Goal: Task Accomplishment & Management: Manage account settings

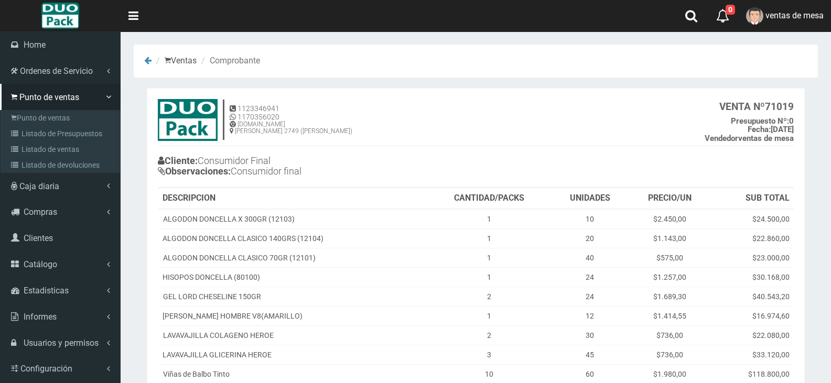
scroll to position [134, 0]
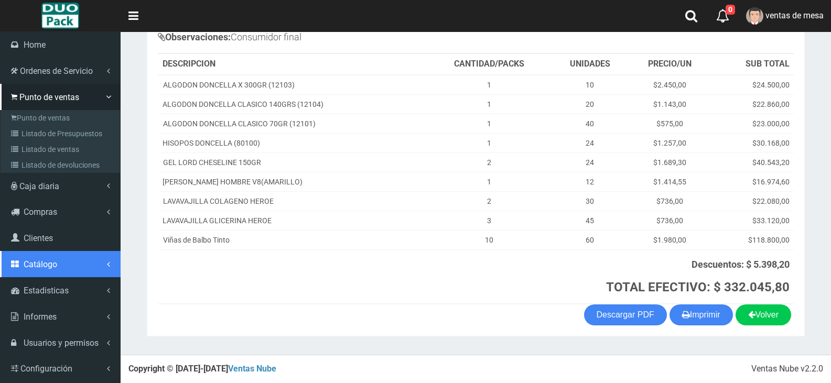
click at [70, 264] on link "Catálogo" at bounding box center [60, 264] width 121 height 26
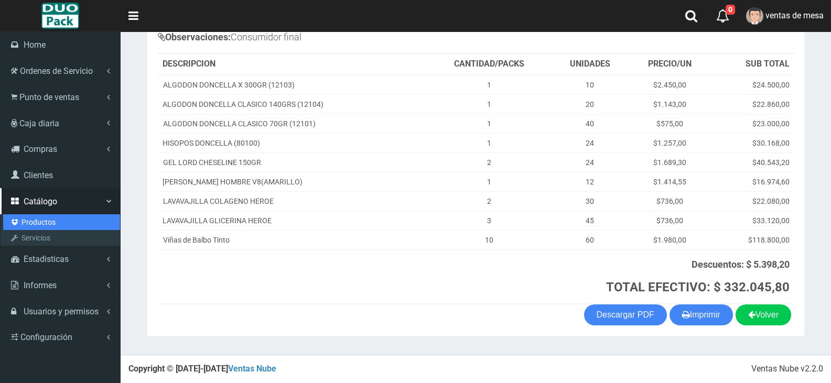
click at [89, 223] on link "Productos" at bounding box center [61, 222] width 117 height 16
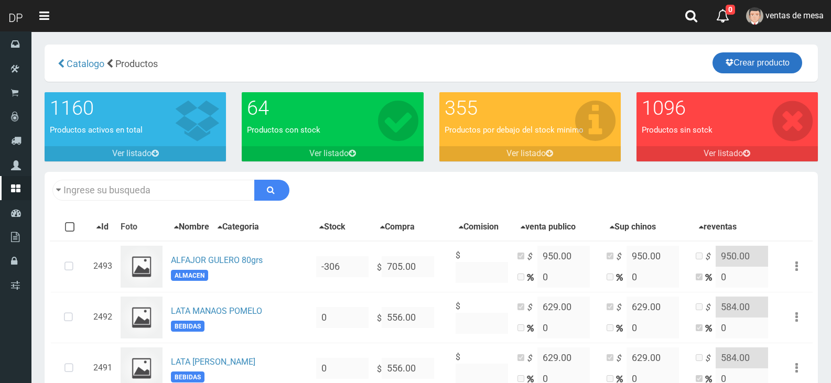
click at [770, 71] on link "Crear producto" at bounding box center [758, 62] width 90 height 21
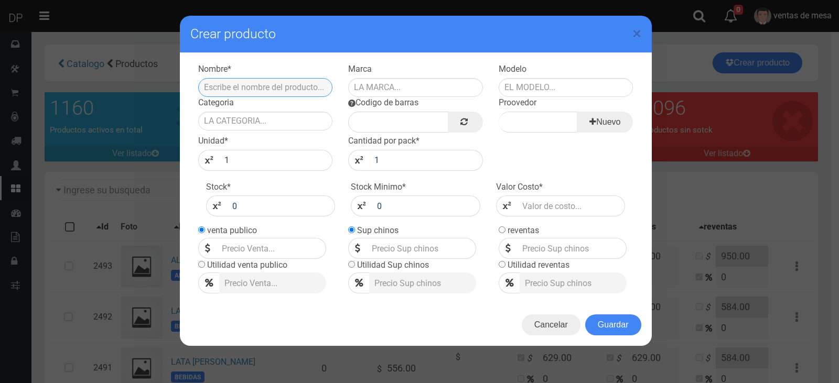
click at [305, 88] on input "text" at bounding box center [265, 87] width 135 height 19
click at [92, 181] on div "× Crear producto Nombre * Marca Modelo [GEOGRAPHIC_DATA] Codigo [PERSON_NAME] N…" at bounding box center [419, 191] width 839 height 383
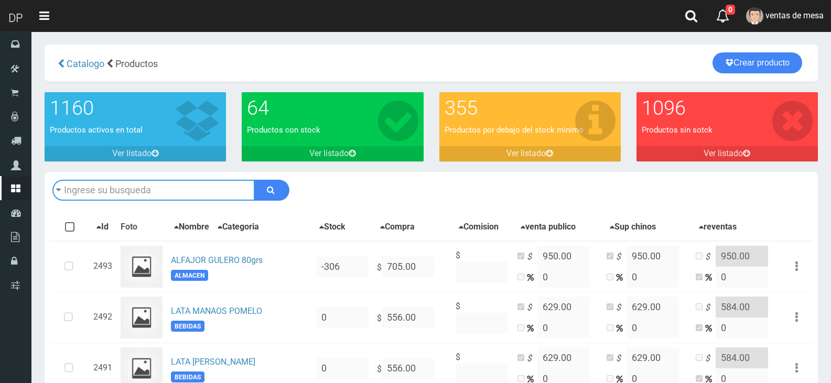
click at [103, 185] on input "text" at bounding box center [153, 190] width 202 height 21
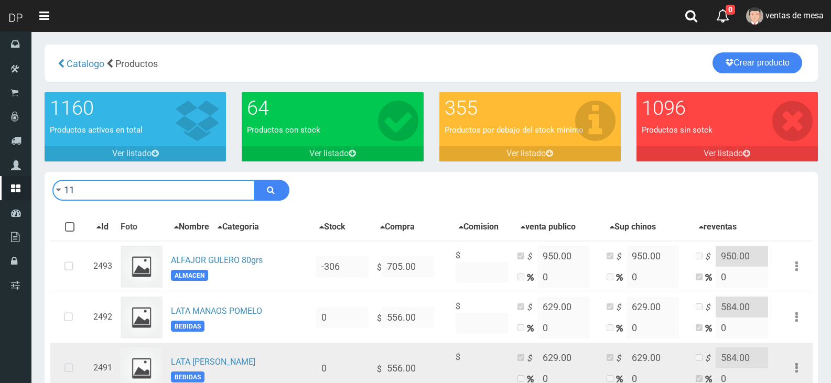
type input "1"
type input "340ML"
click at [254, 180] on button "submit" at bounding box center [271, 190] width 35 height 21
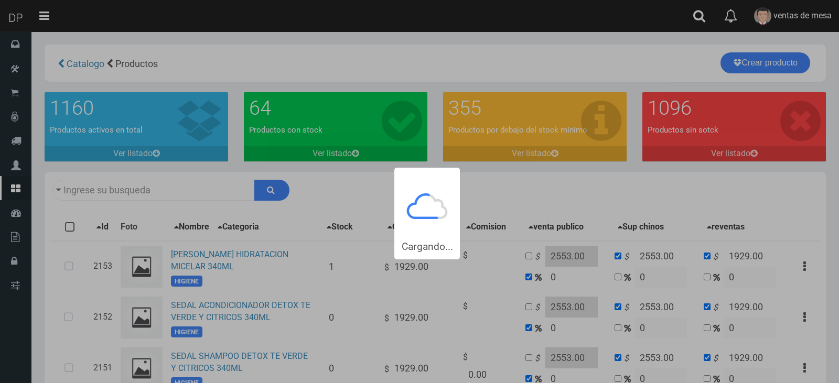
type input "340ML"
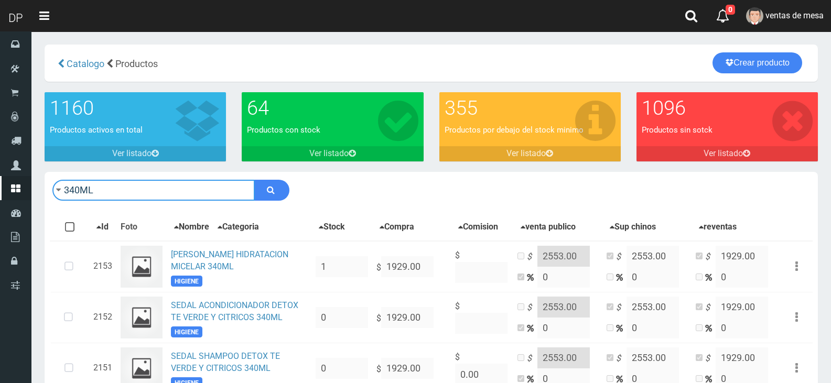
click at [204, 199] on input "340ML" at bounding box center [153, 190] width 202 height 21
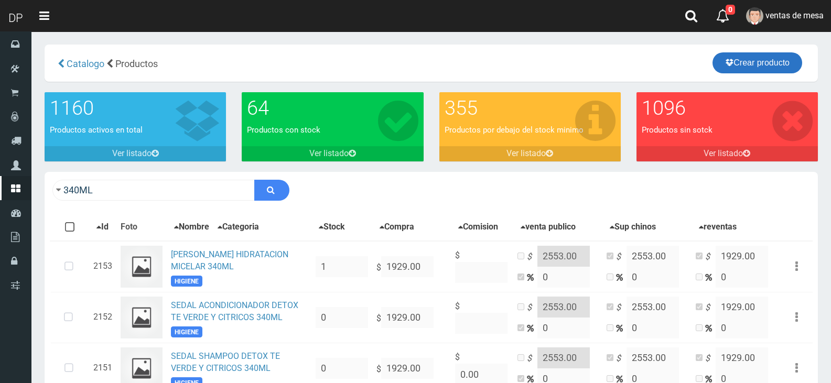
click at [751, 61] on link "Crear producto" at bounding box center [758, 62] width 90 height 21
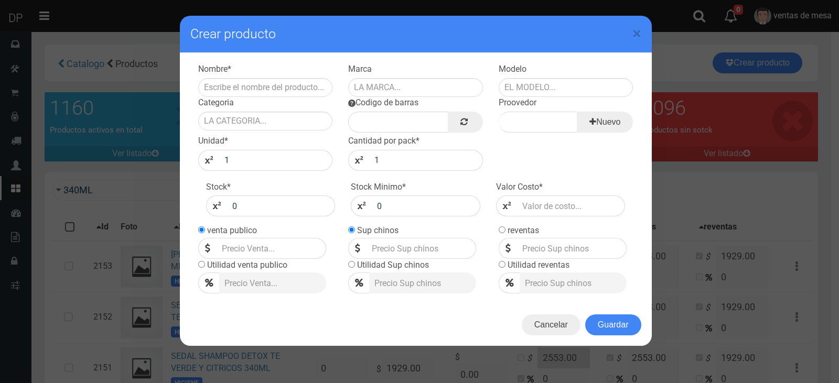
click at [295, 97] on div "Categoria" at bounding box center [265, 114] width 150 height 34
click at [295, 90] on input "text" at bounding box center [265, 87] width 135 height 19
type input "SEDAL SHAMPOO LUMINUS UV 340ML"
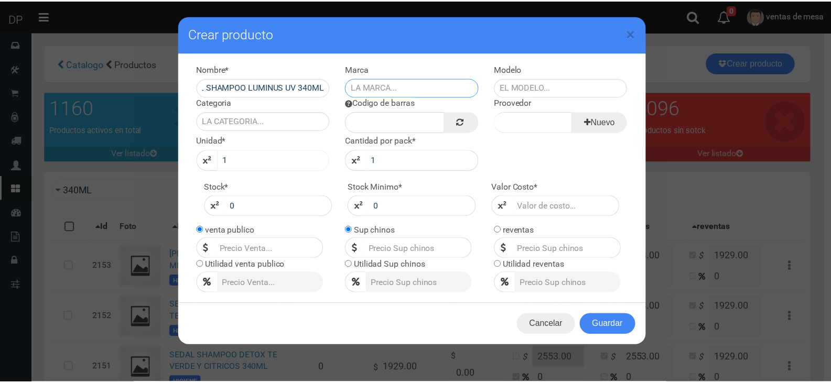
scroll to position [0, 0]
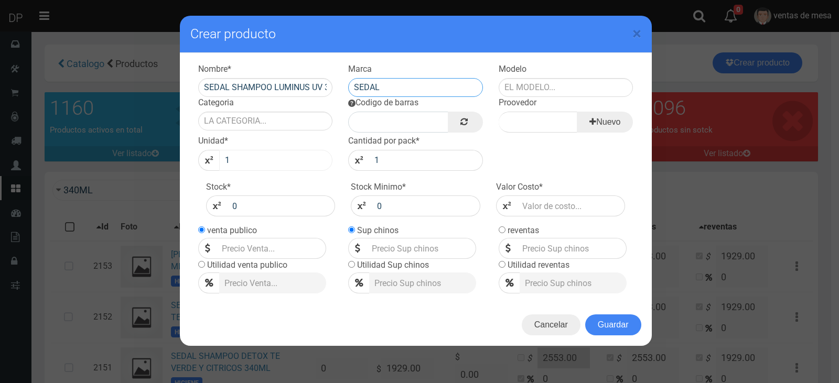
type input "SEDAL"
type input "340ML"
type input "PERFUMERIA"
click at [450, 123] on link at bounding box center [465, 122] width 35 height 21
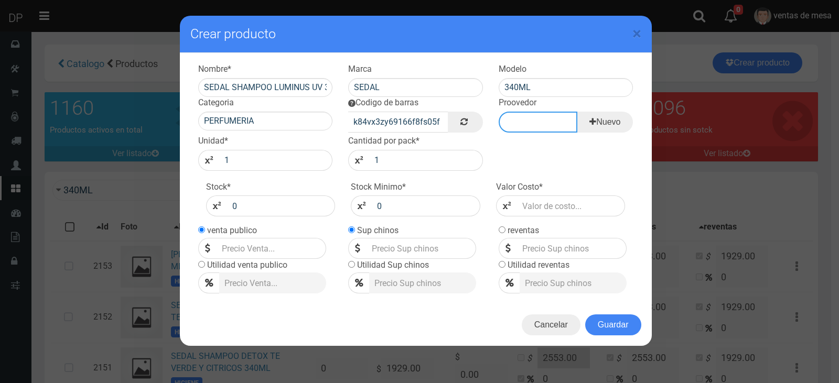
click at [500, 127] on input "Proovedor" at bounding box center [538, 122] width 79 height 21
type input "UNILEVER"
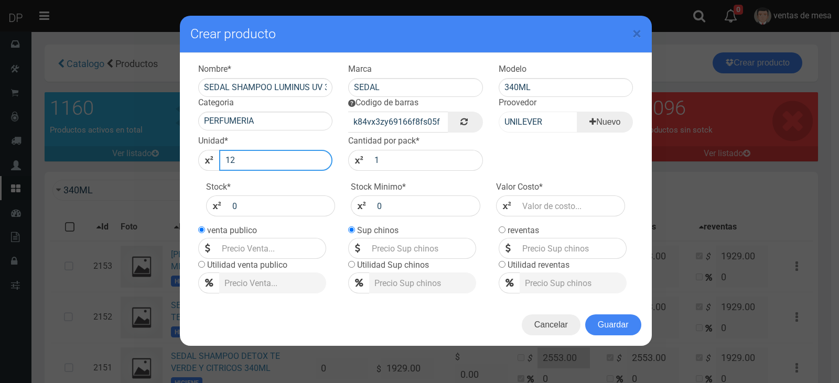
type input "12"
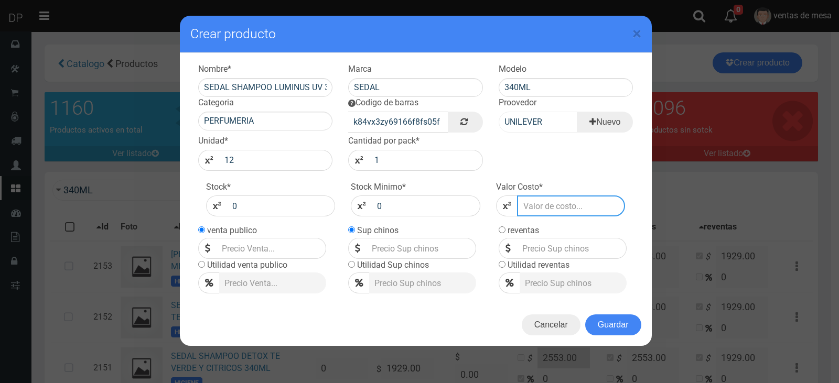
type input "2"
type input "1"
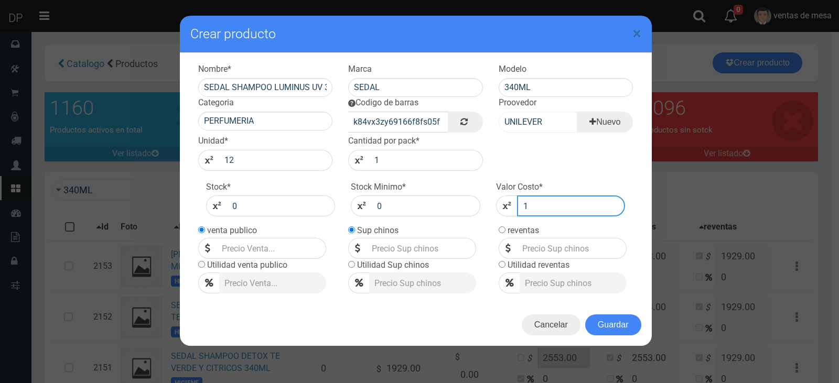
type input "1"
type input "19"
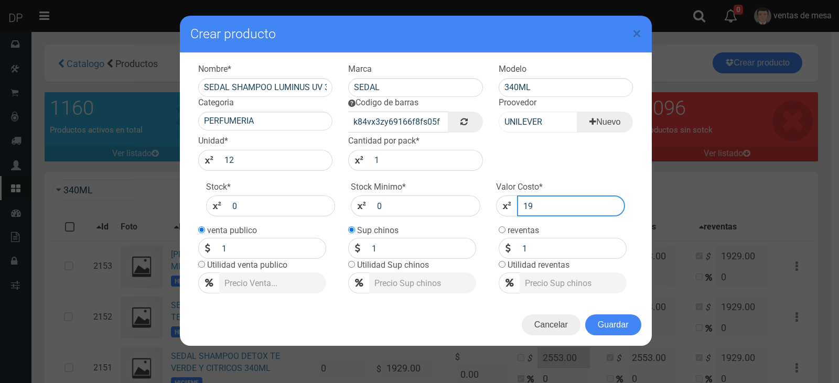
type input "19"
type input "1929"
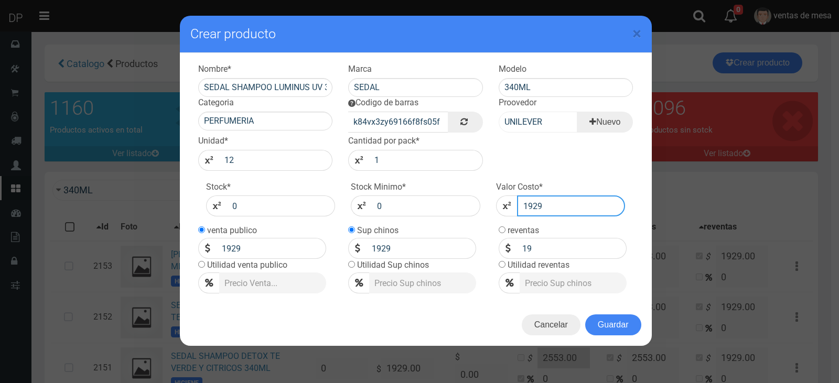
type input "1929"
click at [276, 245] on input "1929" at bounding box center [272, 248] width 110 height 21
click at [277, 246] on input "1929" at bounding box center [272, 248] width 110 height 21
click at [278, 247] on input "1929" at bounding box center [272, 248] width 110 height 21
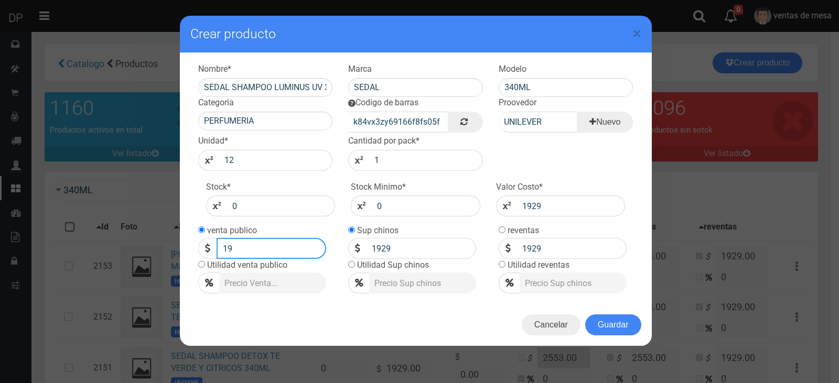
type input "1"
click at [286, 240] on input "2353" at bounding box center [272, 248] width 110 height 21
click at [285, 242] on input "2353" at bounding box center [272, 248] width 110 height 21
click at [285, 244] on input "2353" at bounding box center [272, 248] width 110 height 21
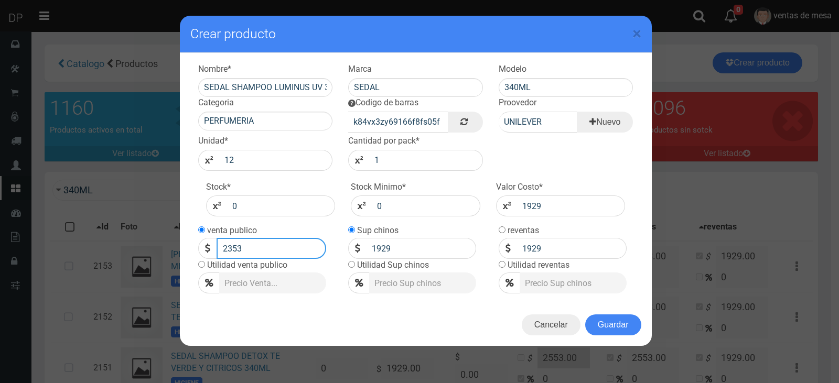
click at [285, 247] on input "2353" at bounding box center [272, 248] width 110 height 21
type input "2353"
click at [403, 240] on input "1929" at bounding box center [422, 248] width 110 height 21
click at [403, 244] on input "1929" at bounding box center [422, 248] width 110 height 21
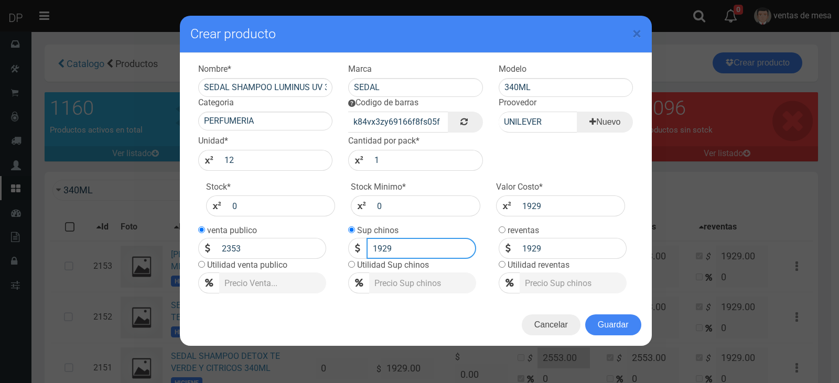
paste input "2353"
type input "2353"
click at [555, 243] on input "1929" at bounding box center [572, 248] width 110 height 21
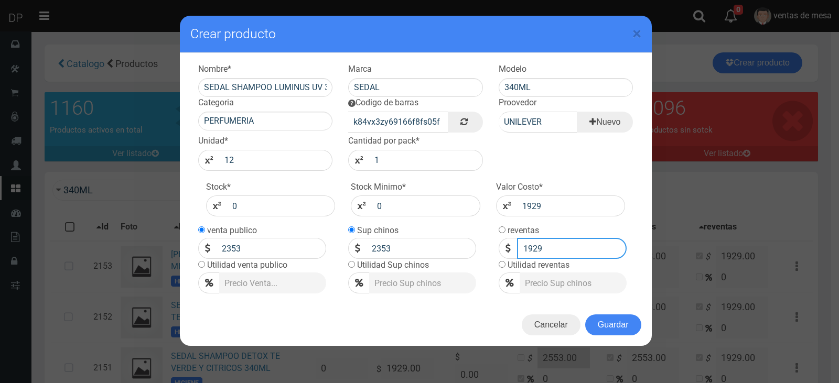
click at [555, 244] on input "1929" at bounding box center [572, 248] width 110 height 21
paste input "2353"
type input "2353"
click at [599, 320] on button "Guardar" at bounding box center [613, 325] width 56 height 21
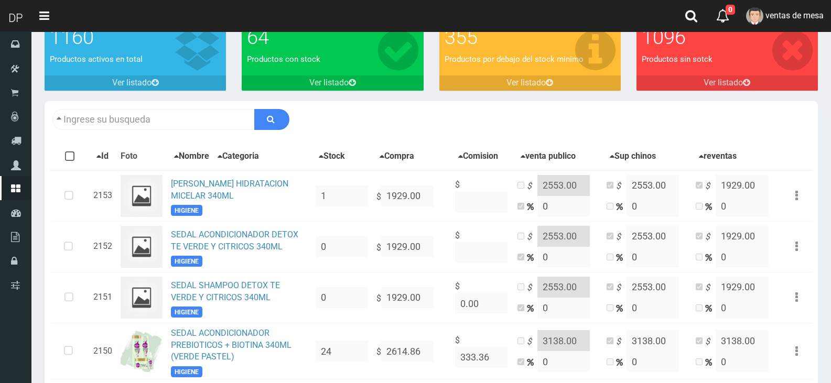
scroll to position [52, 0]
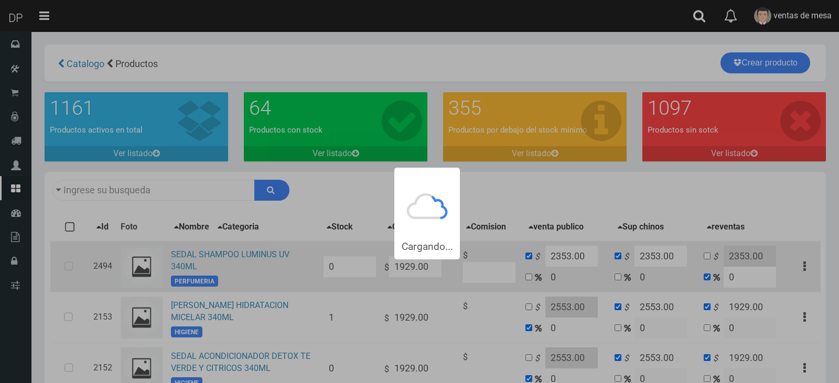
type input "340ML"
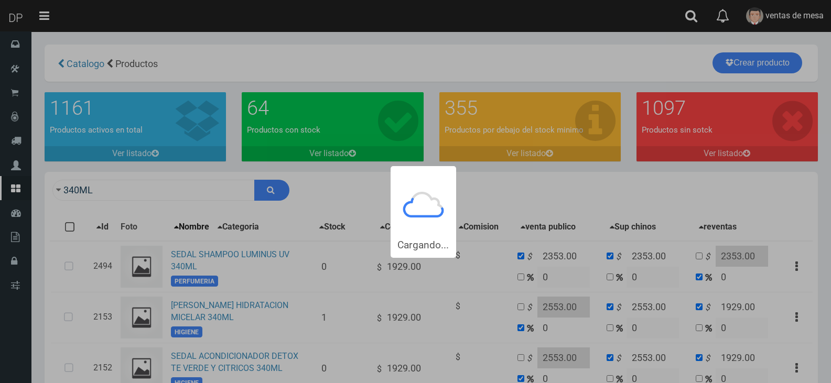
scroll to position [28, 0]
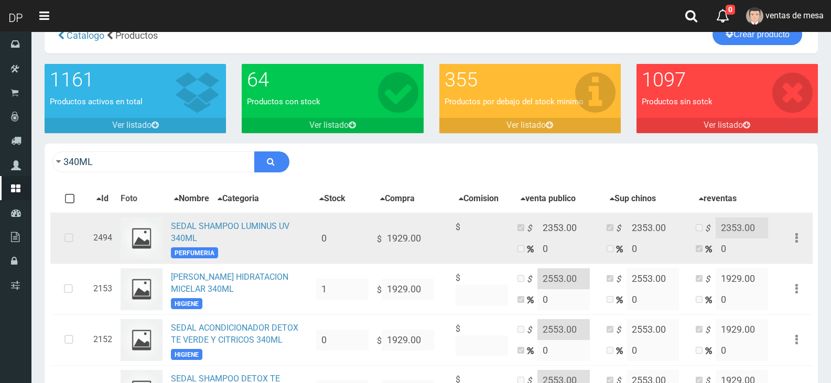
click at [64, 244] on icon at bounding box center [69, 238] width 28 height 35
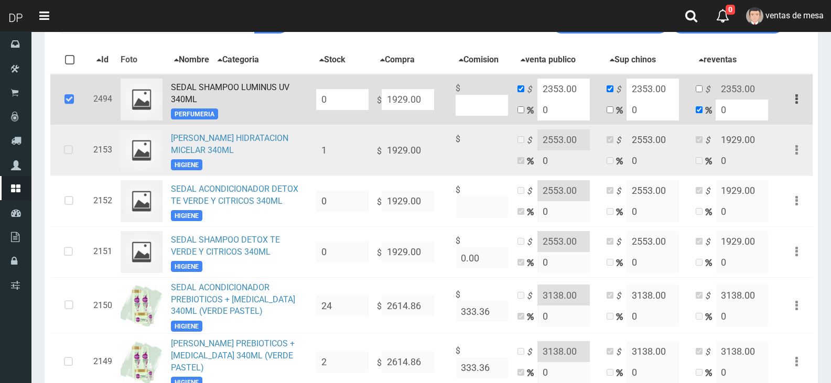
scroll to position [186, 0]
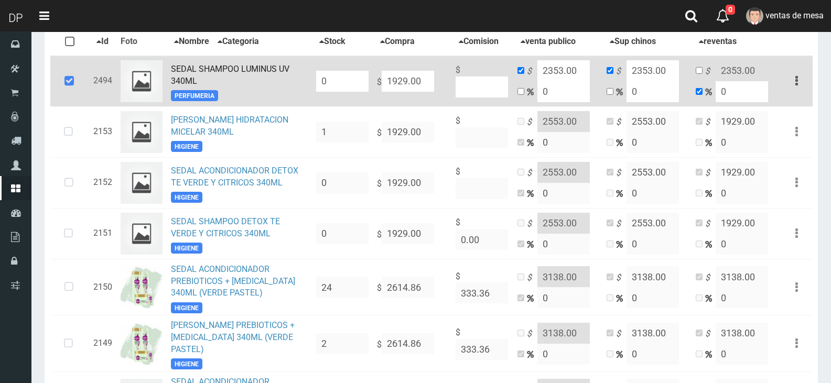
click at [417, 84] on input "1929.00" at bounding box center [408, 81] width 52 height 21
type input "26"
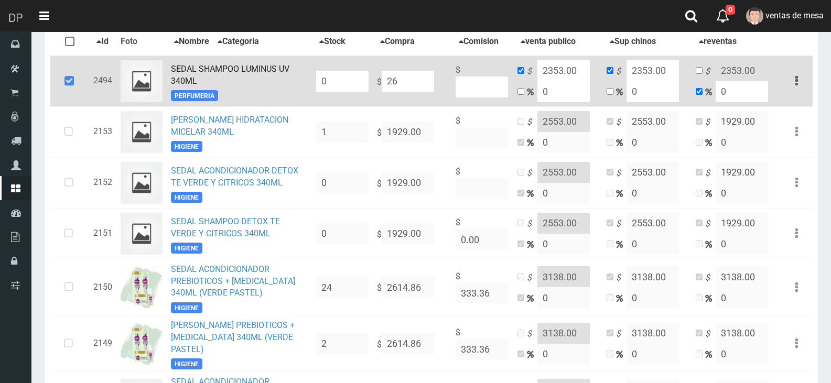
type input "26"
type input "261"
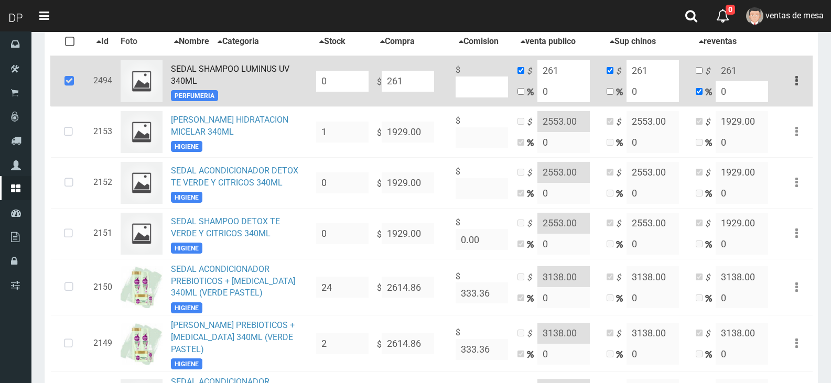
type input "2614"
type input "2614.86"
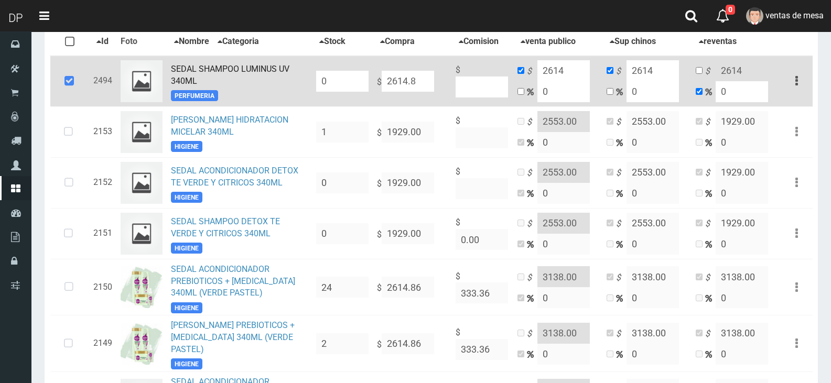
type input "2614.8"
type input "2614.86"
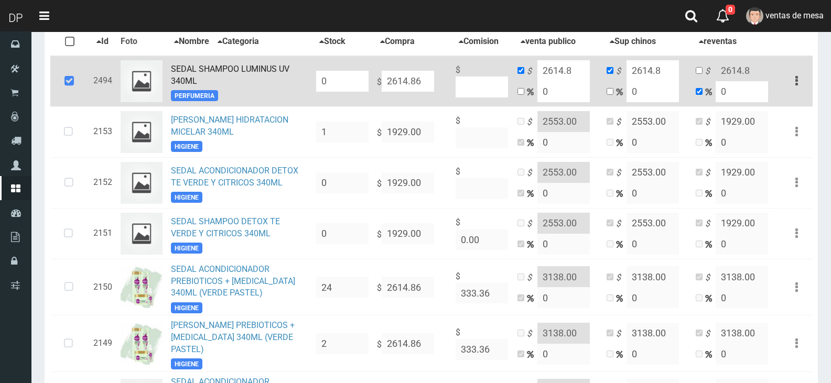
type input "2614.86"
click at [580, 66] on input "2614.86" at bounding box center [563, 70] width 52 height 21
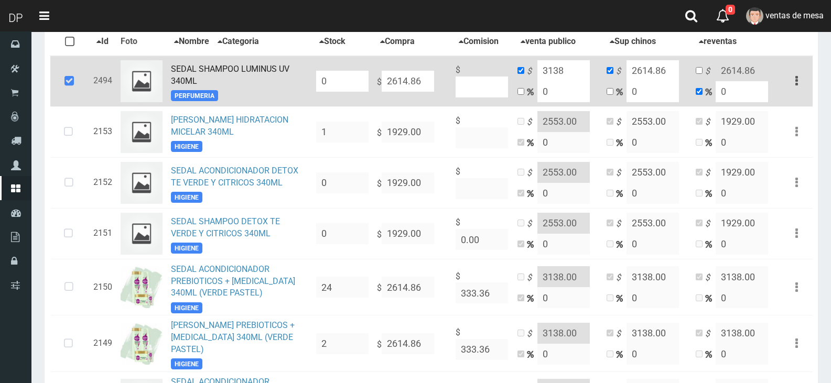
click at [570, 65] on input "3138" at bounding box center [563, 70] width 52 height 21
type input "3138"
click at [673, 77] on input "2614.86" at bounding box center [653, 70] width 52 height 21
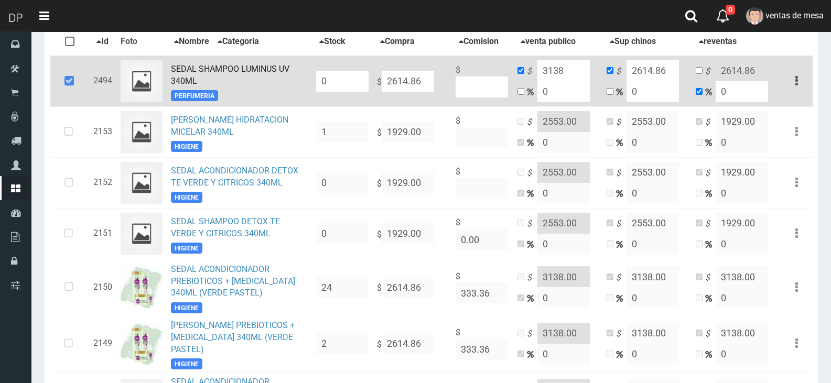
click at [673, 77] on input "2614.86" at bounding box center [653, 70] width 52 height 21
paste input "3138"
type input "3138"
click at [698, 73] on input "checkbox" at bounding box center [699, 70] width 7 height 7
checkbox input "true"
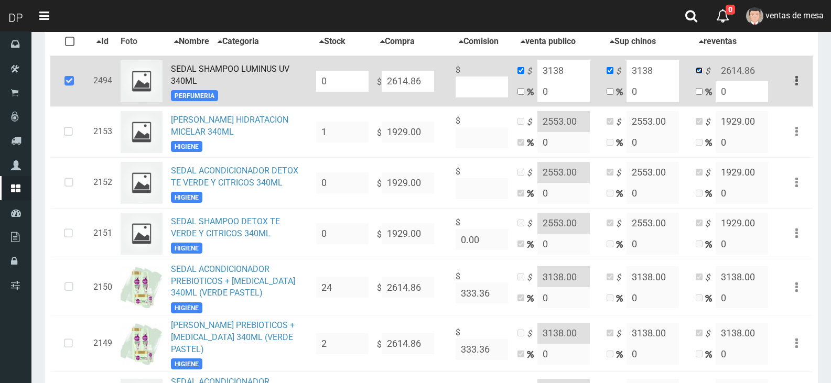
checkbox input "false"
click at [718, 74] on input "2614.86" at bounding box center [742, 70] width 52 height 21
paste input "3138"
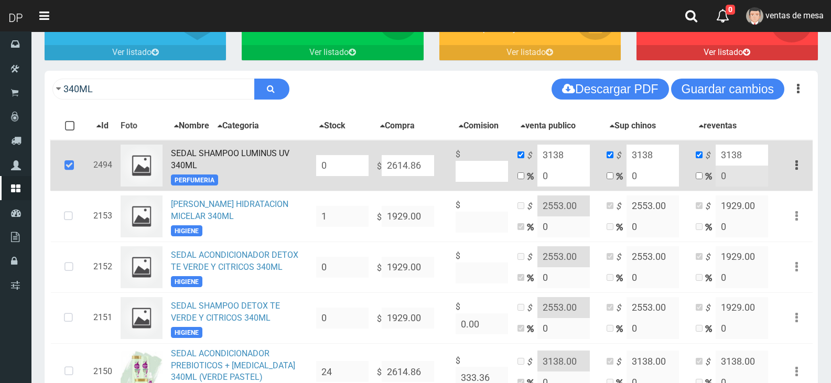
scroll to position [81, 0]
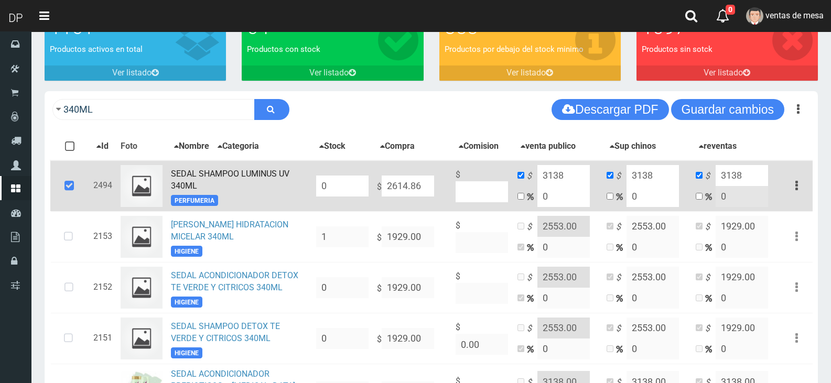
type input "3138"
click at [737, 96] on div "340ML Descargar PDF Guardar cambios" at bounding box center [431, 109] width 773 height 37
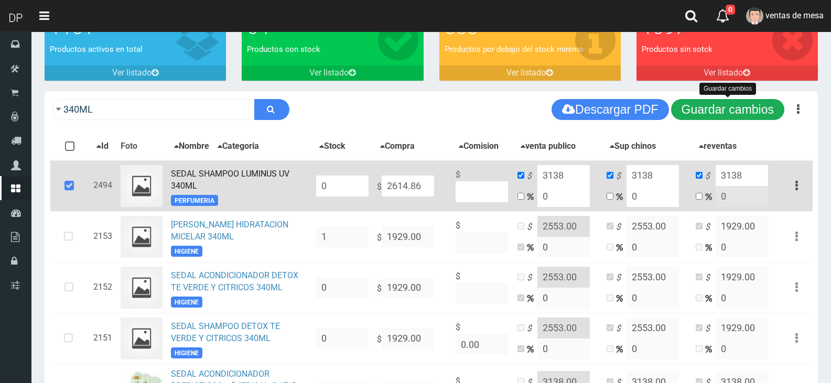
click at [697, 112] on button "Guardar cambios" at bounding box center [727, 109] width 113 height 21
click at [78, 190] on icon at bounding box center [69, 186] width 28 height 35
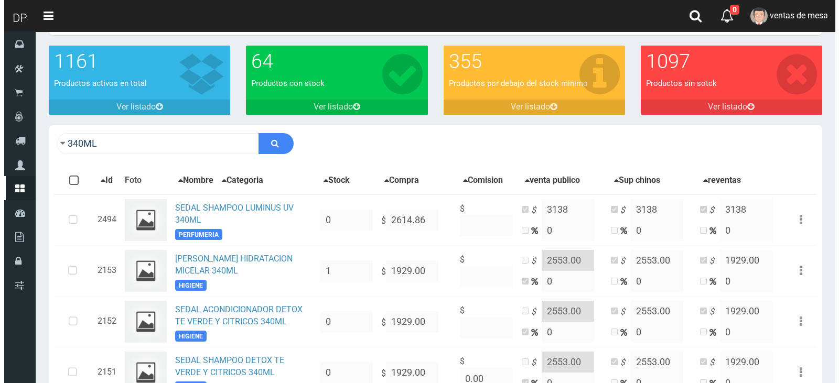
scroll to position [0, 0]
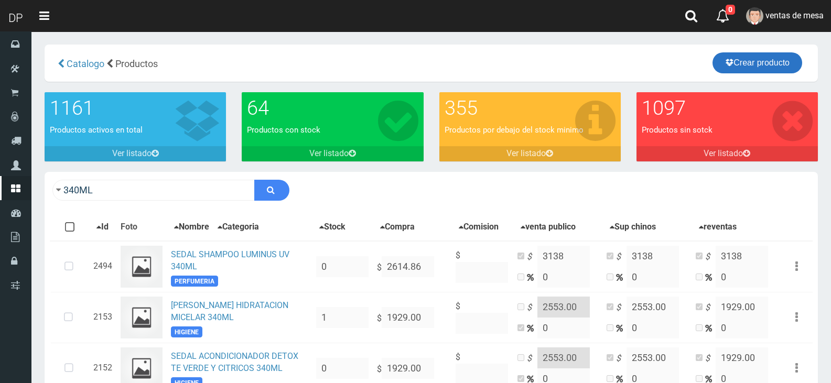
click at [762, 62] on link "Crear producto" at bounding box center [758, 62] width 90 height 21
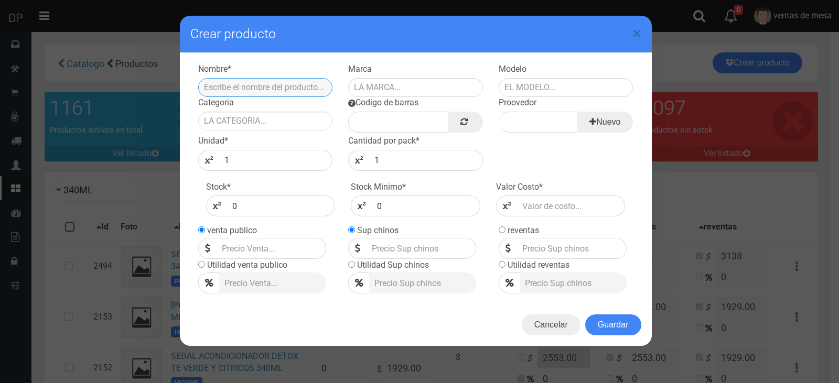
click at [287, 84] on input "text" at bounding box center [265, 87] width 135 height 19
type input "SEDAL ACONDICIONADOR LUMINUS UV 340ML"
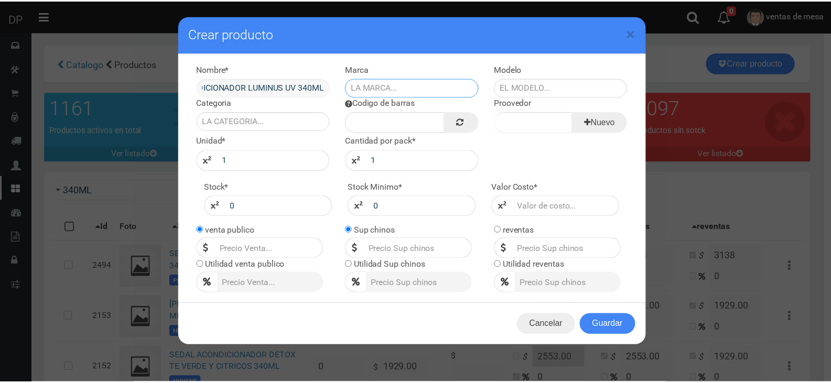
scroll to position [0, 0]
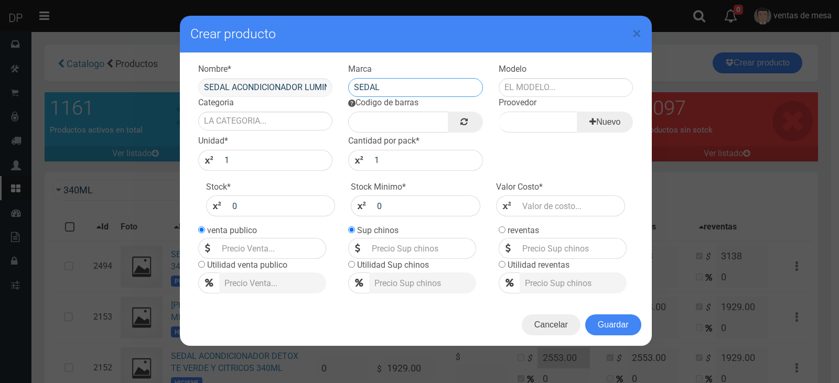
type input "SEDAL"
type input "340ML"
type input "PERFUMERIA"
click at [469, 131] on link at bounding box center [465, 122] width 35 height 21
click at [514, 119] on input "Proovedor" at bounding box center [538, 122] width 79 height 21
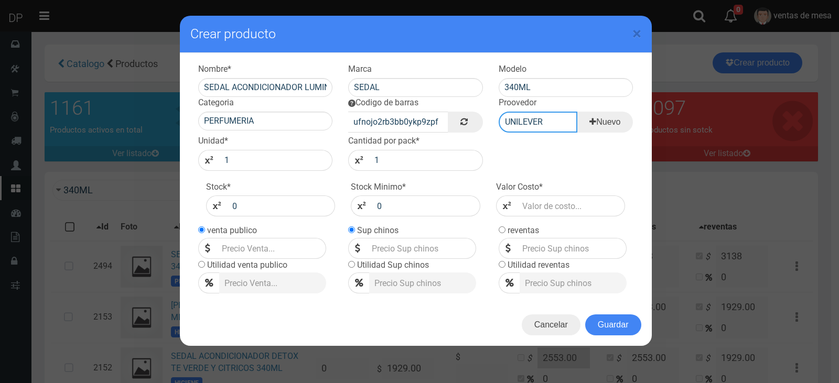
type input "UNILEVER"
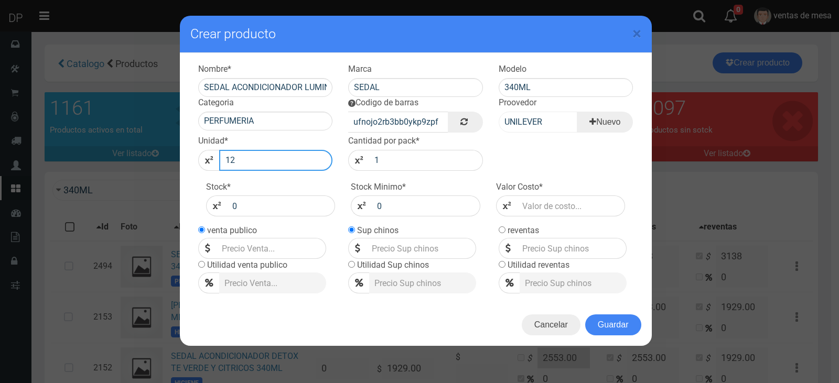
type input "12"
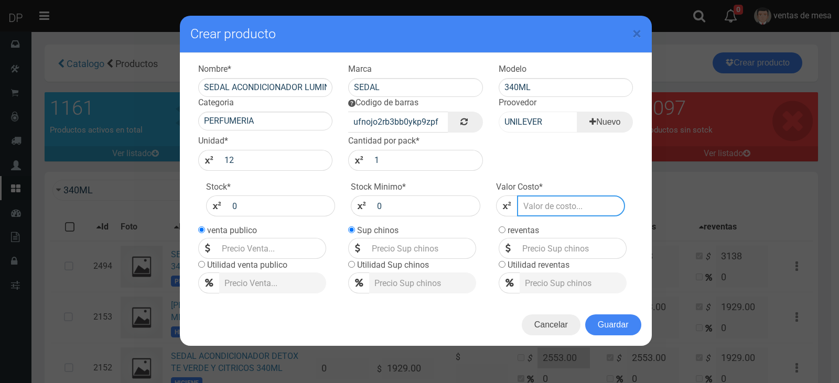
type input "2"
type input "26"
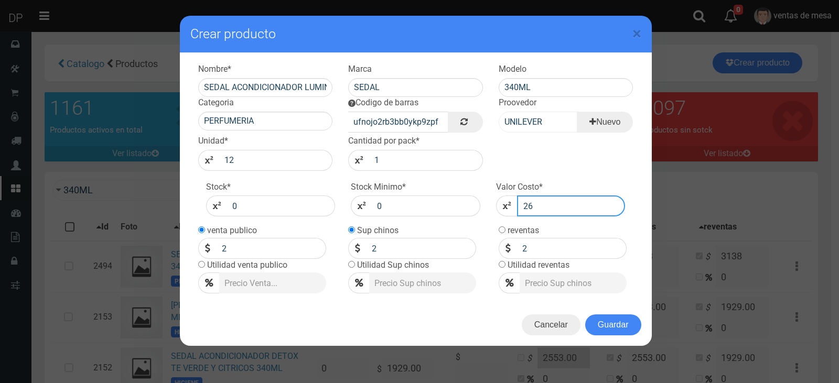
type input "26"
type input "267"
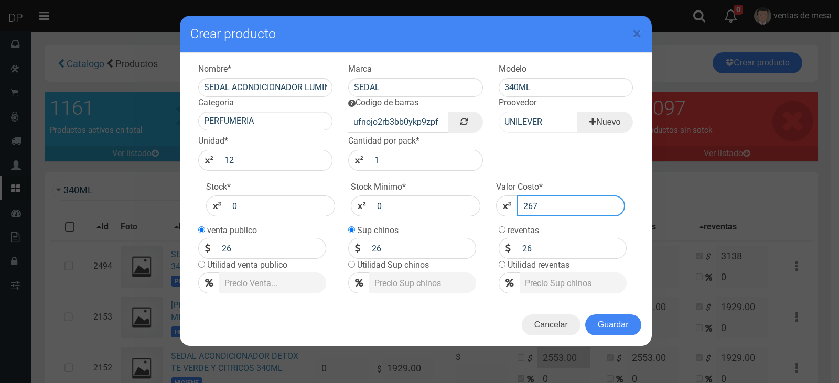
type input "267"
type input "2678"
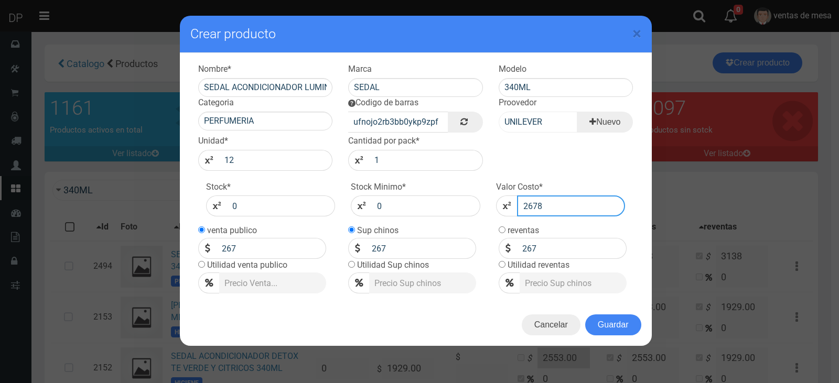
type input "2678"
type input "2678.86"
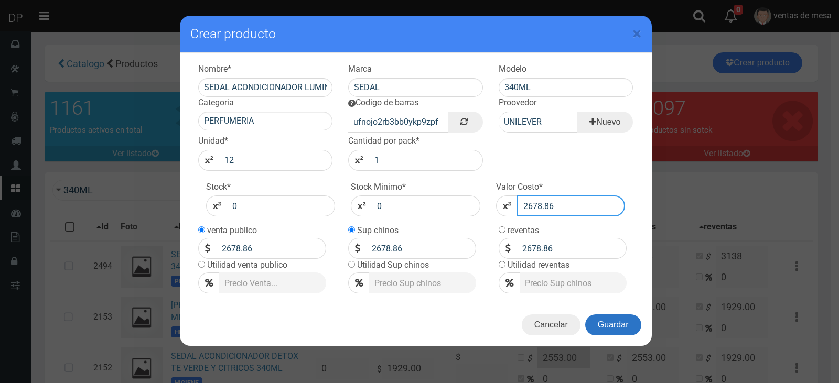
type input "2678.86"
click at [608, 330] on button "Guardar" at bounding box center [613, 325] width 56 height 21
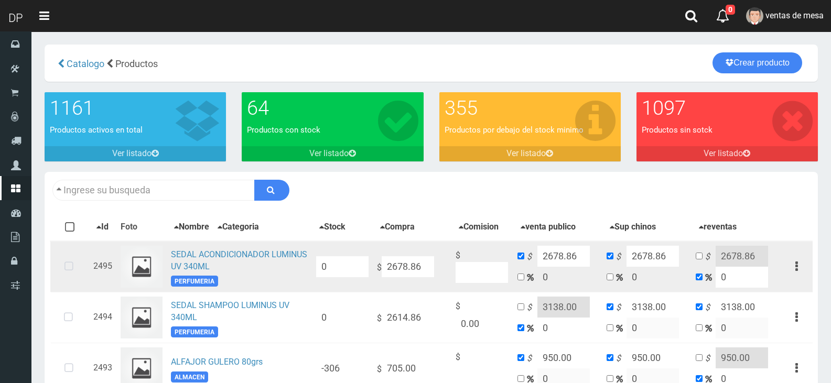
click at [83, 272] on td at bounding box center [69, 266] width 39 height 51
click at [72, 269] on icon at bounding box center [69, 267] width 28 height 35
click at [89, 272] on td at bounding box center [69, 266] width 39 height 51
click at [71, 268] on icon at bounding box center [69, 267] width 28 height 35
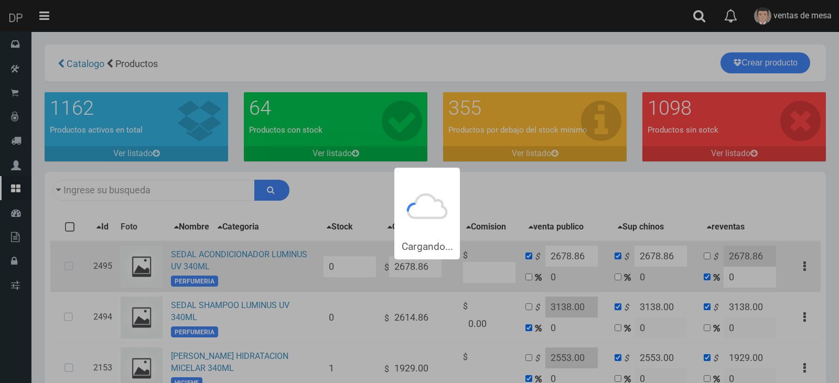
type input "340ML"
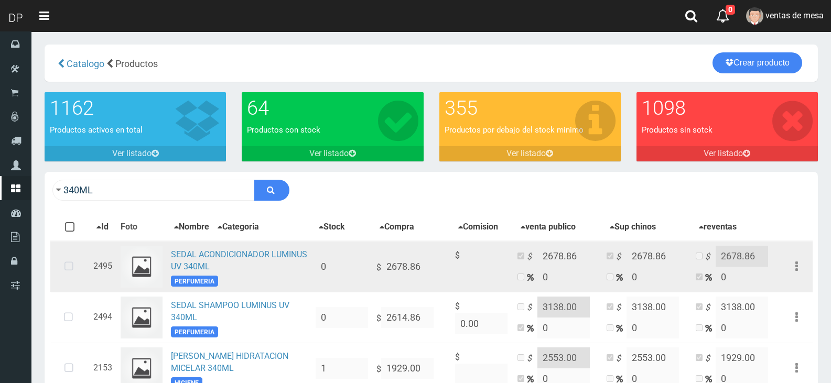
click at [70, 265] on icon at bounding box center [69, 267] width 28 height 35
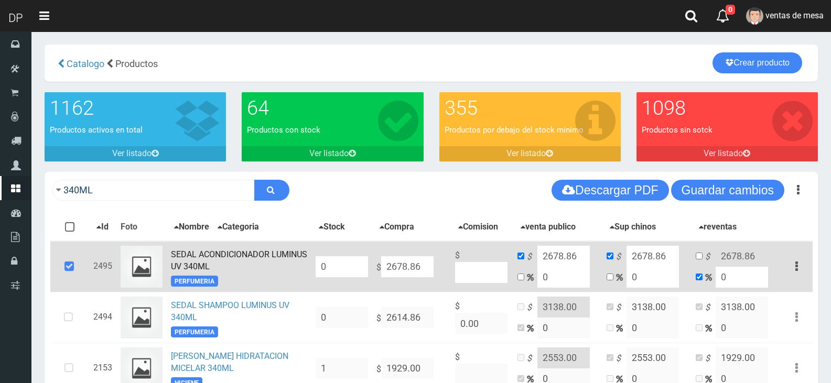
click at [414, 268] on input "2678.86" at bounding box center [407, 266] width 52 height 21
drag, startPoint x: 396, startPoint y: 267, endPoint x: 424, endPoint y: 266, distance: 27.3
click at [419, 267] on input "2678.86" at bounding box center [407, 266] width 52 height 21
type input "261"
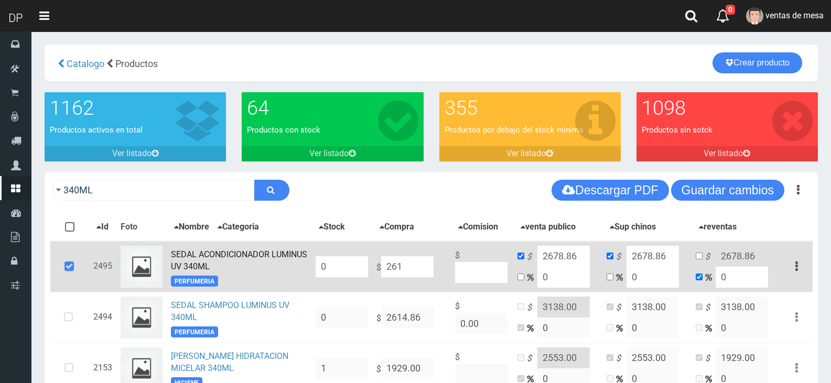
type input "261"
type input "2614"
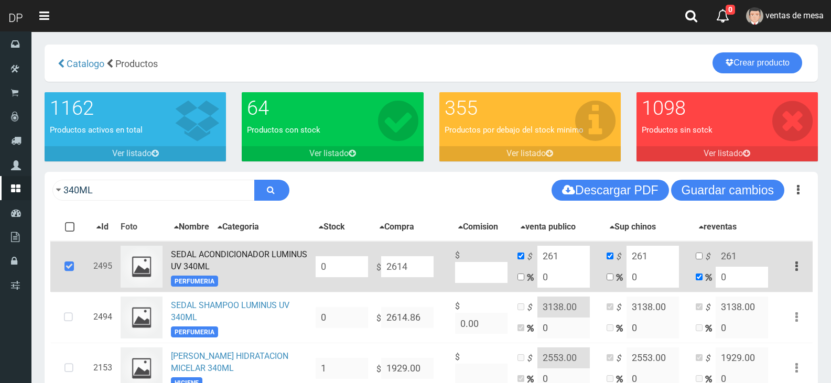
type input "2614"
type input "2614.86"
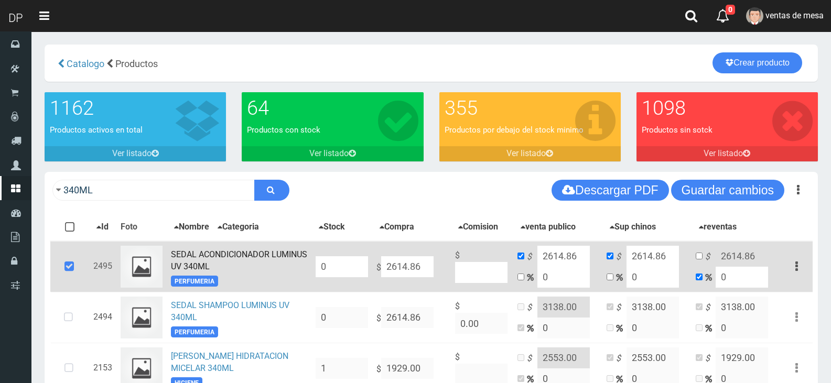
type input "2614.86"
click at [572, 259] on input "2614.86" at bounding box center [563, 256] width 52 height 21
paste input "3138"
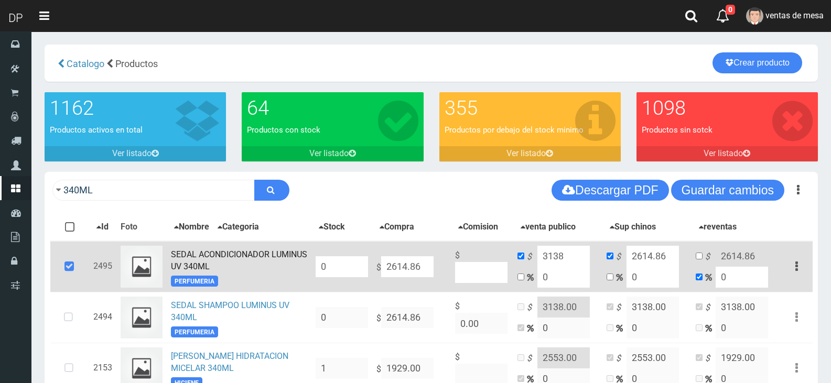
type input "3138"
click at [661, 249] on input "2614.86" at bounding box center [653, 256] width 52 height 21
paste input "3138"
type input "3138"
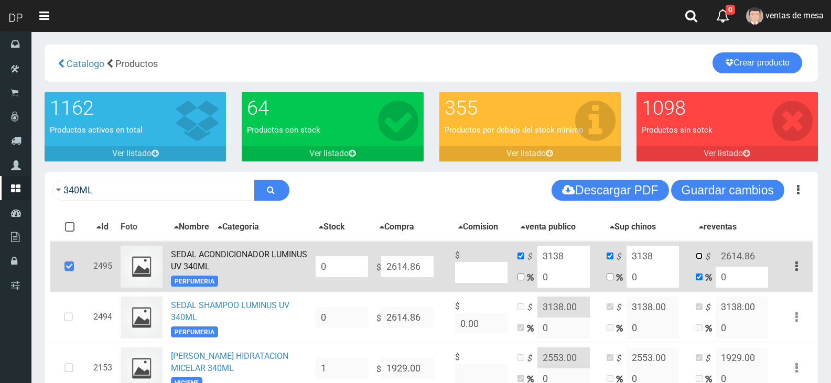
drag, startPoint x: 696, startPoint y: 262, endPoint x: 714, endPoint y: 264, distance: 18.0
click at [697, 260] on input "checkbox" at bounding box center [699, 256] width 7 height 7
checkbox input "true"
checkbox input "false"
click at [717, 264] on input "2614.86" at bounding box center [742, 256] width 52 height 21
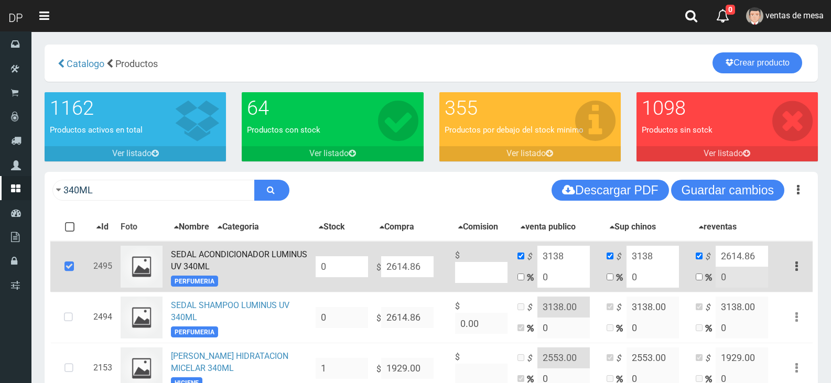
click at [721, 263] on input "2614.86" at bounding box center [742, 256] width 52 height 21
click at [722, 260] on input "2614.86" at bounding box center [742, 256] width 52 height 21
paste input "3138"
type input "3138"
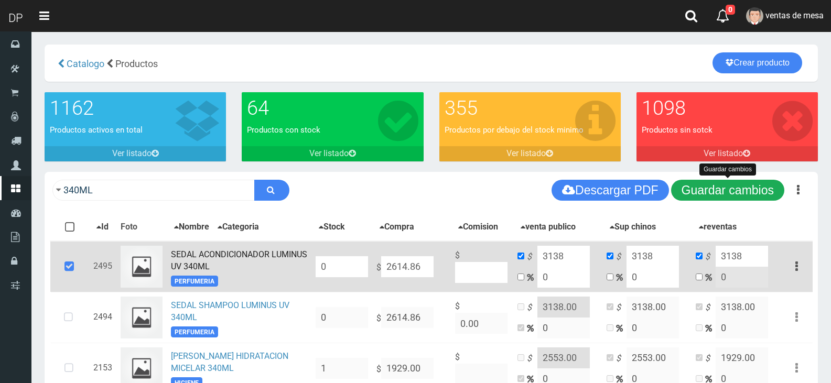
drag, startPoint x: 719, startPoint y: 199, endPoint x: 395, endPoint y: 279, distance: 333.7
click at [718, 199] on button "Guardar cambios" at bounding box center [727, 190] width 113 height 21
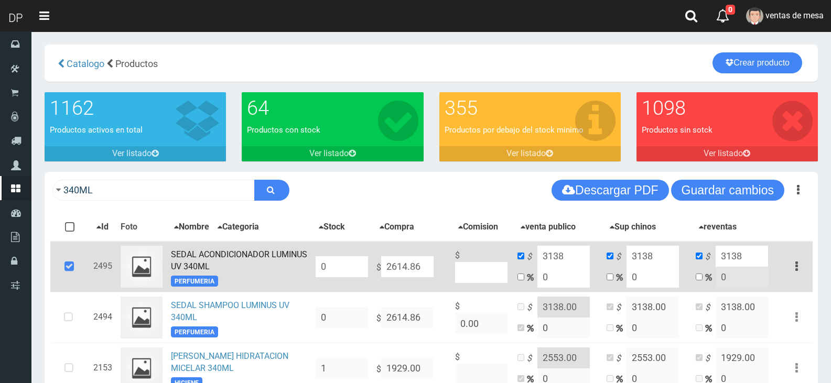
click at [70, 271] on icon at bounding box center [69, 267] width 28 height 35
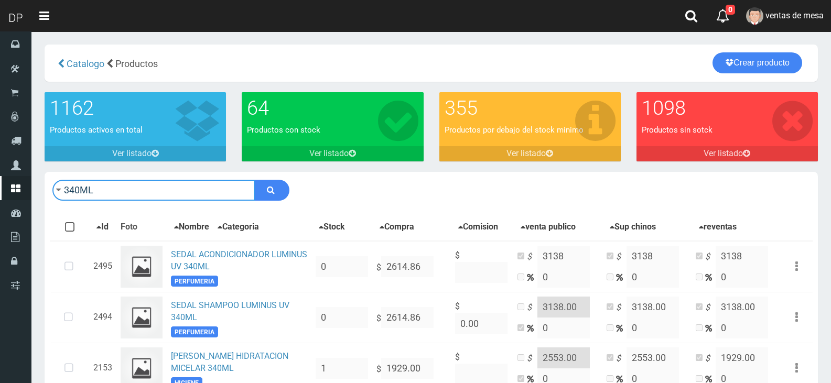
click at [135, 193] on input "340ML" at bounding box center [153, 190] width 202 height 21
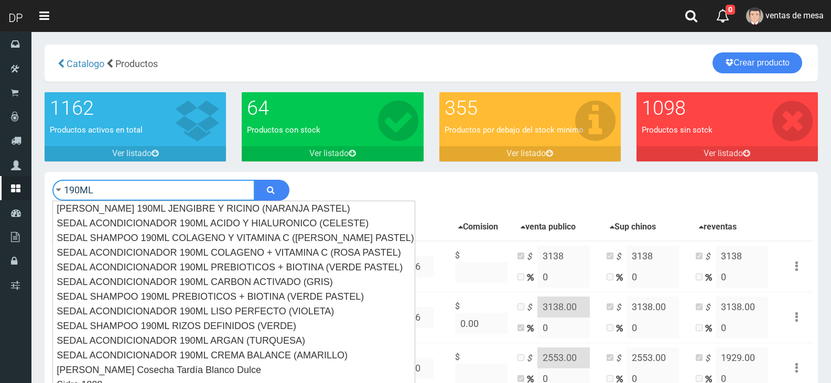
type input "190ML"
click at [254, 180] on button "submit" at bounding box center [271, 190] width 35 height 21
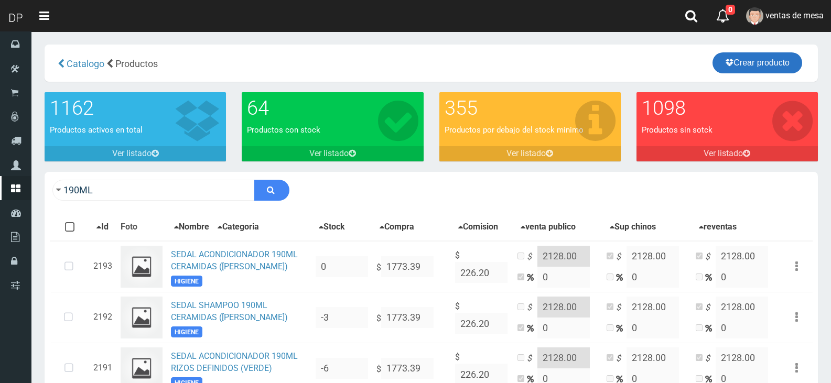
click at [760, 67] on link "Crear producto" at bounding box center [758, 62] width 90 height 21
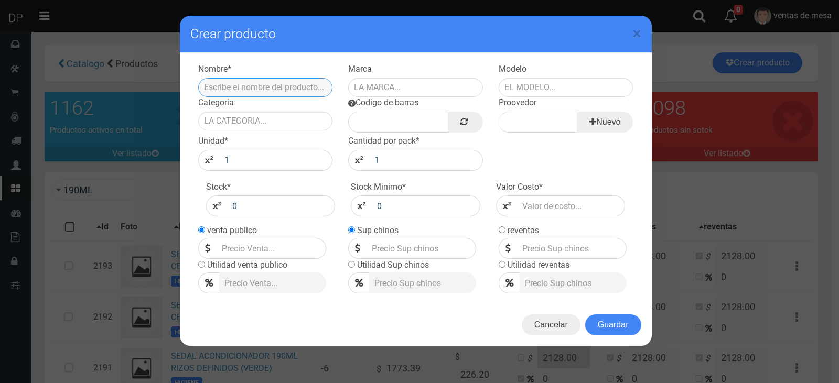
click at [311, 92] on input "text" at bounding box center [265, 87] width 135 height 19
type input "SEDAL SHAMPOO 190ML LUMINUS UV"
click at [454, 92] on input "text" at bounding box center [415, 87] width 135 height 19
type input "SEDAL"
type input "190ML"
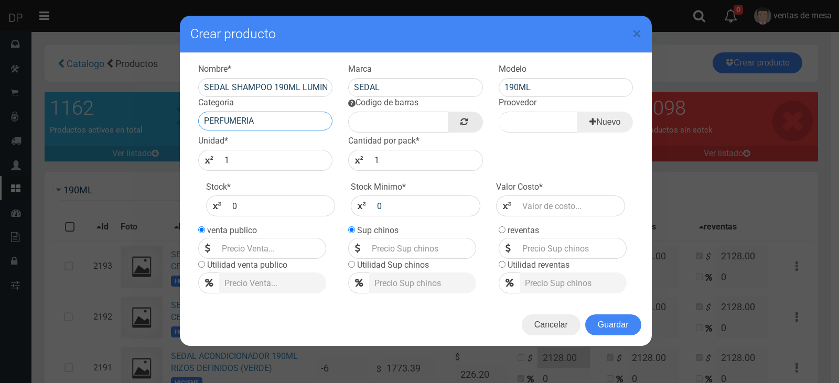
type input "PERFUMERIA"
click at [462, 119] on icon at bounding box center [463, 121] width 7 height 15
click at [537, 121] on input "Proovedor" at bounding box center [538, 122] width 79 height 21
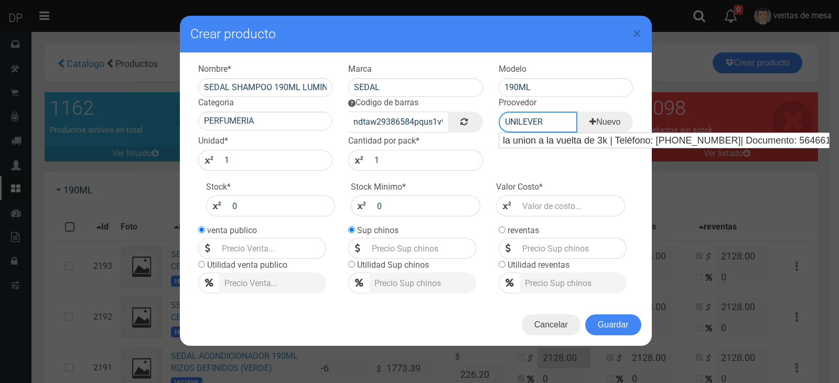
type input "UNILEVER"
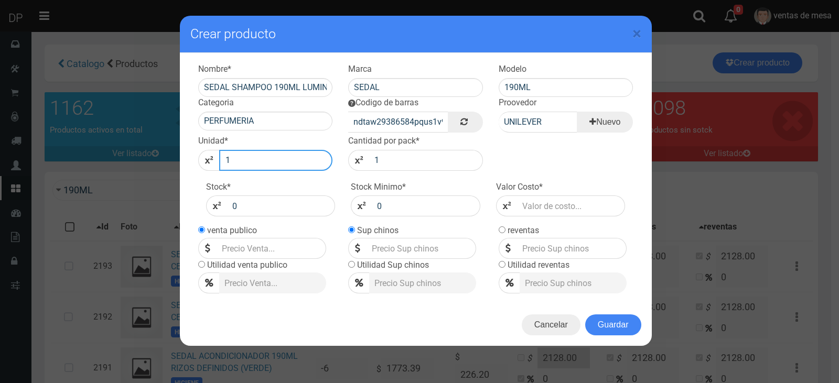
click at [284, 155] on input "1" at bounding box center [276, 160] width 114 height 21
type input "12"
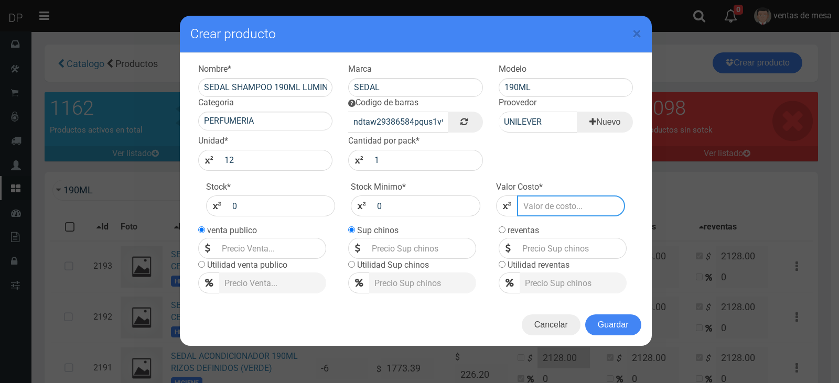
click at [540, 213] on input "number" at bounding box center [571, 206] width 109 height 21
type input "1"
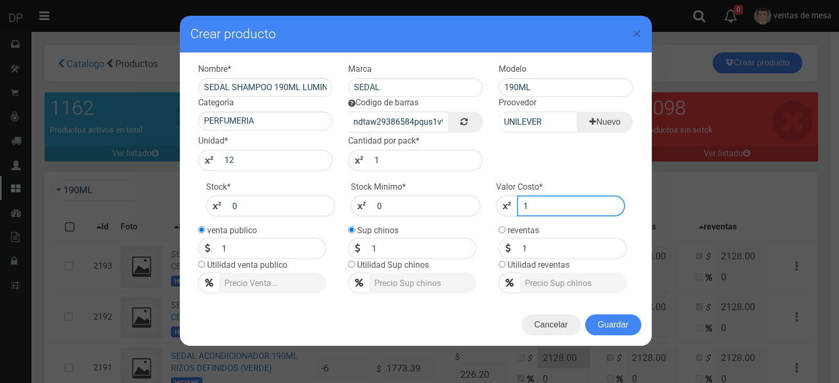
type input "17"
type input "177"
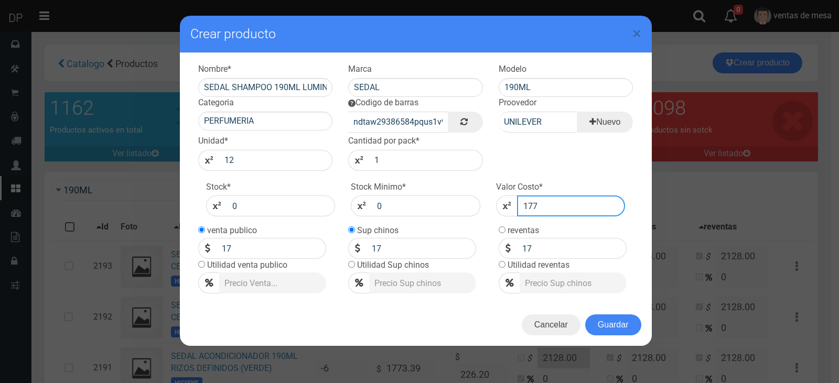
type input "177"
type input "1773"
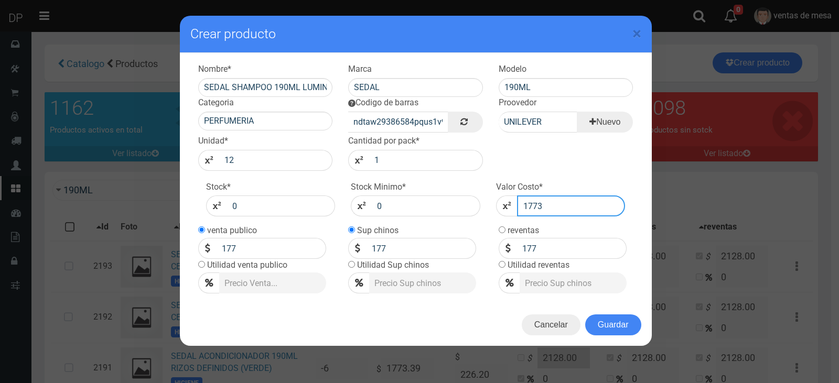
type input "1773"
type input "1773.3"
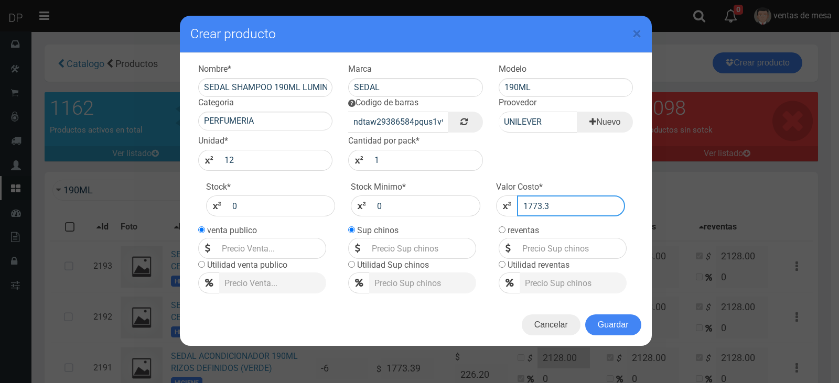
type input "1773.3"
type input "1773.39"
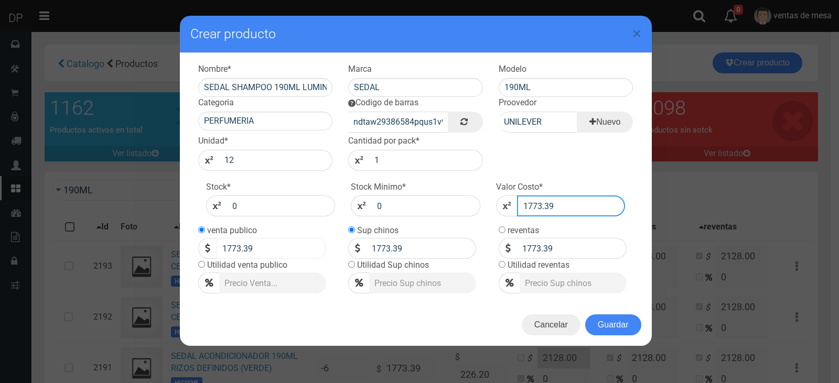
type input "1773.39"
click at [254, 252] on input "1773.39" at bounding box center [272, 248] width 110 height 21
click at [268, 252] on input "2128" at bounding box center [272, 248] width 110 height 21
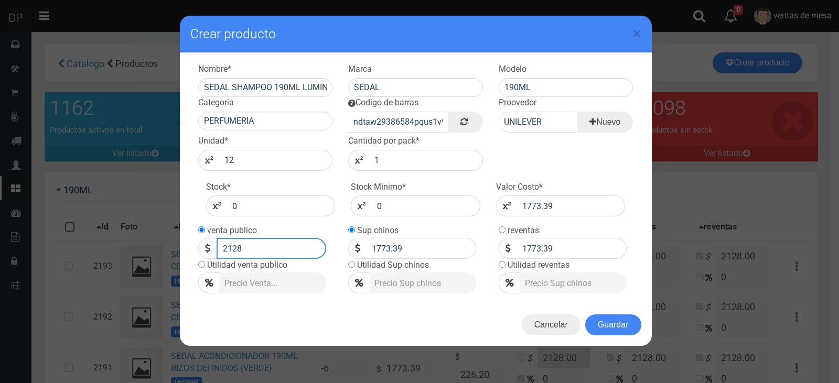
click at [268, 252] on input "2128" at bounding box center [272, 248] width 110 height 21
type input "2128"
click at [432, 235] on td "Sup chinos 1773.39" at bounding box center [412, 241] width 128 height 35
click at [432, 239] on td "Sup chinos 1773.39" at bounding box center [412, 241] width 128 height 35
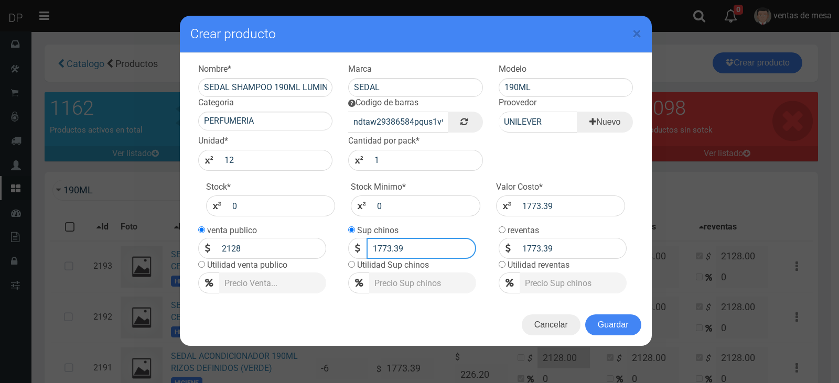
click at [432, 242] on input "1773.39" at bounding box center [422, 248] width 110 height 21
click at [432, 245] on input "1773.39" at bounding box center [422, 248] width 110 height 21
paste input "2128"
click at [419, 243] on input "1773.392128" at bounding box center [422, 248] width 110 height 21
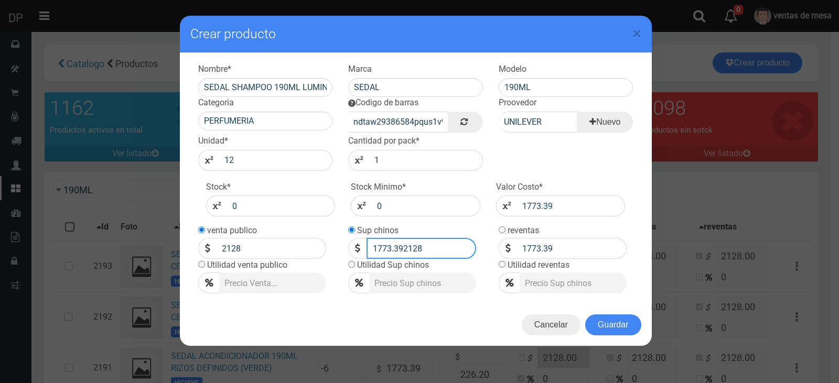
click at [419, 243] on input "1773.392128" at bounding box center [422, 248] width 110 height 21
paste input "number"
type input "2128"
click at [593, 254] on input "1773.39" at bounding box center [572, 248] width 110 height 21
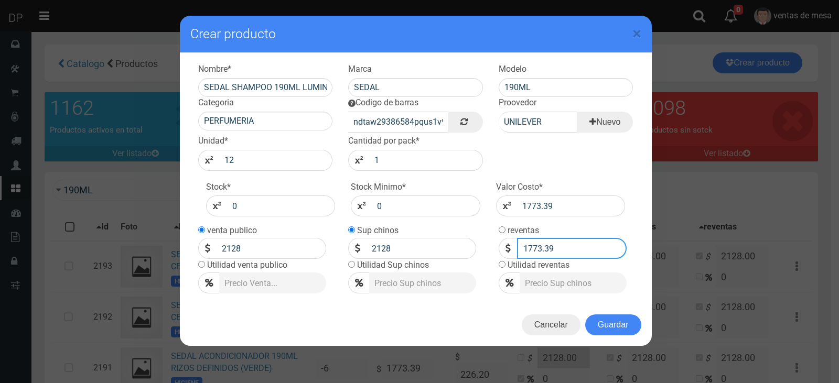
click at [593, 254] on input "1773.39" at bounding box center [572, 248] width 110 height 21
paste input "2128"
type input "2128"
click at [616, 330] on button "Guardar" at bounding box center [613, 325] width 56 height 21
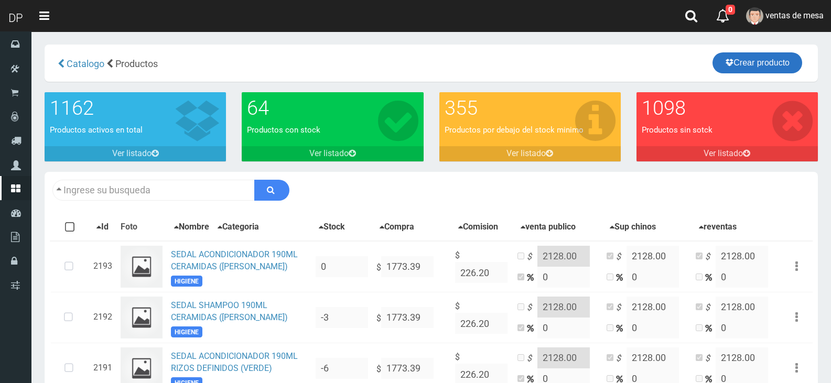
click at [747, 60] on link "Crear producto" at bounding box center [758, 62] width 90 height 21
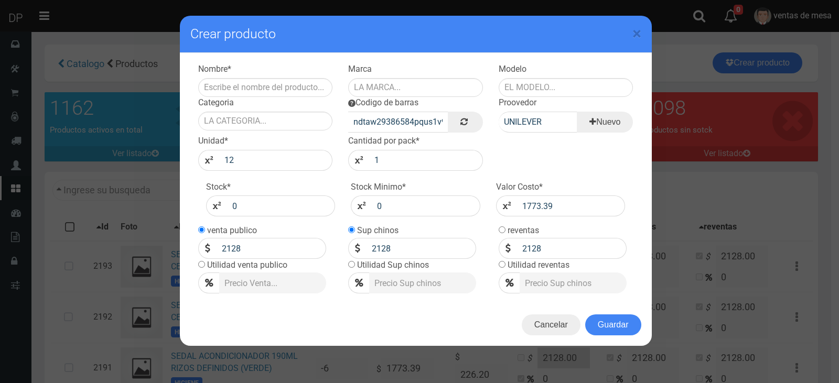
click at [92, 198] on div "× Crear producto Nombre * Marca Modelo Categoria Codigo de barras ndtaw29386584…" at bounding box center [419, 191] width 839 height 383
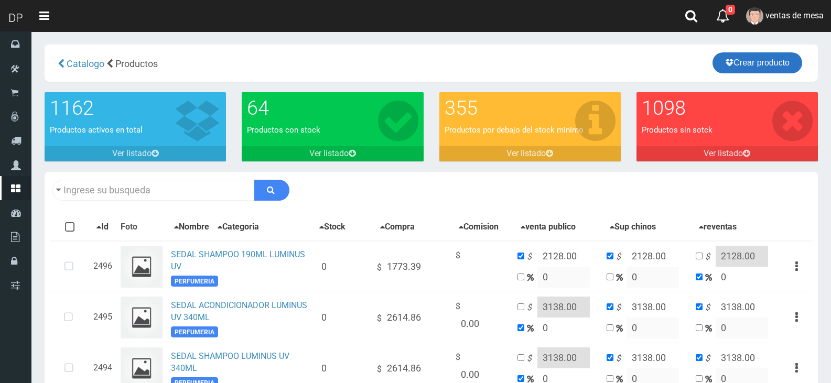
click at [750, 65] on link "Crear producto" at bounding box center [758, 62] width 90 height 21
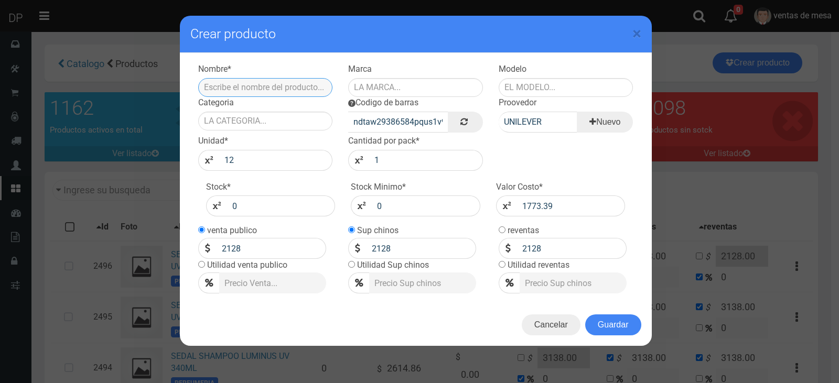
click at [278, 80] on input "text" at bounding box center [265, 87] width 135 height 19
type input "SEDAL ACONDICIONADOR 190ML LUMINUS UV"
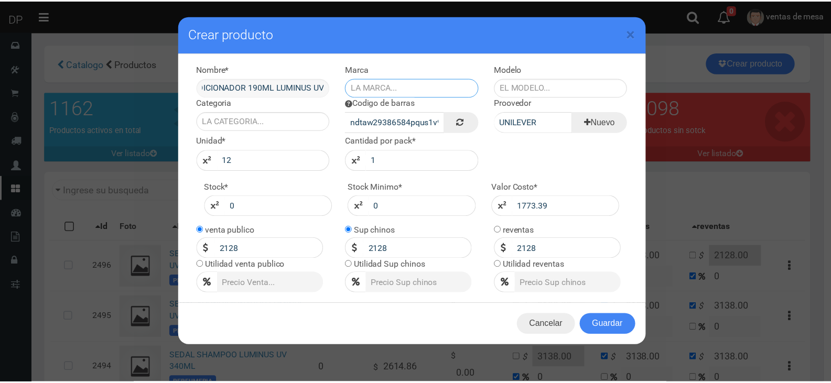
scroll to position [0, 0]
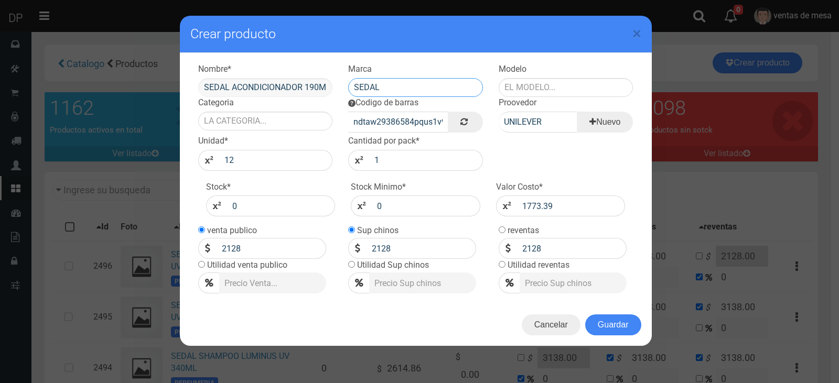
type input "SEDAL"
type input "190ML"
type input "PERFUMERIA"
click at [609, 328] on button "Guardar" at bounding box center [613, 325] width 56 height 21
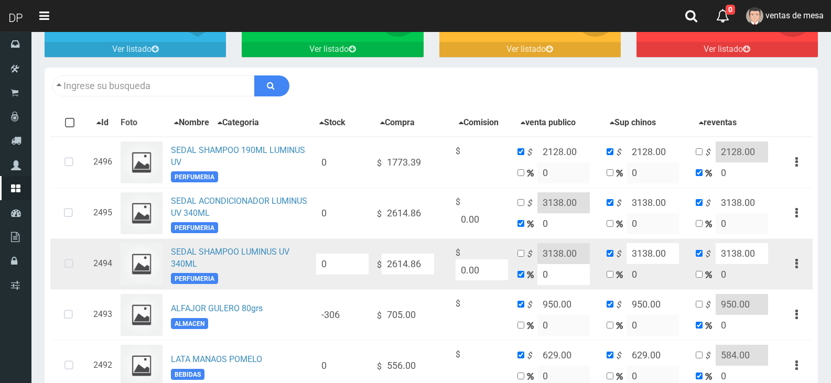
scroll to position [105, 0]
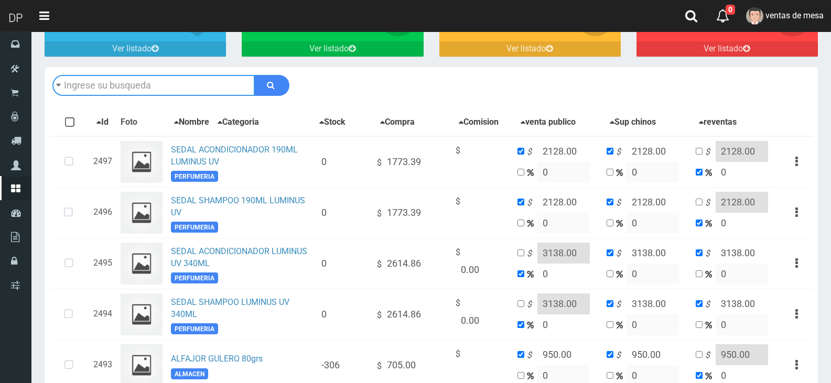
click at [175, 80] on input "text" at bounding box center [153, 85] width 202 height 21
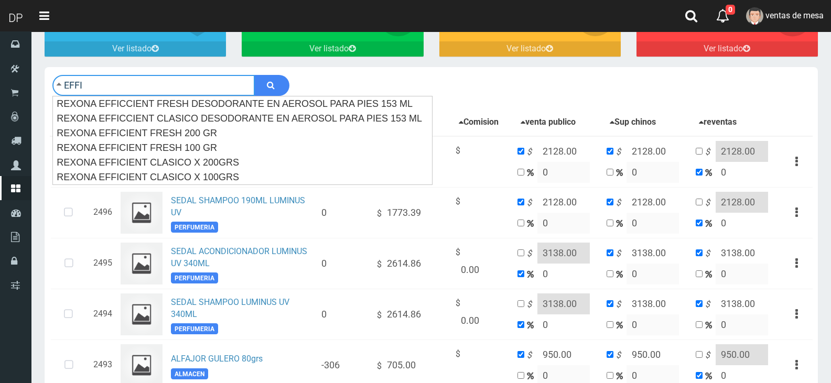
type input "EFFI"
click at [254, 75] on button "submit" at bounding box center [271, 85] width 35 height 21
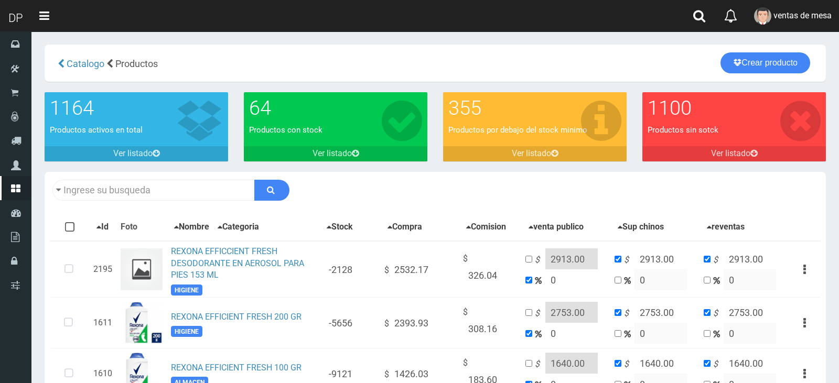
type input "EFFI"
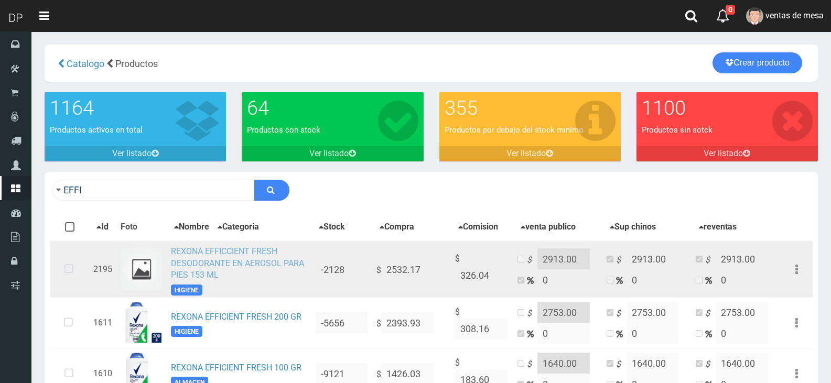
click at [266, 271] on link "REXONA EFFICCIENT FRESH DESODORANTE EN AEROSOL PARA PIES 153 ML" at bounding box center [237, 263] width 133 height 34
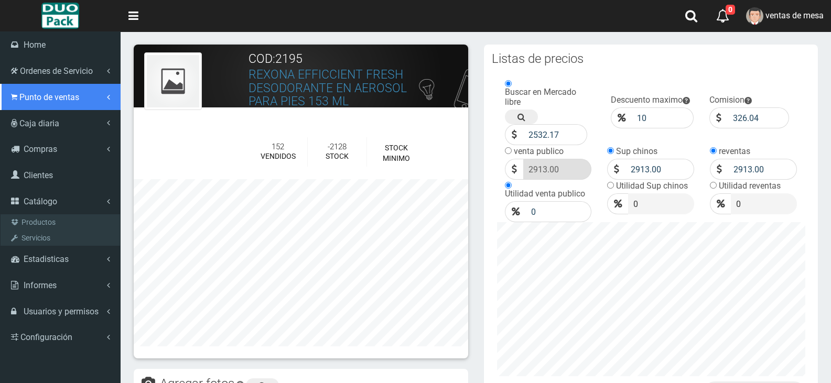
click at [43, 106] on link "Punto de ventas" at bounding box center [60, 97] width 121 height 26
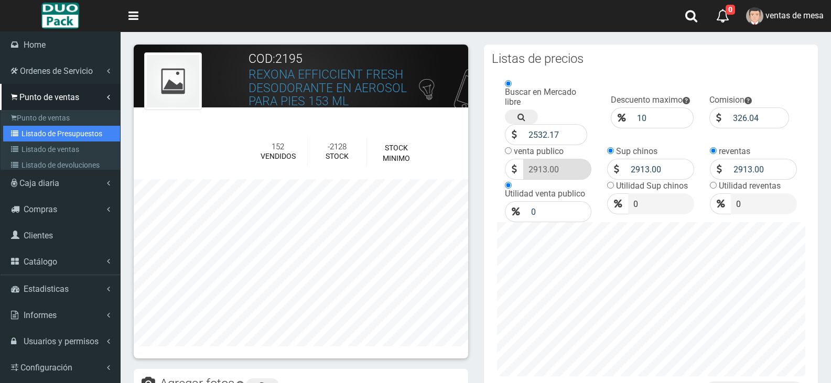
click at [57, 136] on link "Listado de Presupuestos" at bounding box center [61, 134] width 117 height 16
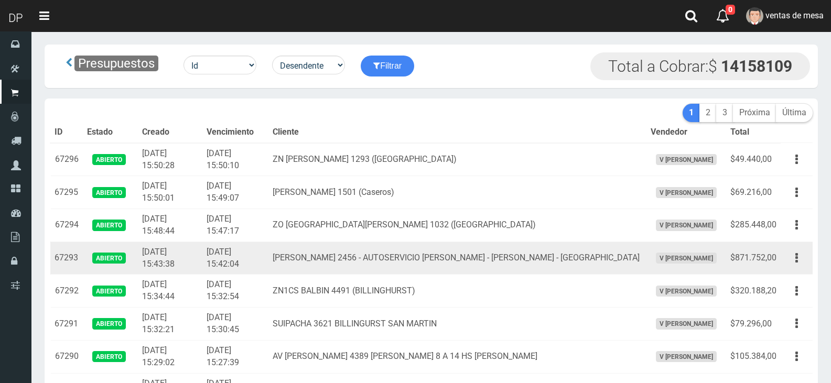
click at [266, 252] on td "[DATE] 15:42:04" at bounding box center [235, 258] width 66 height 33
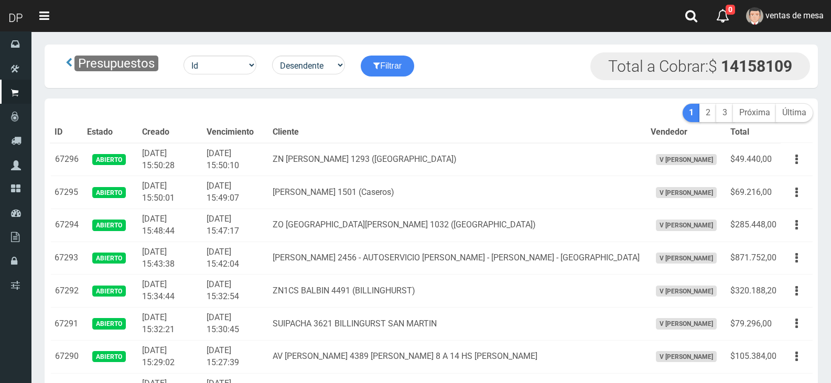
scroll to position [1184, 0]
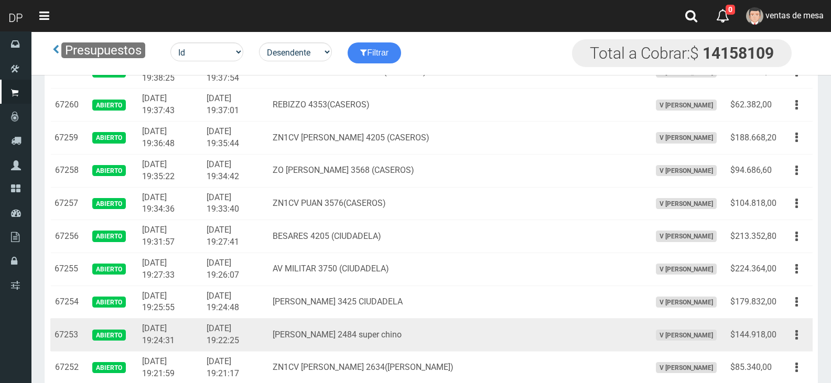
click at [797, 322] on td "Editar Imprimir Eliminar" at bounding box center [797, 335] width 32 height 33
click at [797, 333] on icon "button" at bounding box center [796, 335] width 3 height 18
click at [777, 358] on link "Editar" at bounding box center [766, 360] width 83 height 23
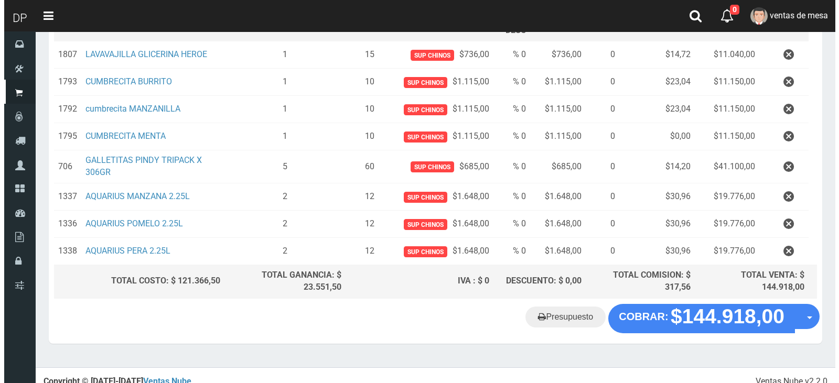
scroll to position [193, 0]
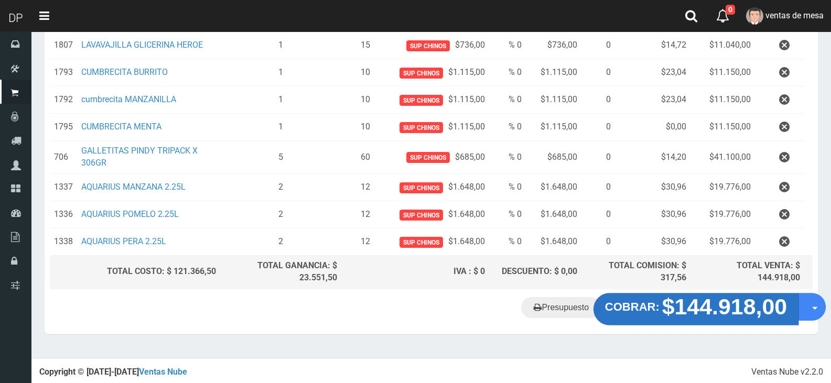
click at [726, 306] on strong "$144.918,00" at bounding box center [724, 306] width 125 height 25
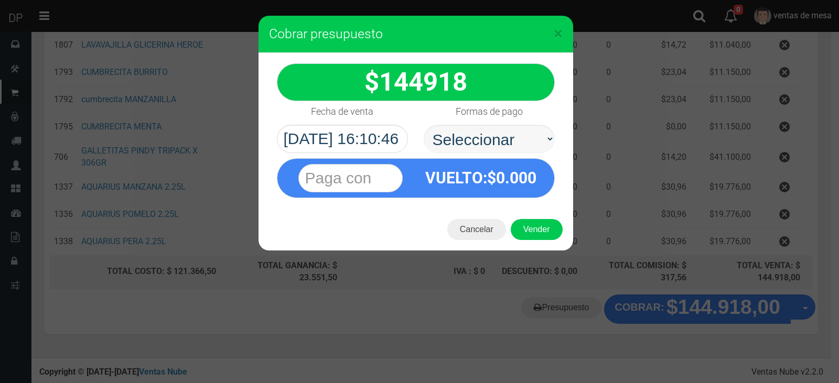
select select "Efectivo"
click at [424, 125] on select "Seleccionar Efectivo Tarjeta de Crédito Depósito Débito" at bounding box center [489, 139] width 131 height 28
click at [528, 228] on button "Vender" at bounding box center [537, 229] width 52 height 21
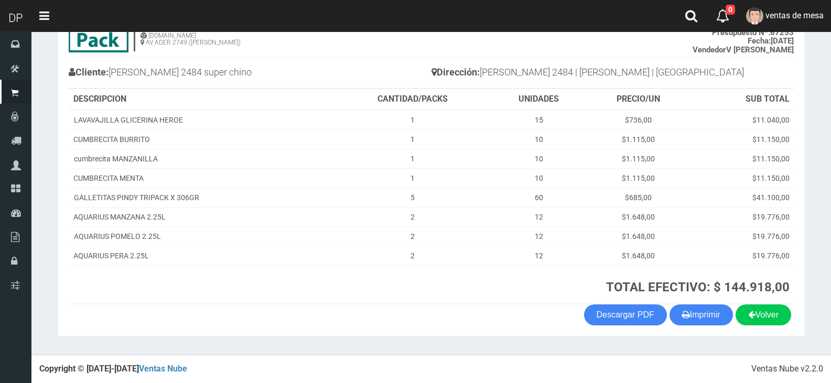
scroll to position [89, 0]
click at [704, 327] on section "1123346941 1170356020 [DOMAIN_NAME] AV ADER 2749 ([PERSON_NAME]) VENTA Nº 71020…" at bounding box center [431, 168] width 747 height 338
click at [702, 323] on button "Imprimir" at bounding box center [701, 315] width 63 height 21
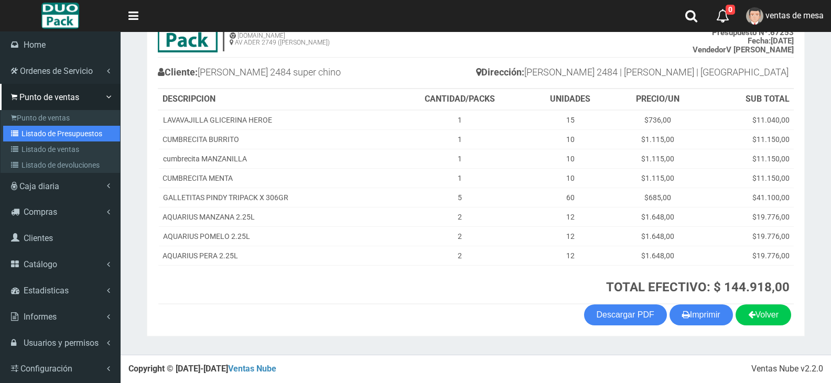
drag, startPoint x: 25, startPoint y: 132, endPoint x: 125, endPoint y: 99, distance: 106.1
click at [25, 132] on link "Listado de Presupuestos" at bounding box center [61, 134] width 117 height 16
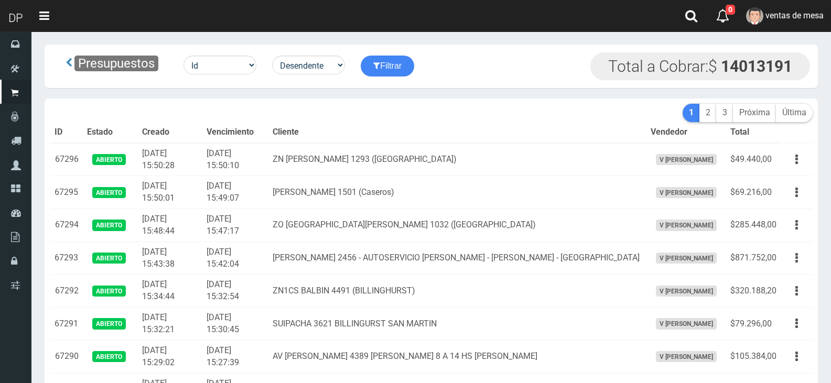
click at [454, 123] on th "Cliente" at bounding box center [457, 132] width 378 height 21
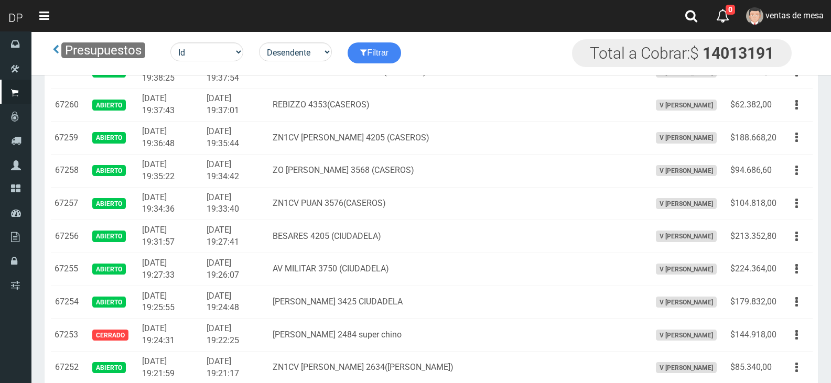
scroll to position [1426, 0]
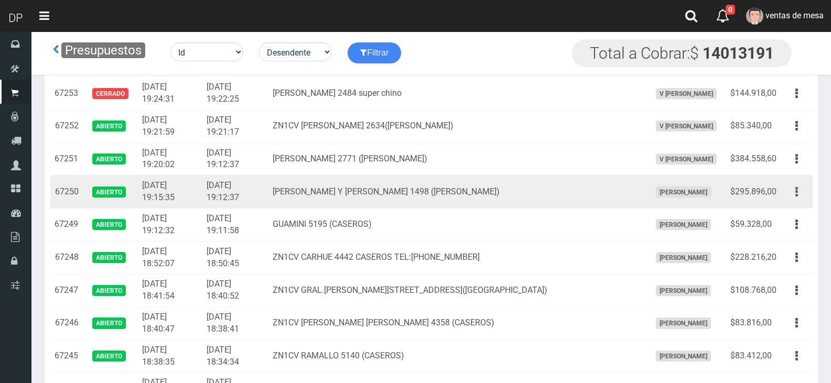
click at [791, 190] on button "button" at bounding box center [797, 192] width 24 height 18
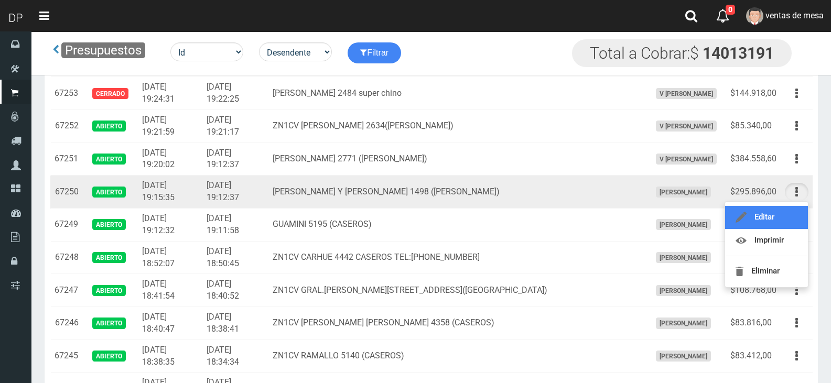
click at [785, 221] on link "Editar" at bounding box center [766, 217] width 83 height 23
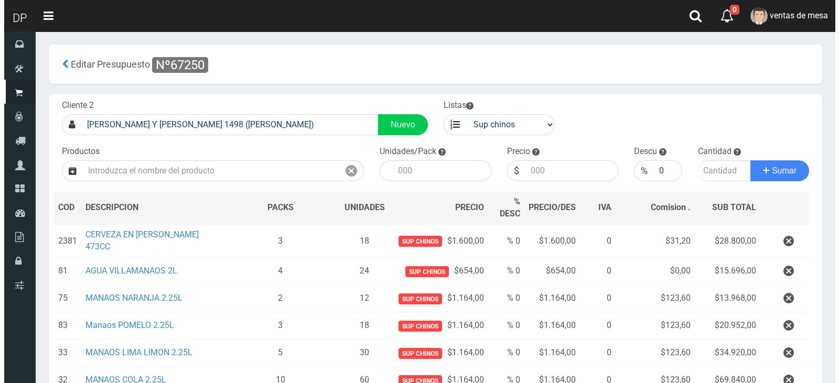
scroll to position [166, 0]
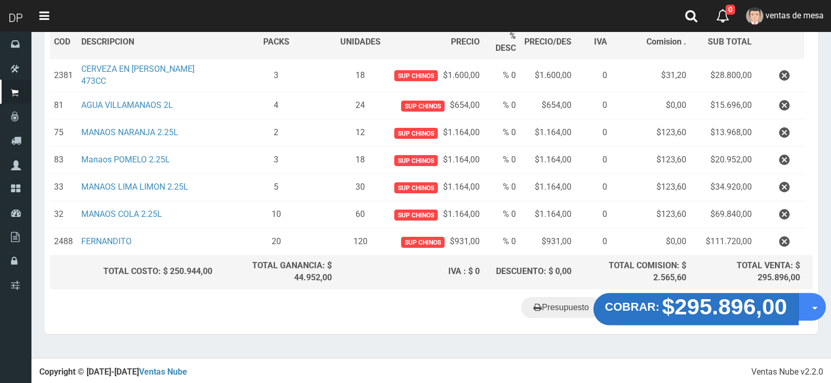
click at [674, 314] on strong "$295.896,00" at bounding box center [724, 306] width 125 height 25
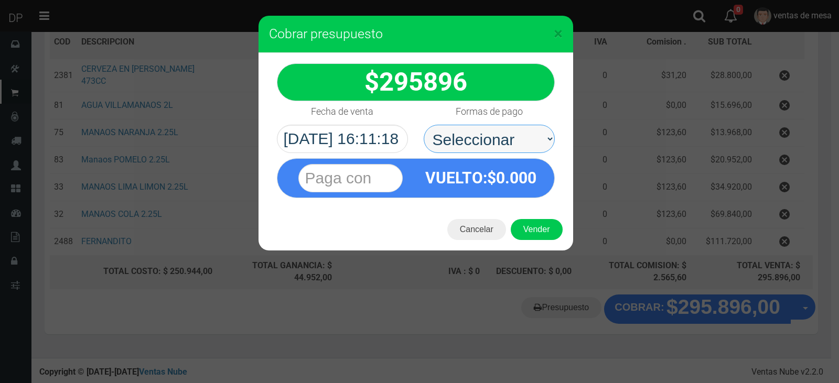
drag, startPoint x: 490, startPoint y: 144, endPoint x: 488, endPoint y: 152, distance: 8.3
click at [490, 144] on select "Seleccionar Efectivo Tarjeta de Crédito Depósito Débito" at bounding box center [489, 139] width 131 height 28
select select "Efectivo"
click at [424, 125] on select "Seleccionar Efectivo Tarjeta de Crédito Depósito Débito" at bounding box center [489, 139] width 131 height 28
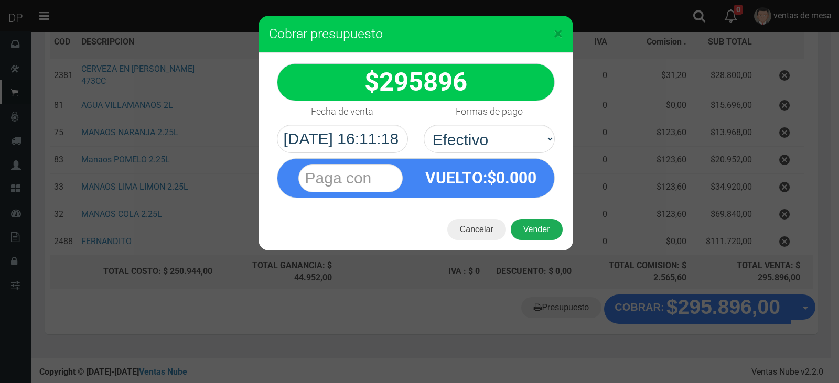
click at [528, 227] on button "Vender" at bounding box center [537, 229] width 52 height 21
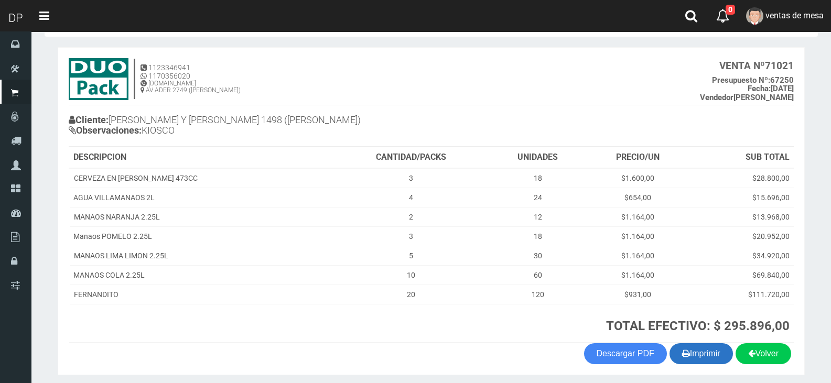
scroll to position [80, 0]
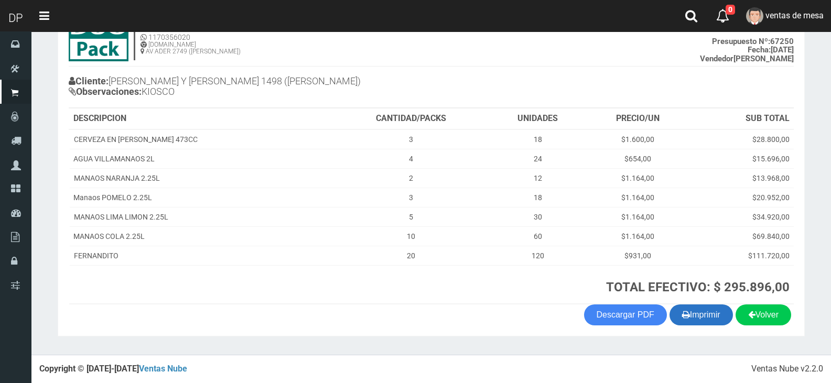
click at [704, 315] on button "Imprimir" at bounding box center [701, 315] width 63 height 21
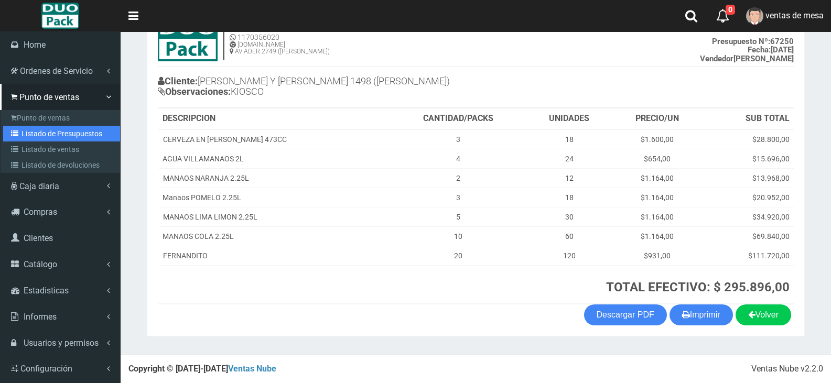
click at [37, 137] on link "Listado de Presupuestos" at bounding box center [61, 134] width 117 height 16
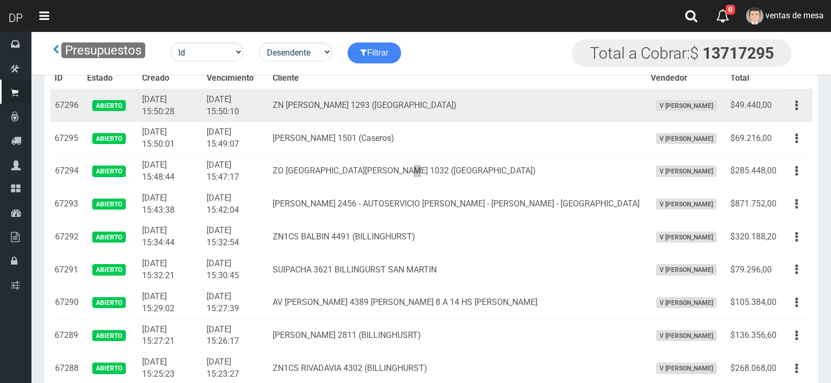
scroll to position [855, 0]
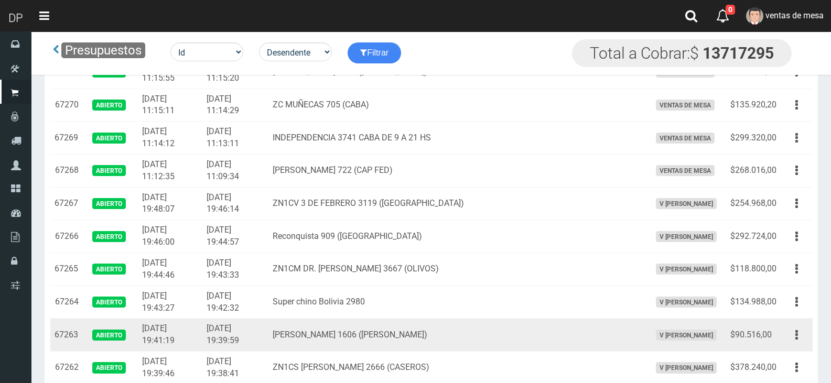
click at [242, 341] on td "[DATE] 19:39:59" at bounding box center [235, 335] width 66 height 33
click at [795, 333] on icon "button" at bounding box center [796, 335] width 3 height 18
click at [791, 350] on link "Editar" at bounding box center [766, 360] width 83 height 23
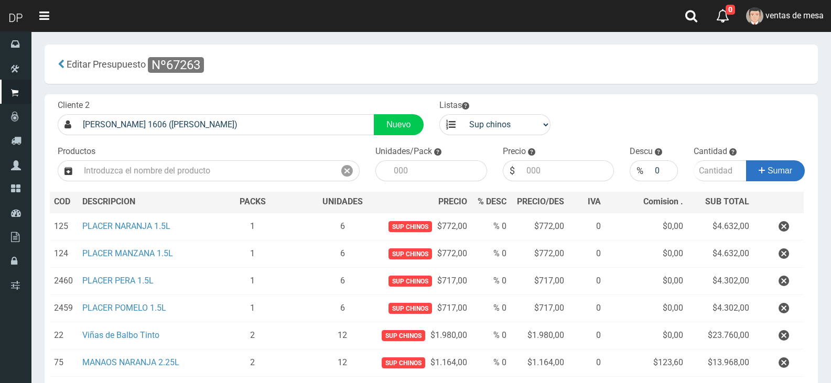
click at [767, 162] on button "Sumar" at bounding box center [775, 170] width 59 height 21
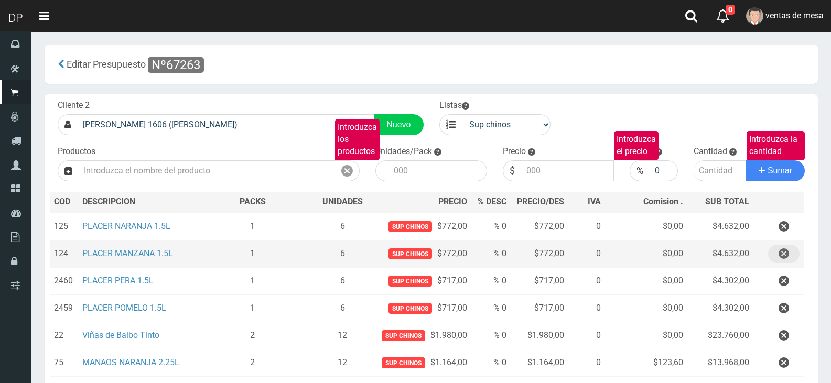
click at [789, 255] on icon "button" at bounding box center [784, 254] width 10 height 18
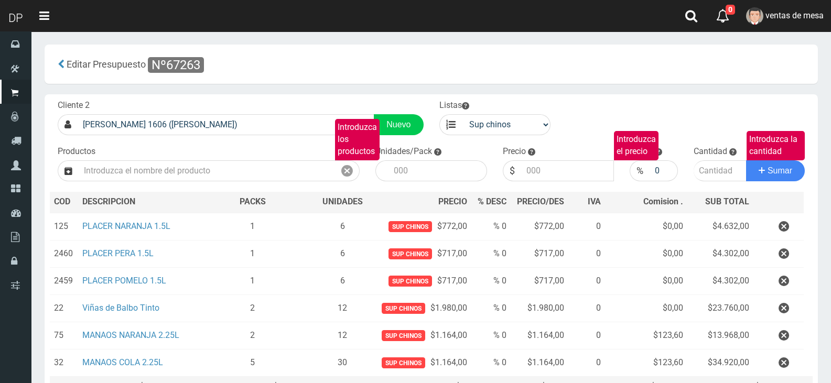
click at [787, 255] on icon "button" at bounding box center [784, 254] width 10 height 18
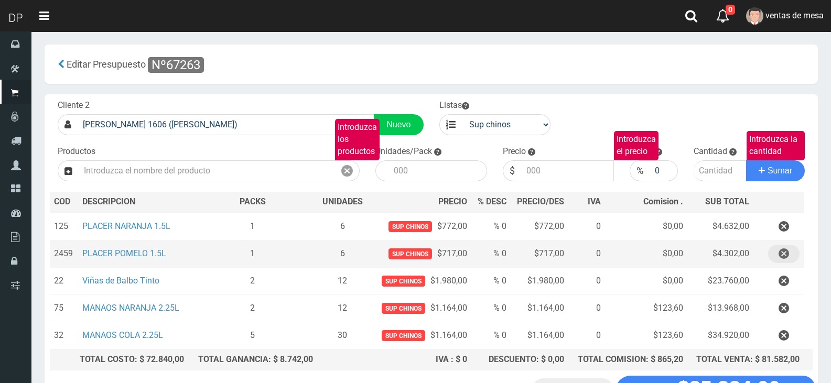
click at [786, 255] on icon "button" at bounding box center [784, 254] width 10 height 18
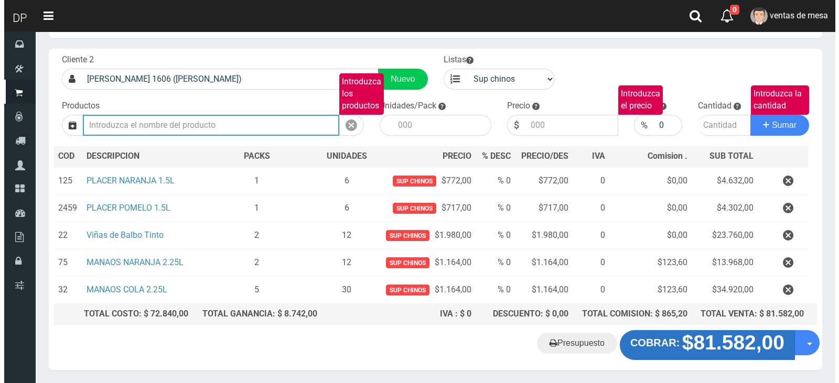
scroll to position [54, 0]
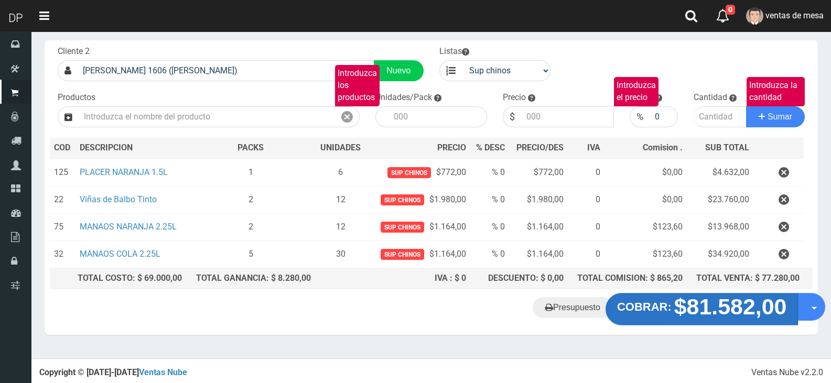
click at [660, 296] on button "COBRAR: $81.582,00" at bounding box center [702, 310] width 193 height 33
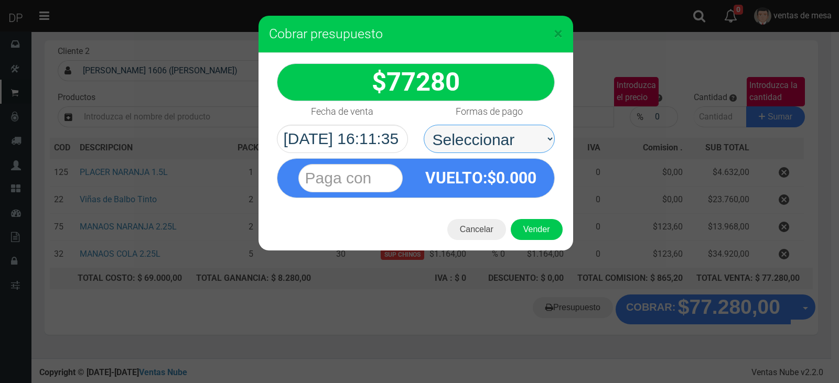
drag, startPoint x: 524, startPoint y: 145, endPoint x: 523, endPoint y: 150, distance: 5.5
click at [524, 145] on select "Seleccionar Efectivo Tarjeta de Crédito Depósito Débito" at bounding box center [489, 139] width 131 height 28
select select "Efectivo"
click at [424, 125] on select "Seleccionar Efectivo Tarjeta de Crédito Depósito Débito" at bounding box center [489, 139] width 131 height 28
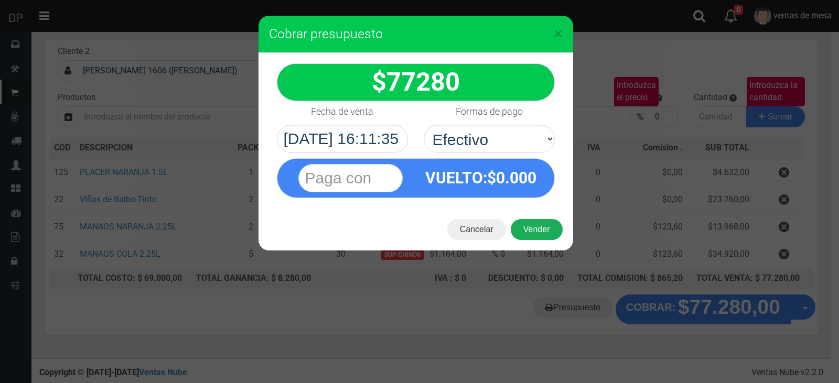
click at [541, 229] on button "Vender" at bounding box center [537, 229] width 52 height 21
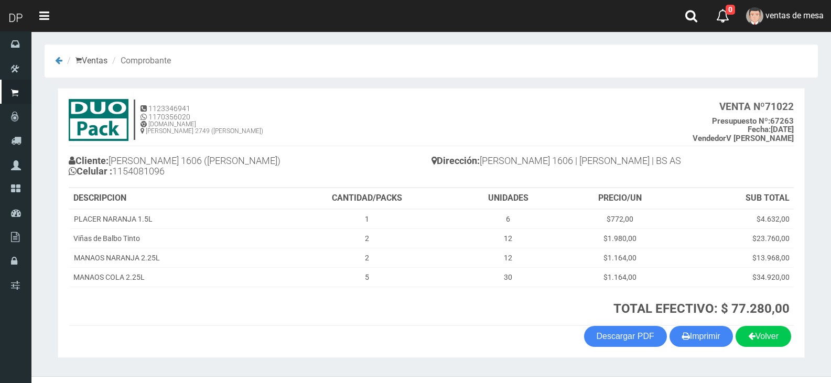
scroll to position [21, 0]
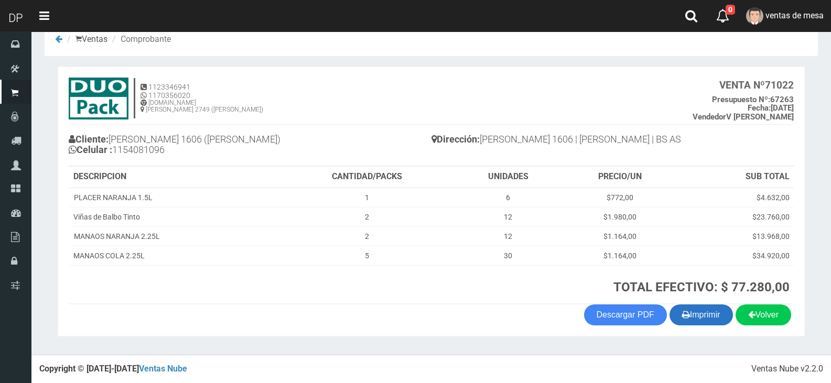
click at [696, 319] on button "Imprimir" at bounding box center [701, 315] width 63 height 21
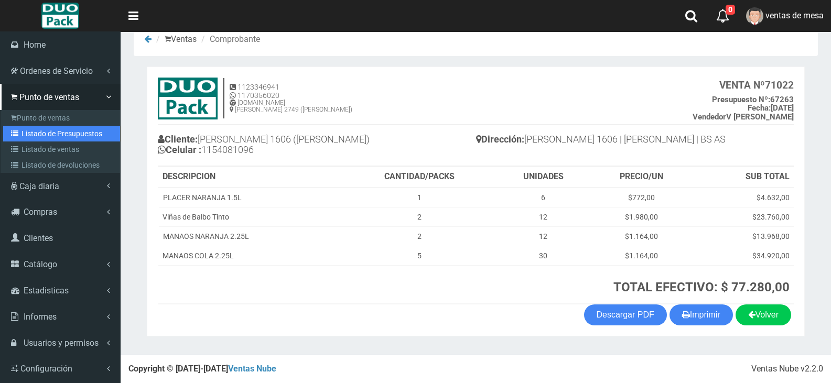
click at [55, 134] on link "Listado de Presupuestos" at bounding box center [61, 134] width 117 height 16
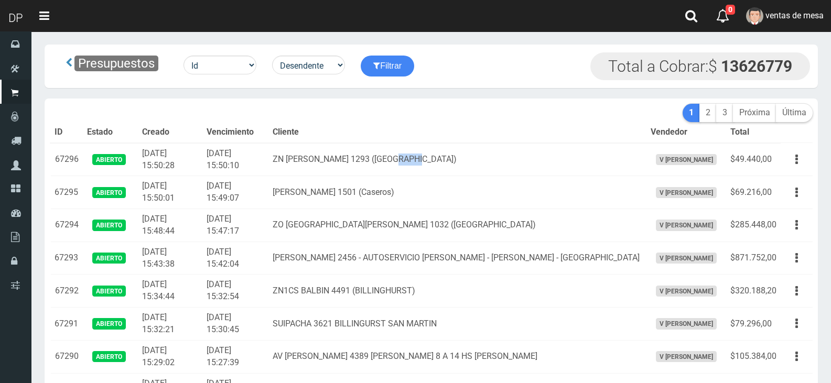
click at [471, 123] on th "Cliente" at bounding box center [457, 132] width 378 height 21
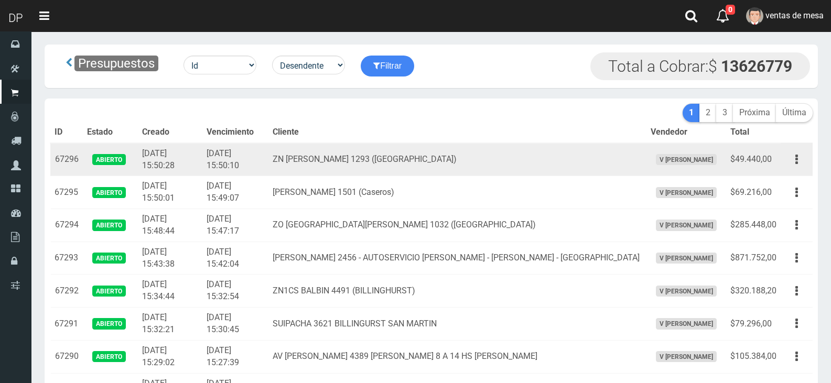
click at [472, 154] on td "ZN PABLO POGGIO 1293 (VILLA BOSCH)" at bounding box center [457, 159] width 378 height 33
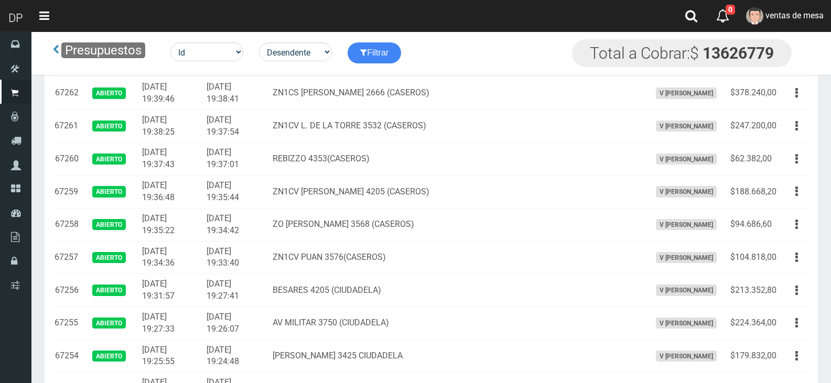
scroll to position [1360, 0]
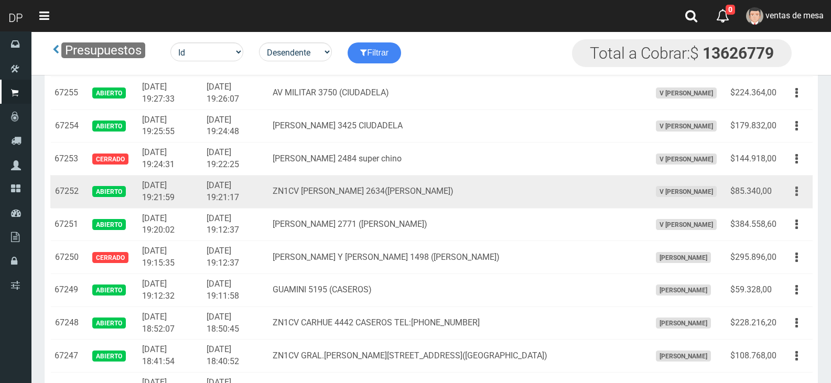
click at [795, 190] on button "button" at bounding box center [797, 191] width 24 height 18
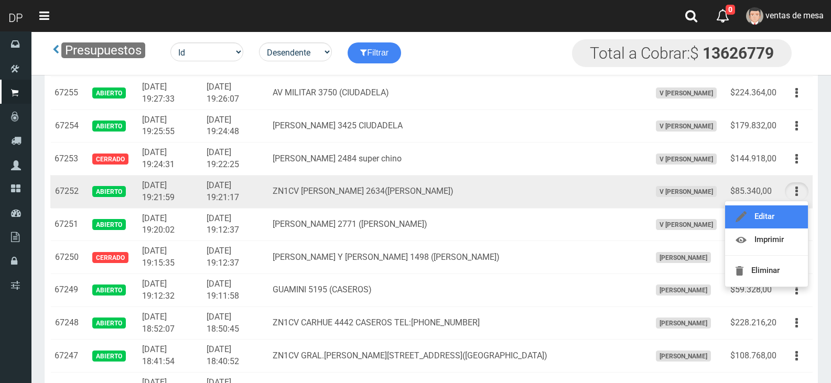
click at [789, 222] on link "Editar" at bounding box center [766, 217] width 83 height 23
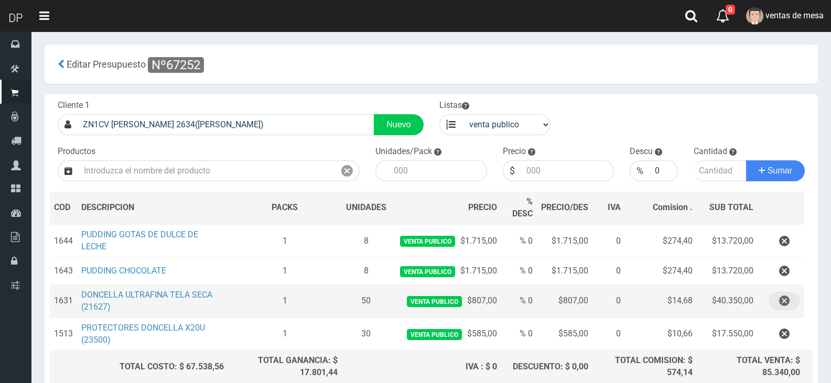
click at [779, 295] on icon "button" at bounding box center [784, 301] width 10 height 18
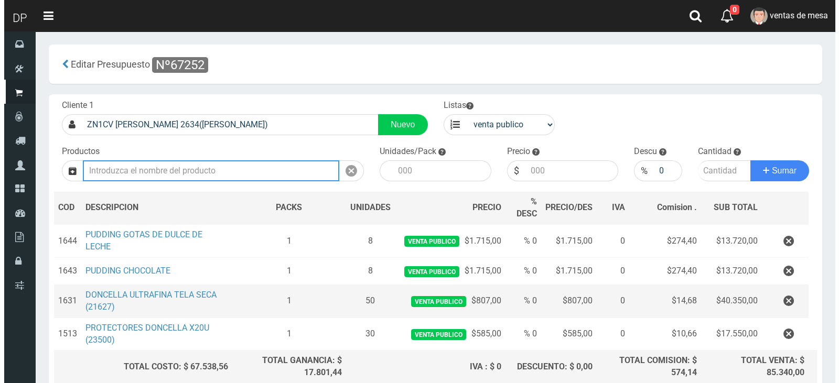
scroll to position [62, 0]
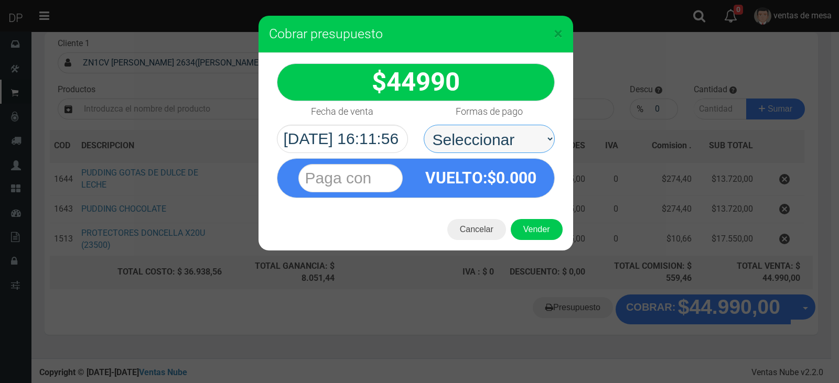
drag, startPoint x: 517, startPoint y: 144, endPoint x: 517, endPoint y: 152, distance: 8.4
click at [517, 144] on select "Seleccionar Efectivo Tarjeta de Crédito Depósito Débito" at bounding box center [489, 139] width 131 height 28
select select "Efectivo"
click at [424, 125] on select "Seleccionar Efectivo Tarjeta de Crédito Depósito Débito" at bounding box center [489, 139] width 131 height 28
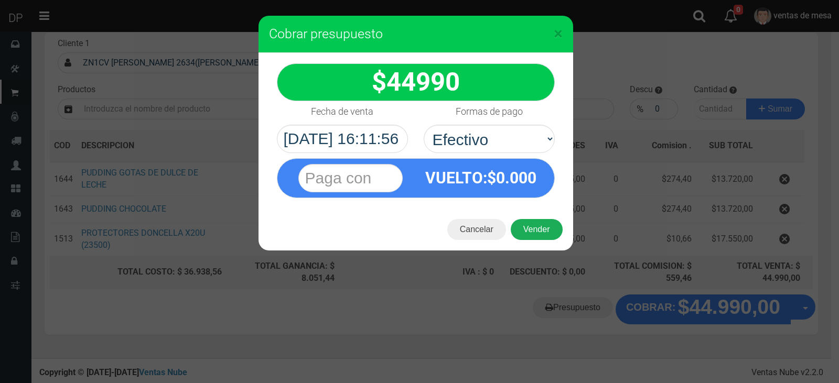
click at [537, 236] on button "Vender" at bounding box center [537, 229] width 52 height 21
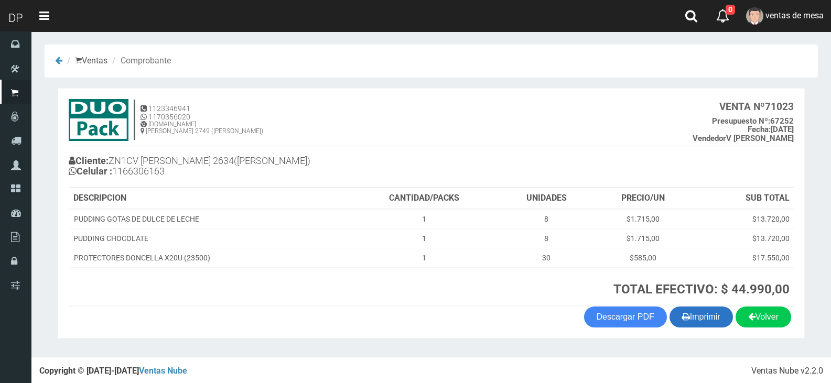
click at [700, 327] on button "Imprimir" at bounding box center [701, 317] width 63 height 21
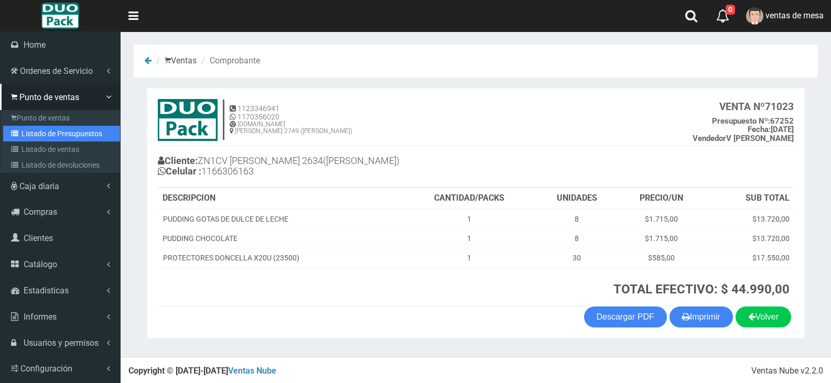
click at [44, 132] on link "Listado de Presupuestos" at bounding box center [61, 134] width 117 height 16
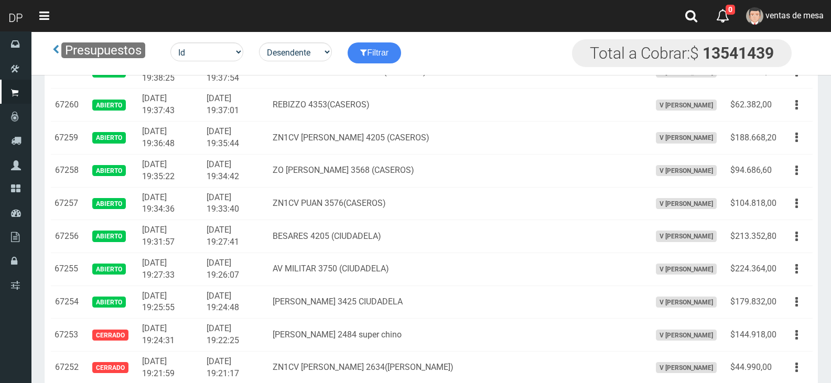
scroll to position [1393, 0]
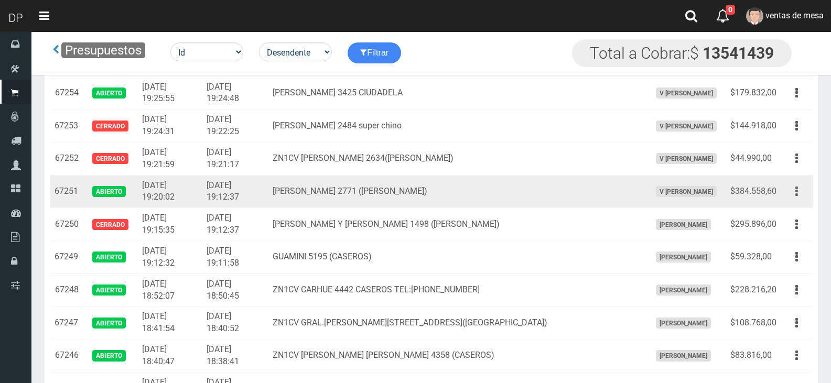
click at [791, 196] on button "button" at bounding box center [797, 191] width 24 height 18
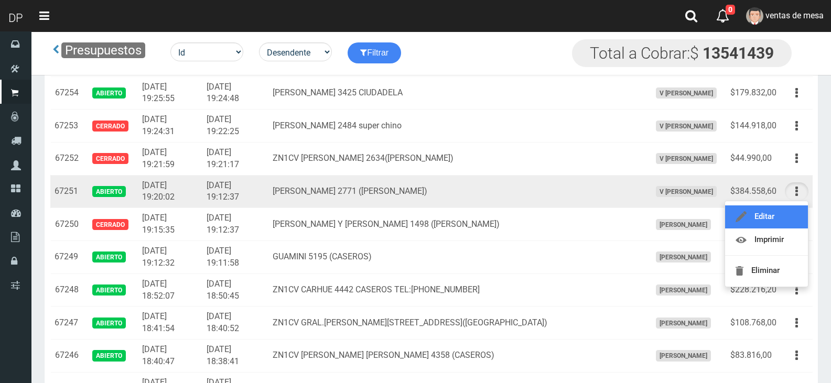
click at [787, 218] on link "Editar" at bounding box center [766, 217] width 83 height 23
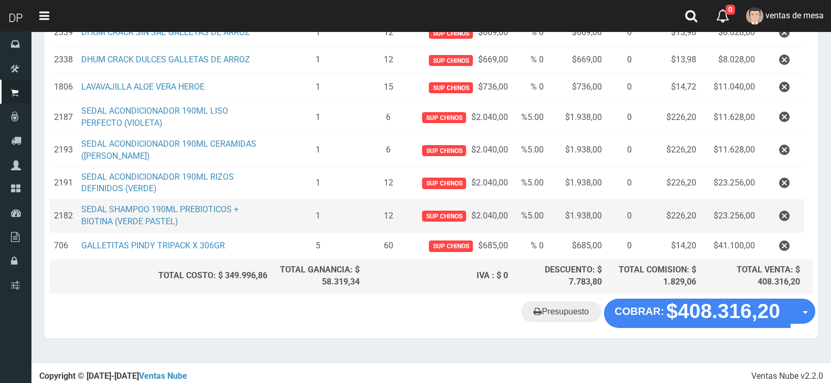
scroll to position [532, 0]
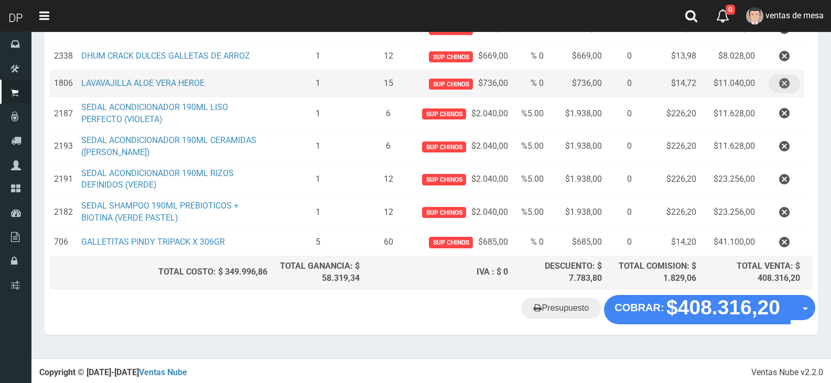
click at [783, 89] on icon "button" at bounding box center [784, 83] width 10 height 18
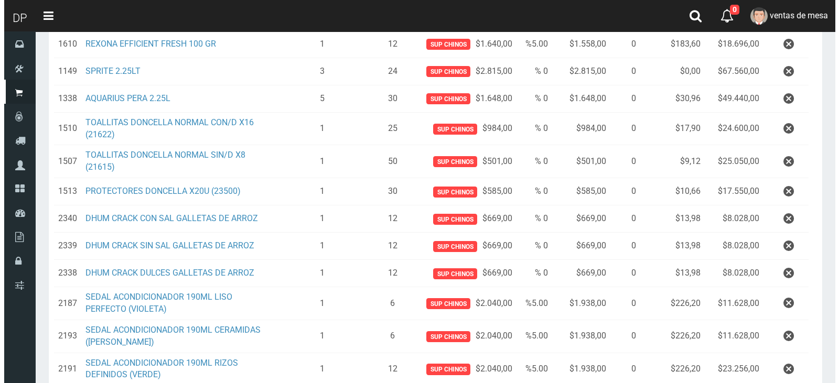
scroll to position [504, 0]
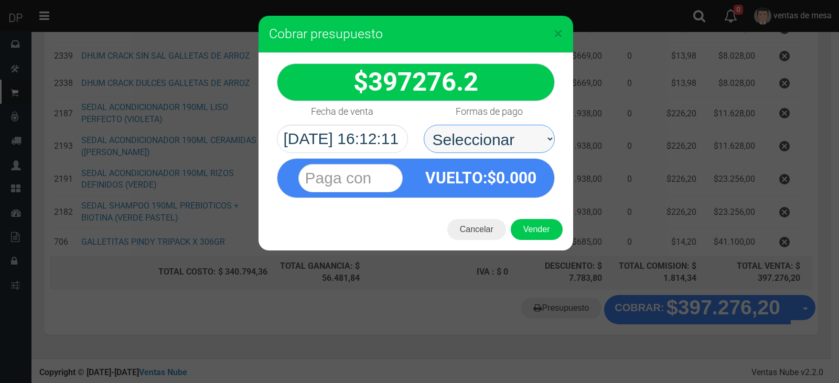
click at [508, 142] on select "Seleccionar Efectivo Tarjeta de Crédito Depósito Débito" at bounding box center [489, 139] width 131 height 28
select select "Efectivo"
click at [424, 125] on select "Seleccionar Efectivo Tarjeta de Crédito Depósito Débito" at bounding box center [489, 139] width 131 height 28
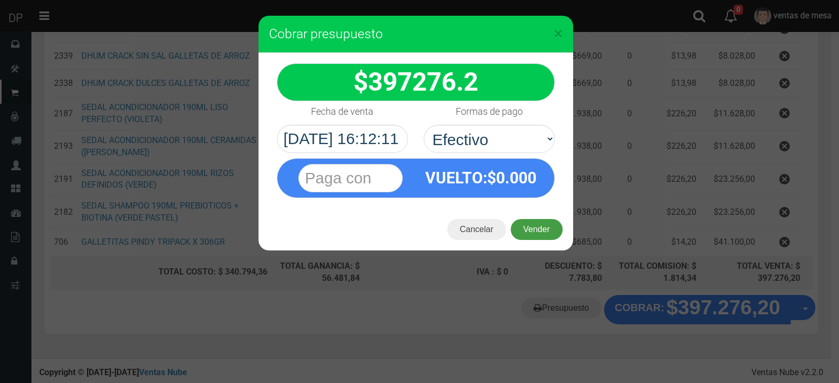
click at [535, 228] on button "Vender" at bounding box center [537, 229] width 52 height 21
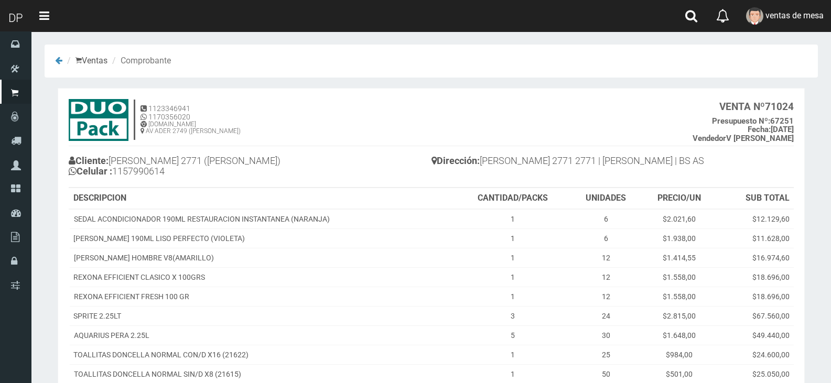
scroll to position [309, 0]
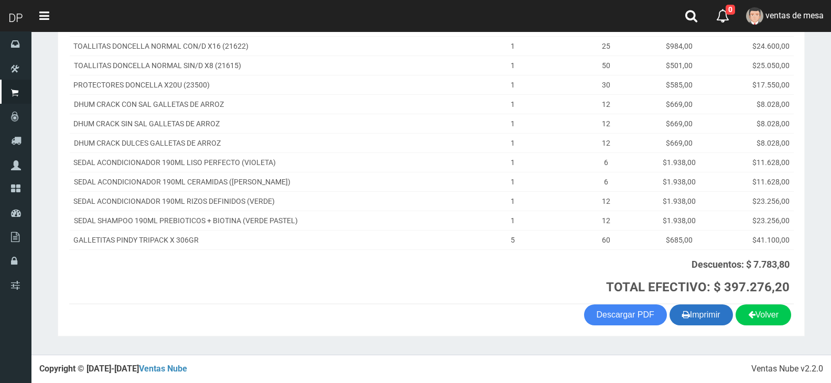
click at [698, 314] on button "Imprimir" at bounding box center [701, 315] width 63 height 21
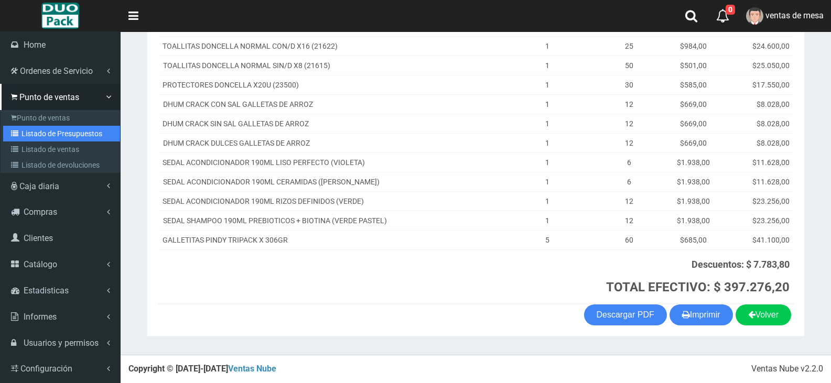
click at [56, 138] on link "Listado de Presupuestos" at bounding box center [61, 134] width 117 height 16
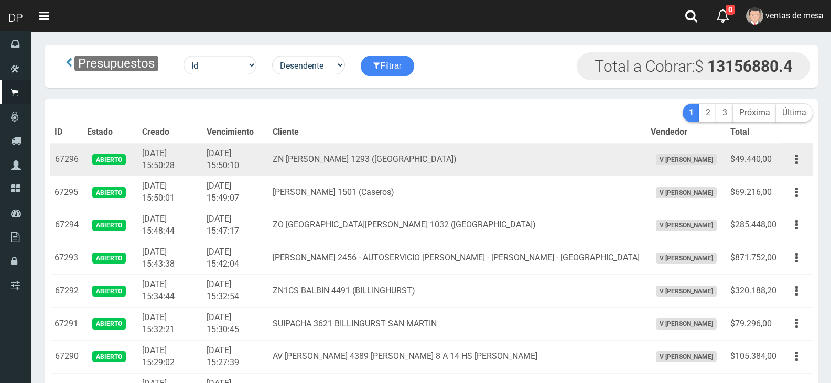
click at [419, 177] on td "Rauch 1501 (Caseros)" at bounding box center [457, 192] width 378 height 33
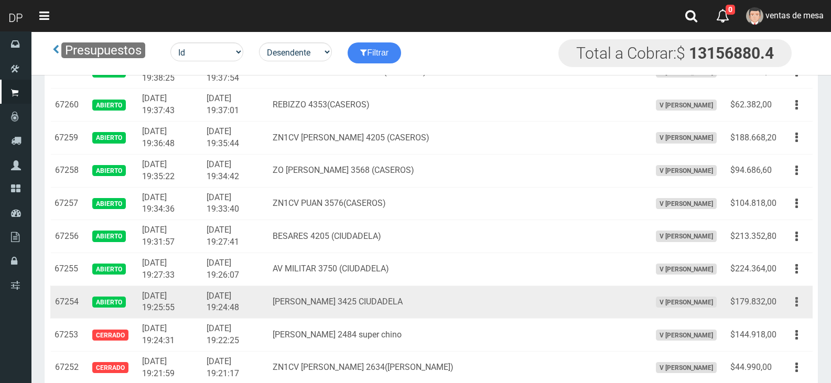
click at [798, 310] on button "button" at bounding box center [797, 302] width 24 height 18
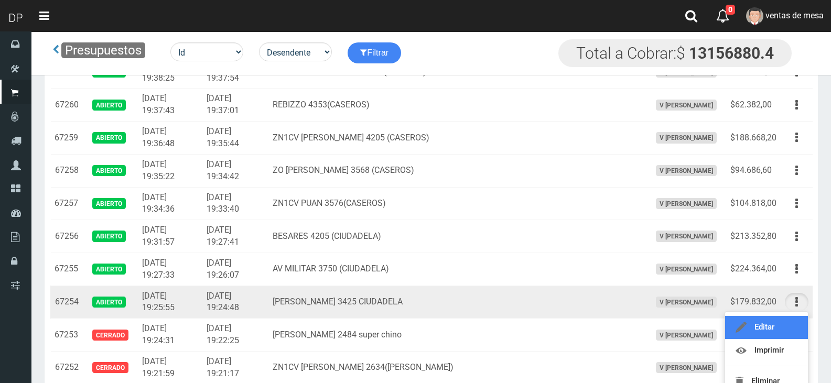
click at [791, 322] on link "Editar" at bounding box center [766, 327] width 83 height 23
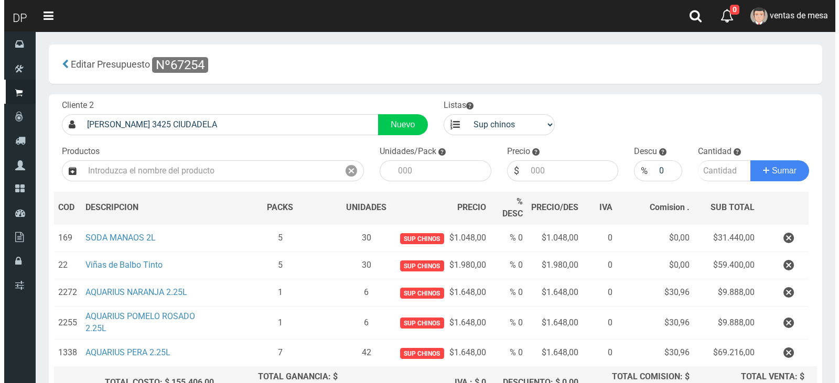
scroll to position [111, 0]
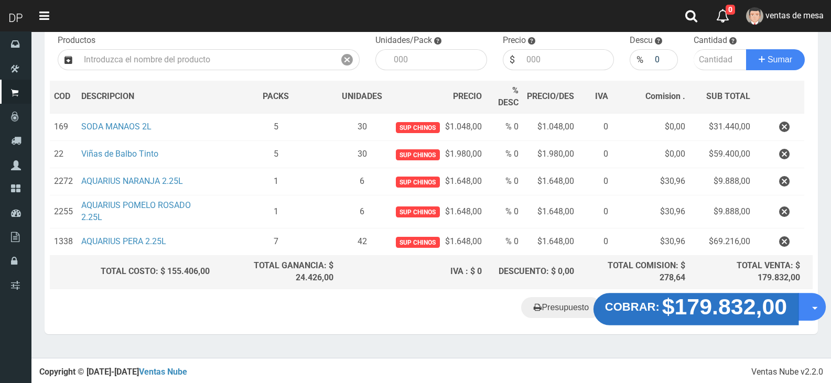
click at [679, 315] on strong "$179.832,00" at bounding box center [724, 306] width 125 height 25
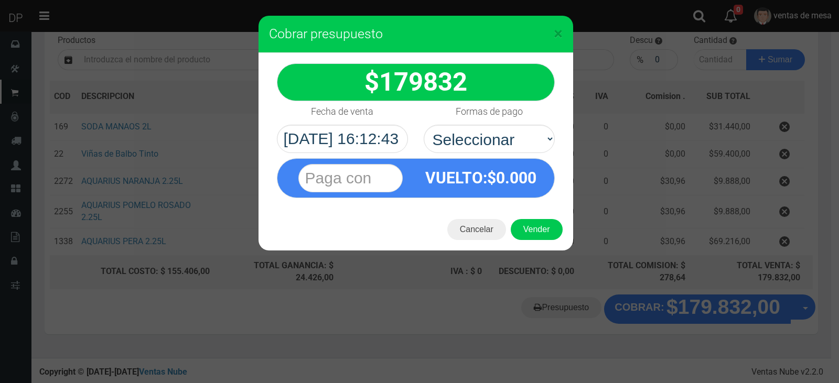
click at [485, 132] on select "Seleccionar Efectivo Tarjeta de Crédito Depósito Débito" at bounding box center [489, 139] width 131 height 28
click at [505, 128] on select "Seleccionar Efectivo Tarjeta de Crédito Depósito Débito" at bounding box center [489, 139] width 131 height 28
select select "Efectivo"
click at [424, 125] on select "Seleccionar Efectivo Tarjeta de Crédito Depósito Débito" at bounding box center [489, 139] width 131 height 28
click at [532, 228] on button "Vender" at bounding box center [537, 229] width 52 height 21
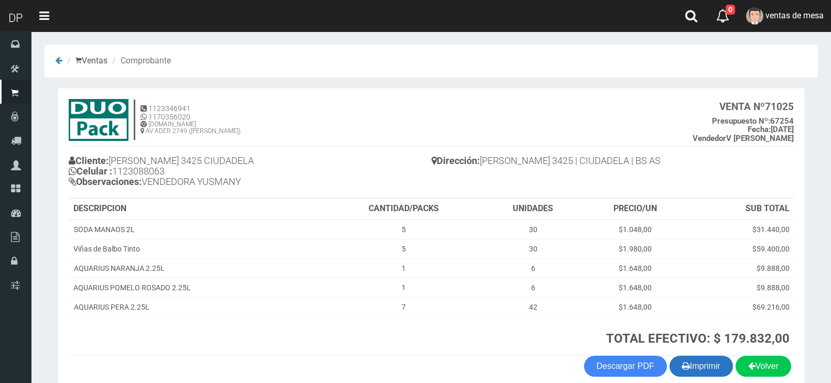
scroll to position [51, 0]
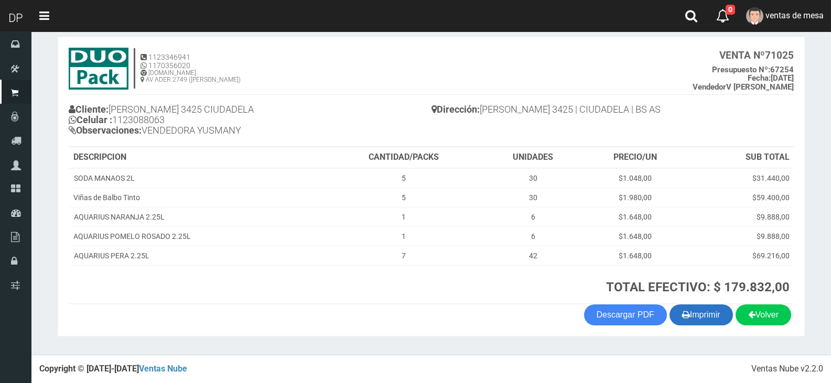
click at [706, 312] on button "Imprimir" at bounding box center [701, 315] width 63 height 21
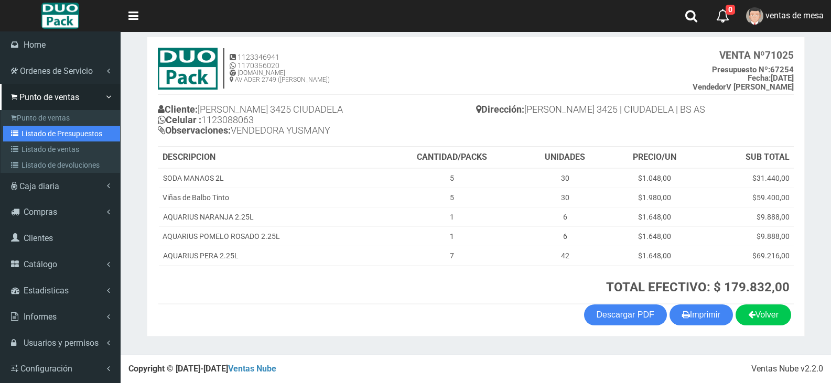
click at [75, 137] on link "Listado de Presupuestos" at bounding box center [61, 134] width 117 height 16
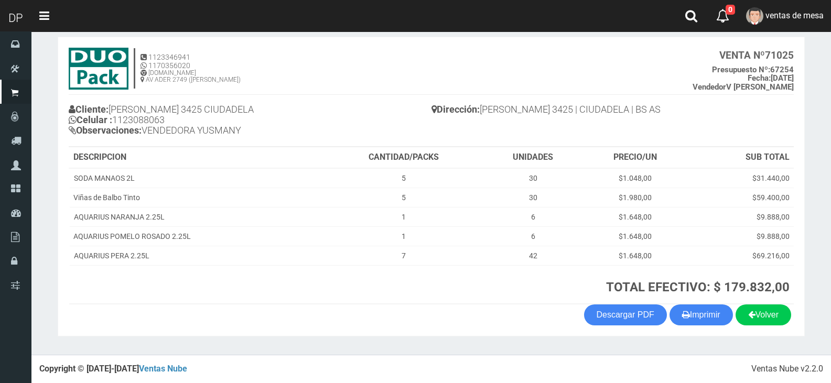
click at [480, 131] on div "Cliente: FEDERICO LACROZE 3425 CIUDADELA Celular : 1123088063 Observaciones: VE…" at bounding box center [431, 121] width 725 height 50
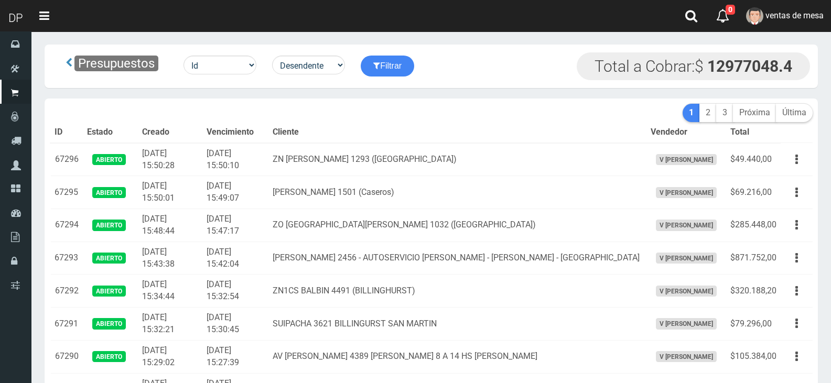
scroll to position [855, 0]
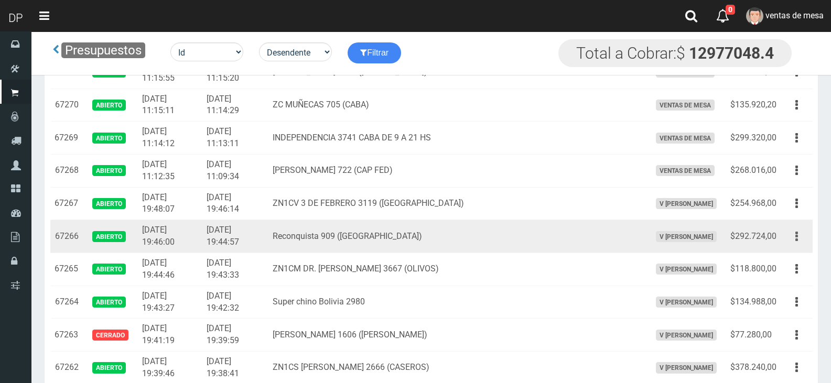
click at [785, 240] on button "button" at bounding box center [797, 237] width 24 height 18
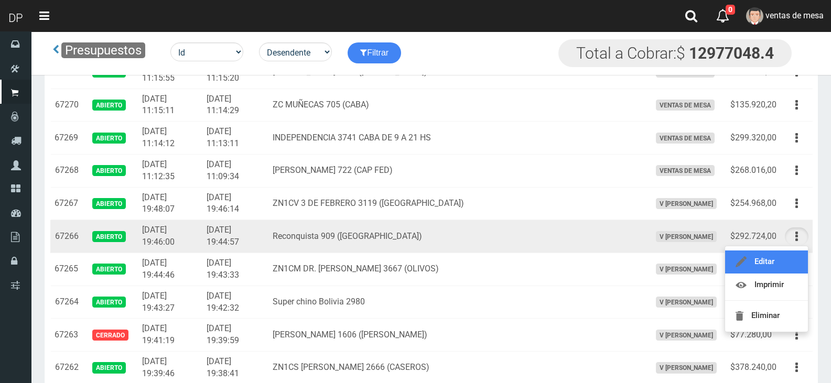
click at [785, 255] on link "Editar" at bounding box center [766, 262] width 83 height 23
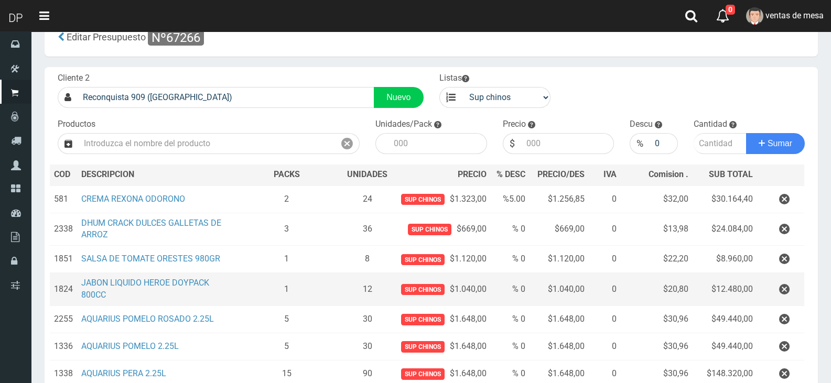
scroll to position [52, 0]
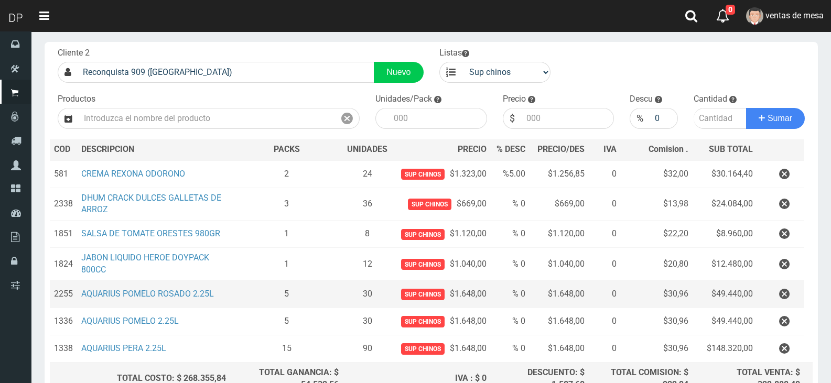
click at [763, 284] on td at bounding box center [780, 294] width 47 height 27
click at [776, 293] on button "button" at bounding box center [784, 294] width 31 height 18
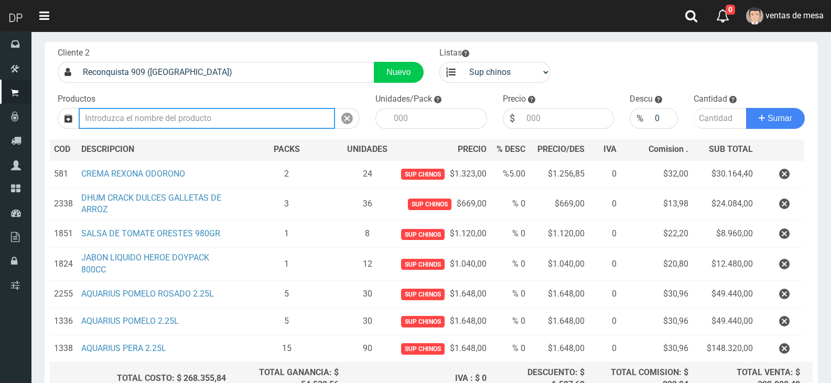
type input "1"
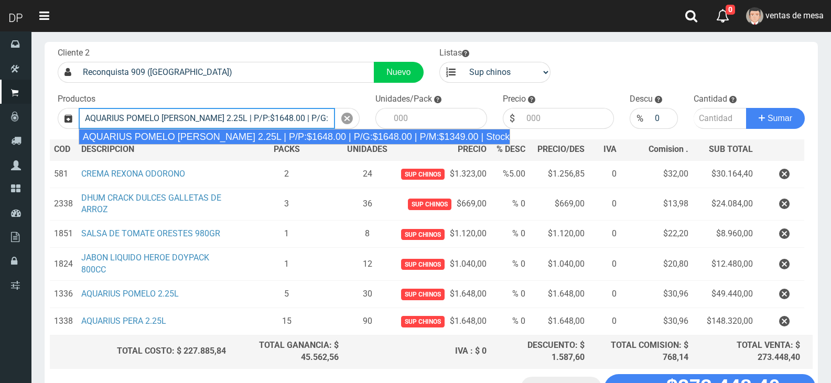
type input "AQUARIUS POMELO ROSADO 2.25L | P/P:$1648.00 | P/G:$1648.00 | P/M:$1349.00 | Sto…"
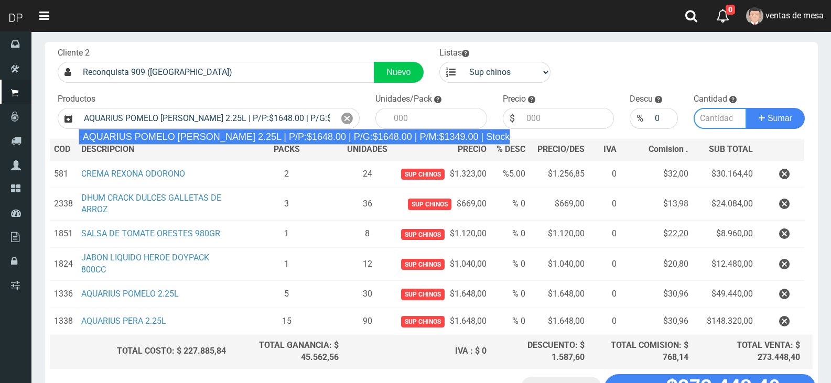
type input "6"
type input "1648.00"
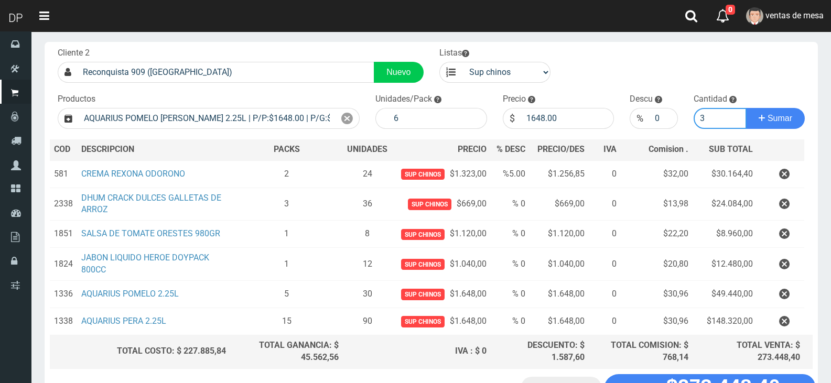
type input "3"
click at [746, 108] on button "Sumar" at bounding box center [775, 118] width 59 height 21
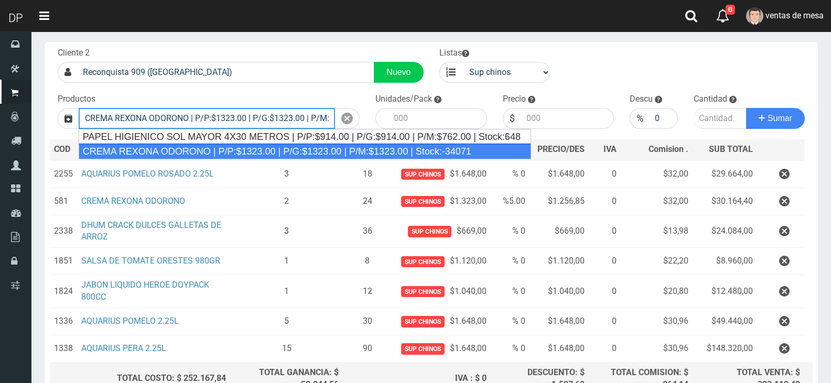
type input "CREMA REXONA ODORONO | P/P:$1323.00 | P/G:$1323.00 | P/M:$1323.00 | Stock:-34071"
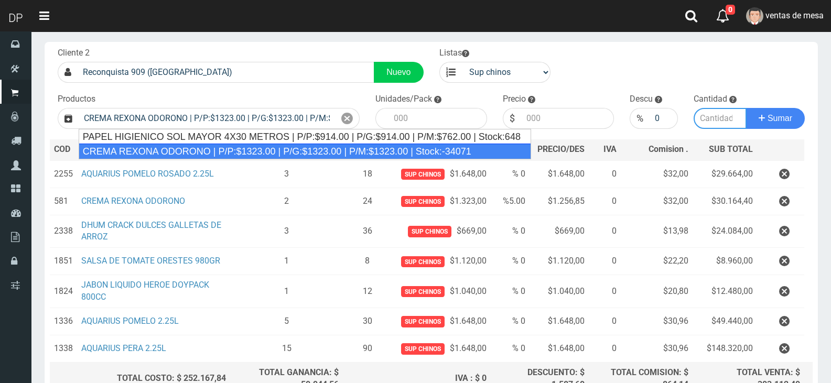
type input "12"
type input "1323.00"
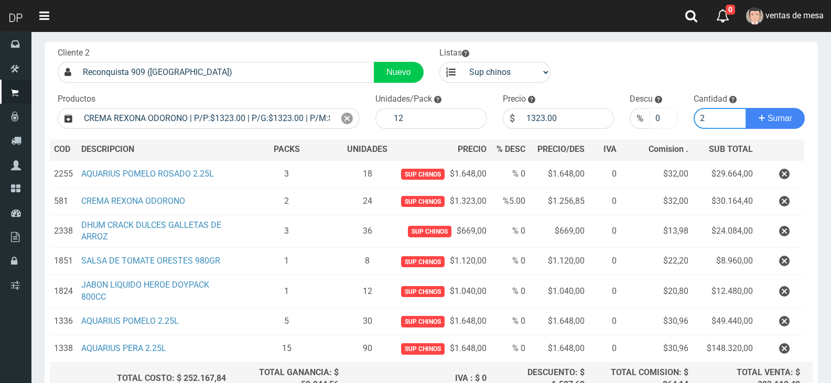
type input "2"
click at [660, 119] on input "0" at bounding box center [664, 118] width 28 height 21
type input "5"
click at [746, 108] on button "Sumar" at bounding box center [775, 118] width 59 height 21
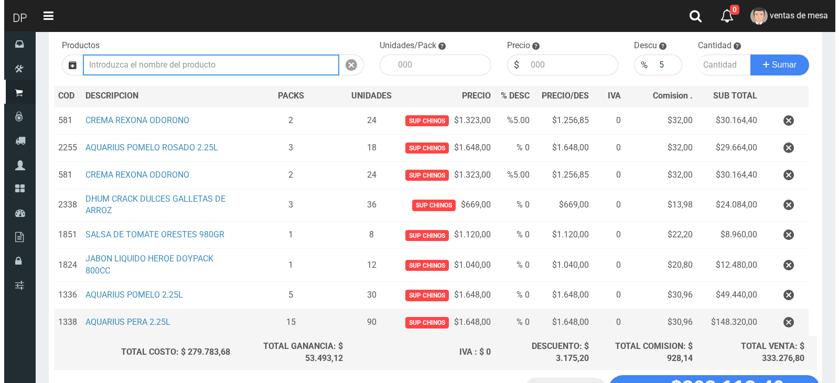
scroll to position [186, 0]
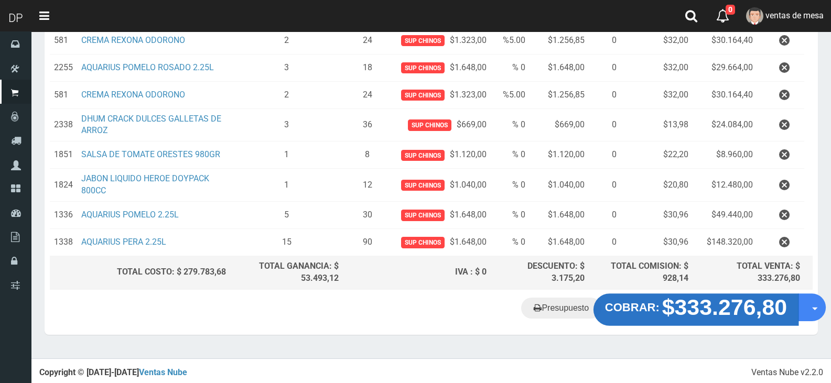
click at [699, 316] on strong "$333.276,80" at bounding box center [724, 307] width 125 height 25
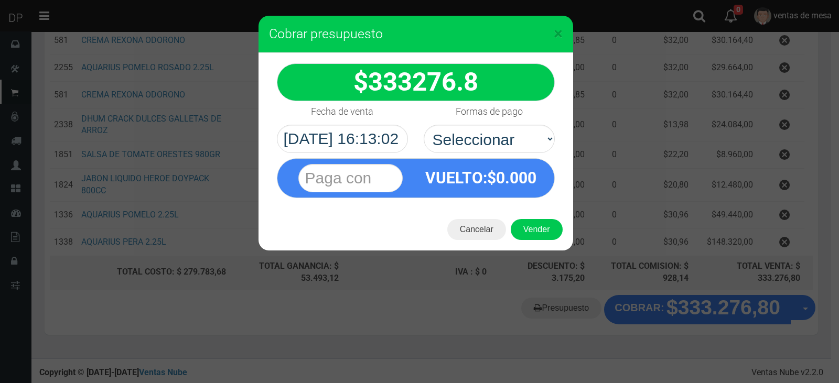
click at [539, 152] on select "Seleccionar Efectivo Tarjeta de Crédito Depósito Débito" at bounding box center [489, 139] width 131 height 28
select select "Efectivo"
click at [424, 125] on select "Seleccionar Efectivo Tarjeta de Crédito Depósito Débito" at bounding box center [489, 139] width 131 height 28
click at [537, 217] on div "Cancelar Vender" at bounding box center [416, 230] width 315 height 42
click at [541, 222] on button "Vender" at bounding box center [537, 229] width 52 height 21
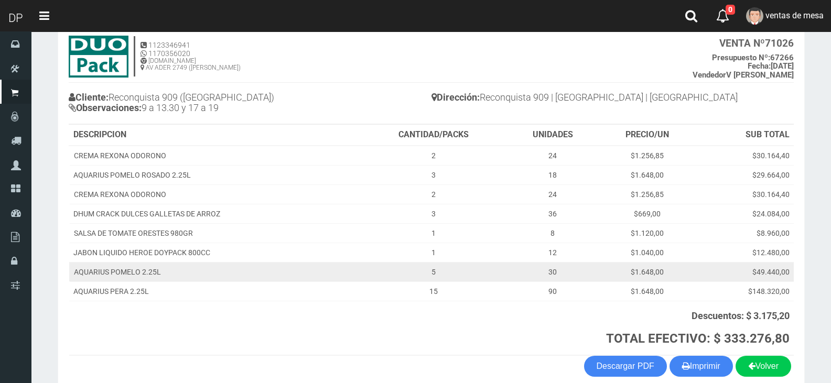
scroll to position [115, 0]
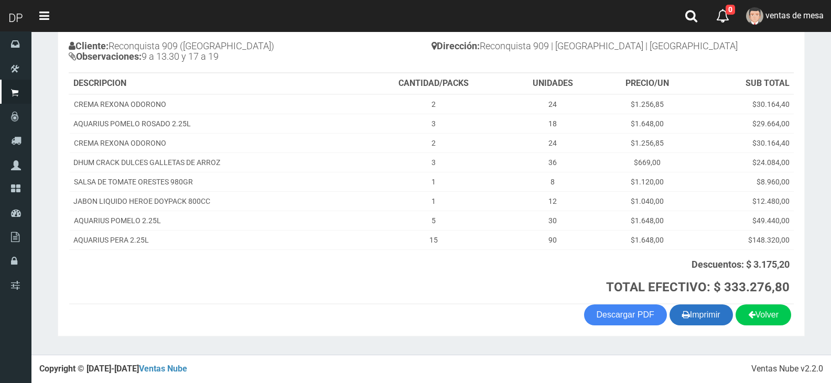
click at [699, 318] on button "Imprimir" at bounding box center [701, 315] width 63 height 21
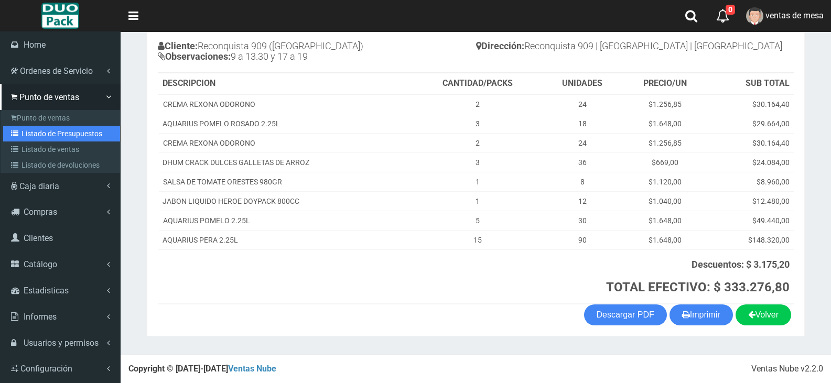
click at [44, 132] on link "Listado de Presupuestos" at bounding box center [61, 134] width 117 height 16
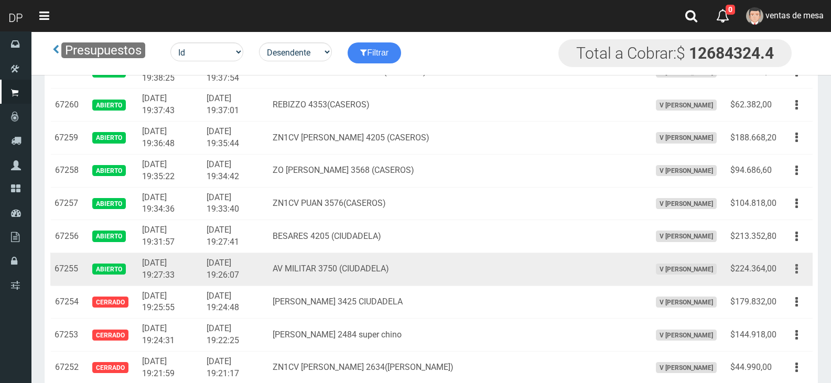
click at [791, 276] on button "button" at bounding box center [797, 269] width 24 height 18
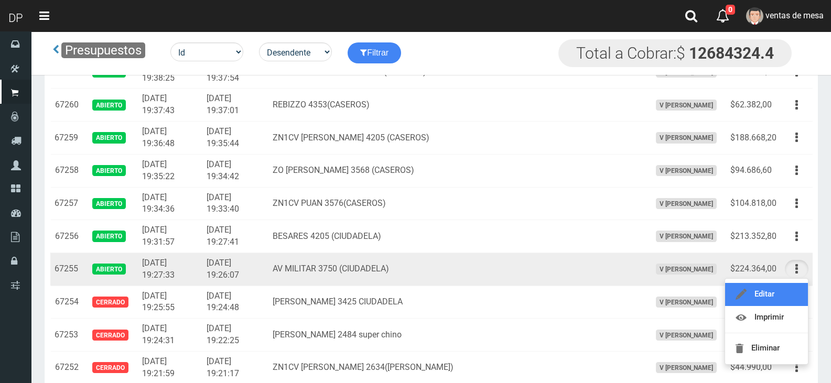
click at [790, 286] on link "Editar" at bounding box center [766, 294] width 83 height 23
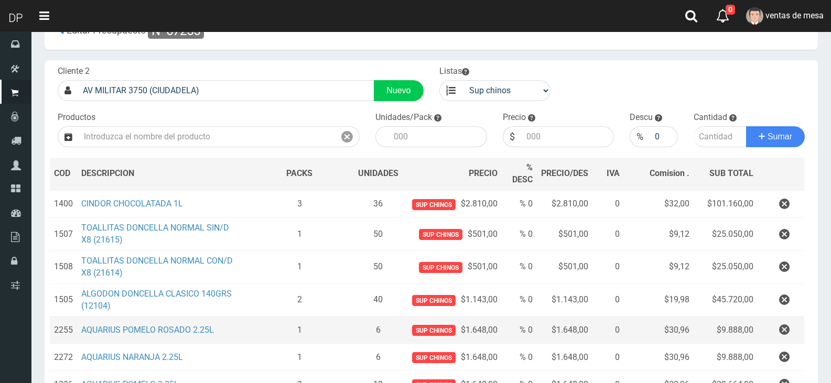
scroll to position [52, 0]
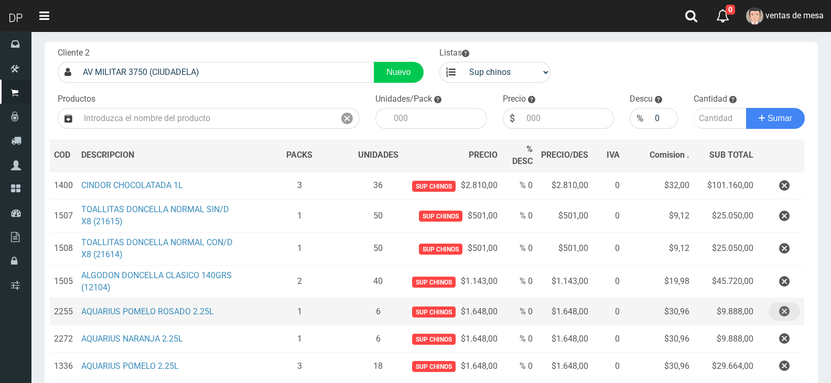
click at [777, 309] on button "button" at bounding box center [784, 312] width 31 height 18
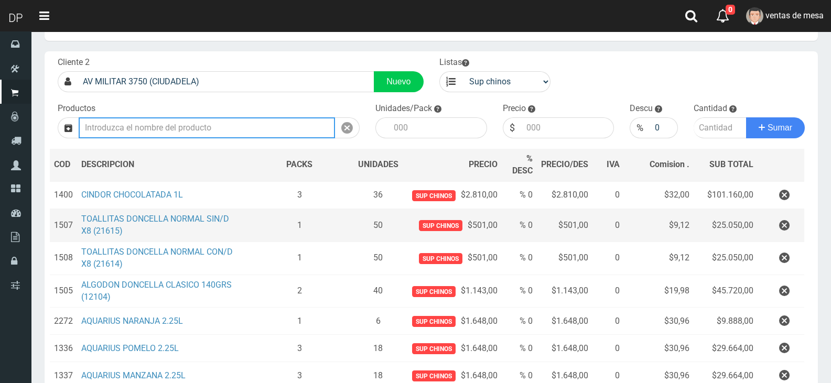
scroll to position [0, 0]
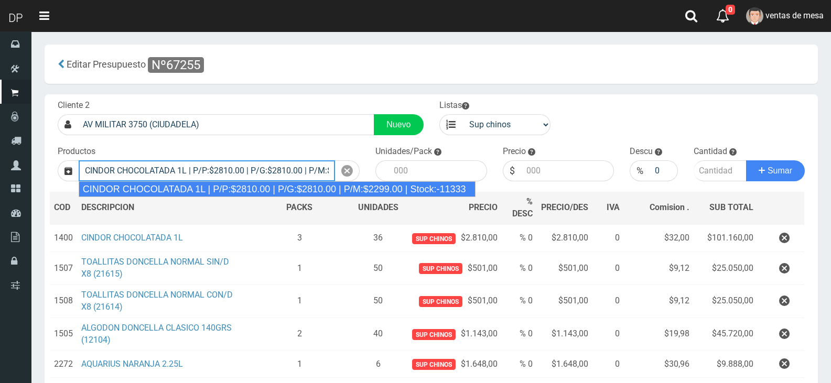
type input "CINDOR CHOCOLATADA 1L | P/P:$2810.00 | P/G:$2810.00 | P/M:$2299.00 | Stock:-113…"
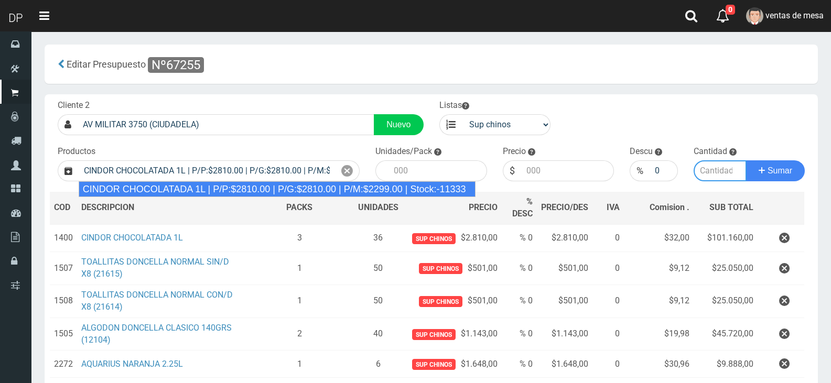
type input "12"
type input "2810.00"
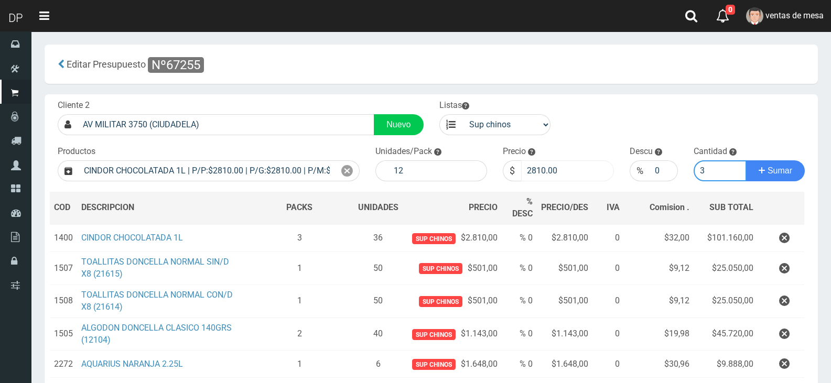
type input "3"
drag, startPoint x: 534, startPoint y: 175, endPoint x: 608, endPoint y: 175, distance: 73.9
click at [608, 175] on input "2810.00" at bounding box center [567, 170] width 93 height 21
type input "2760"
click at [746, 160] on button "Sumar" at bounding box center [775, 170] width 59 height 21
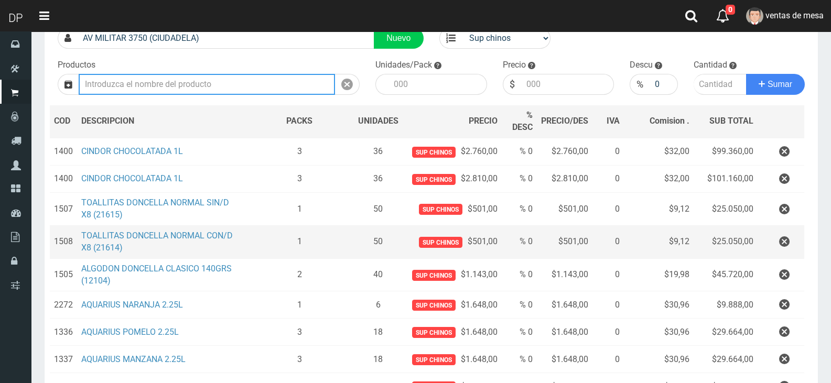
scroll to position [105, 0]
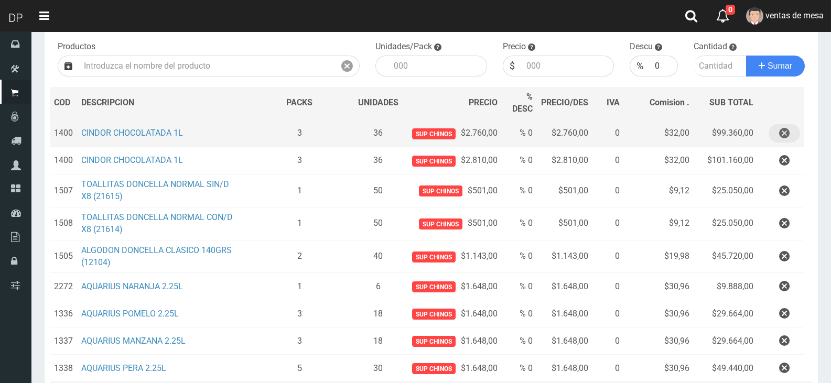
click at [787, 141] on icon "button" at bounding box center [784, 133] width 10 height 18
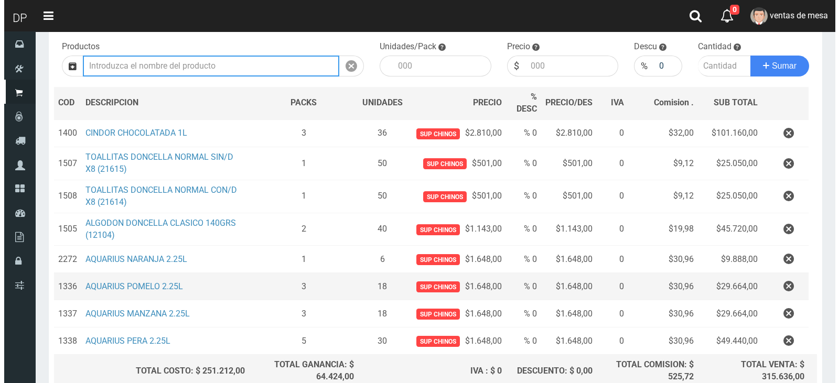
scroll to position [157, 0]
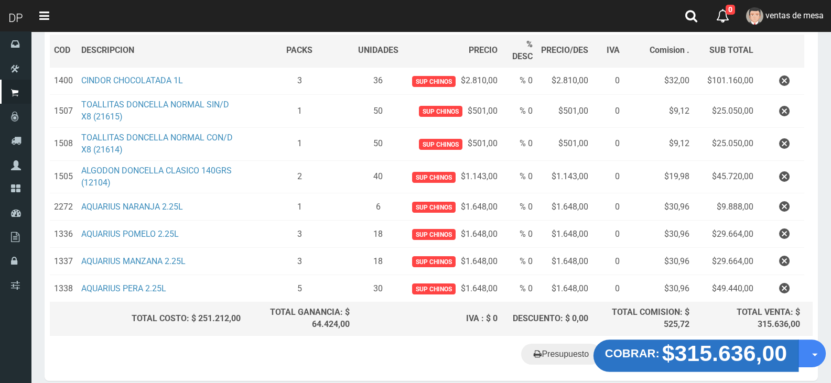
click at [678, 345] on strong "$315.636,00" at bounding box center [724, 353] width 125 height 25
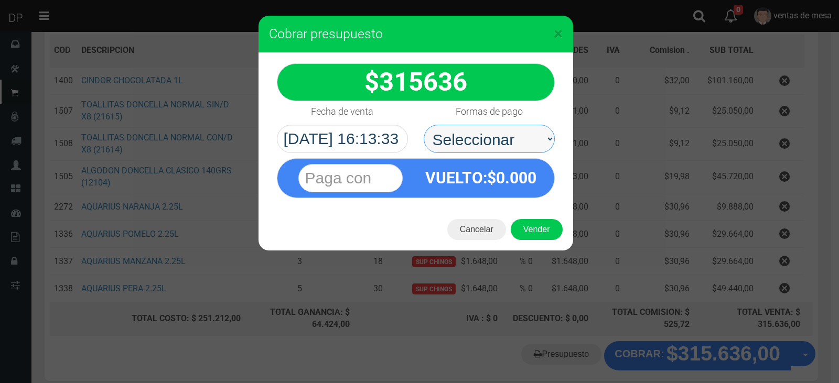
drag, startPoint x: 503, startPoint y: 143, endPoint x: 507, endPoint y: 150, distance: 8.7
click at [503, 143] on select "Seleccionar Efectivo Tarjeta de Crédito Depósito Débito" at bounding box center [489, 139] width 131 height 28
select select "Efectivo"
click at [424, 125] on select "Seleccionar Efectivo Tarjeta de Crédito Depósito Débito" at bounding box center [489, 139] width 131 height 28
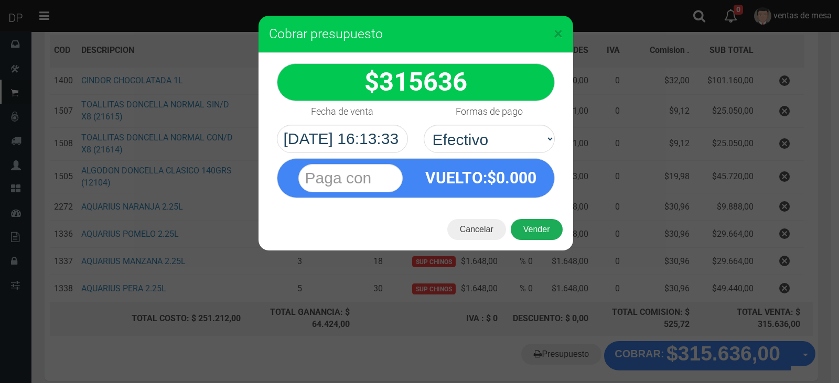
click at [547, 227] on button "Vender" at bounding box center [537, 229] width 52 height 21
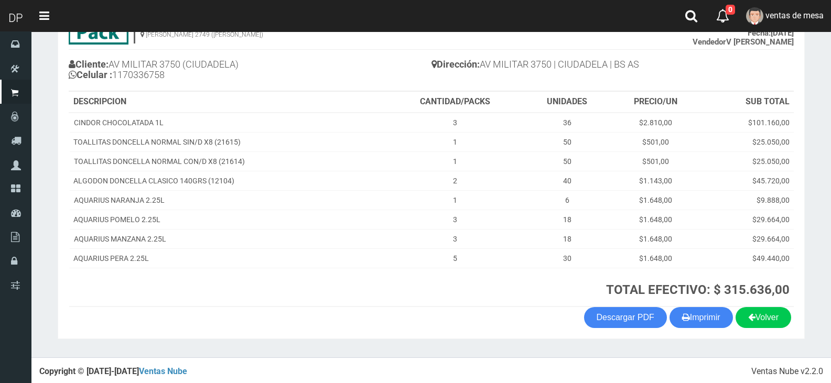
scroll to position [99, 0]
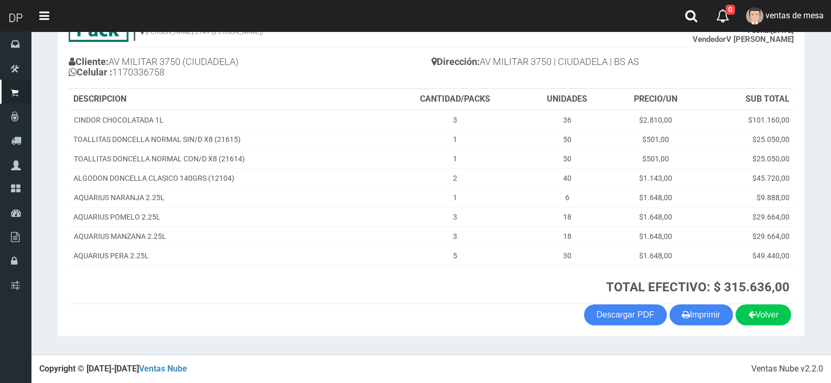
drag, startPoint x: 677, startPoint y: 311, endPoint x: 658, endPoint y: 285, distance: 32.7
click at [677, 311] on button "Imprimir" at bounding box center [701, 315] width 63 height 21
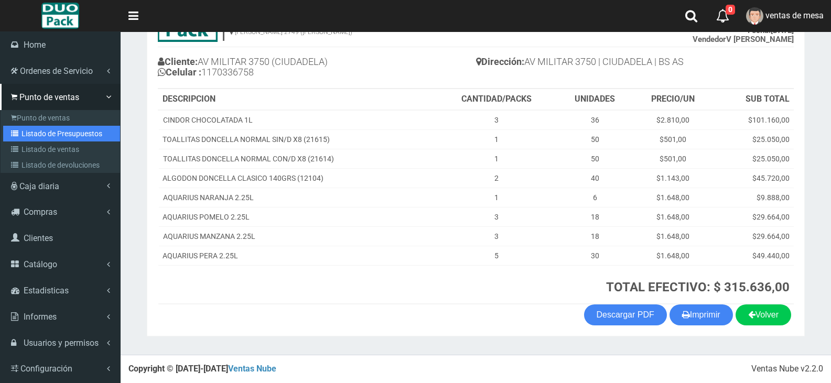
drag, startPoint x: 69, startPoint y: 135, endPoint x: 85, endPoint y: 129, distance: 17.7
click at [70, 135] on link "Listado de Presupuestos" at bounding box center [61, 134] width 117 height 16
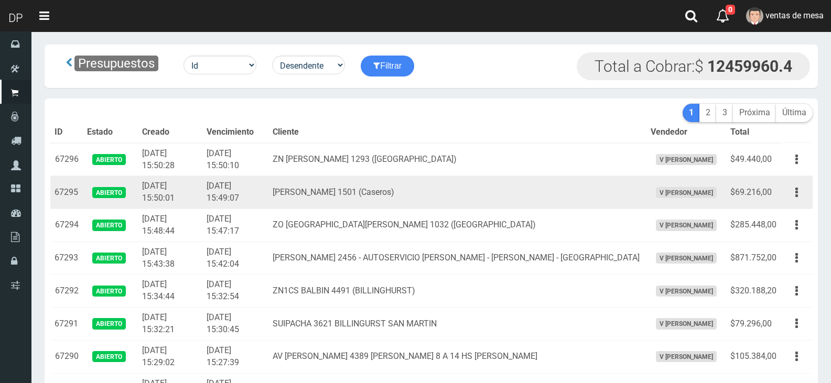
click at [465, 189] on td "[PERSON_NAME] 1501 (Caseros)" at bounding box center [457, 192] width 378 height 33
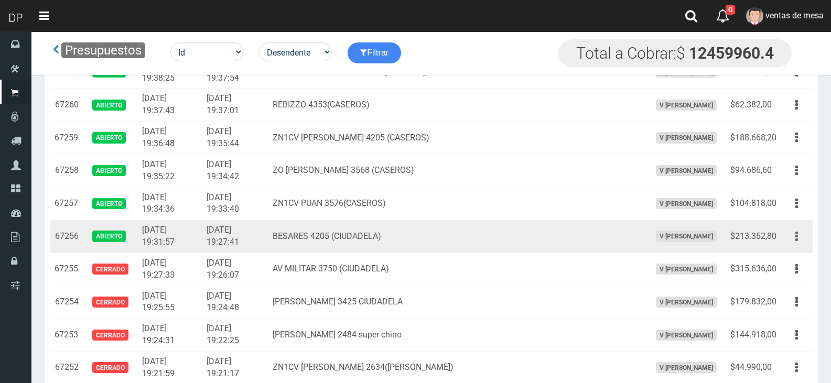
click at [795, 240] on button "button" at bounding box center [797, 237] width 24 height 18
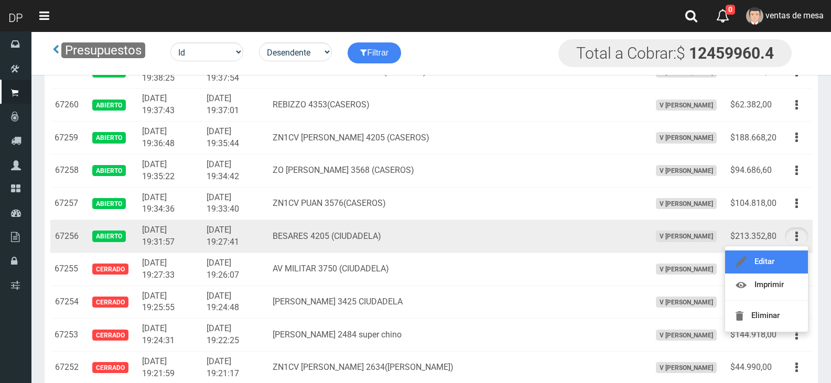
click at [789, 258] on link "Editar" at bounding box center [766, 262] width 83 height 23
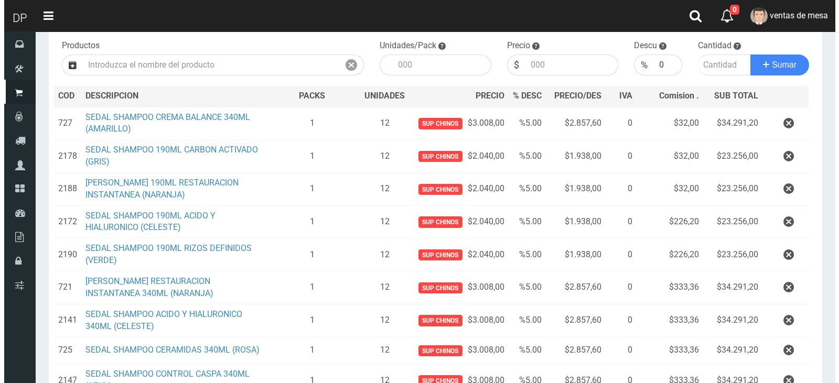
scroll to position [262, 0]
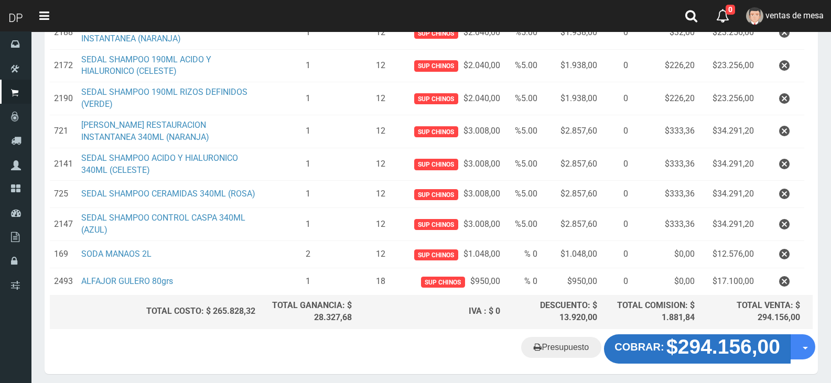
click at [697, 358] on strong "$294.156,00" at bounding box center [723, 347] width 114 height 23
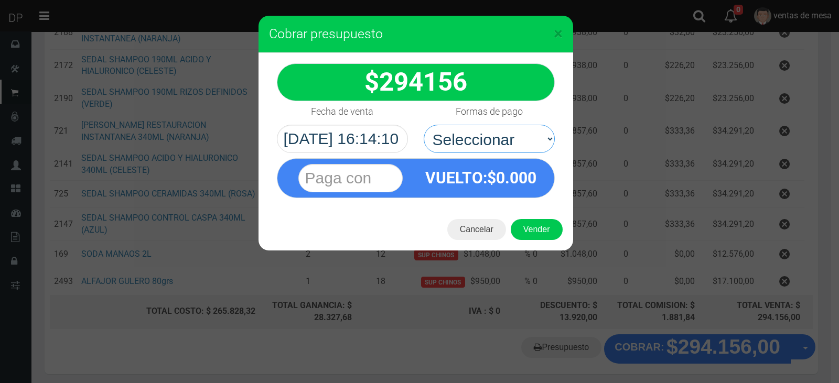
drag, startPoint x: 508, startPoint y: 141, endPoint x: 509, endPoint y: 153, distance: 12.1
click at [508, 143] on select "Seleccionar Efectivo Tarjeta de Crédito Depósito Débito" at bounding box center [489, 139] width 131 height 28
select select "Efectivo"
click at [424, 125] on select "Seleccionar Efectivo Tarjeta de Crédito Depósito Débito" at bounding box center [489, 139] width 131 height 28
click at [539, 223] on button "Vender" at bounding box center [537, 229] width 52 height 21
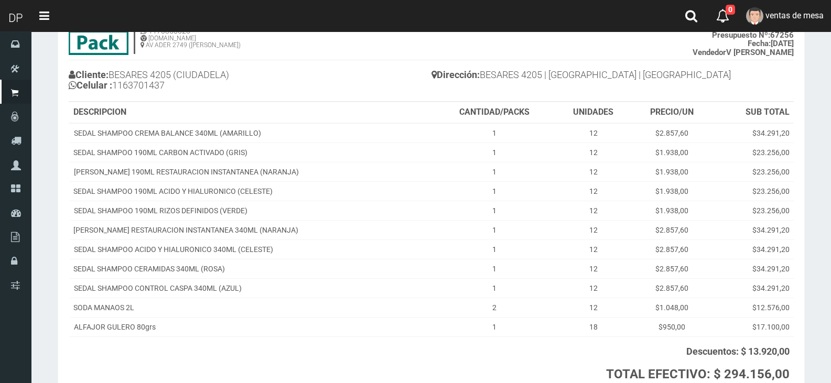
scroll to position [173, 0]
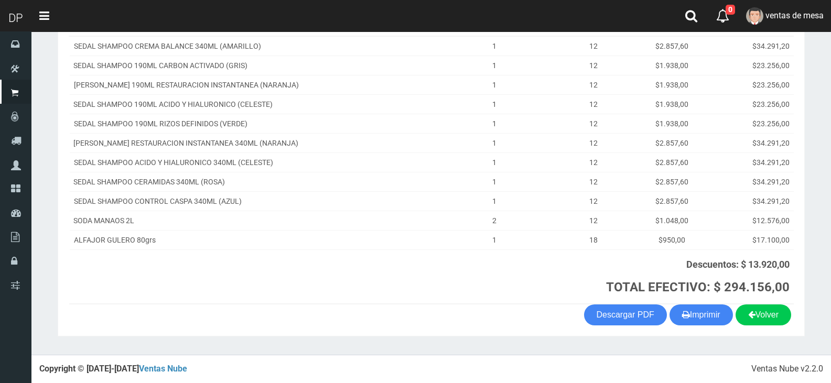
click at [716, 328] on section "1123346941 1170356020 [DOMAIN_NAME] AV ADER 2749 ([PERSON_NAME]) VENTA Nº 71028…" at bounding box center [431, 126] width 747 height 422
click at [695, 296] on th "Descuentos: $ 13.920,00 TOTAL EFECTIVO: $ 294.156,00" at bounding box center [613, 277] width 361 height 55
click at [694, 314] on button "Imprimir" at bounding box center [701, 315] width 63 height 21
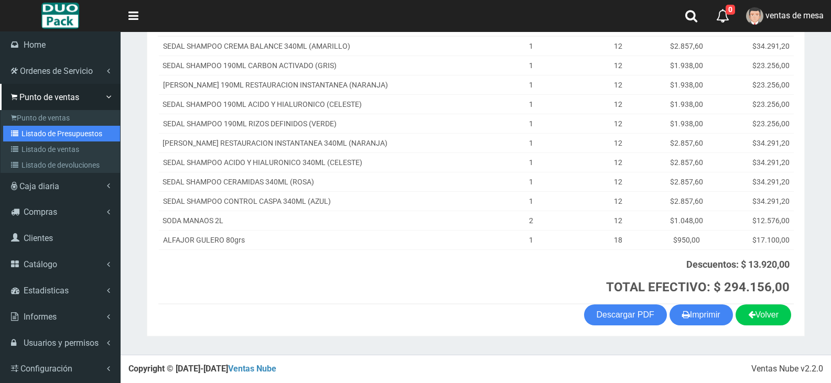
click at [71, 136] on link "Listado de Presupuestos" at bounding box center [61, 134] width 117 height 16
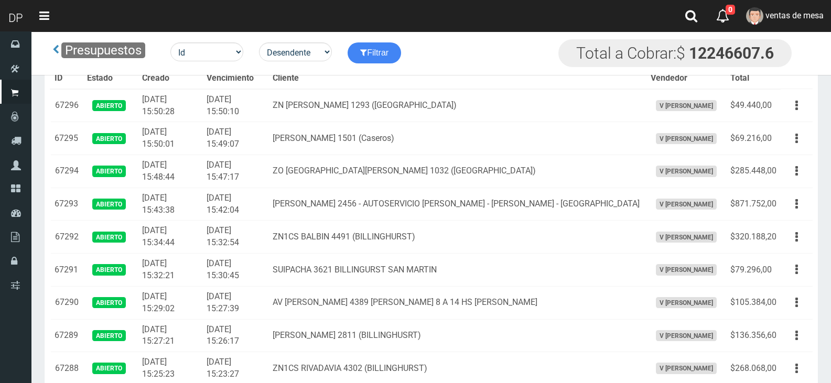
scroll to position [1184, 0]
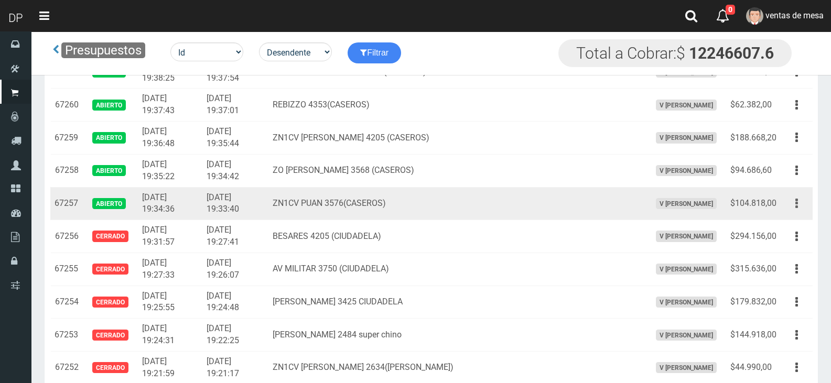
click at [799, 209] on button "button" at bounding box center [797, 204] width 24 height 18
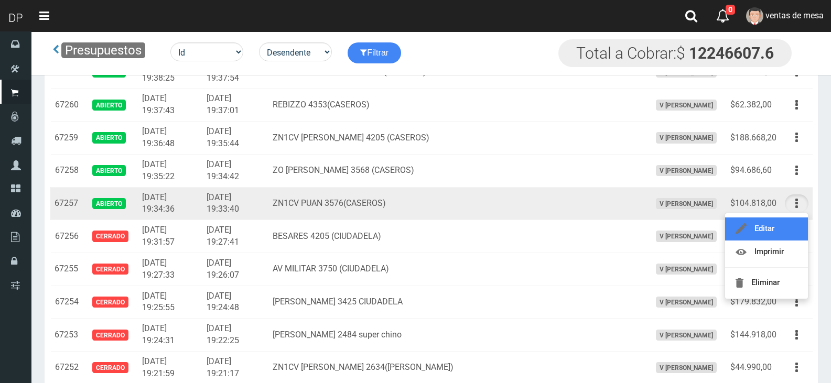
click at [790, 231] on link "Editar" at bounding box center [766, 229] width 83 height 23
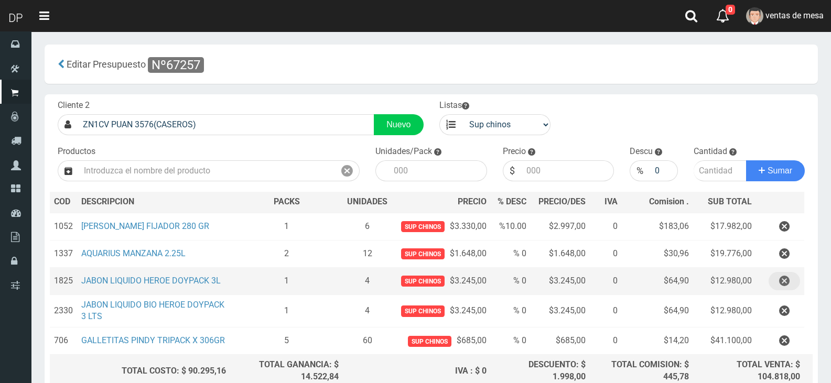
click at [775, 275] on button "button" at bounding box center [784, 281] width 31 height 18
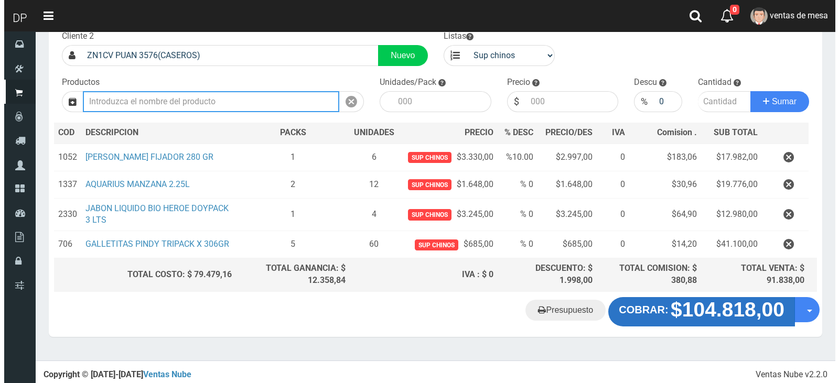
scroll to position [72, 0]
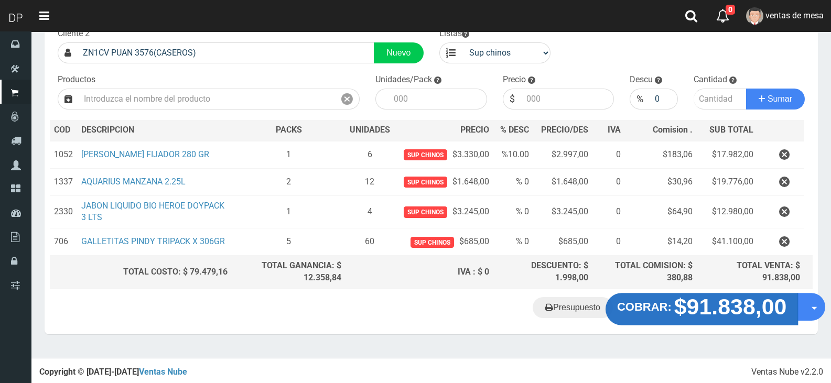
click at [693, 315] on strong "$91.838,00" at bounding box center [730, 307] width 113 height 25
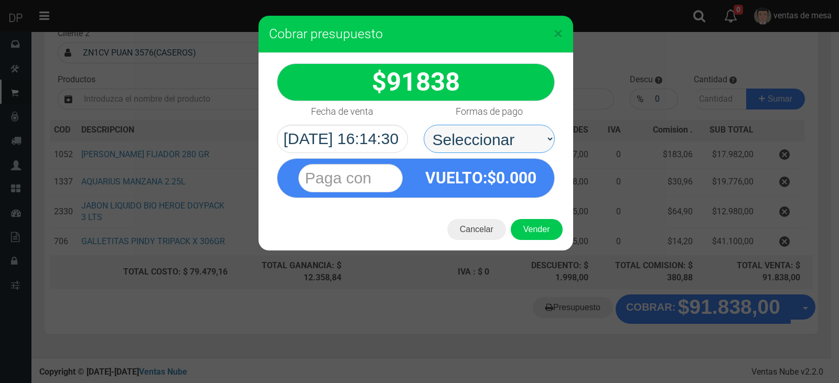
drag, startPoint x: 532, startPoint y: 147, endPoint x: 530, endPoint y: 153, distance: 5.6
click at [532, 147] on select "Seleccionar Efectivo Tarjeta de Crédito Depósito Débito" at bounding box center [489, 139] width 131 height 28
select select "Efectivo"
click at [424, 125] on select "Seleccionar Efectivo Tarjeta de Crédito Depósito Débito" at bounding box center [489, 139] width 131 height 28
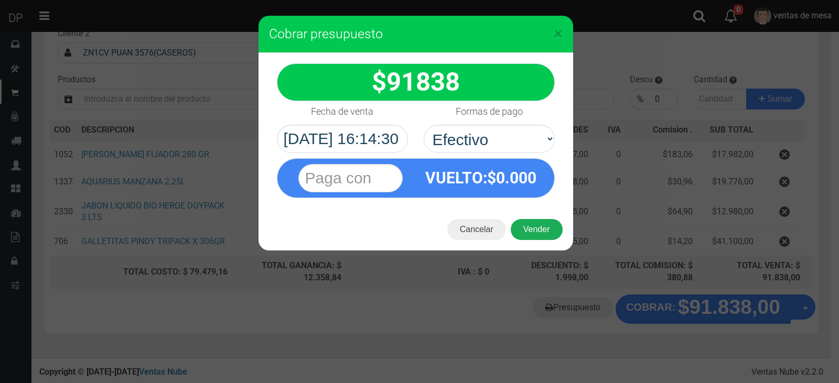
click at [533, 227] on button "Vender" at bounding box center [537, 229] width 52 height 21
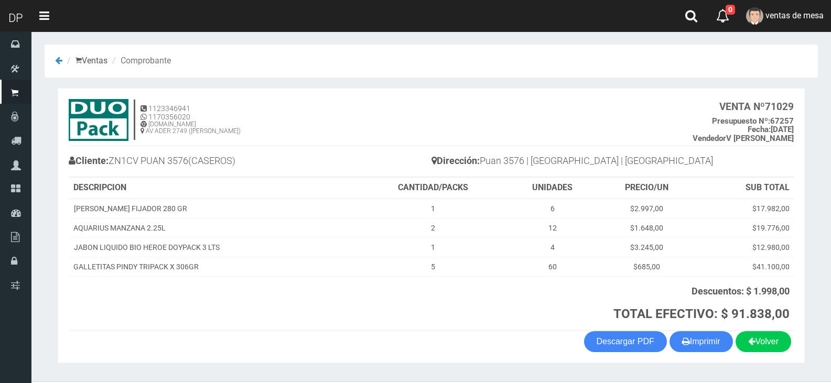
scroll to position [27, 0]
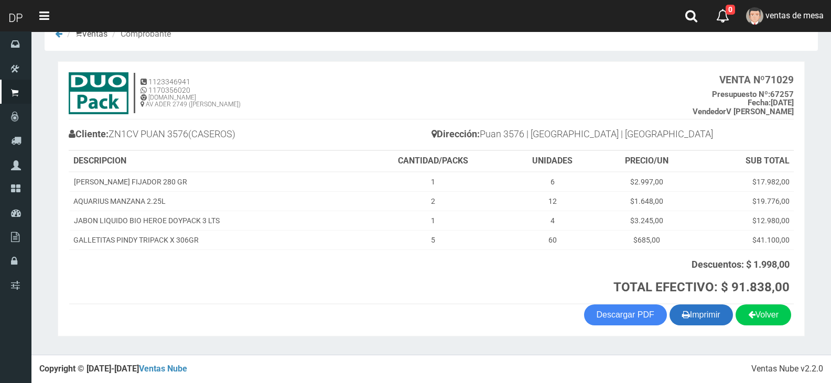
click at [713, 321] on button "Imprimir" at bounding box center [701, 315] width 63 height 21
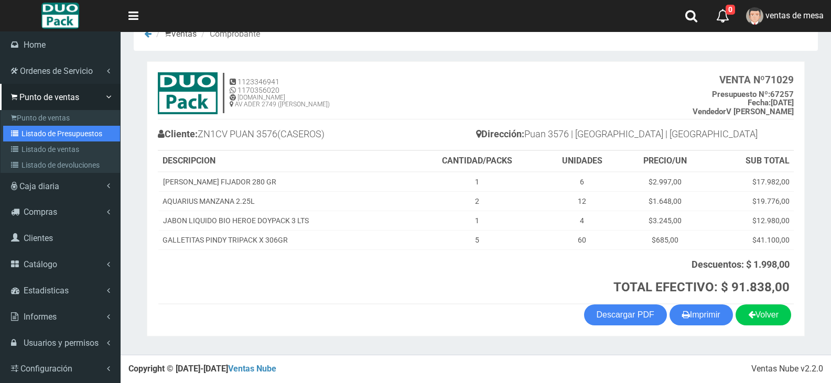
click at [29, 126] on link "Listado de Presupuestos" at bounding box center [61, 134] width 117 height 16
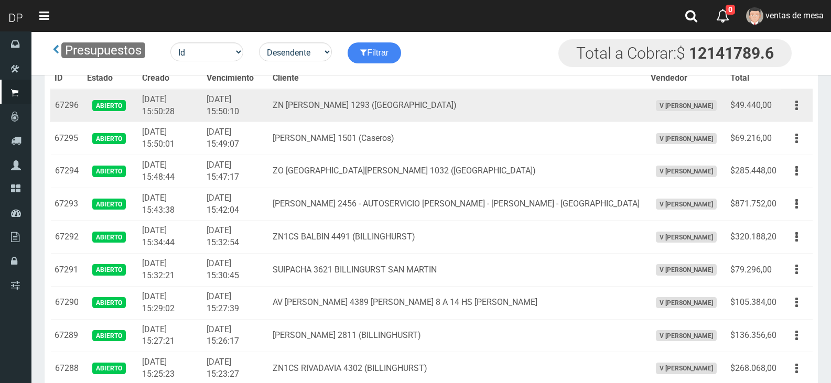
scroll to position [1184, 0]
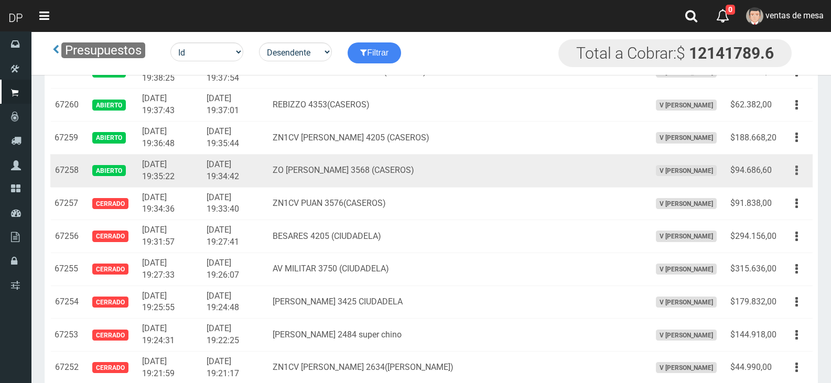
click at [794, 178] on button "button" at bounding box center [797, 171] width 24 height 18
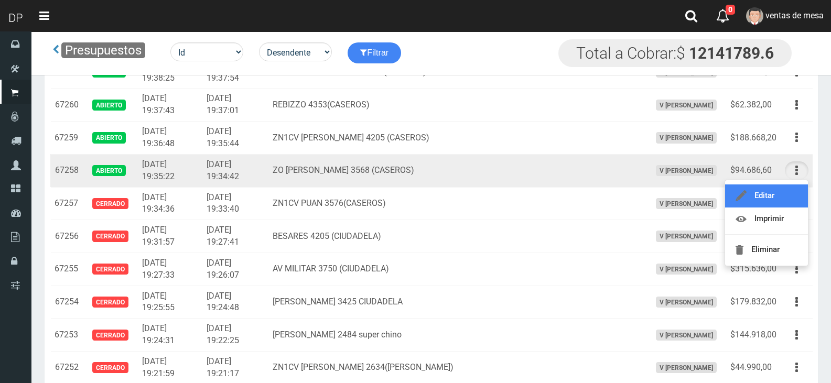
click at [788, 192] on link "Editar" at bounding box center [766, 196] width 83 height 23
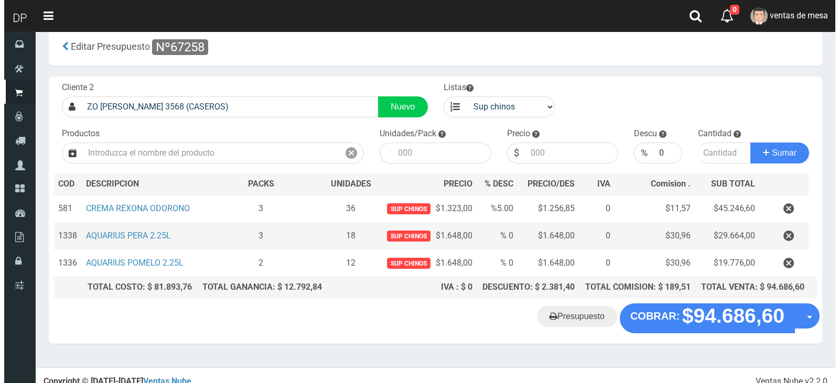
scroll to position [27, 0]
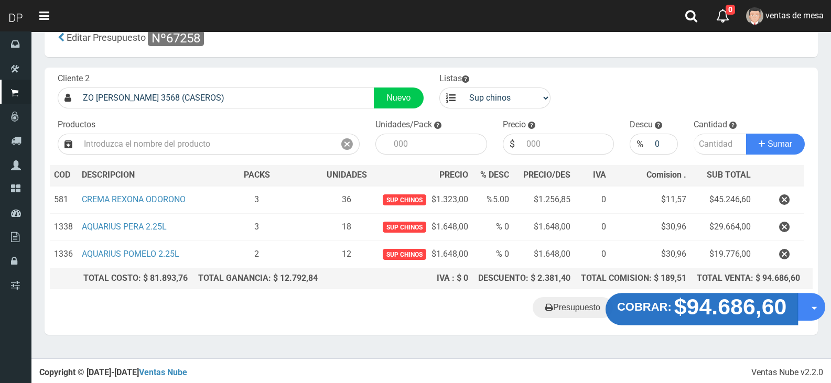
click at [664, 314] on button "COBRAR: $94.686,60" at bounding box center [702, 310] width 193 height 33
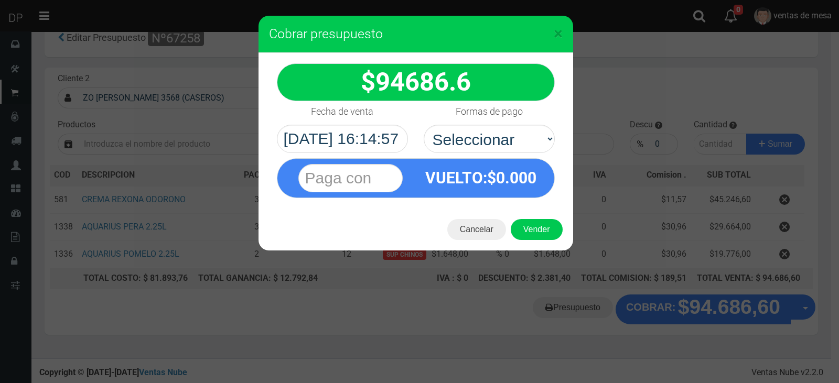
click at [507, 153] on div "VUELTO :$ 0.000" at bounding box center [416, 175] width 294 height 45
drag, startPoint x: 508, startPoint y: 147, endPoint x: 508, endPoint y: 153, distance: 5.8
click at [508, 146] on select "Seleccionar Efectivo Tarjeta de Crédito Depósito Débito" at bounding box center [489, 139] width 131 height 28
select select "Efectivo"
click at [424, 125] on select "Seleccionar Efectivo Tarjeta de Crédito Depósito Débito" at bounding box center [489, 139] width 131 height 28
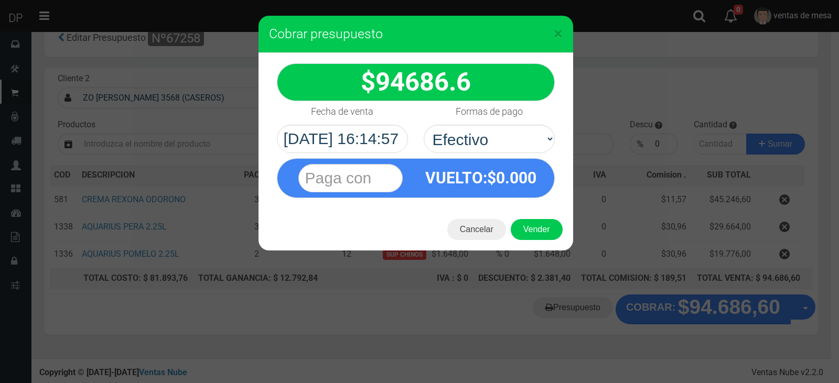
click at [548, 240] on div "Cancelar Vender" at bounding box center [416, 230] width 315 height 42
click at [546, 230] on button "Vender" at bounding box center [537, 229] width 52 height 21
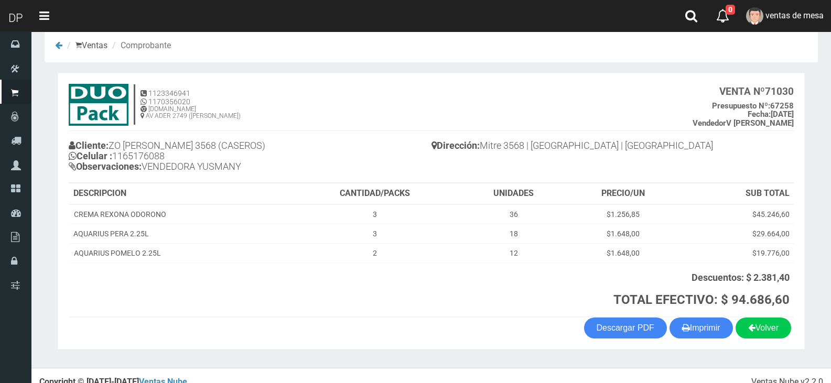
scroll to position [28, 0]
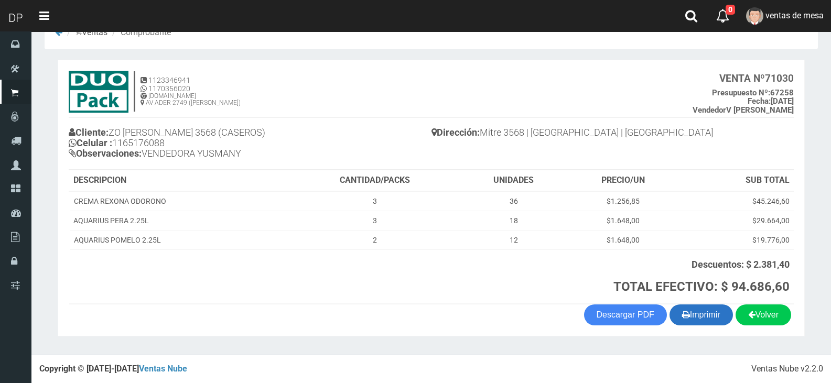
click at [702, 319] on button "Imprimir" at bounding box center [701, 315] width 63 height 21
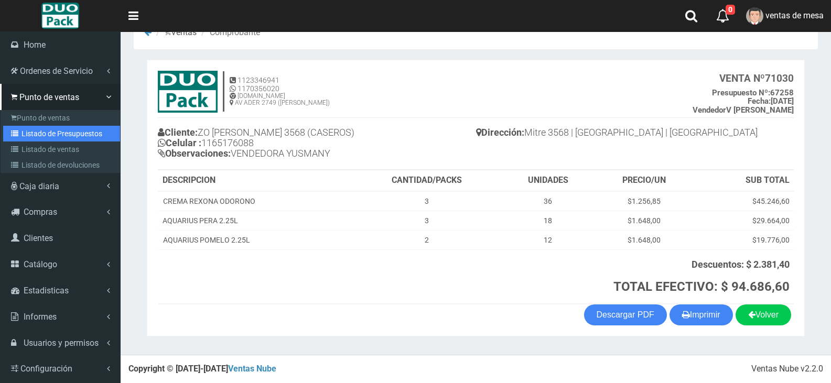
drag, startPoint x: 25, startPoint y: 131, endPoint x: 159, endPoint y: 66, distance: 149.9
click at [25, 131] on link "Listado de Presupuestos" at bounding box center [61, 134] width 117 height 16
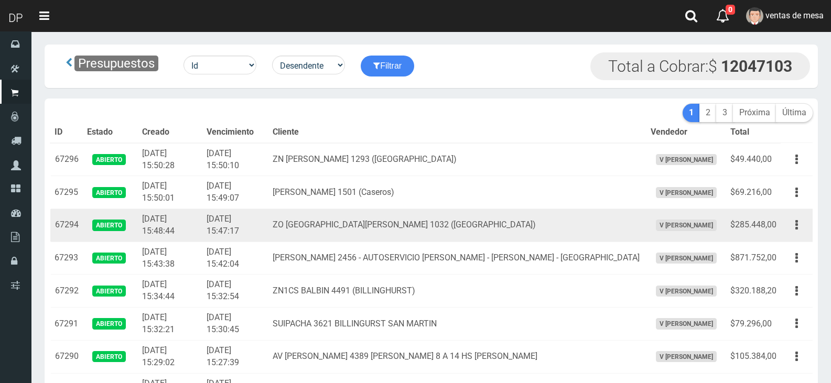
scroll to position [855, 0]
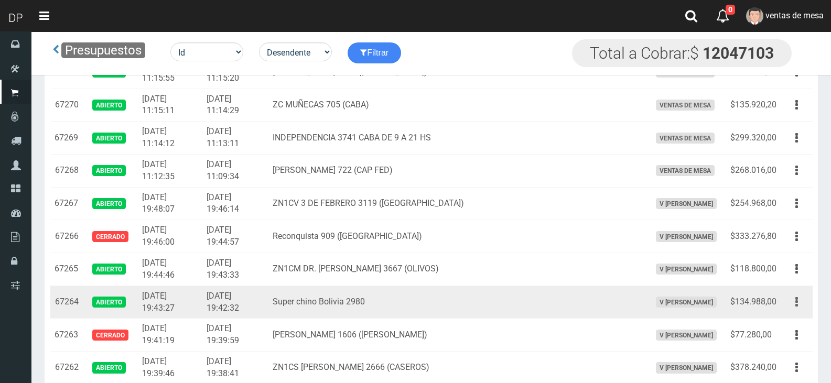
click at [791, 307] on button "button" at bounding box center [797, 302] width 24 height 18
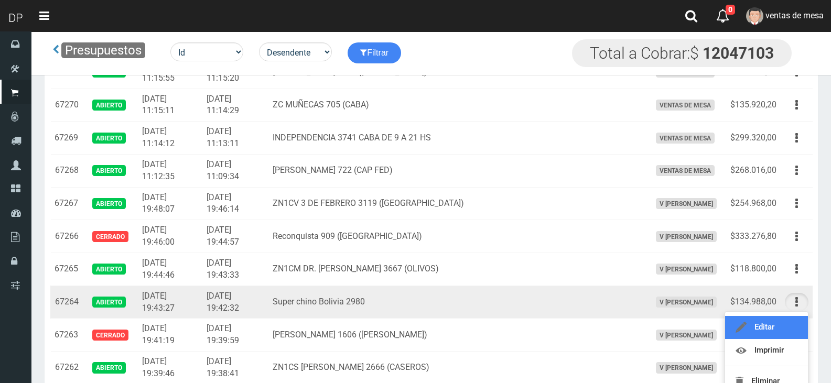
click at [791, 316] on link "Editar" at bounding box center [766, 327] width 83 height 23
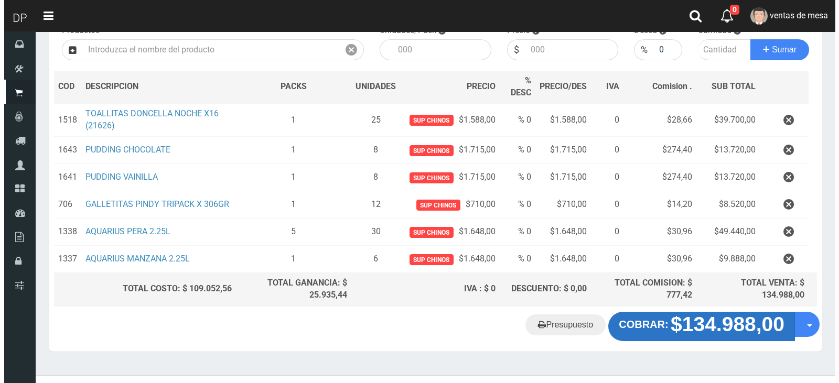
scroll to position [138, 0]
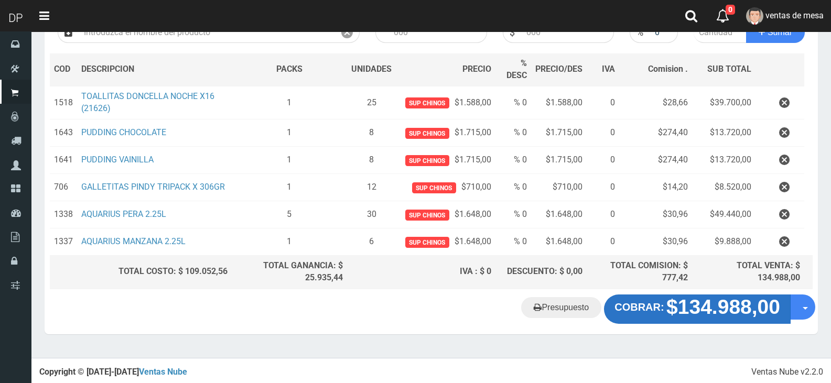
click at [702, 311] on strong "$134.988,00" at bounding box center [723, 307] width 114 height 23
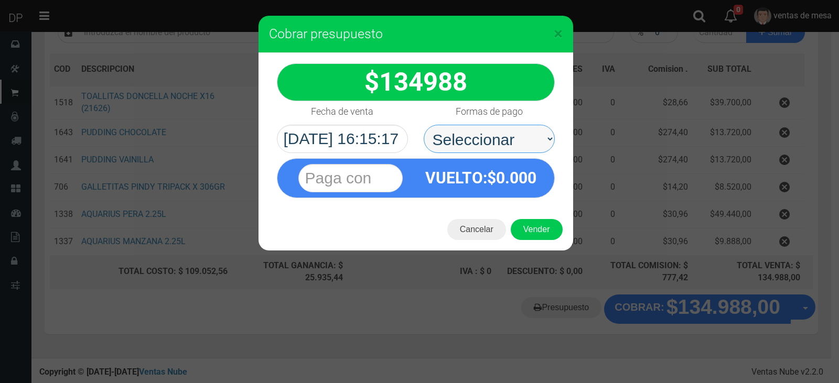
click at [487, 136] on select "Seleccionar Efectivo Tarjeta de Crédito Depósito Débito" at bounding box center [489, 139] width 131 height 28
select select "Efectivo"
click at [424, 125] on select "Seleccionar Efectivo Tarjeta de Crédito Depósito Débito" at bounding box center [489, 139] width 131 height 28
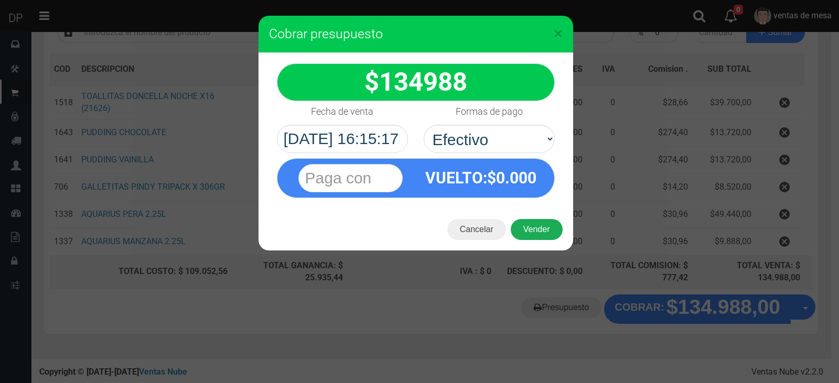
click at [528, 228] on button "Vender" at bounding box center [537, 229] width 52 height 21
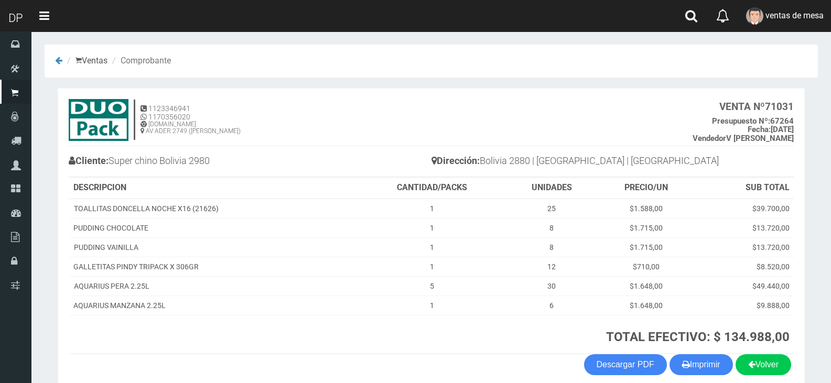
scroll to position [50, 0]
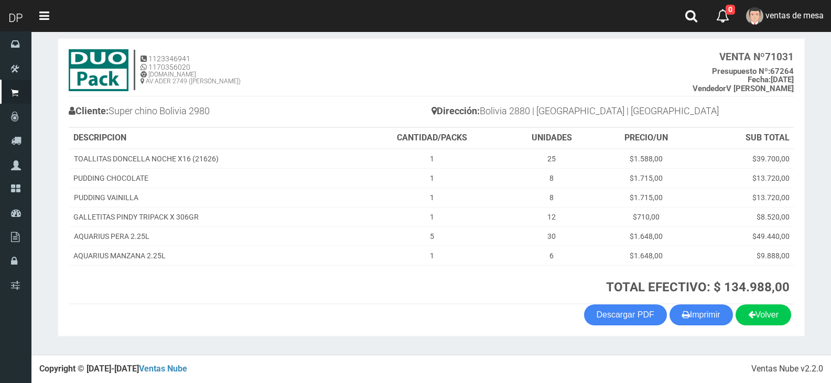
click at [687, 315] on button "Imprimir" at bounding box center [701, 315] width 63 height 21
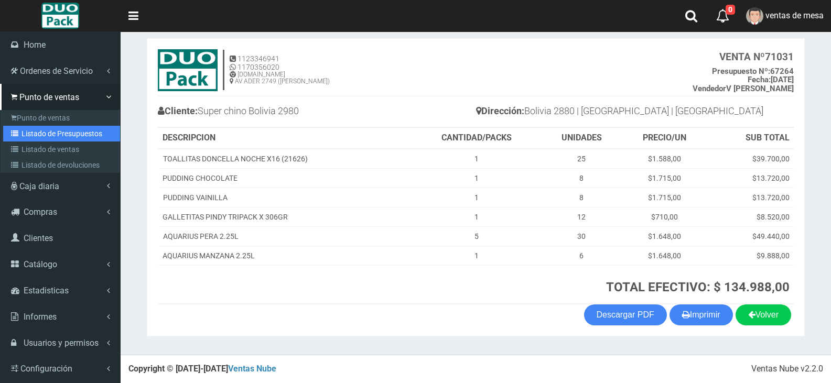
drag, startPoint x: 44, startPoint y: 135, endPoint x: 80, endPoint y: 105, distance: 47.3
click at [44, 135] on link "Listado de Presupuestos" at bounding box center [61, 134] width 117 height 16
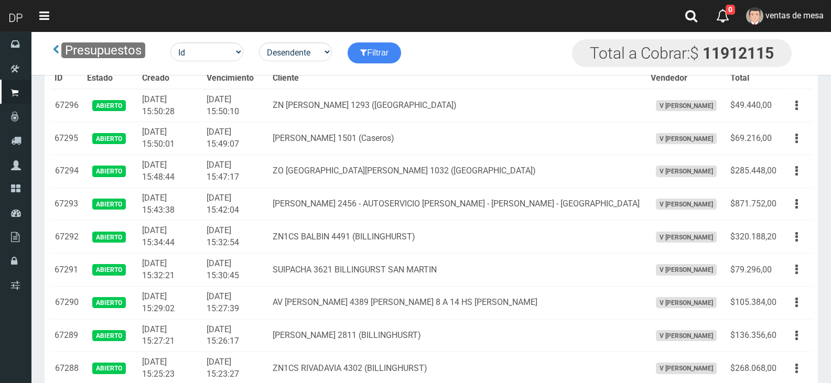
scroll to position [1184, 0]
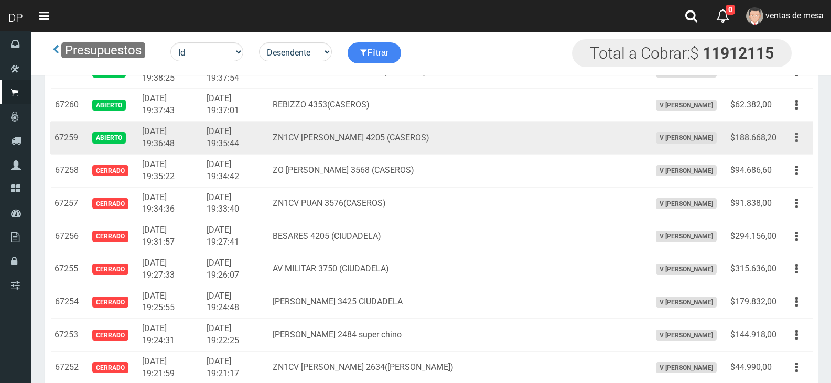
click at [799, 138] on button "button" at bounding box center [797, 137] width 24 height 18
click at [0, 0] on link "Editar" at bounding box center [0, 0] width 0 height 0
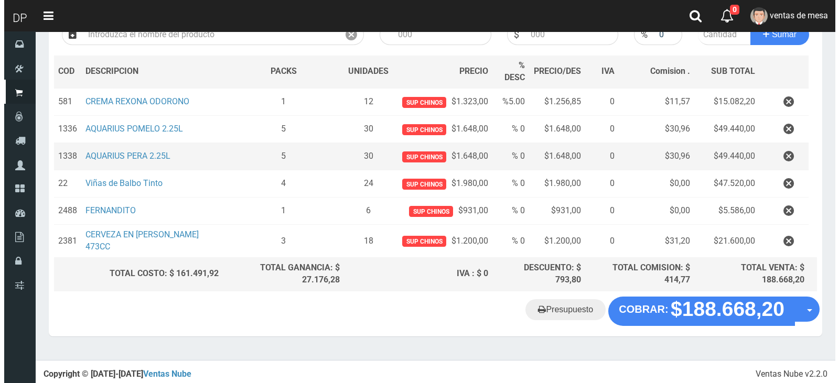
scroll to position [138, 0]
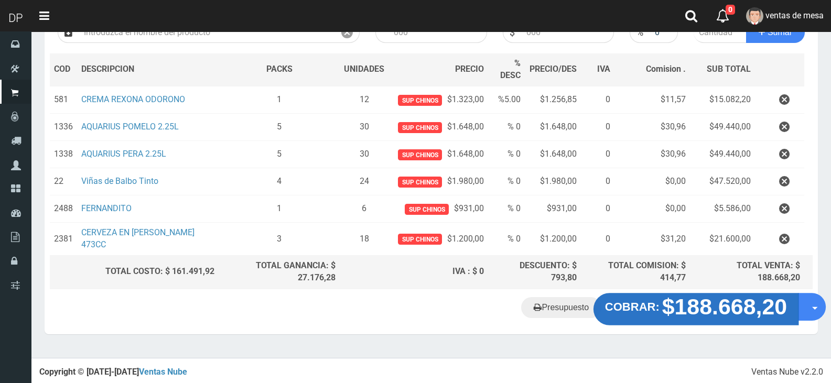
click at [680, 309] on strong "$188.668,20" at bounding box center [724, 306] width 125 height 25
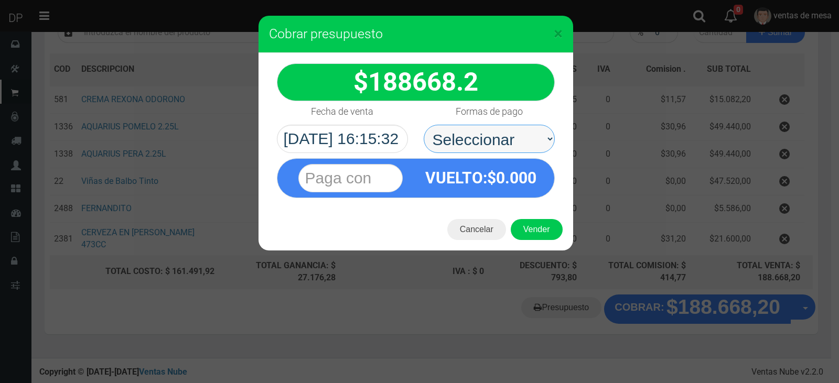
drag, startPoint x: 500, startPoint y: 142, endPoint x: 487, endPoint y: 150, distance: 15.9
click at [488, 138] on select "Seleccionar Efectivo Tarjeta de Crédito Depósito Débito" at bounding box center [489, 139] width 131 height 28
select select "Efectivo"
click at [424, 125] on select "Seleccionar Efectivo Tarjeta de Crédito Depósito Débito" at bounding box center [489, 139] width 131 height 28
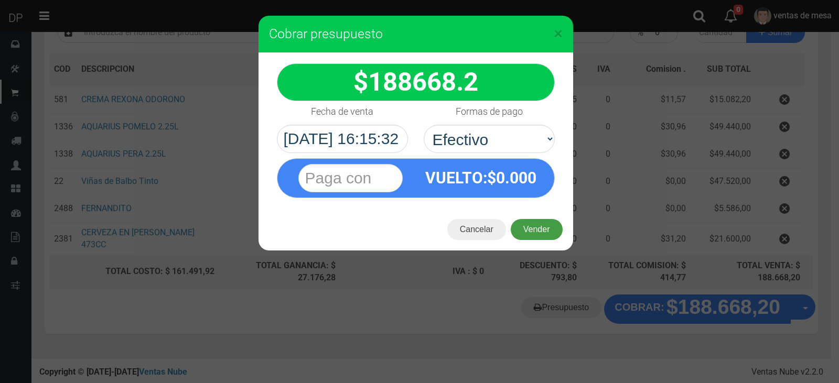
click at [531, 228] on button "Vender" at bounding box center [537, 229] width 52 height 21
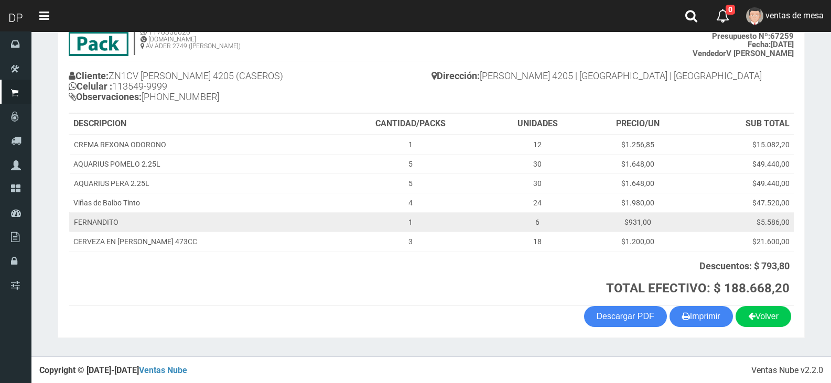
scroll to position [87, 0]
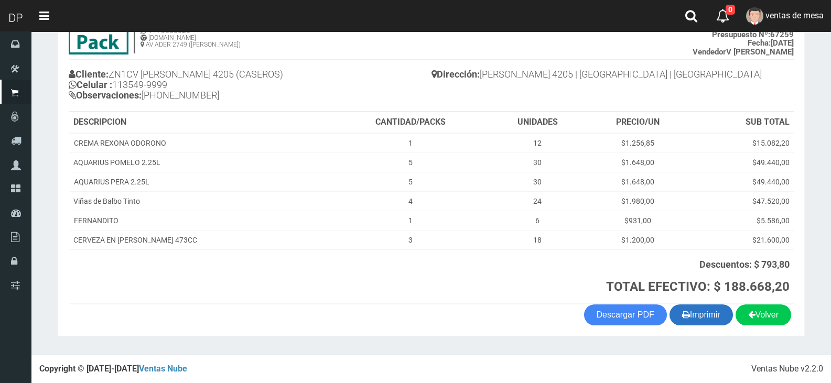
click at [690, 317] on button "Imprimir" at bounding box center [701, 315] width 63 height 21
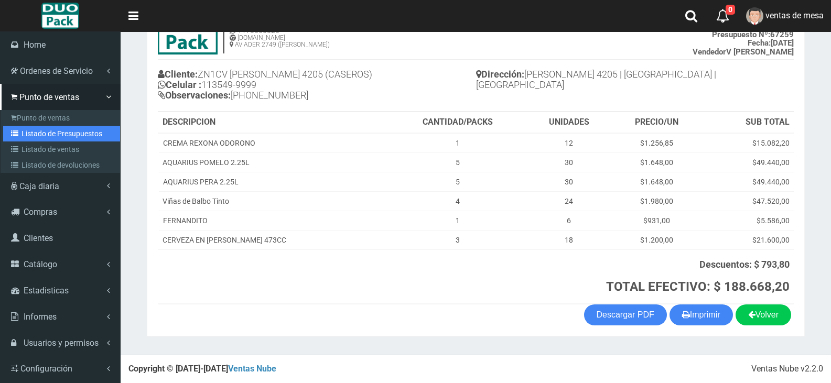
click at [63, 138] on link "Listado de Presupuestos" at bounding box center [61, 134] width 117 height 16
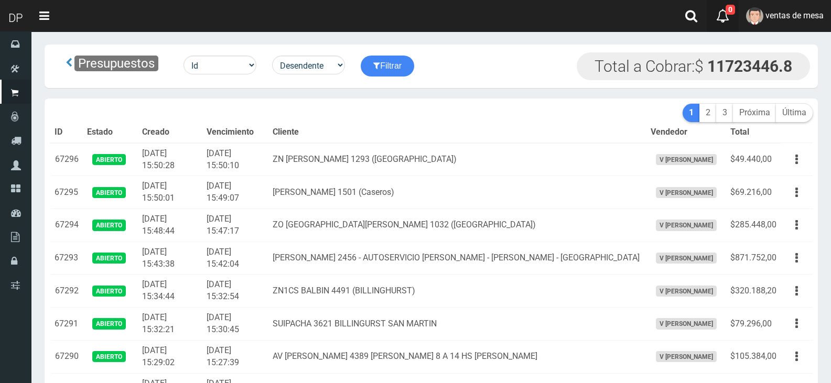
scroll to position [1184, 0]
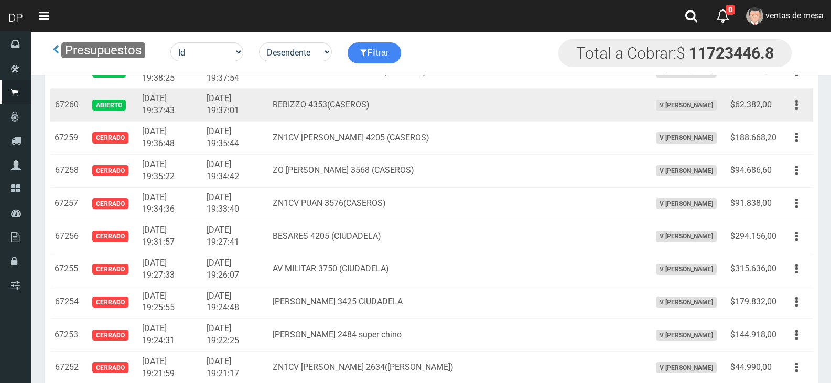
click at [792, 103] on button "button" at bounding box center [797, 105] width 24 height 18
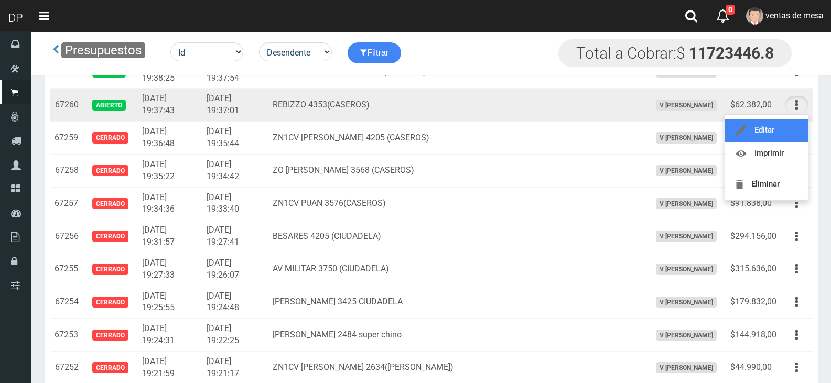
click at [789, 121] on link "Editar" at bounding box center [766, 130] width 83 height 23
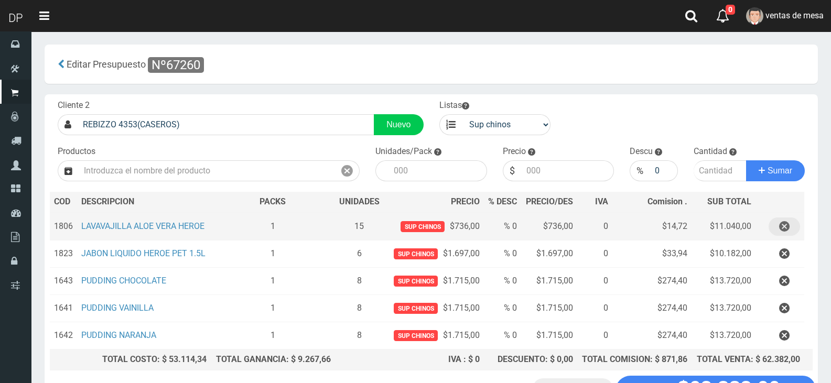
click at [785, 229] on icon "button" at bounding box center [784, 227] width 10 height 18
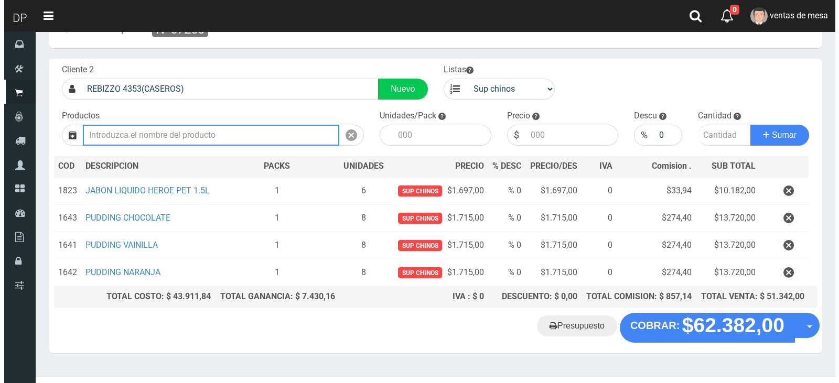
scroll to position [54, 0]
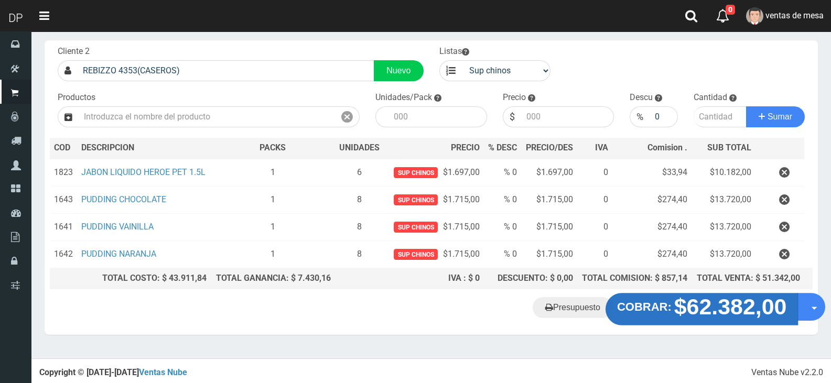
click at [703, 306] on strong "$62.382,00" at bounding box center [730, 307] width 113 height 25
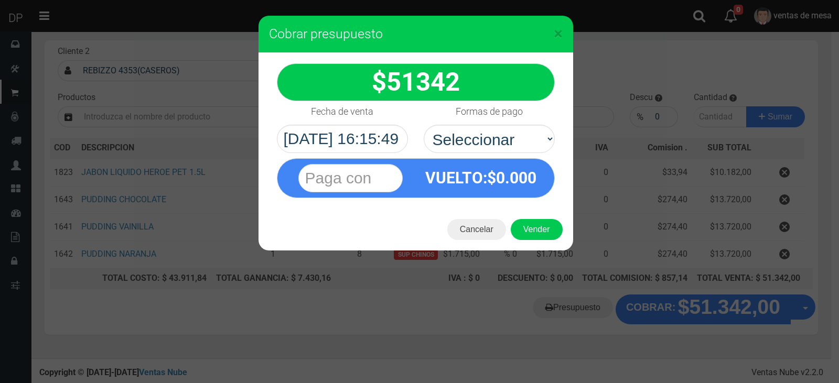
click at [495, 153] on div "VUELTO :$ 0.000" at bounding box center [416, 175] width 294 height 45
click at [499, 148] on select "Seleccionar Efectivo Tarjeta de Crédito Depósito Débito" at bounding box center [489, 139] width 131 height 28
select select "Efectivo"
click at [424, 125] on select "Seleccionar Efectivo Tarjeta de Crédito Depósito Débito" at bounding box center [489, 139] width 131 height 28
click at [533, 225] on button "Vender" at bounding box center [537, 229] width 52 height 21
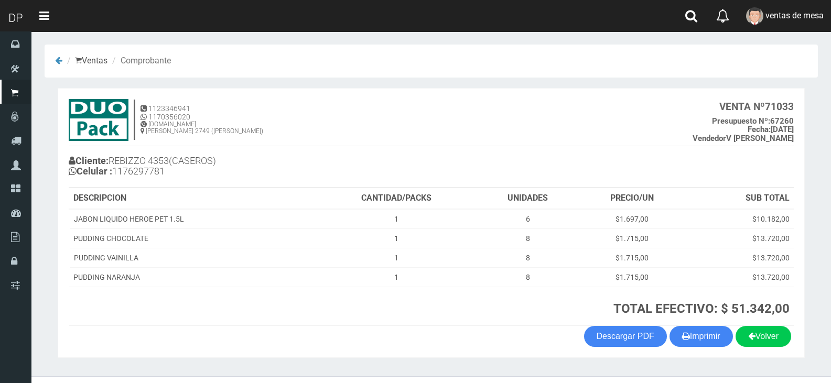
scroll to position [21, 0]
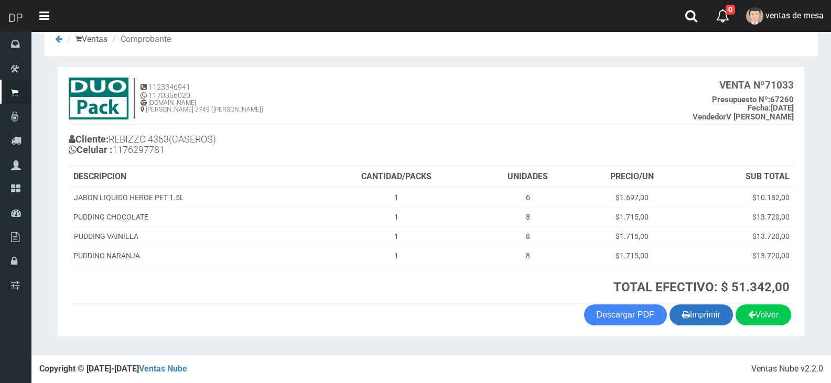
click at [684, 318] on icon "button" at bounding box center [686, 314] width 8 height 15
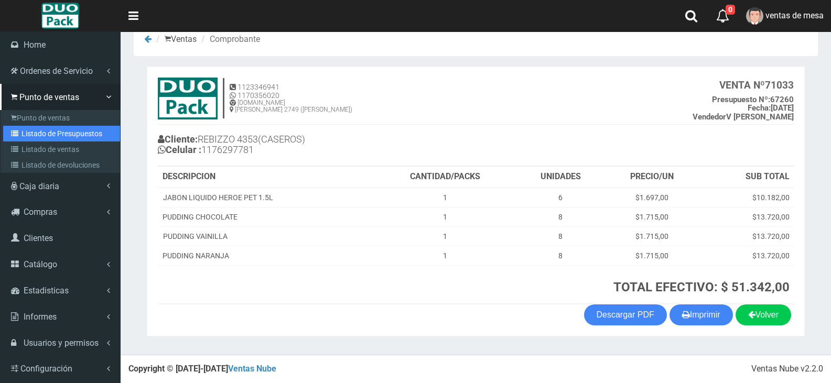
click at [40, 136] on link "Listado de Presupuestos" at bounding box center [61, 134] width 117 height 16
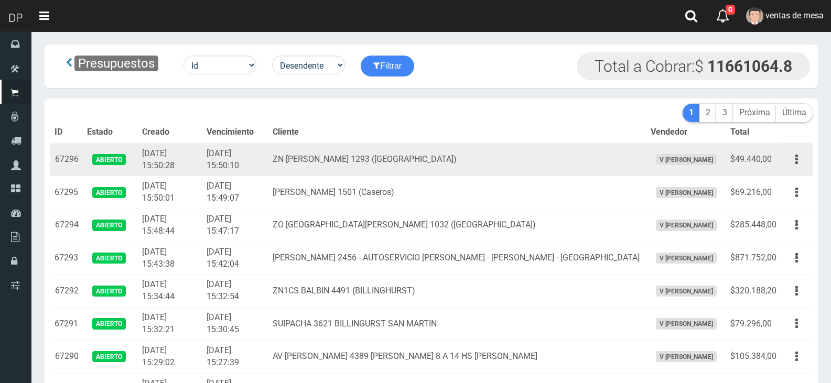
click at [483, 159] on td "ZN PABLO POGGIO 1293 (VILLA BOSCH)" at bounding box center [457, 159] width 378 height 33
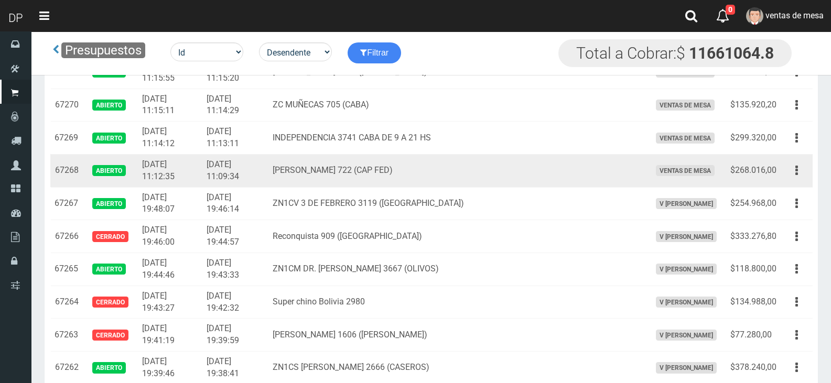
scroll to position [1064, 0]
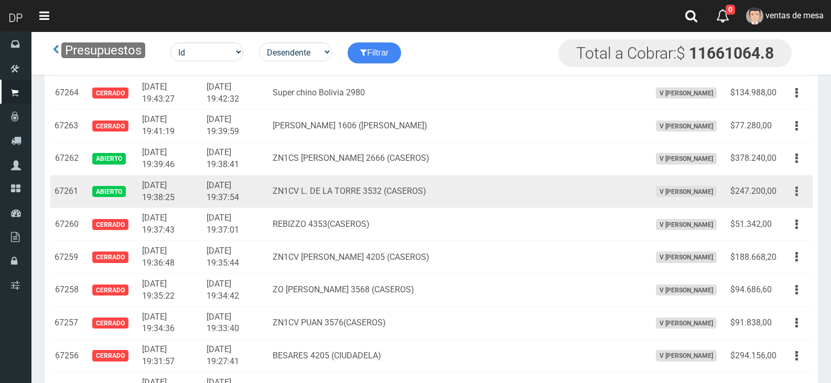
click at [787, 186] on button "button" at bounding box center [797, 191] width 24 height 18
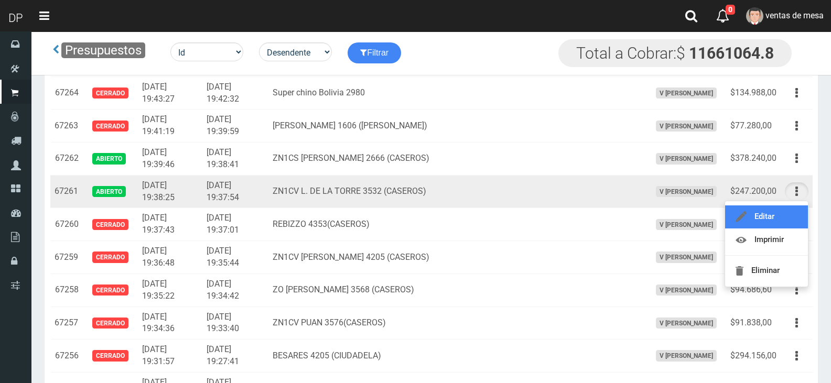
click at [790, 211] on link "Editar" at bounding box center [766, 217] width 83 height 23
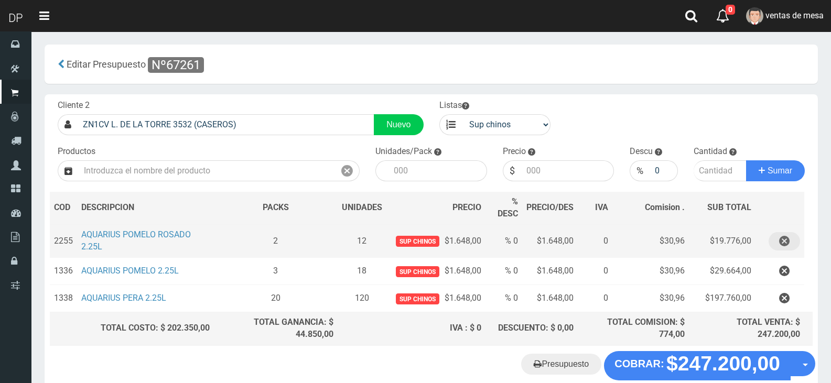
click at [780, 245] on icon "button" at bounding box center [784, 241] width 10 height 18
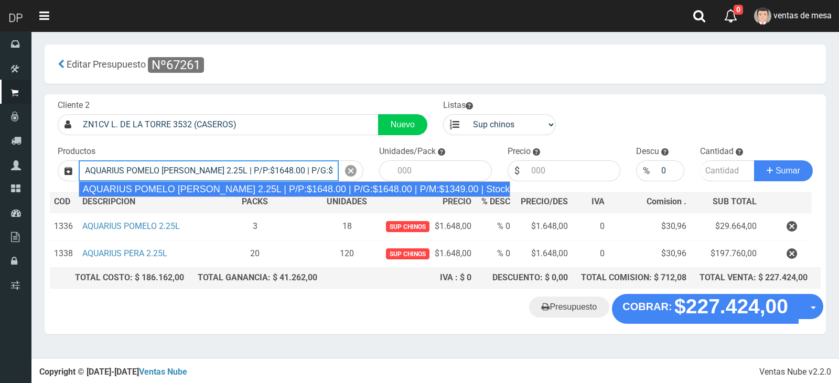
type input "AQUARIUS POMELO ROSADO 2.25L | P/P:$1648.00 | P/G:$1648.00 | P/M:$1349.00 | Sto…"
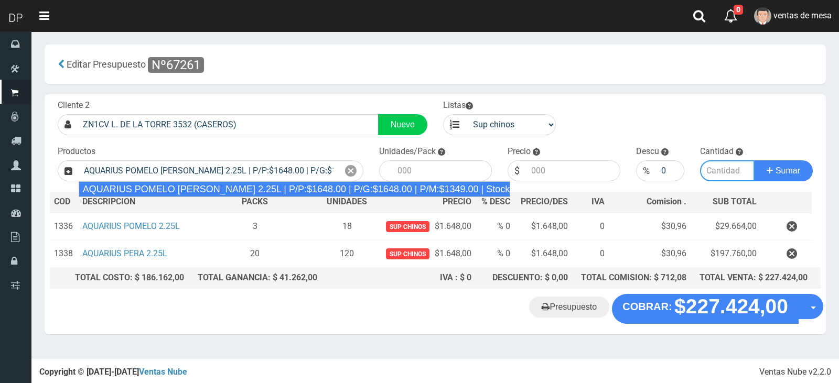
type input "6"
type input "1648.00"
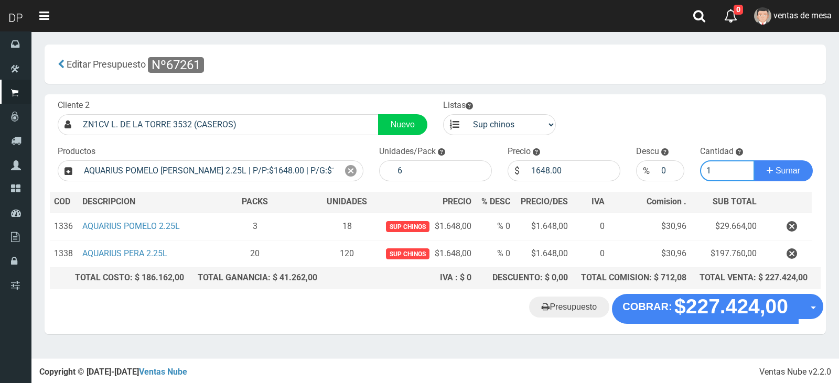
type input "1"
click at [754, 160] on button "Sumar" at bounding box center [783, 170] width 59 height 21
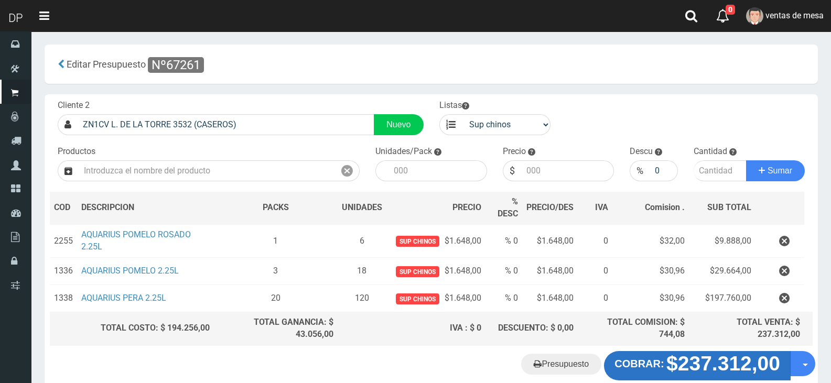
click at [717, 353] on strong "$237.312,00" at bounding box center [723, 363] width 114 height 23
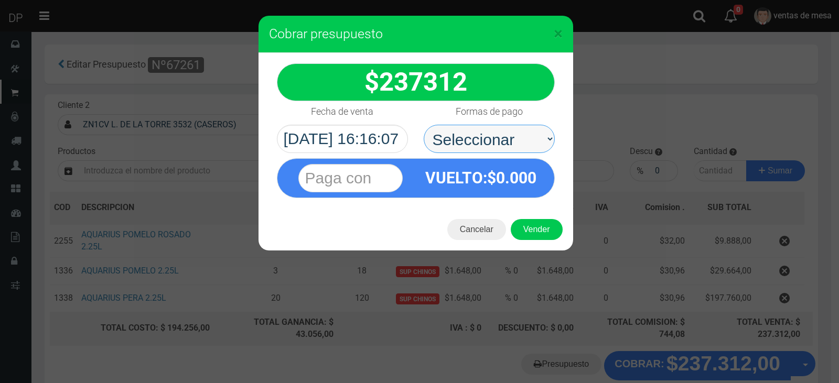
click at [507, 144] on select "Seleccionar Efectivo Tarjeta de Crédito Depósito Débito" at bounding box center [489, 139] width 131 height 28
select select "Efectivo"
click at [424, 125] on select "Seleccionar Efectivo Tarjeta de Crédito Depósito Débito" at bounding box center [489, 139] width 131 height 28
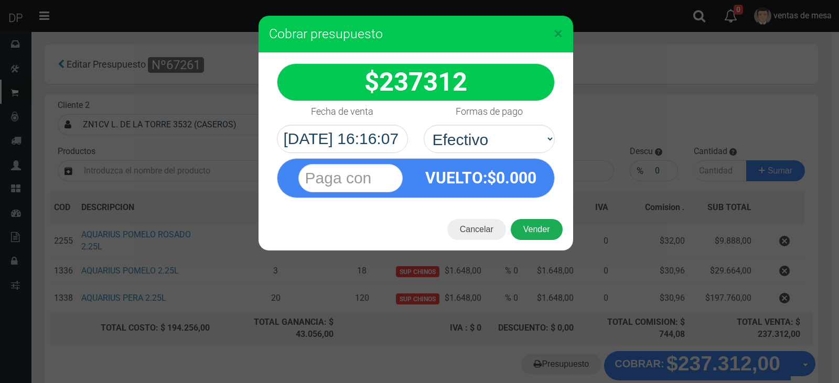
click at [526, 221] on button "Vender" at bounding box center [537, 229] width 52 height 21
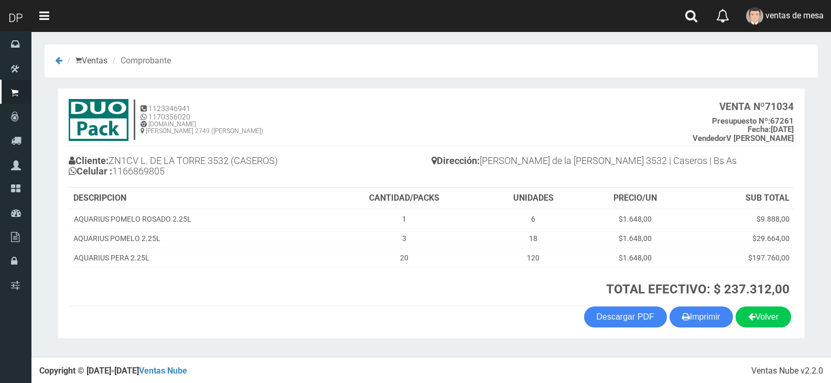
scroll to position [2, 0]
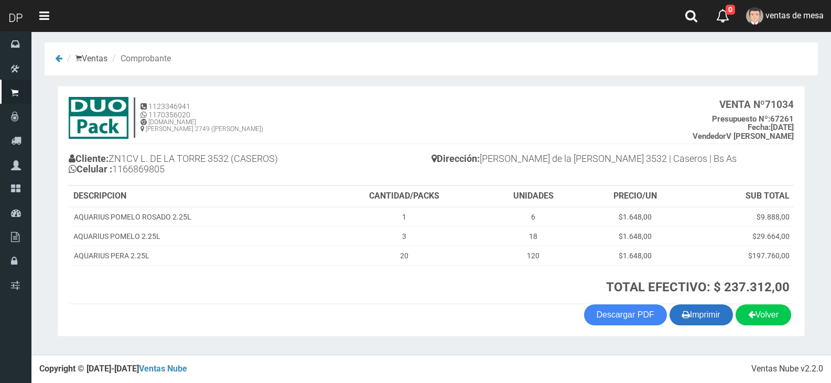
click at [686, 308] on button "Imprimir" at bounding box center [701, 315] width 63 height 21
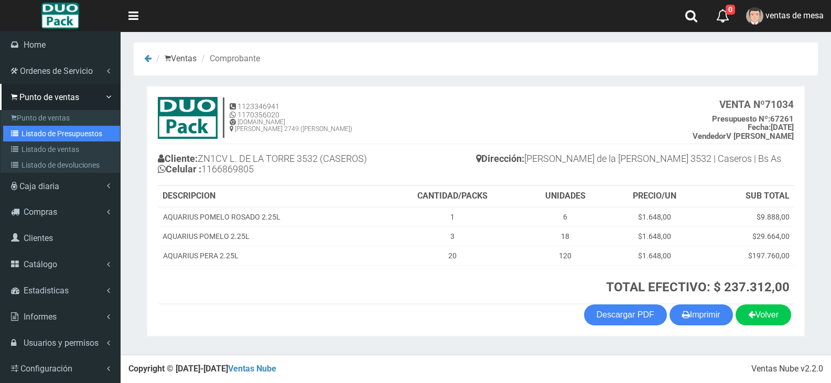
click at [49, 126] on link "Listado de Presupuestos" at bounding box center [61, 134] width 117 height 16
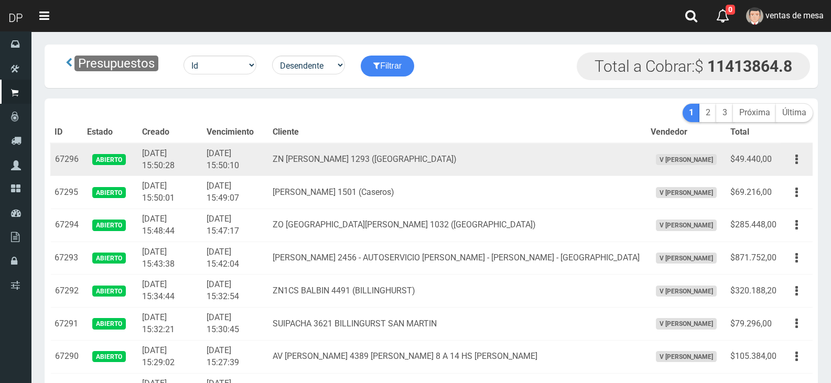
click at [562, 147] on td "ZN [PERSON_NAME] 1293 ([GEOGRAPHIC_DATA])" at bounding box center [457, 159] width 378 height 33
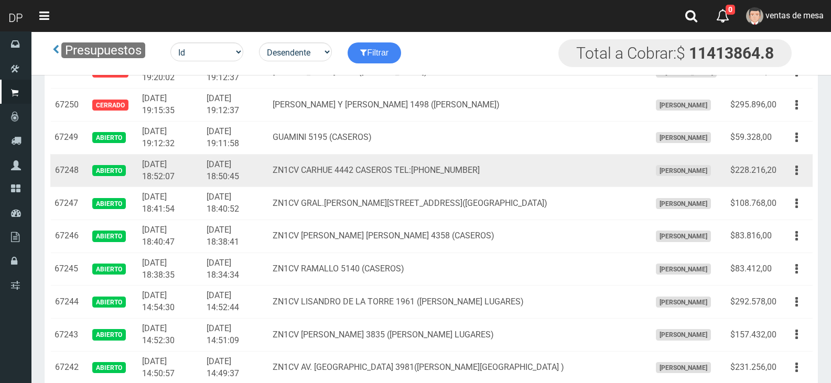
click at [802, 175] on button "button" at bounding box center [797, 171] width 24 height 18
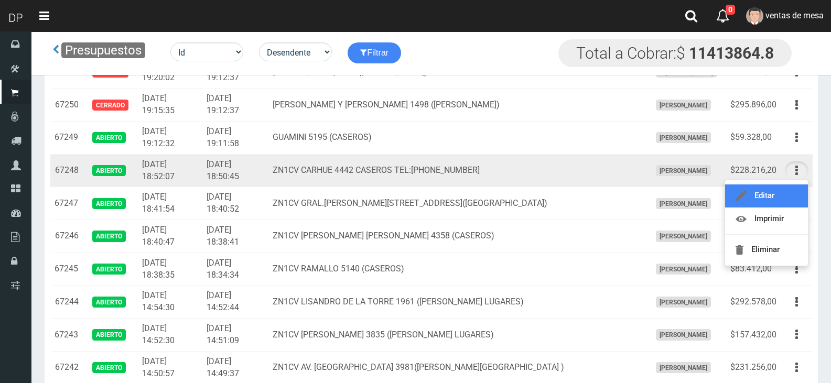
click at [793, 196] on link "Editar" at bounding box center [766, 196] width 83 height 23
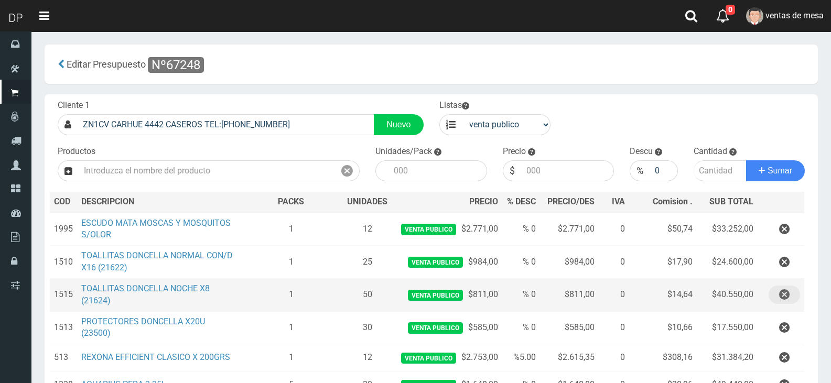
click at [793, 304] on button "button" at bounding box center [784, 295] width 31 height 18
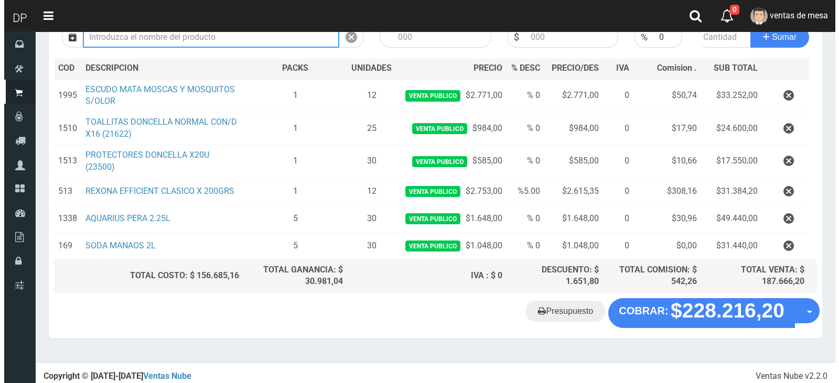
scroll to position [149, 0]
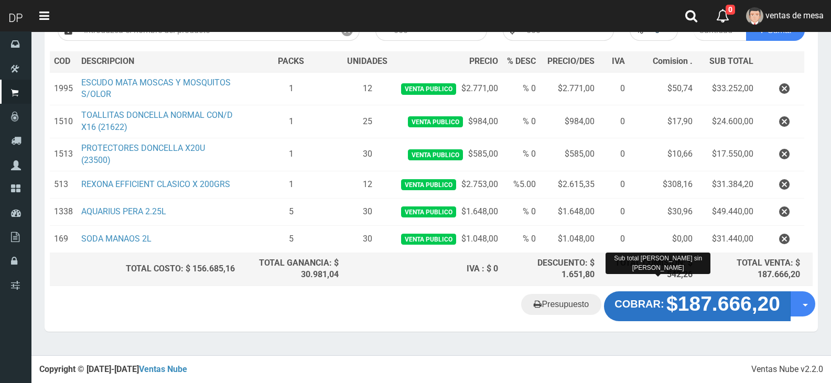
click at [688, 313] on strong "$187.666,20" at bounding box center [723, 304] width 114 height 23
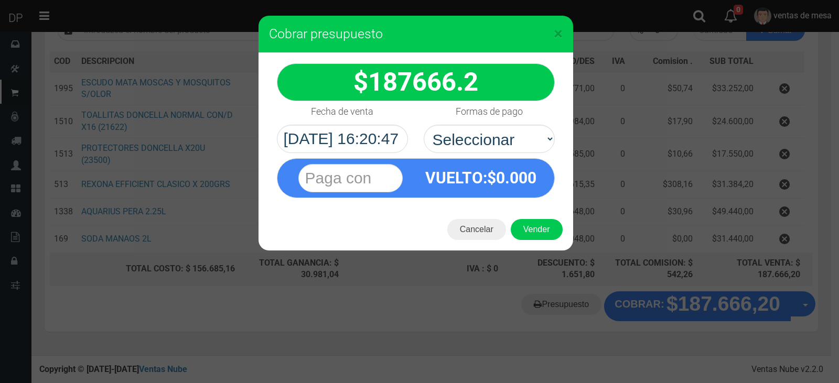
click at [501, 159] on div "VUELTO :$ 0.000" at bounding box center [481, 178] width 131 height 38
click at [496, 144] on select "Seleccionar Efectivo Tarjeta de Crédito Depósito Débito" at bounding box center [489, 139] width 131 height 28
select select "Efectivo"
click at [424, 125] on select "Seleccionar Efectivo Tarjeta de Crédito Depósito Débito" at bounding box center [489, 139] width 131 height 28
click at [551, 246] on div "Cancelar Vender" at bounding box center [416, 230] width 315 height 42
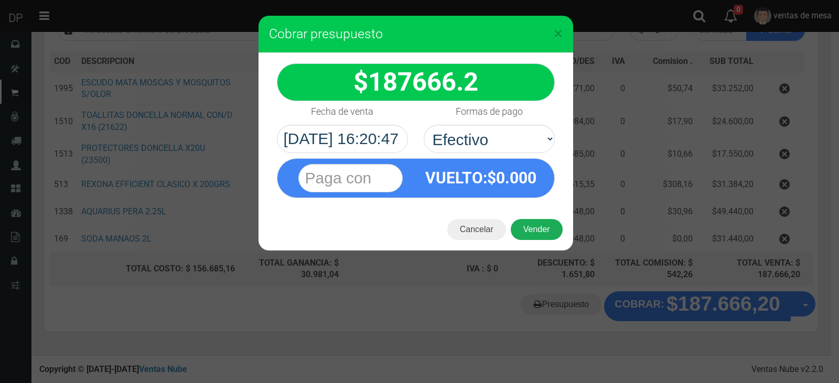
click at [547, 234] on button "Vender" at bounding box center [537, 229] width 52 height 21
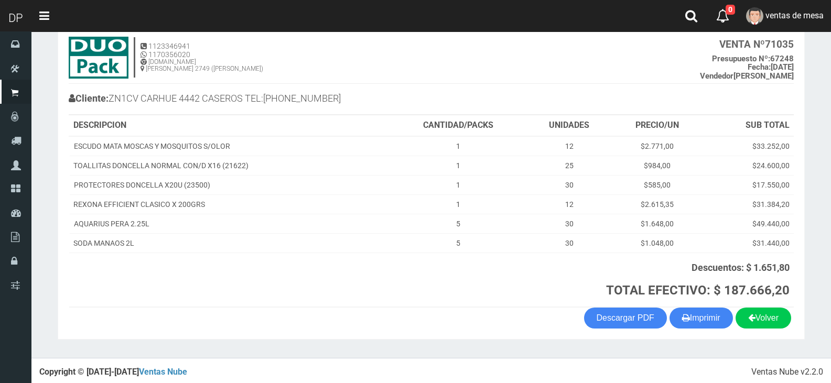
scroll to position [66, 0]
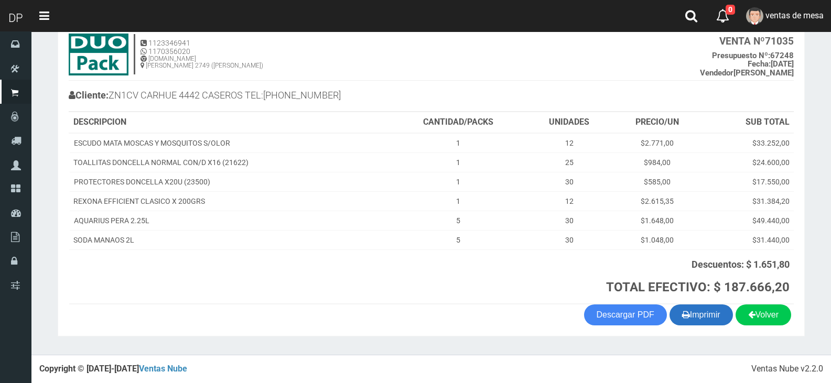
click at [688, 315] on button "Imprimir" at bounding box center [701, 315] width 63 height 21
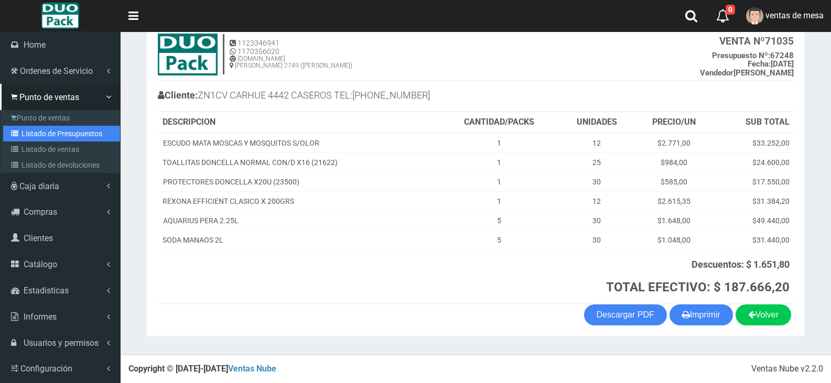
drag, startPoint x: 40, startPoint y: 135, endPoint x: 57, endPoint y: 129, distance: 17.9
click at [42, 135] on link "Listado de Presupuestos" at bounding box center [61, 134] width 117 height 16
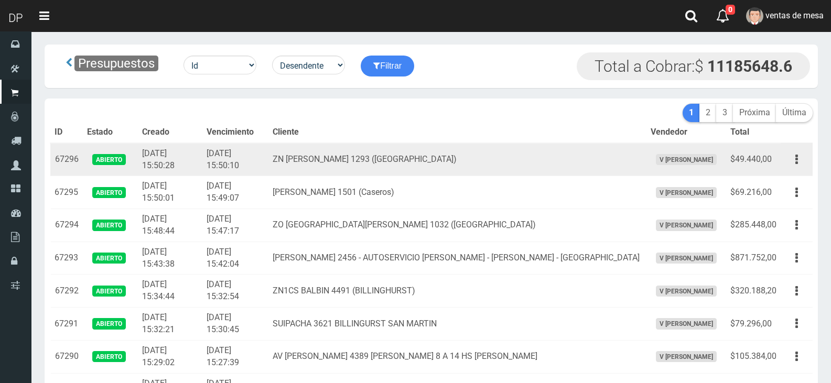
drag, startPoint x: 0, startPoint y: 0, endPoint x: 394, endPoint y: 146, distance: 420.6
click at [394, 146] on td "ZN [PERSON_NAME] 1293 ([GEOGRAPHIC_DATA])" at bounding box center [457, 159] width 378 height 33
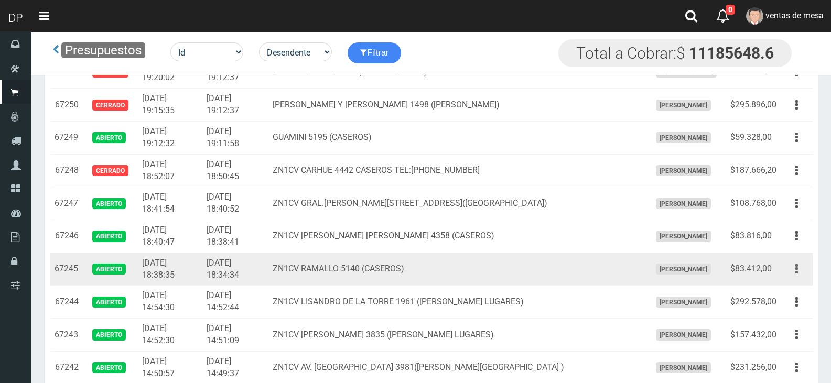
click at [788, 273] on button "button" at bounding box center [797, 269] width 24 height 18
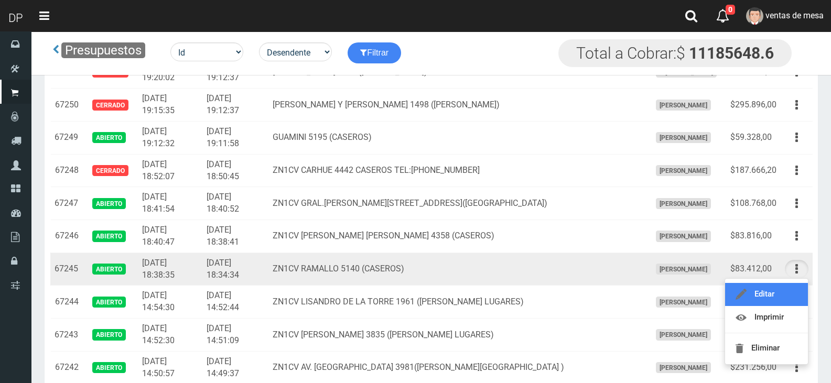
click at [788, 287] on link "Editar" at bounding box center [766, 294] width 83 height 23
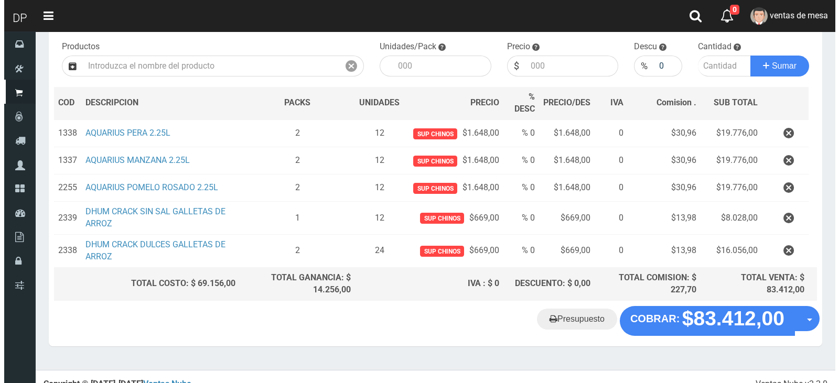
scroll to position [116, 0]
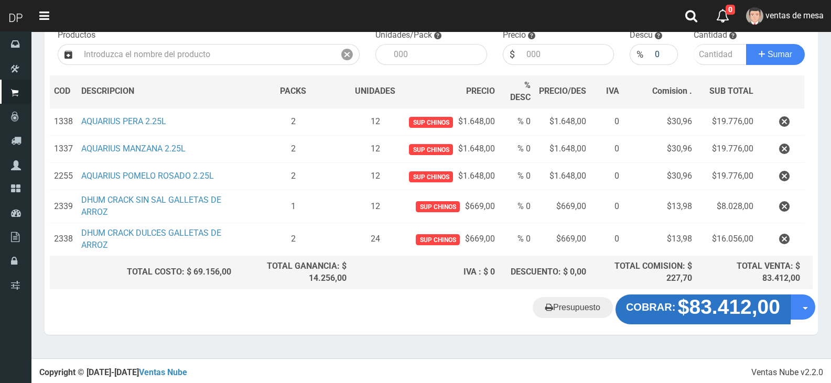
click at [755, 315] on strong "$83.412,00" at bounding box center [729, 307] width 102 height 23
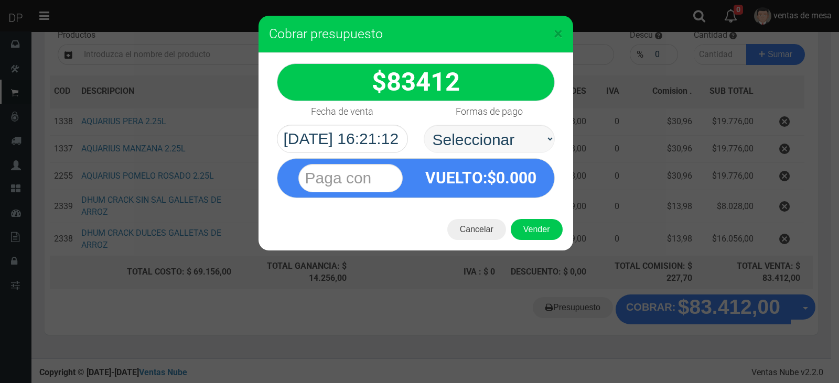
click at [503, 145] on select "Seleccionar Efectivo Tarjeta de Crédito Depósito Débito" at bounding box center [489, 139] width 131 height 28
select select "Efectivo"
click at [424, 125] on select "Seleccionar Efectivo Tarjeta de Crédito Depósito Débito" at bounding box center [489, 139] width 131 height 28
click at [524, 212] on div "Cancelar Vender" at bounding box center [416, 230] width 315 height 42
click at [531, 230] on button "Vender" at bounding box center [537, 229] width 52 height 21
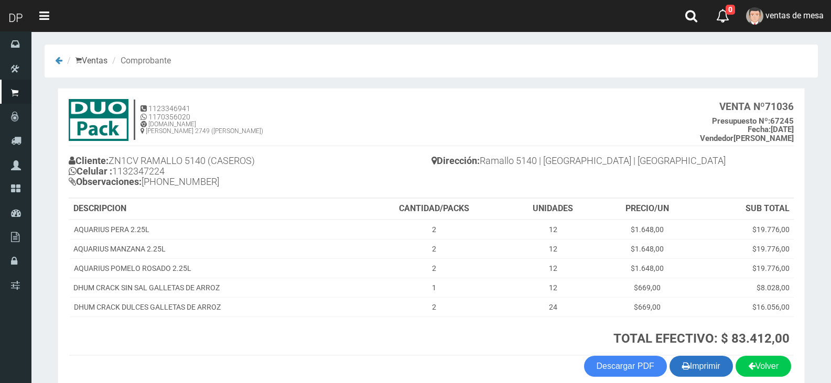
click at [701, 369] on button "Imprimir" at bounding box center [701, 366] width 63 height 21
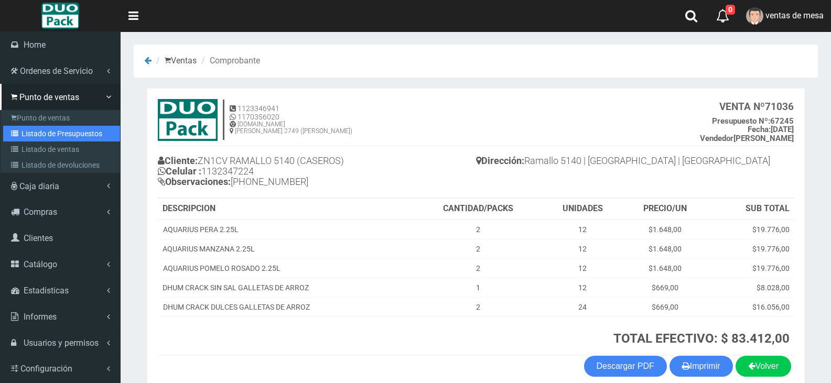
click at [86, 136] on link "Listado de Presupuestos" at bounding box center [61, 134] width 117 height 16
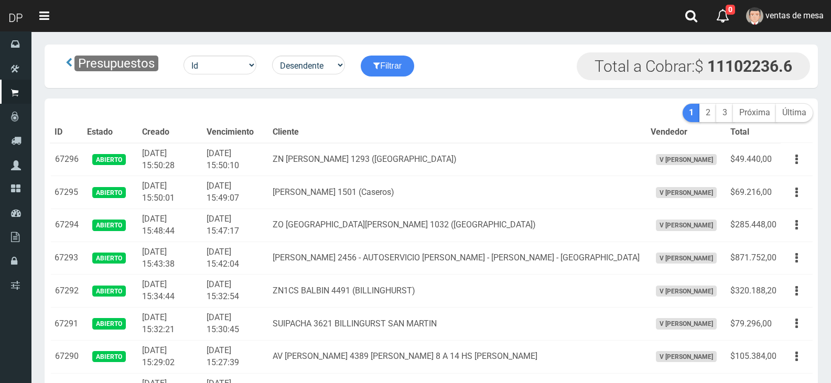
drag, startPoint x: 0, startPoint y: 0, endPoint x: 415, endPoint y: 124, distance: 433.3
click at [415, 124] on th "Cliente" at bounding box center [457, 132] width 378 height 21
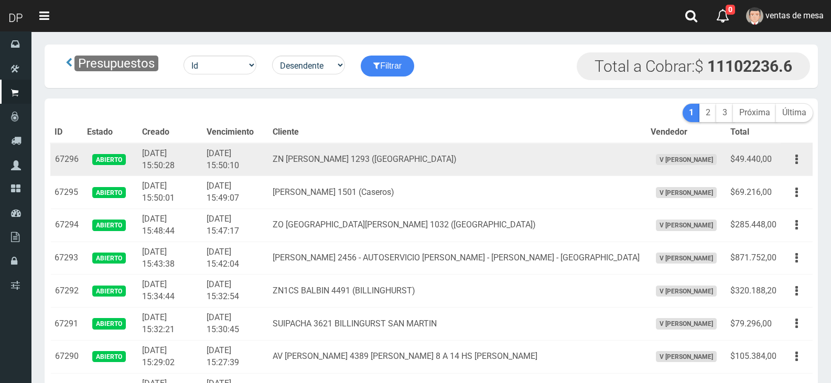
scroll to position [1513, 0]
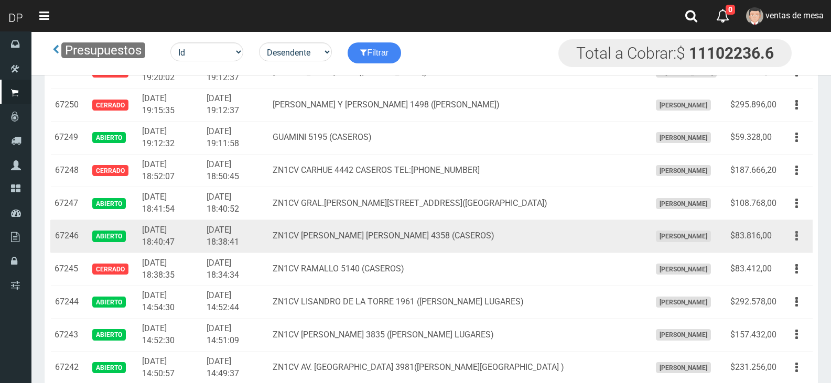
click at [801, 238] on button "button" at bounding box center [797, 236] width 24 height 18
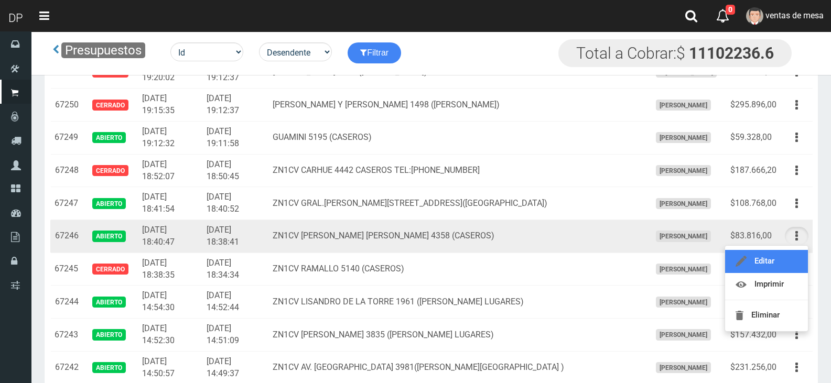
click at [789, 262] on link "Editar" at bounding box center [766, 261] width 83 height 23
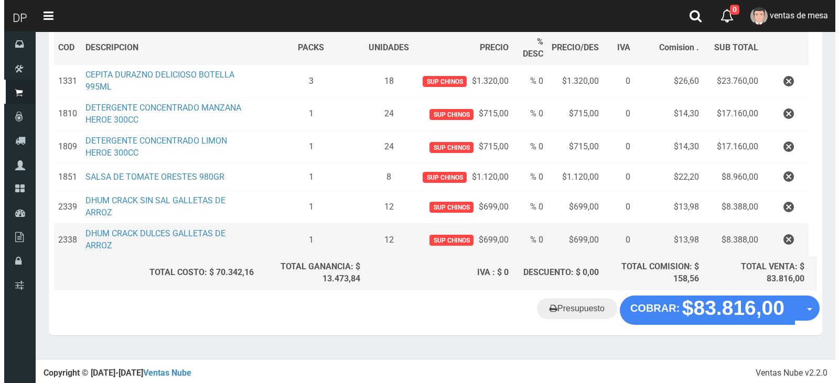
scroll to position [160, 0]
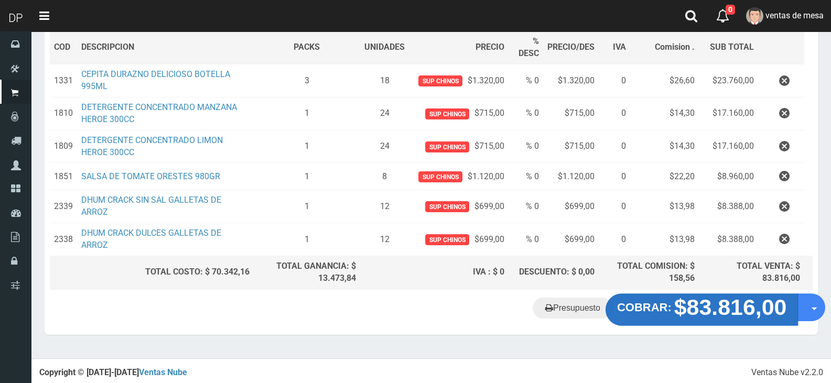
click at [719, 319] on strong "$83.816,00" at bounding box center [730, 307] width 113 height 25
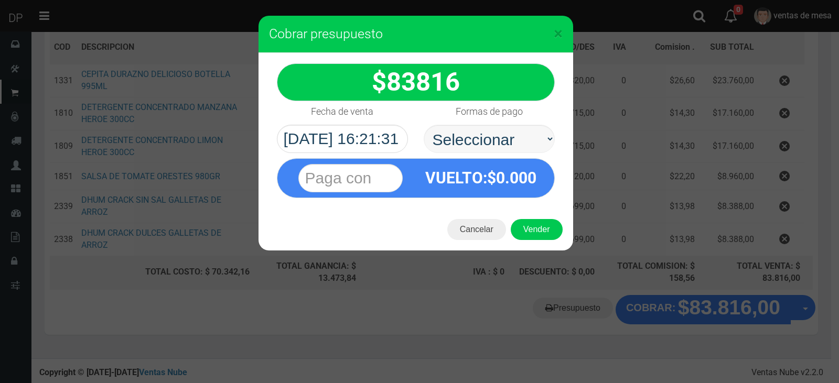
drag, startPoint x: 505, startPoint y: 157, endPoint x: 508, endPoint y: 141, distance: 16.9
click at [505, 157] on div "VUELTO :$ 0.000" at bounding box center [416, 175] width 294 height 45
drag, startPoint x: 508, startPoint y: 141, endPoint x: 508, endPoint y: 147, distance: 6.8
click at [508, 142] on select "Seleccionar Efectivo Tarjeta de Crédito Depósito Débito" at bounding box center [489, 139] width 131 height 28
select select "Efectivo"
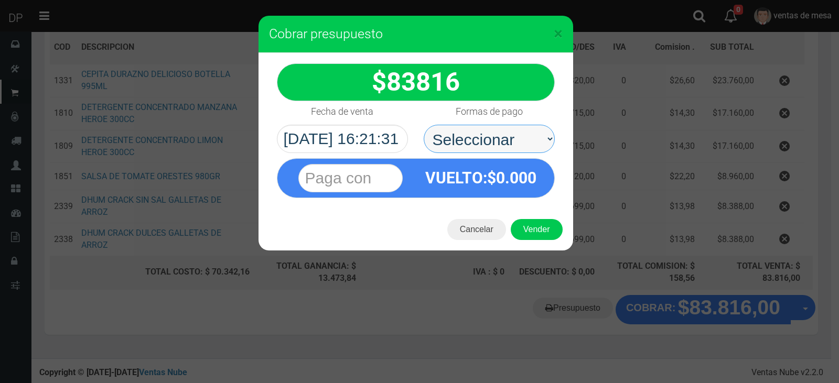
click at [424, 125] on select "Seleccionar Efectivo Tarjeta de Crédito Depósito Débito" at bounding box center [489, 139] width 131 height 28
click at [540, 241] on div "Cancelar Vender" at bounding box center [416, 230] width 315 height 42
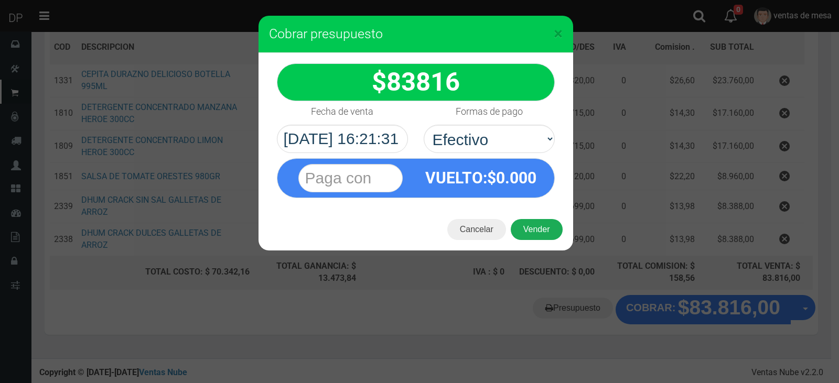
click at [540, 235] on button "Vender" at bounding box center [537, 229] width 52 height 21
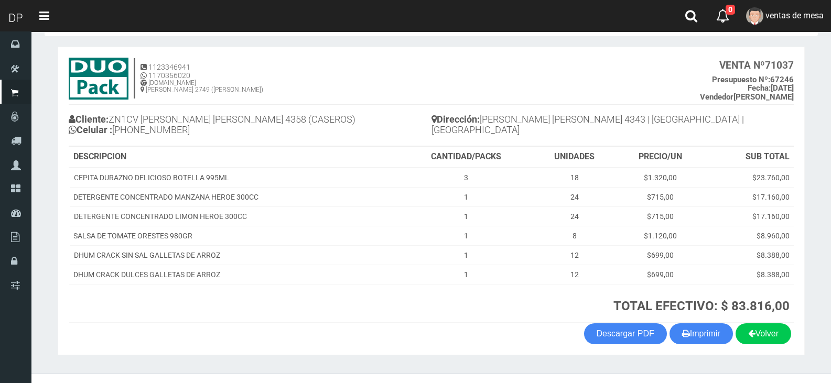
scroll to position [60, 0]
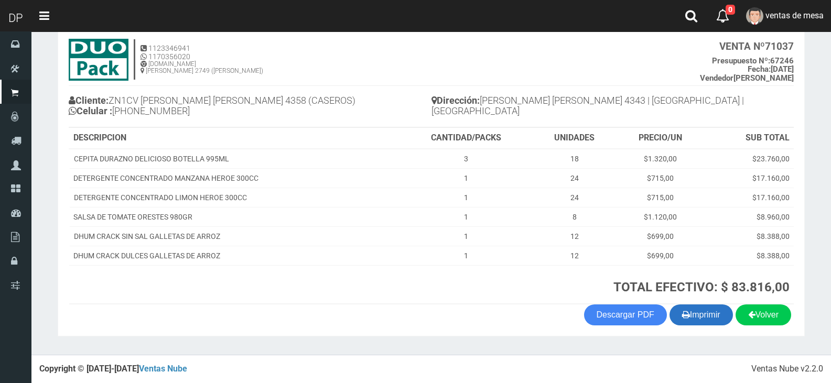
click at [709, 318] on button "Imprimir" at bounding box center [701, 315] width 63 height 21
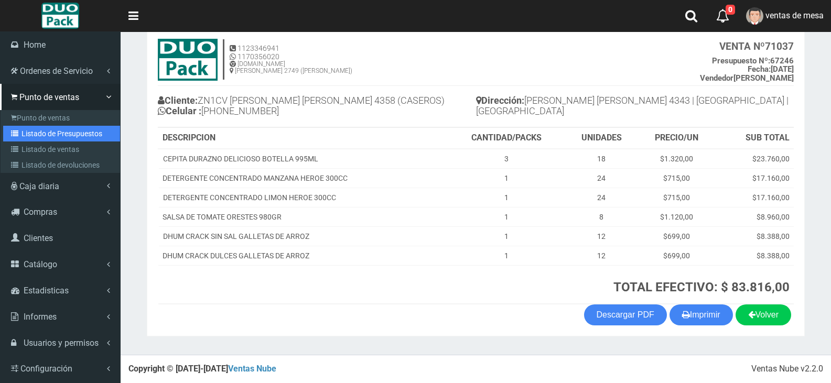
drag, startPoint x: 35, startPoint y: 137, endPoint x: 147, endPoint y: 94, distance: 119.5
click at [35, 137] on link "Listado de Presupuestos" at bounding box center [61, 134] width 117 height 16
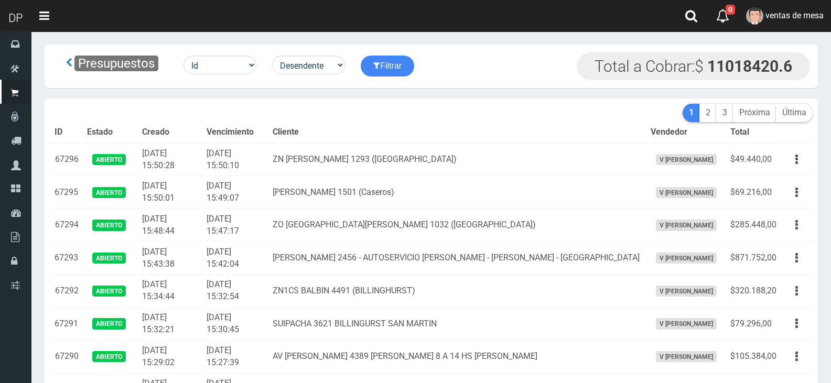
click at [520, 140] on th "Cliente" at bounding box center [457, 132] width 378 height 21
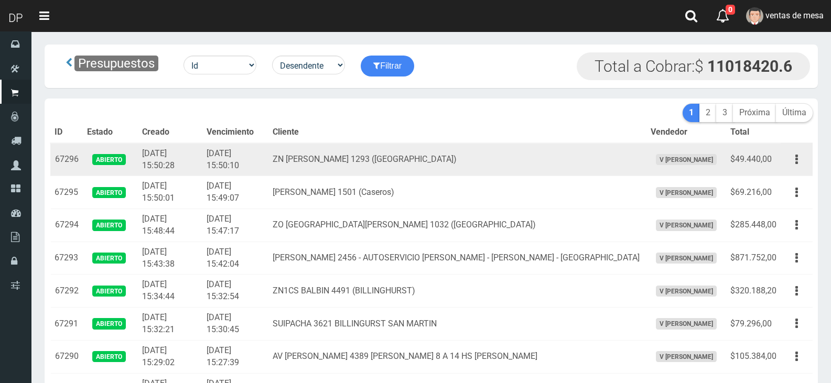
scroll to position [1513, 0]
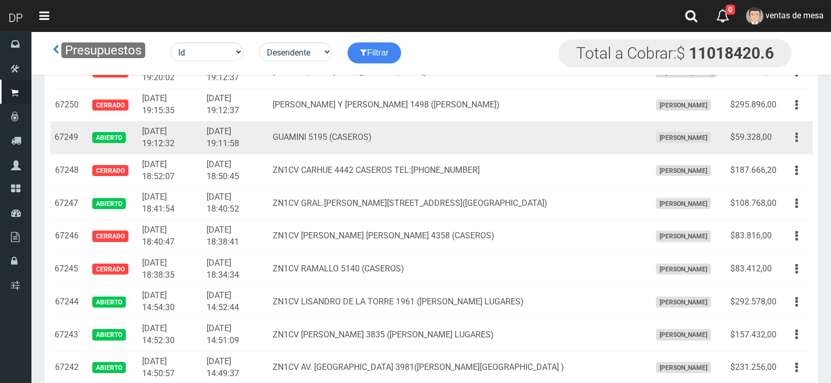
click at [795, 137] on button "button" at bounding box center [797, 137] width 24 height 18
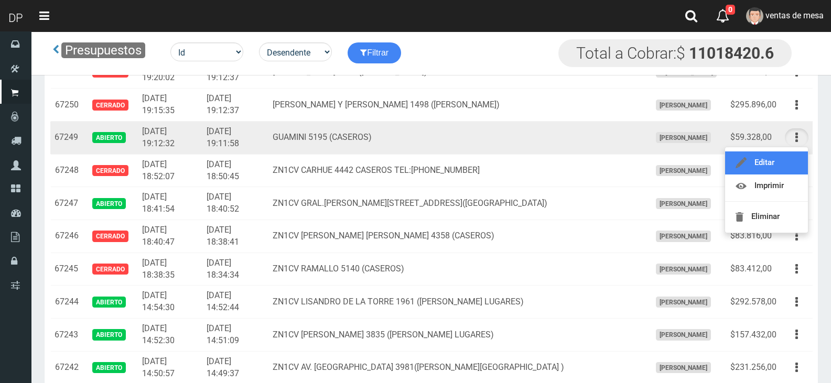
click at [781, 167] on link "Editar" at bounding box center [766, 163] width 83 height 23
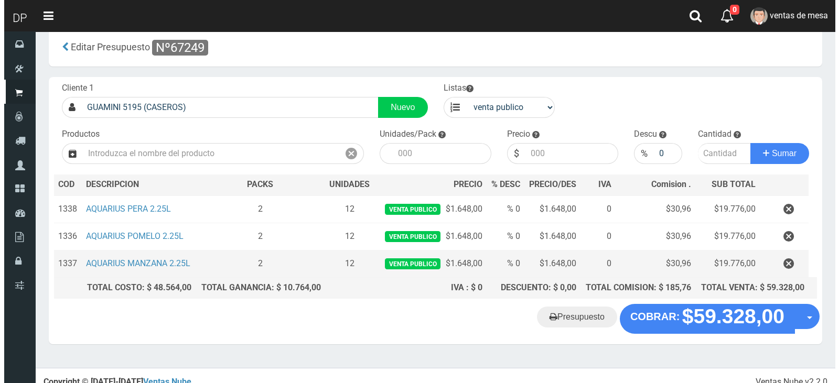
scroll to position [27, 0]
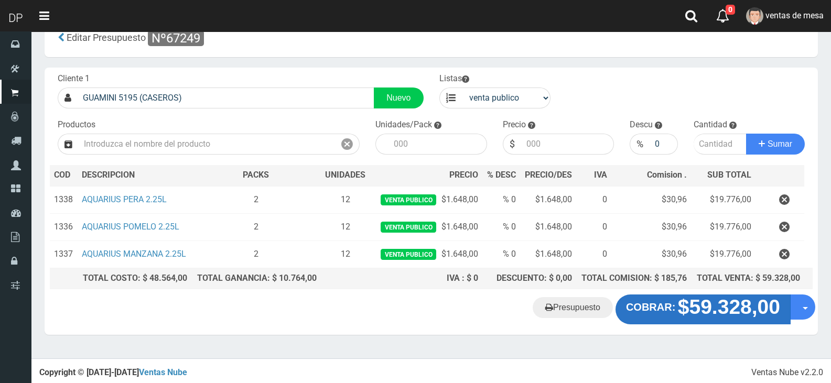
click at [693, 297] on strong "$59.328,00" at bounding box center [729, 307] width 102 height 23
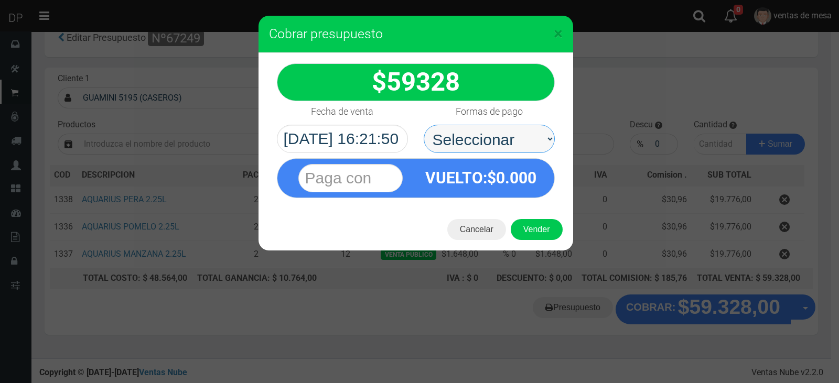
click at [524, 136] on select "Seleccionar Efectivo Tarjeta de Crédito Depósito Débito" at bounding box center [489, 139] width 131 height 28
select select "Efectivo"
click at [424, 125] on select "Seleccionar Efectivo Tarjeta de Crédito Depósito Débito" at bounding box center [489, 139] width 131 height 28
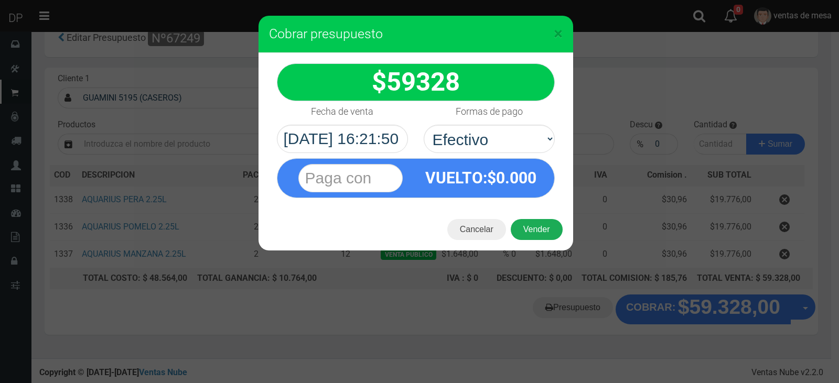
click at [532, 232] on button "Vender" at bounding box center [537, 229] width 52 height 21
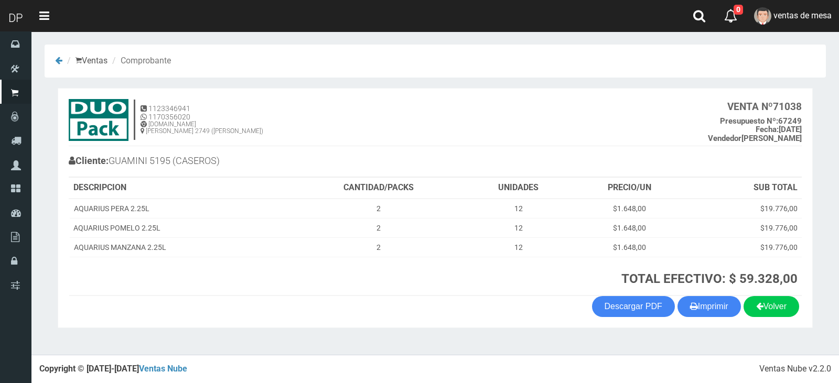
drag, startPoint x: 673, startPoint y: 299, endPoint x: 681, endPoint y: 304, distance: 9.2
click at [673, 300] on div "Volver Imprimir Descargar PDF" at bounding box center [435, 306] width 749 height 21
click at [684, 309] on button "Imprimir" at bounding box center [708, 306] width 63 height 21
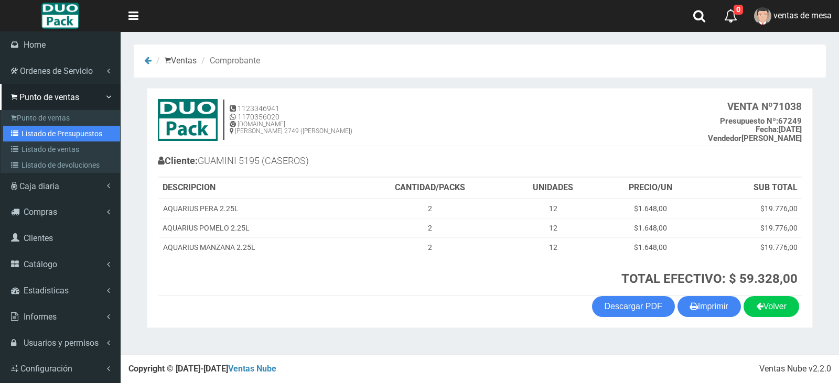
drag, startPoint x: 44, startPoint y: 136, endPoint x: 164, endPoint y: 60, distance: 142.8
click at [44, 136] on link "Listado de Presupuestos" at bounding box center [61, 134] width 117 height 16
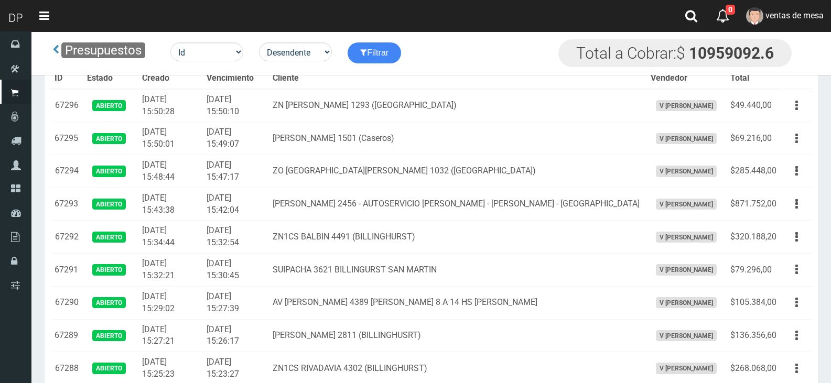
scroll to position [855, 0]
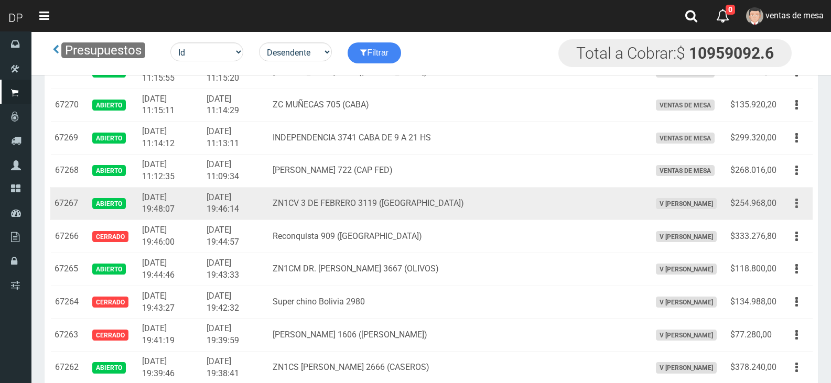
click at [798, 203] on button "button" at bounding box center [797, 204] width 24 height 18
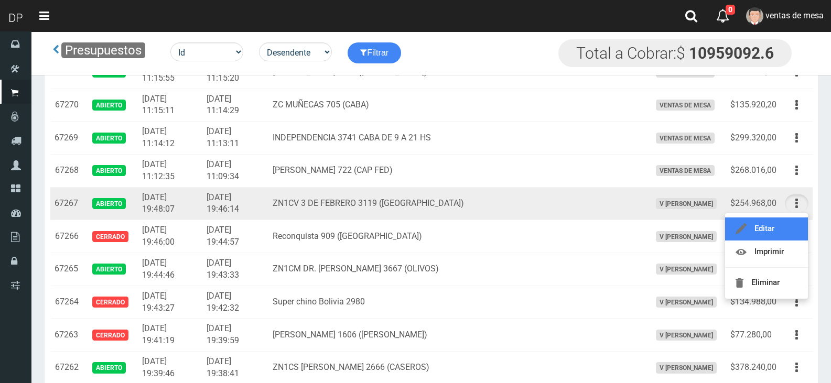
click at [788, 220] on link "Editar" at bounding box center [766, 229] width 83 height 23
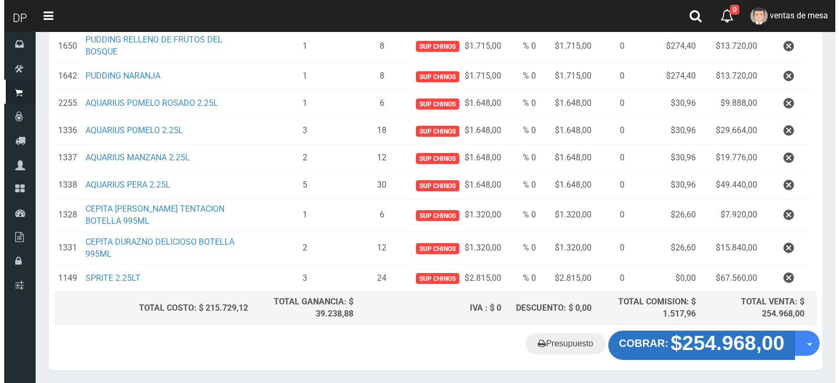
scroll to position [292, 0]
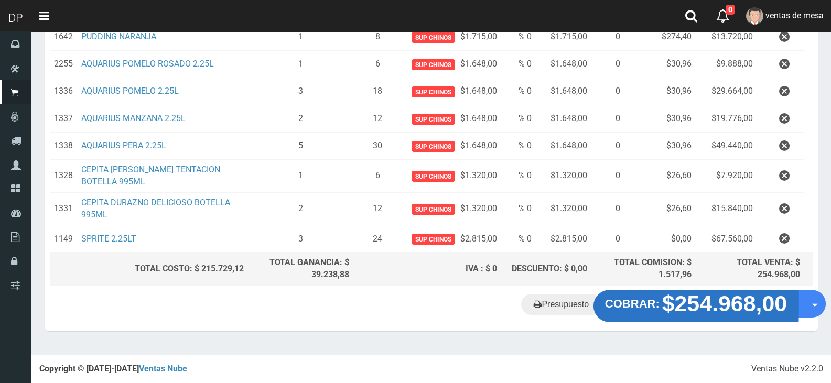
click at [698, 301] on strong "$254.968,00" at bounding box center [724, 304] width 125 height 25
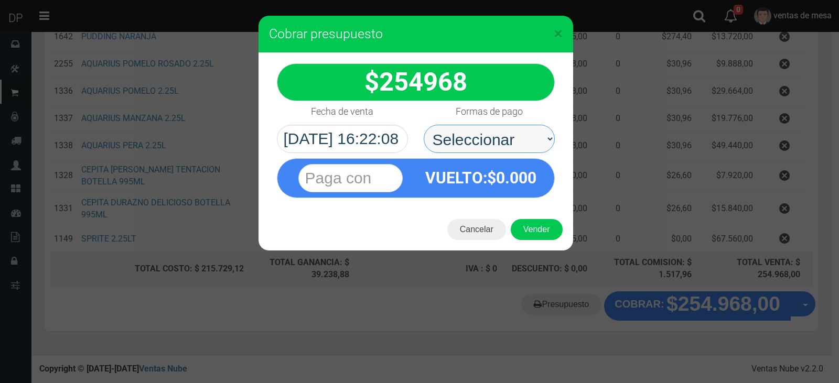
click at [467, 147] on select "Seleccionar Efectivo Tarjeta de Crédito Depósito Débito" at bounding box center [489, 139] width 131 height 28
select select "Efectivo"
click at [424, 125] on select "Seleccionar Efectivo Tarjeta de Crédito Depósito Débito" at bounding box center [489, 139] width 131 height 28
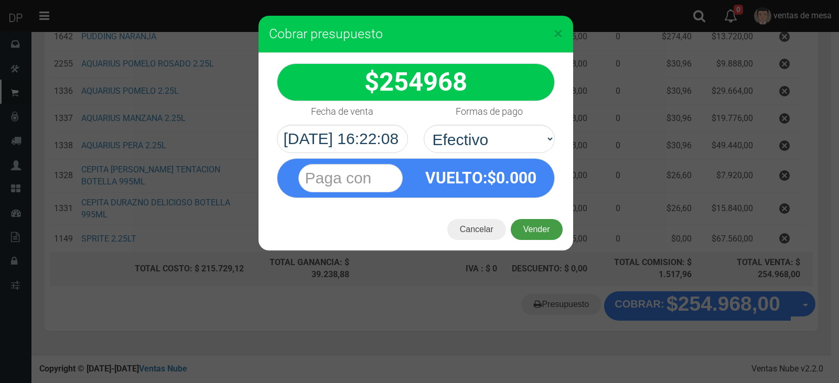
click at [536, 236] on button "Vender" at bounding box center [537, 229] width 52 height 21
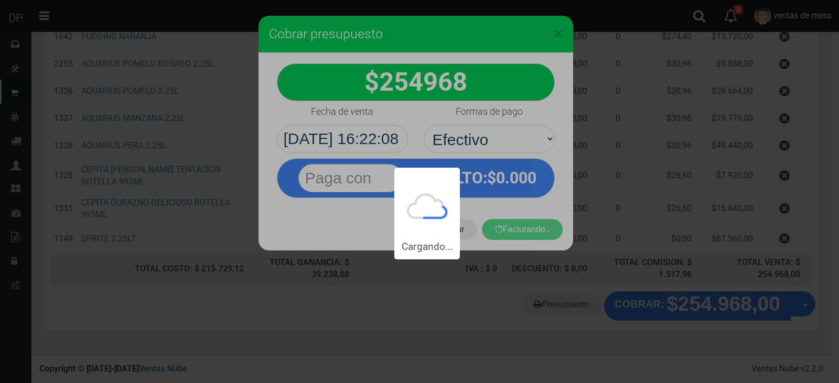
click at [534, 228] on div "Cargando..." at bounding box center [419, 130] width 839 height 260
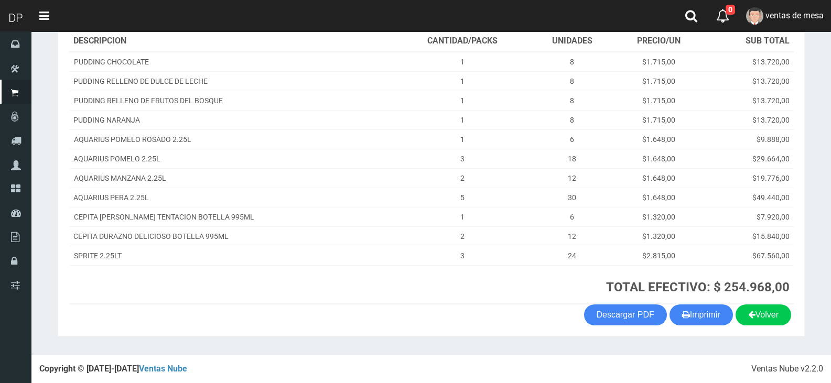
scroll to position [157, 0]
click at [682, 304] on th "TOTAL EFECTIVO: $ 254.968,00" at bounding box center [594, 284] width 399 height 39
click at [686, 311] on button "Imprimir" at bounding box center [701, 315] width 63 height 21
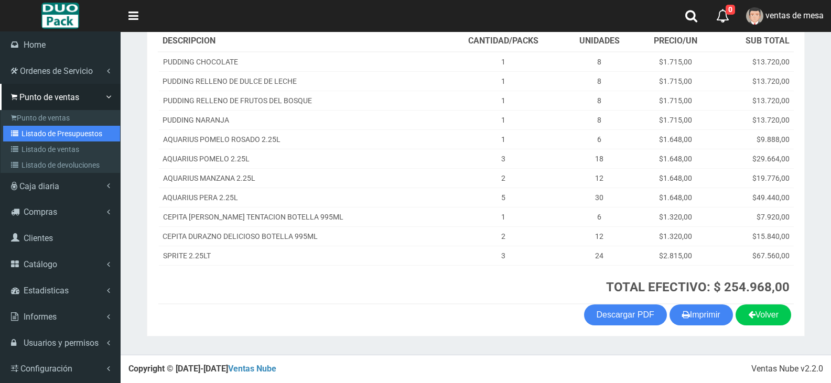
click at [26, 139] on link "Listado de Presupuestos" at bounding box center [61, 134] width 117 height 16
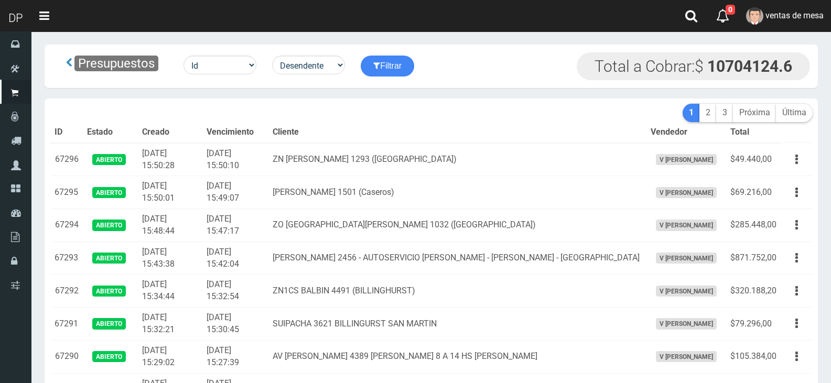
scroll to position [1513, 0]
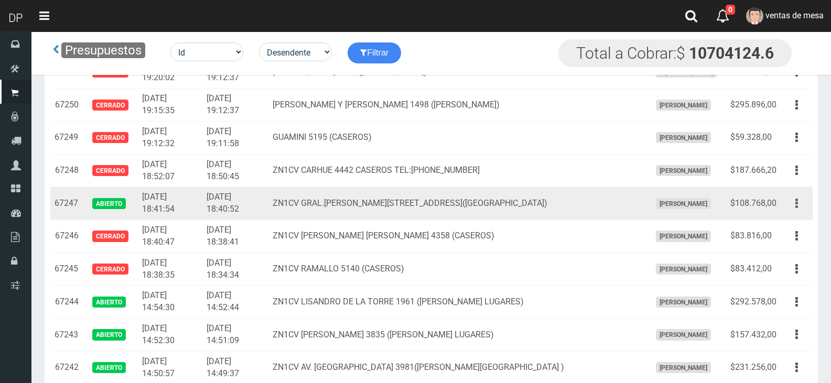
click at [794, 205] on button "button" at bounding box center [797, 204] width 24 height 18
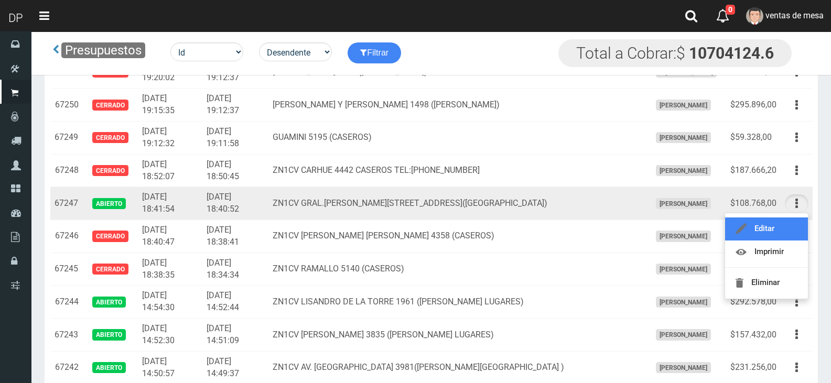
click at [784, 225] on link "Editar" at bounding box center [766, 229] width 83 height 23
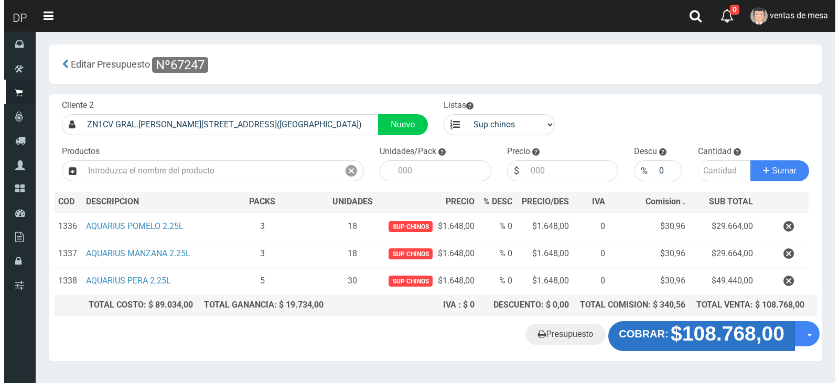
scroll to position [27, 0]
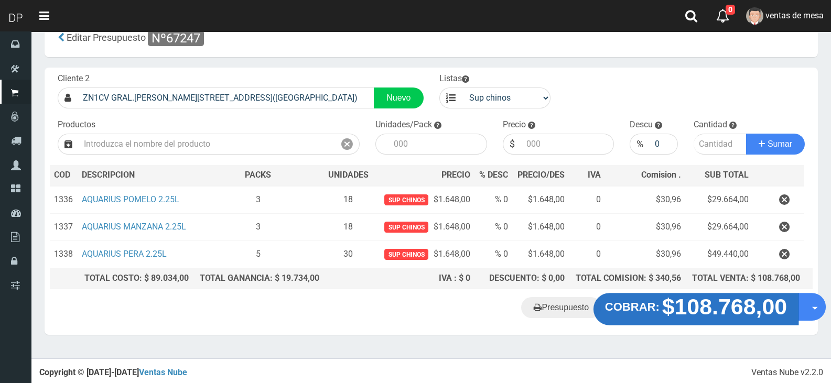
click at [681, 297] on strong "$108.768,00" at bounding box center [724, 307] width 125 height 25
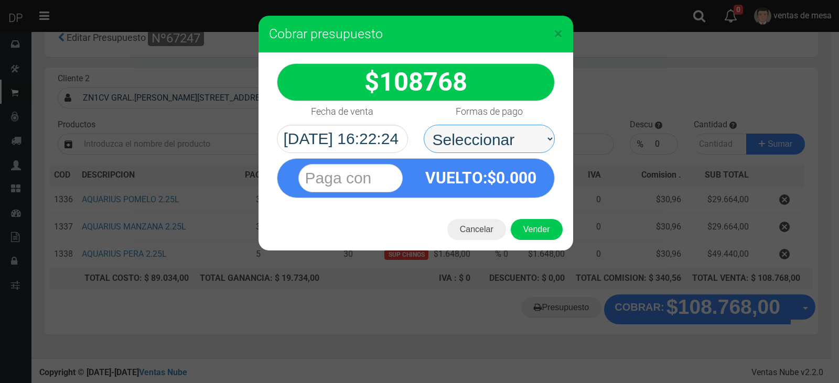
drag, startPoint x: 496, startPoint y: 140, endPoint x: 500, endPoint y: 150, distance: 11.1
click at [496, 140] on select "Seleccionar Efectivo Tarjeta de Crédito Depósito Débito" at bounding box center [489, 139] width 131 height 28
select select "Efectivo"
click at [424, 125] on select "Seleccionar Efectivo Tarjeta de Crédito Depósito Débito" at bounding box center [489, 139] width 131 height 28
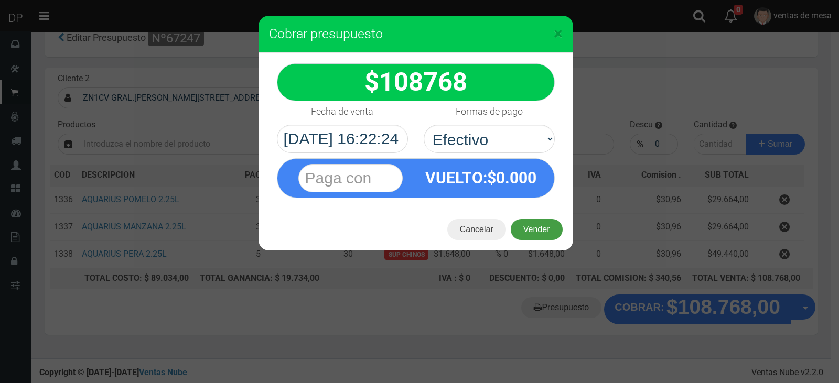
click at [542, 235] on button "Vender" at bounding box center [537, 229] width 52 height 21
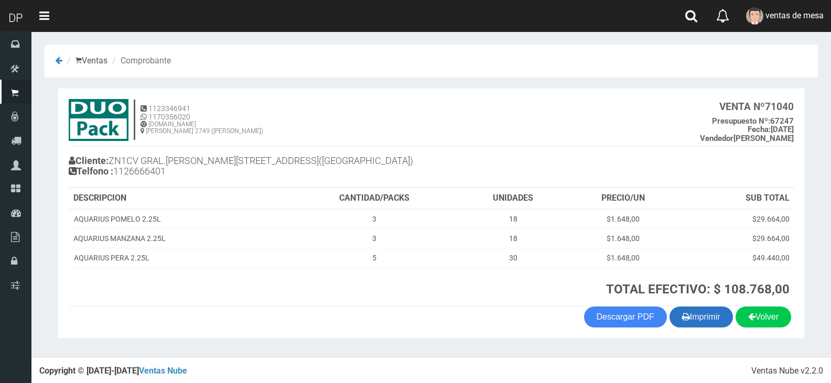
scroll to position [2, 0]
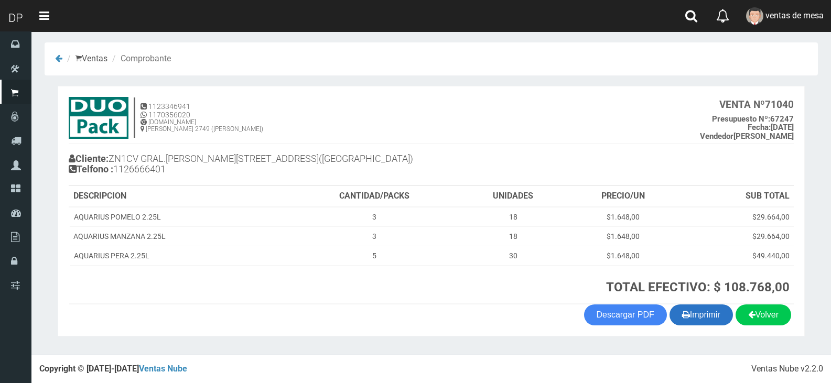
click at [702, 318] on button "Imprimir" at bounding box center [701, 315] width 63 height 21
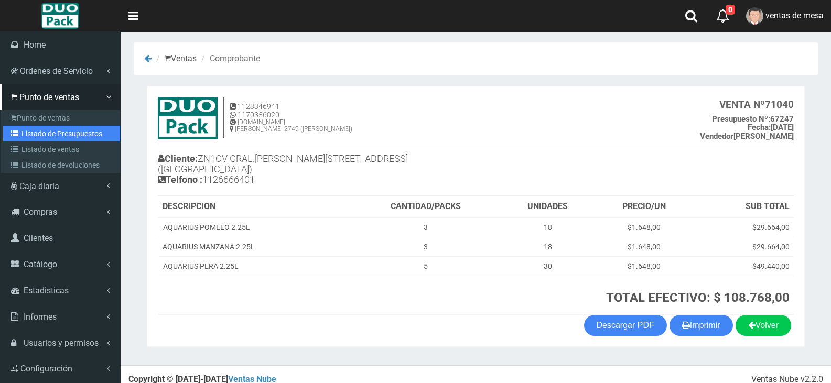
click at [48, 136] on link "Listado de Presupuestos" at bounding box center [61, 134] width 117 height 16
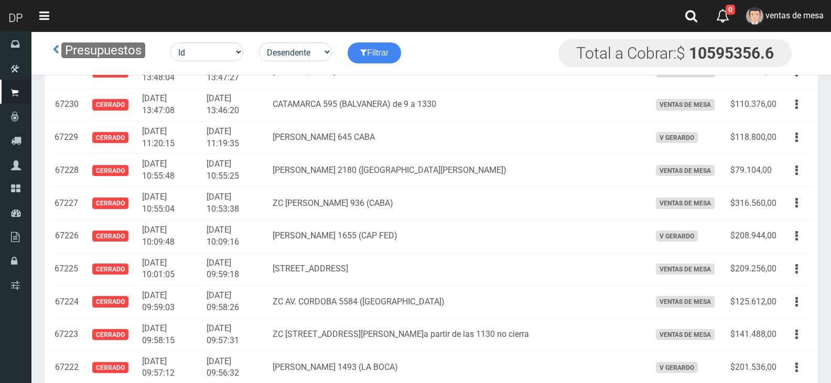
scroll to position [1031, 0]
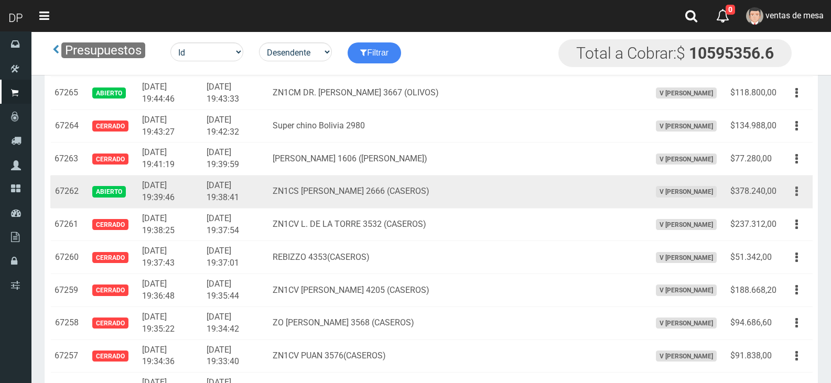
click at [799, 193] on button "button" at bounding box center [797, 191] width 24 height 18
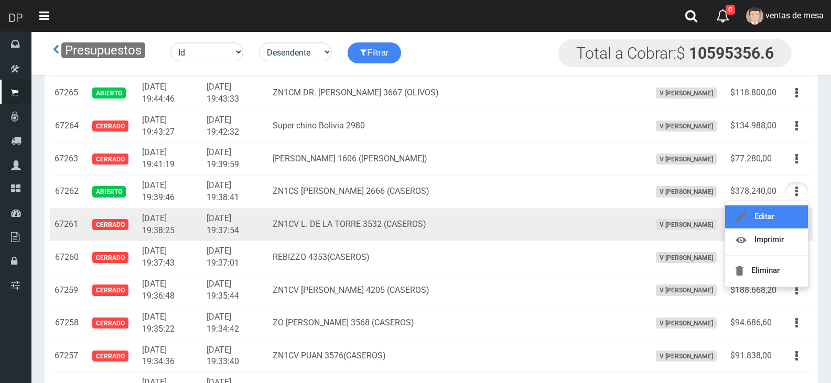
click at [792, 223] on link "Editar" at bounding box center [766, 217] width 83 height 23
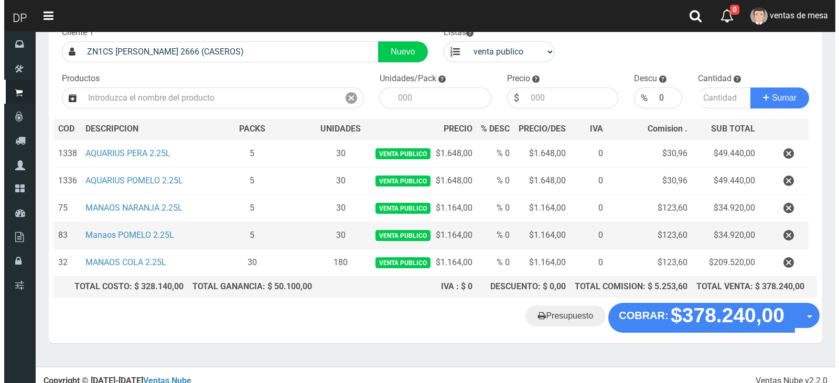
scroll to position [81, 0]
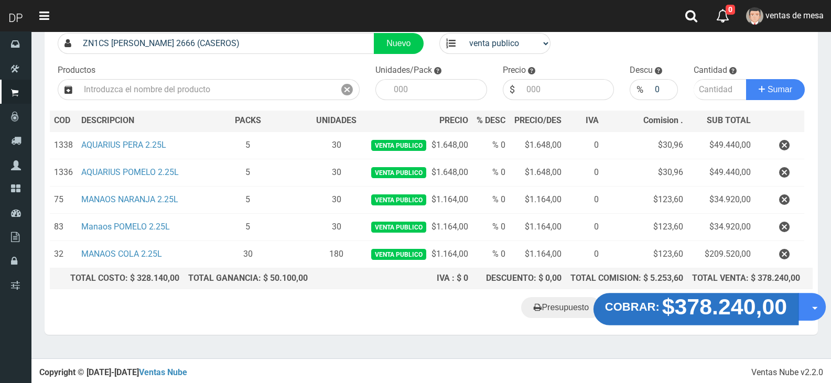
click at [710, 300] on strong "$378.240,00" at bounding box center [724, 307] width 125 height 25
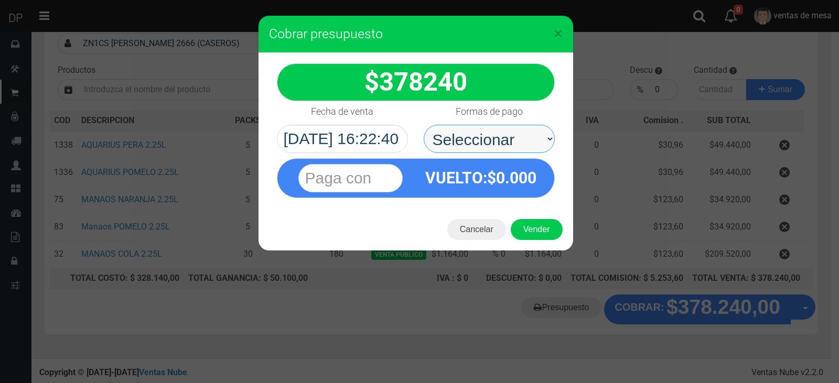
click at [500, 148] on select "Seleccionar Efectivo Tarjeta de Crédito Depósito Débito" at bounding box center [489, 139] width 131 height 28
select select "Efectivo"
click at [424, 125] on select "Seleccionar Efectivo Tarjeta de Crédito Depósito Débito" at bounding box center [489, 139] width 131 height 28
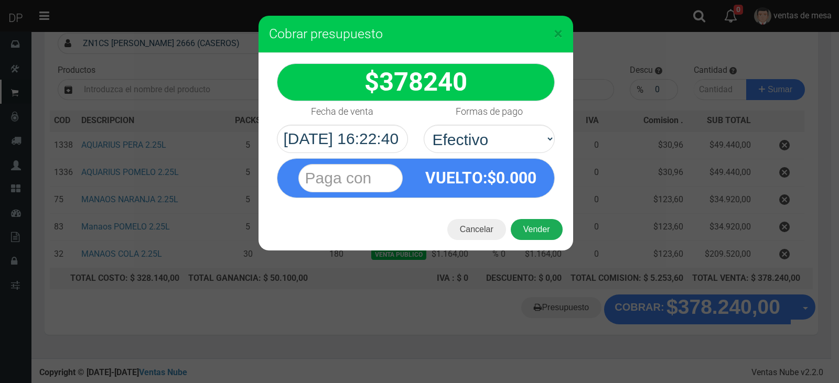
click at [534, 233] on button "Vender" at bounding box center [537, 229] width 52 height 21
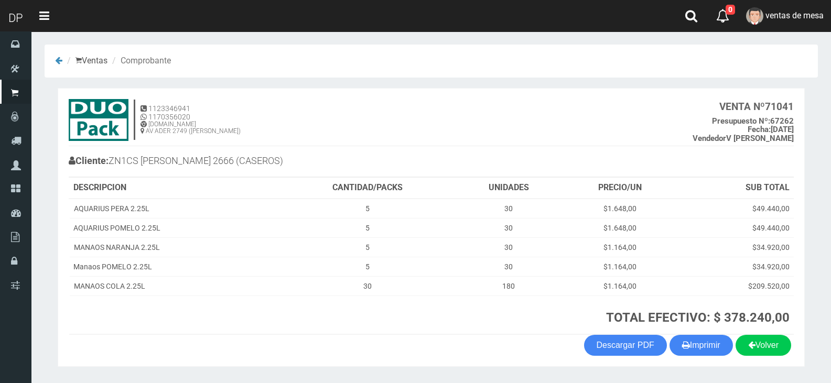
scroll to position [30, 0]
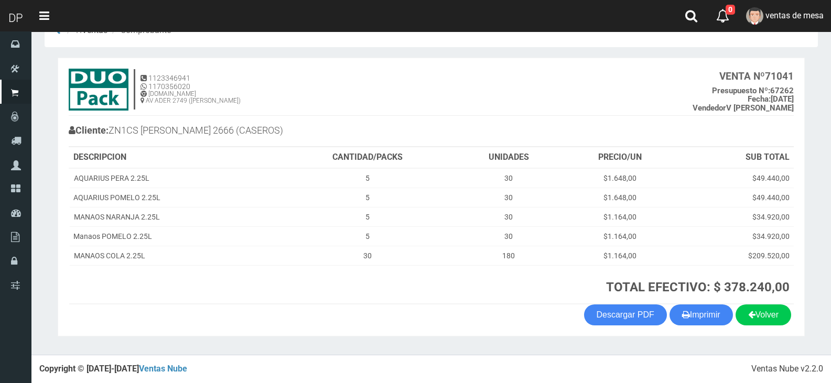
click at [717, 326] on section "1123346941 1170356020 [DOMAIN_NAME] AV ADER 2749 ([PERSON_NAME]) VENTA Nº 71041…" at bounding box center [431, 197] width 747 height 279
click at [716, 318] on button "Imprimir" at bounding box center [701, 315] width 63 height 21
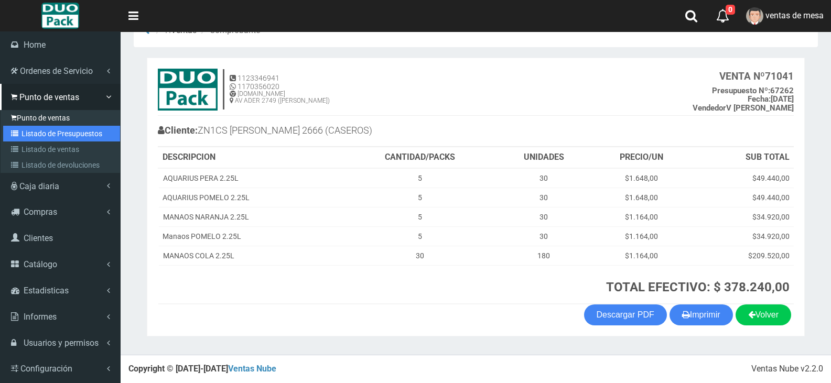
drag, startPoint x: 22, startPoint y: 133, endPoint x: 31, endPoint y: 118, distance: 17.5
click at [23, 133] on link "Listado de Presupuestos" at bounding box center [61, 134] width 117 height 16
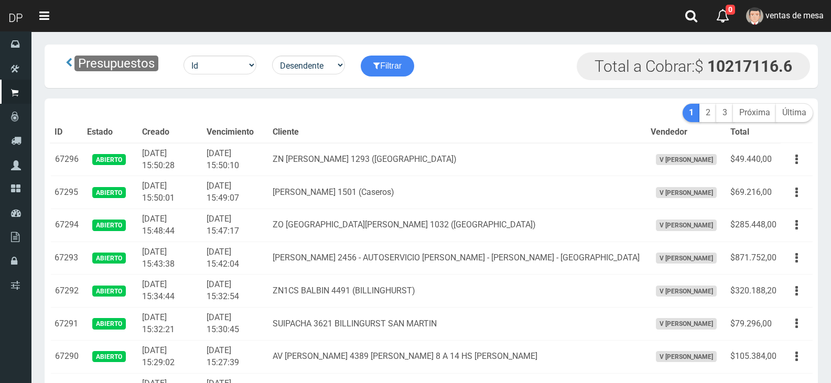
drag, startPoint x: 0, startPoint y: 0, endPoint x: 485, endPoint y: 125, distance: 500.5
click at [486, 123] on th "Cliente" at bounding box center [457, 132] width 378 height 21
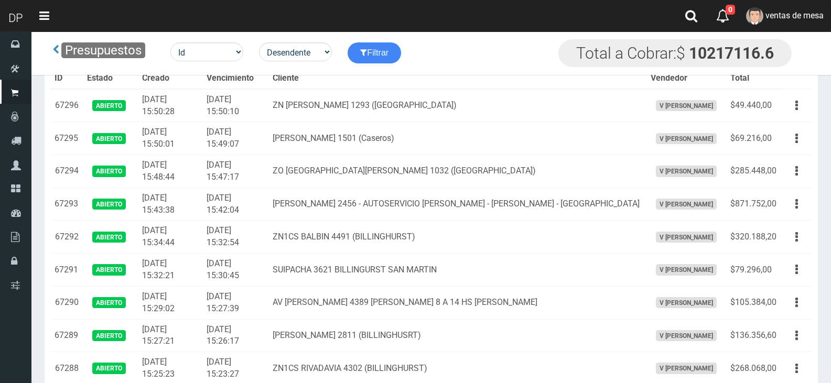
scroll to position [1842, 0]
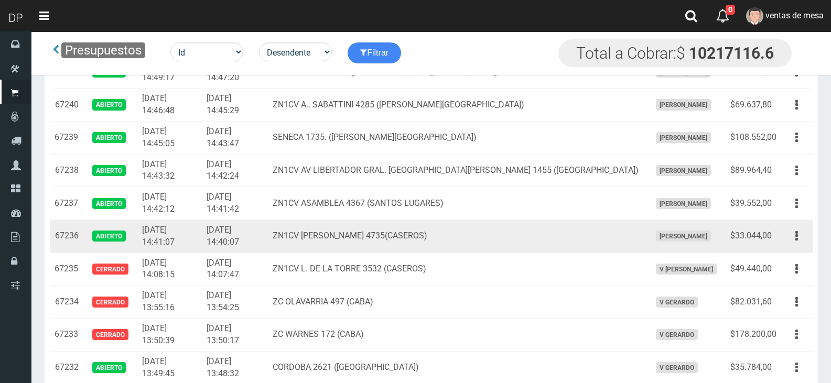
click at [810, 236] on td "Editar Imprimir Eliminar" at bounding box center [797, 236] width 32 height 33
drag, startPoint x: 808, startPoint y: 235, endPoint x: 791, endPoint y: 255, distance: 26.5
click at [806, 235] on button "button" at bounding box center [797, 236] width 24 height 18
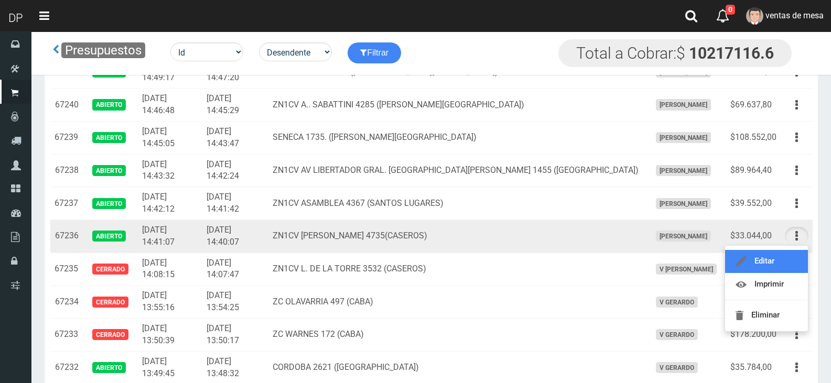
click at [791, 255] on link "Editar" at bounding box center [766, 261] width 83 height 23
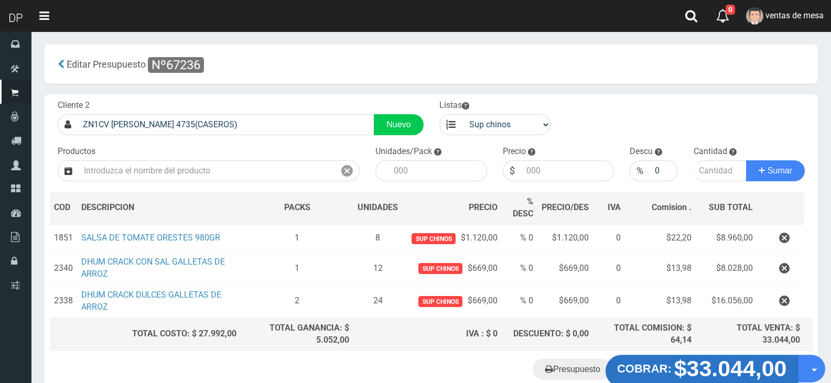
click at [710, 357] on strong "$33.044,00" at bounding box center [730, 369] width 113 height 25
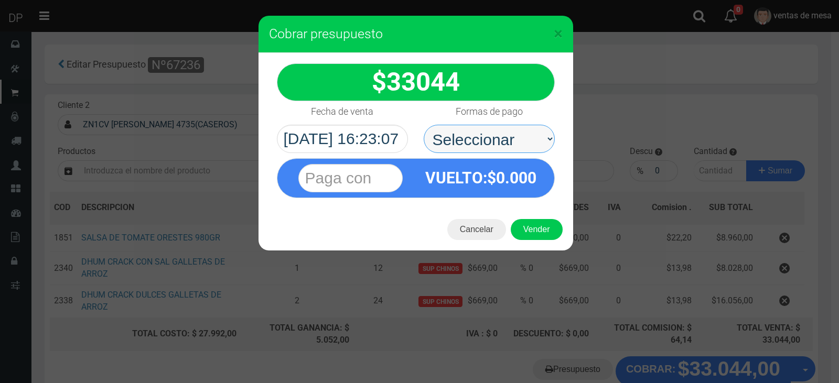
click at [519, 143] on select "Seleccionar Efectivo Tarjeta de Crédito Depósito Débito" at bounding box center [489, 139] width 131 height 28
select select "Efectivo"
click at [424, 125] on select "Seleccionar Efectivo Tarjeta de Crédito Depósito Débito" at bounding box center [489, 139] width 131 height 28
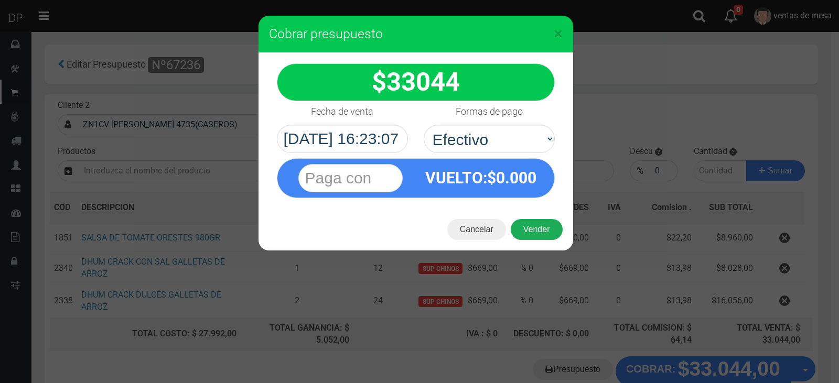
click at [533, 223] on div "Cancelar Vender" at bounding box center [416, 230] width 315 height 42
click at [537, 235] on button "Vender" at bounding box center [537, 229] width 52 height 21
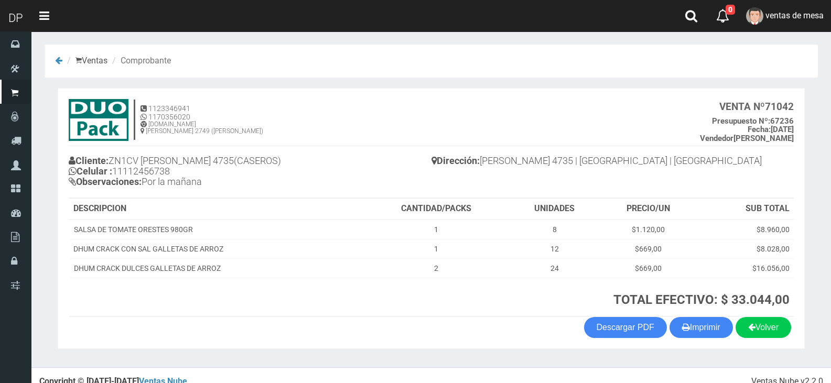
scroll to position [13, 0]
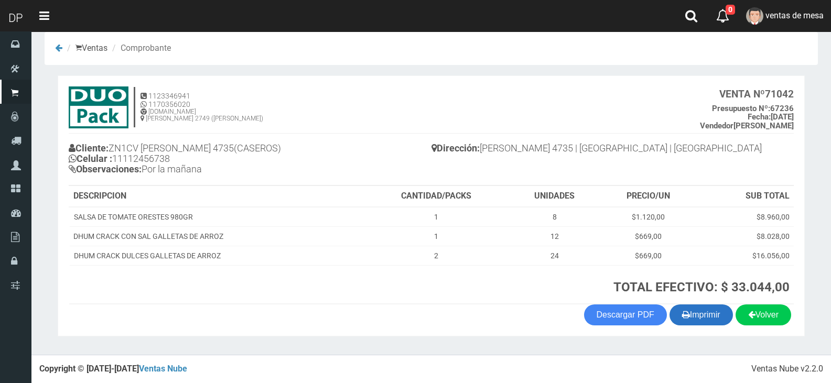
click at [693, 311] on button "Imprimir" at bounding box center [701, 315] width 63 height 21
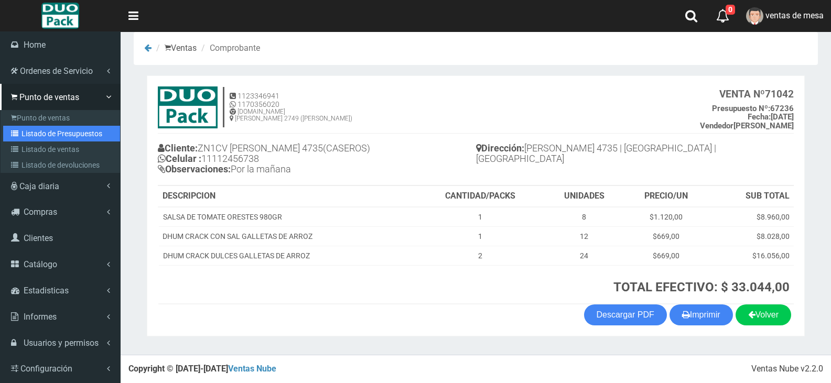
click at [46, 137] on link "Listado de Presupuestos" at bounding box center [61, 134] width 117 height 16
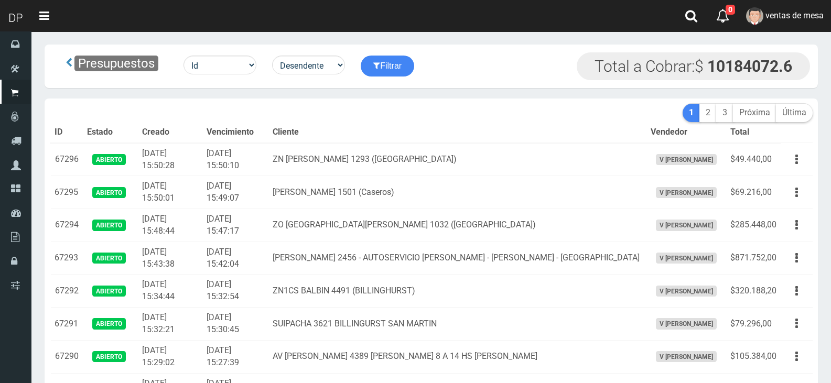
click at [487, 134] on th "Cliente" at bounding box center [457, 132] width 378 height 21
click at [498, 141] on th "Cliente" at bounding box center [457, 132] width 378 height 21
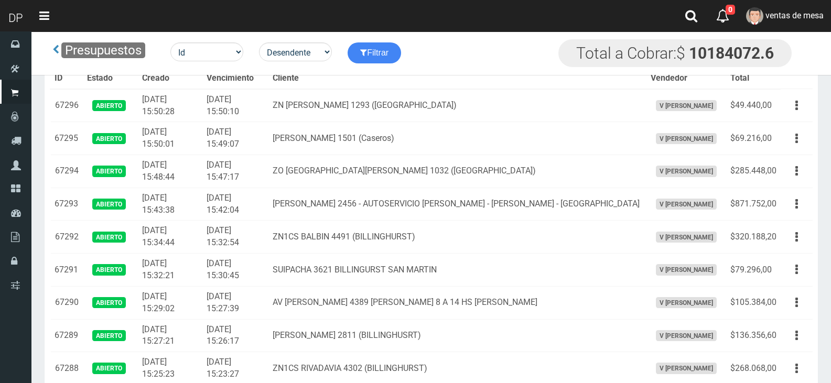
scroll to position [1842, 0]
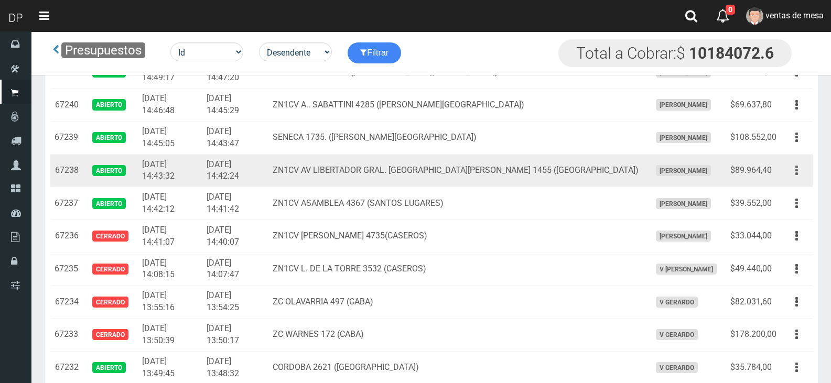
click at [795, 168] on button "button" at bounding box center [797, 171] width 24 height 18
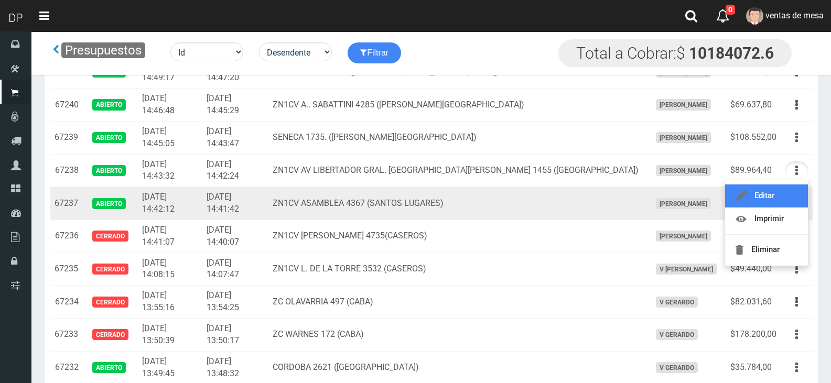
click at [800, 197] on link "Editar" at bounding box center [766, 196] width 83 height 23
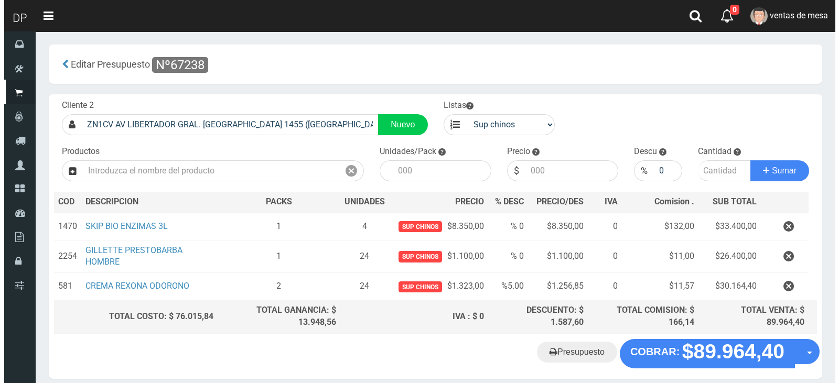
scroll to position [45, 0]
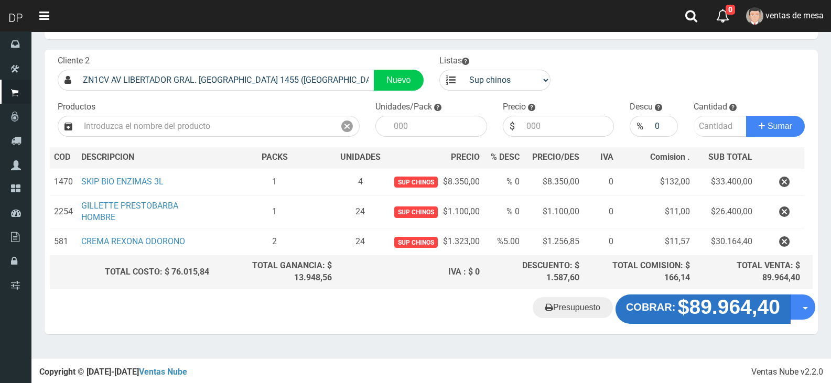
drag, startPoint x: 644, startPoint y: 289, endPoint x: 652, endPoint y: 300, distance: 14.3
click at [645, 289] on div "Cliente 2 ZN1CV AV LIBERTADOR GRAL. SAN MARTIN 1455 (CASEROS) Nuevo Listas vent…" at bounding box center [431, 172] width 773 height 245
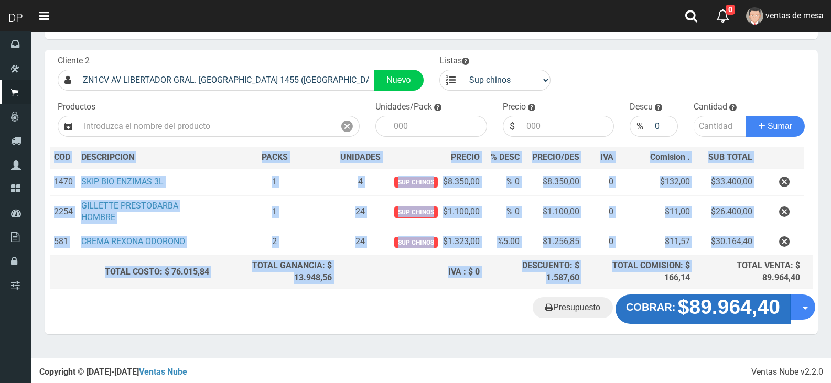
click at [653, 302] on strong "COBRAR:" at bounding box center [650, 308] width 49 height 12
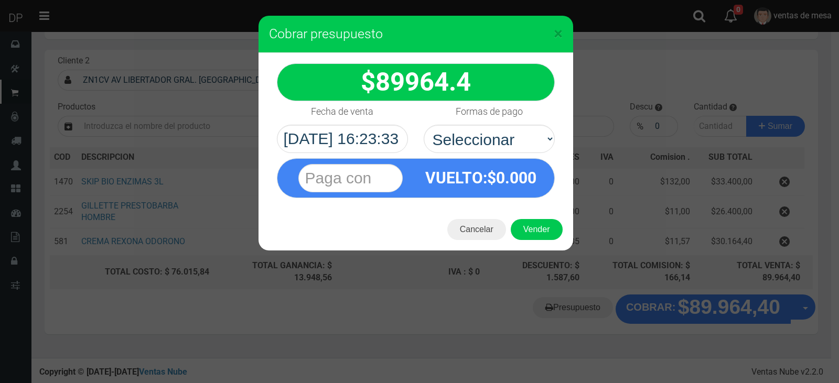
click at [443, 122] on div "Formas de pago Seleccionar Efectivo Tarjeta de Crédito Depósito Débito" at bounding box center [489, 127] width 147 height 52
click at [459, 137] on select "Seleccionar Efectivo Tarjeta de Crédito Depósito Débito" at bounding box center [489, 139] width 131 height 28
select select "Efectivo"
click at [424, 125] on select "Seleccionar Efectivo Tarjeta de Crédito Depósito Débito" at bounding box center [489, 139] width 131 height 28
click at [523, 229] on button "Vender" at bounding box center [537, 229] width 52 height 21
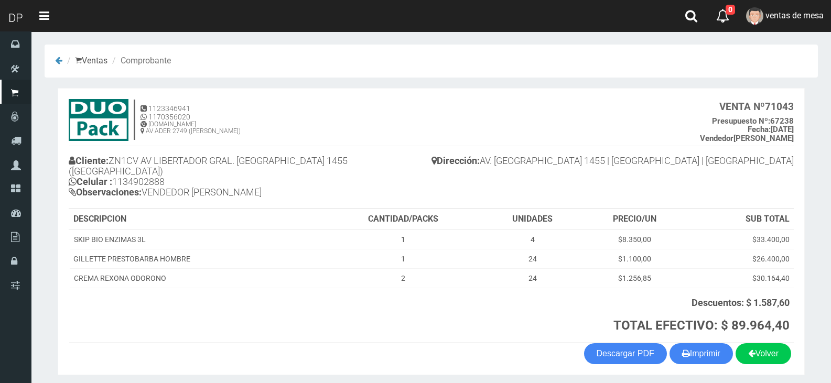
scroll to position [28, 0]
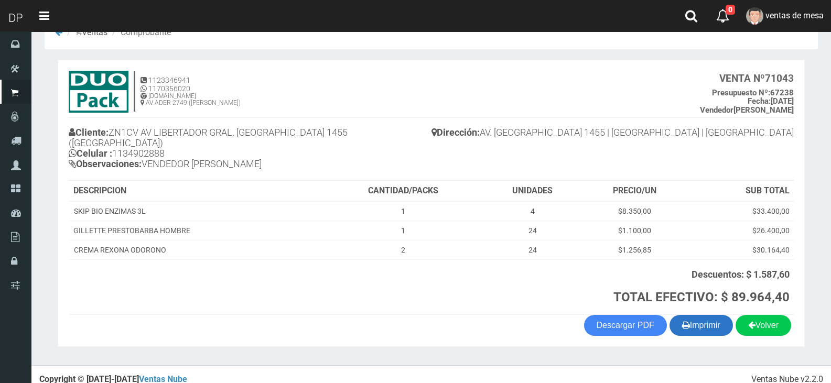
drag, startPoint x: 711, startPoint y: 325, endPoint x: 709, endPoint y: 319, distance: 5.5
click at [711, 324] on button "Imprimir" at bounding box center [701, 325] width 63 height 21
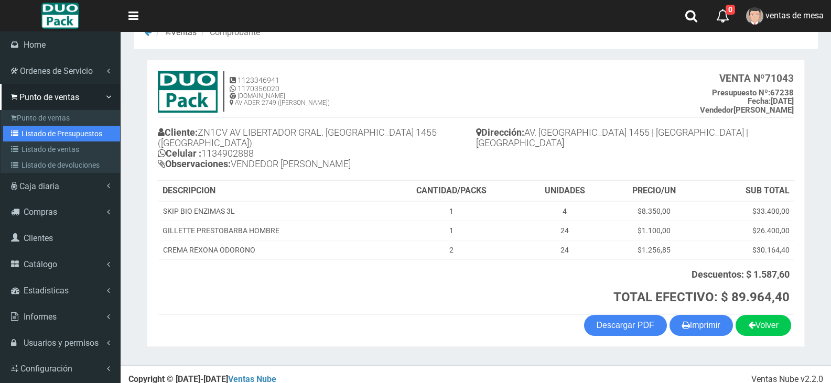
click at [19, 127] on link "Listado de Presupuestos" at bounding box center [61, 134] width 117 height 16
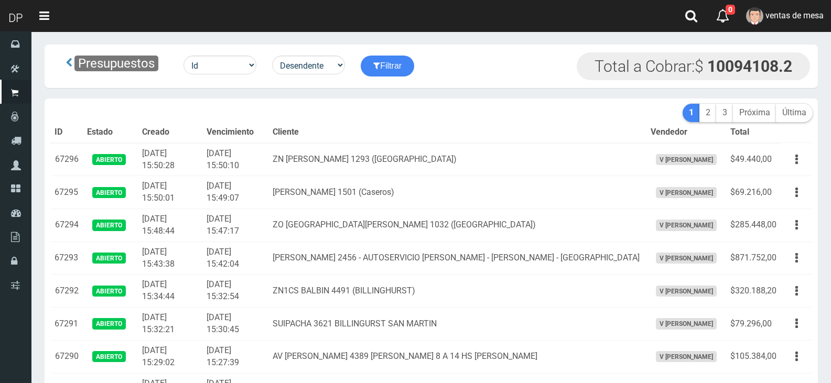
scroll to position [1842, 0]
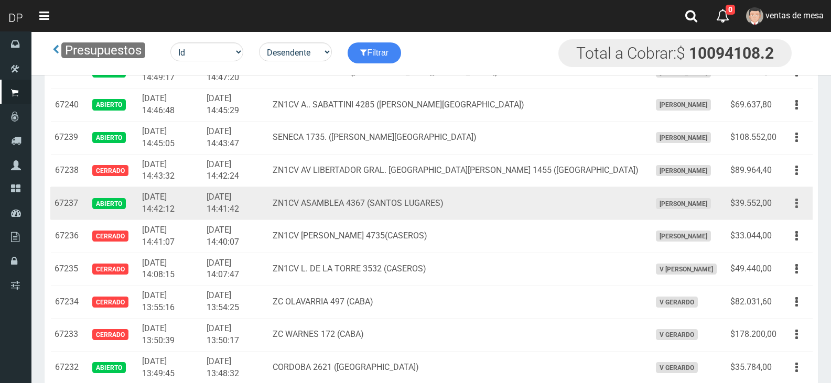
click at [795, 208] on button "button" at bounding box center [797, 204] width 24 height 18
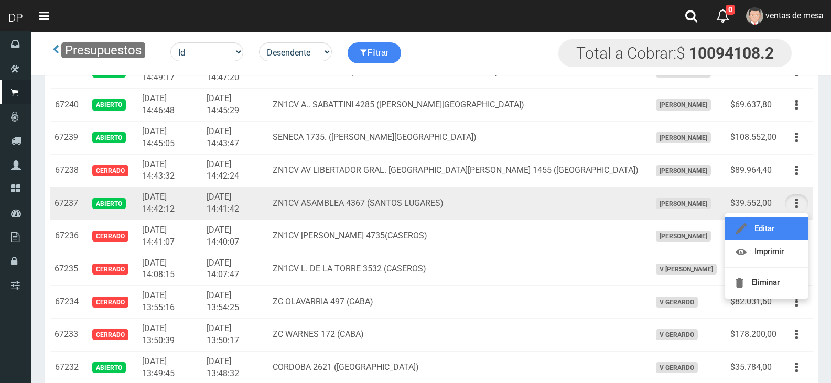
click at [789, 228] on link "Editar" at bounding box center [766, 229] width 83 height 23
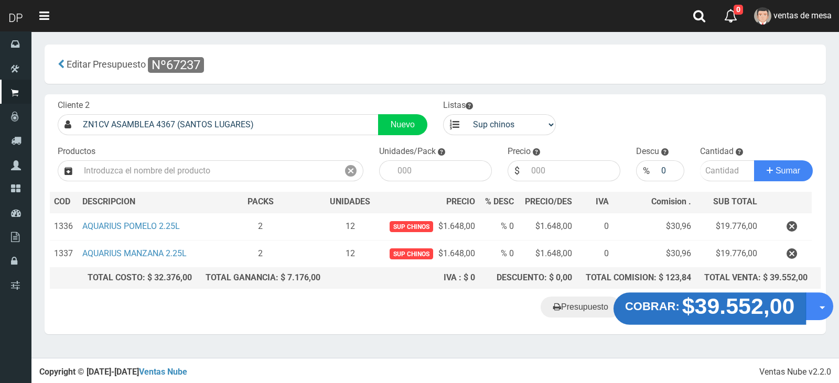
click at [665, 303] on strong "COBRAR:" at bounding box center [652, 306] width 55 height 13
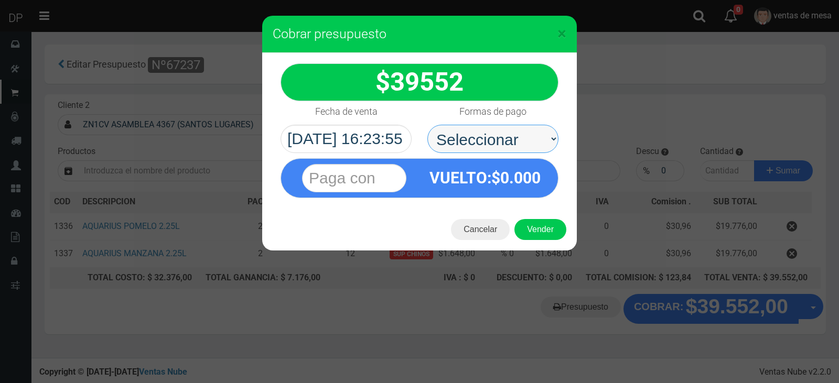
click at [450, 142] on select "Seleccionar Efectivo Tarjeta de Crédito Depósito Débito" at bounding box center [492, 139] width 131 height 28
select select "Efectivo"
click at [427, 125] on select "Seleccionar Efectivo Tarjeta de Crédito Depósito Débito" at bounding box center [492, 139] width 131 height 28
click at [528, 225] on button "Vender" at bounding box center [540, 229] width 52 height 21
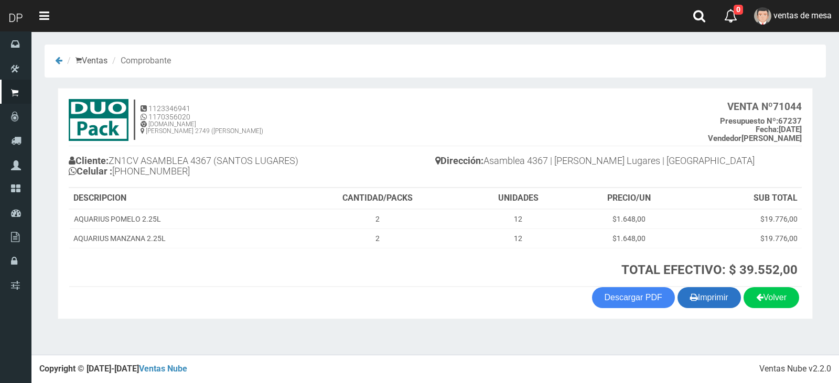
click at [691, 296] on icon "button" at bounding box center [694, 297] width 8 height 15
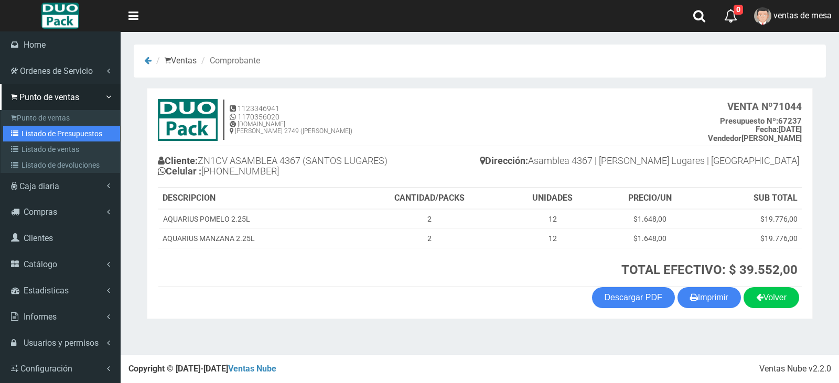
drag, startPoint x: 34, startPoint y: 131, endPoint x: 135, endPoint y: 72, distance: 117.5
click at [34, 131] on link "Listado de Presupuestos" at bounding box center [61, 134] width 117 height 16
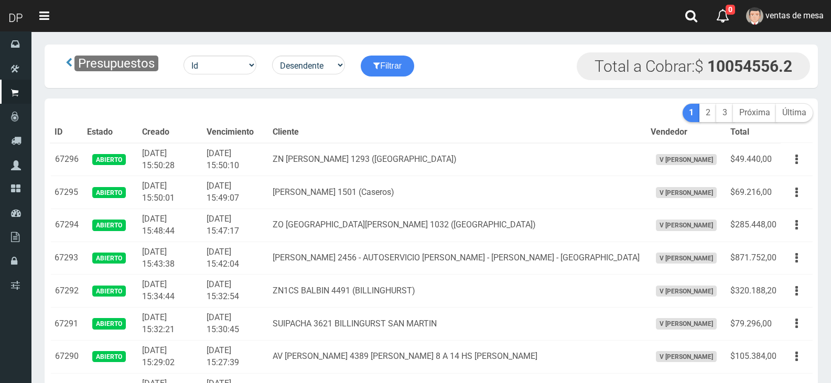
scroll to position [1513, 0]
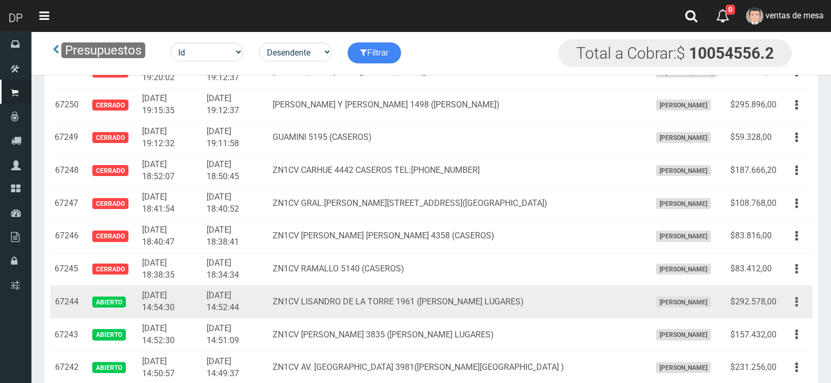
click at [791, 307] on button "button" at bounding box center [797, 302] width 24 height 18
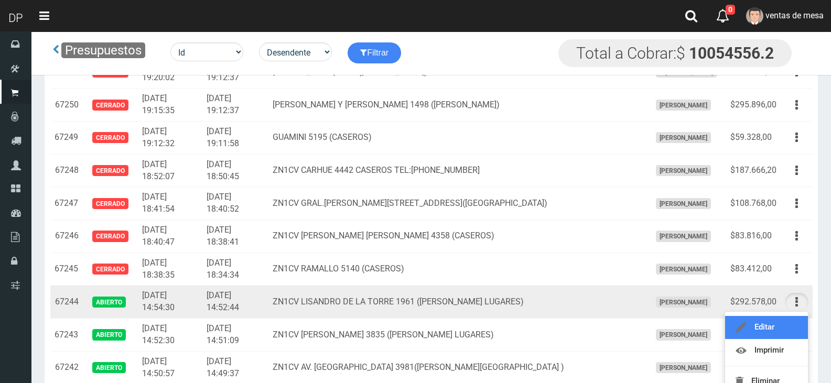
click at [787, 328] on link "Editar" at bounding box center [766, 327] width 83 height 23
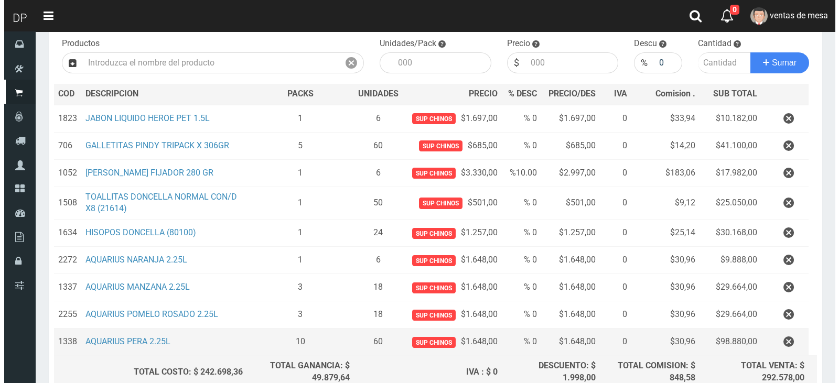
scroll to position [208, 0]
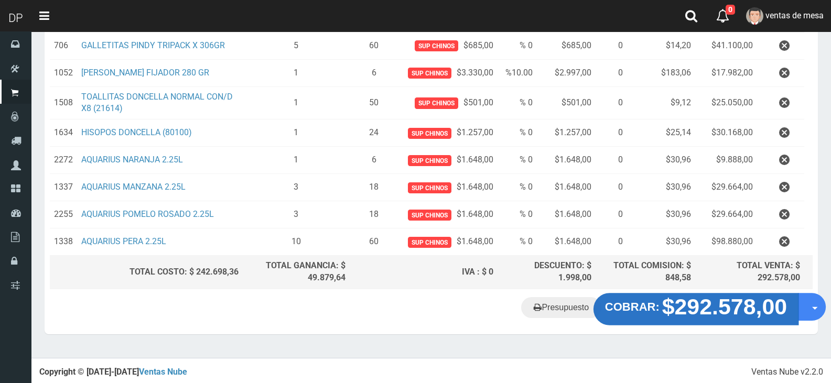
click at [642, 316] on button "COBRAR: $292.578,00" at bounding box center [696, 309] width 205 height 33
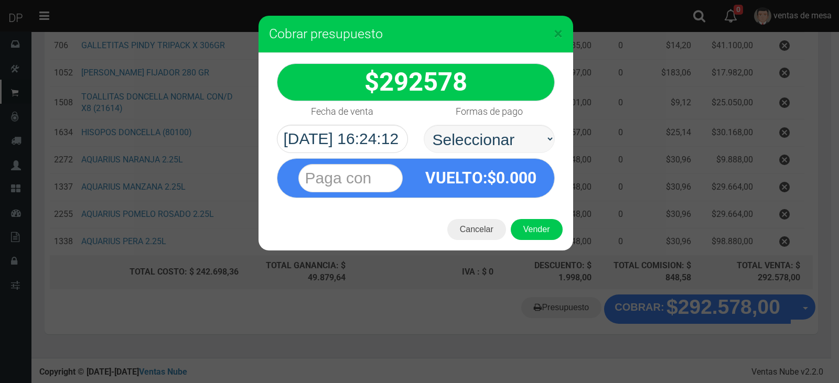
select select "Efectivo"
click at [424, 125] on select "Seleccionar Efectivo Tarjeta de Crédito Depósito Débito" at bounding box center [489, 139] width 131 height 28
click at [538, 224] on button "Vender" at bounding box center [537, 229] width 52 height 21
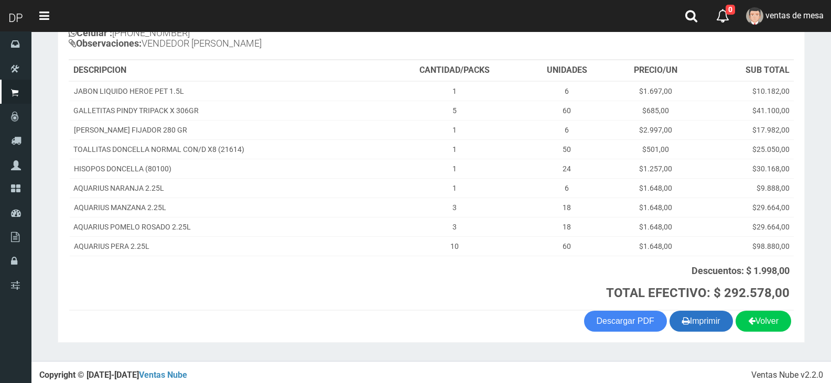
scroll to position [145, 0]
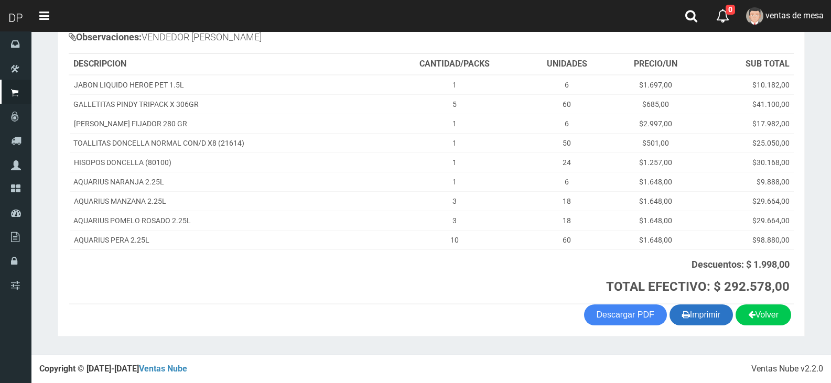
click at [709, 318] on button "Imprimir" at bounding box center [701, 315] width 63 height 21
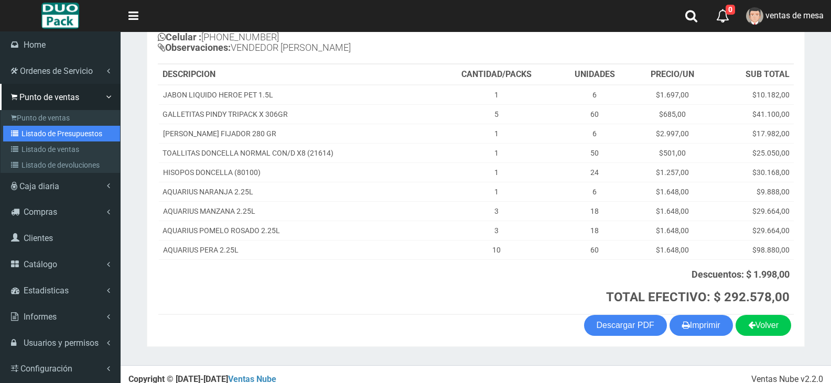
drag, startPoint x: 66, startPoint y: 134, endPoint x: 228, endPoint y: 71, distance: 173.3
click at [66, 134] on link "Listado de Presupuestos" at bounding box center [61, 134] width 117 height 16
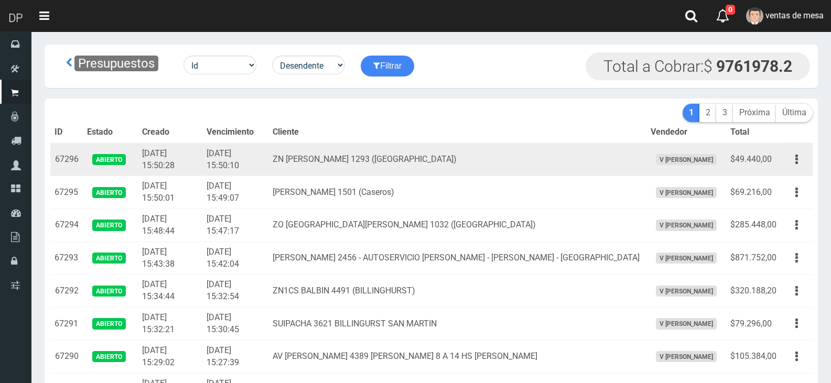
click at [501, 157] on td "ZN PABLO POGGIO 1293 (VILLA BOSCH)" at bounding box center [457, 159] width 378 height 33
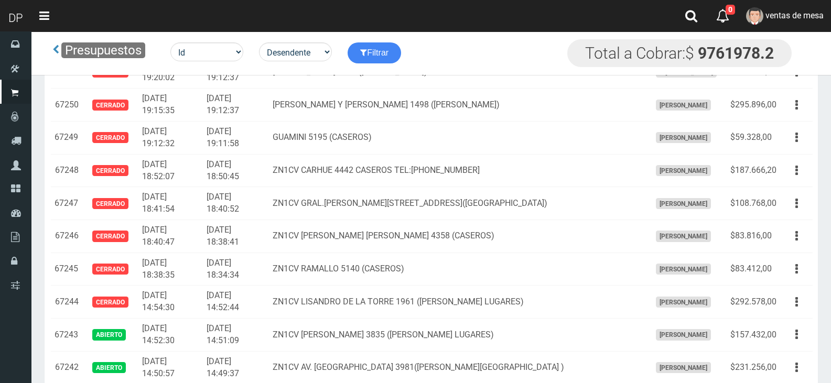
scroll to position [1755, 0]
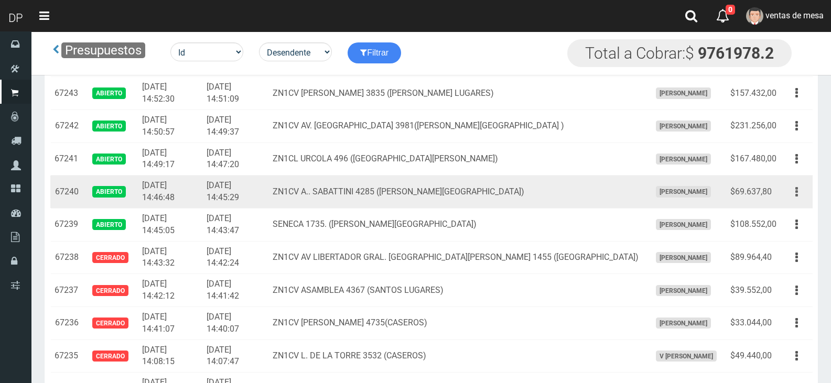
click at [792, 195] on button "button" at bounding box center [797, 192] width 24 height 18
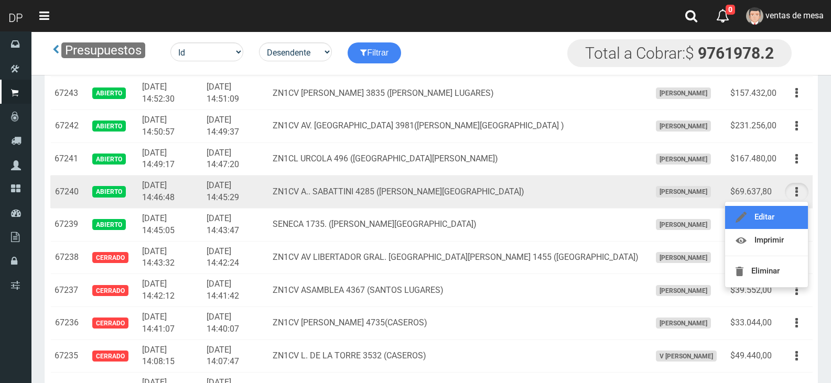
click at [786, 210] on link "Editar" at bounding box center [766, 217] width 83 height 23
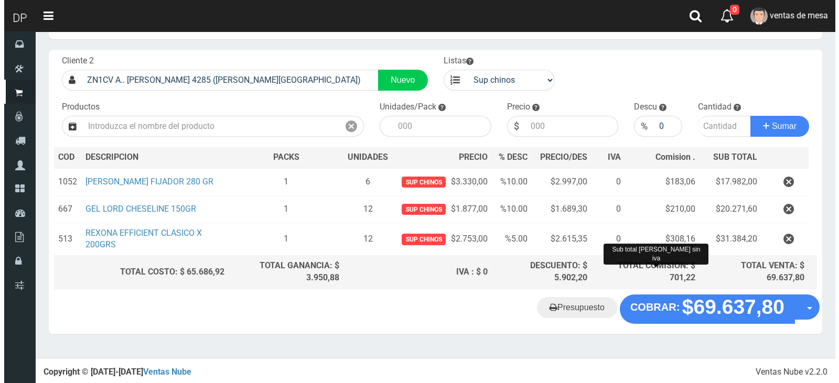
scroll to position [45, 0]
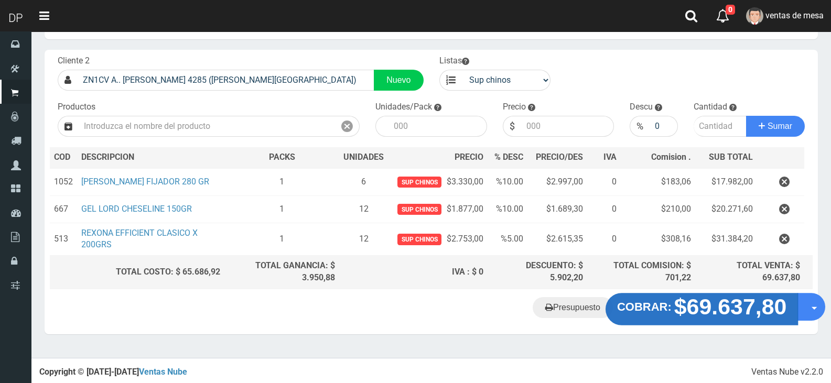
click at [667, 319] on button "COBRAR: $69.637,80" at bounding box center [702, 309] width 193 height 33
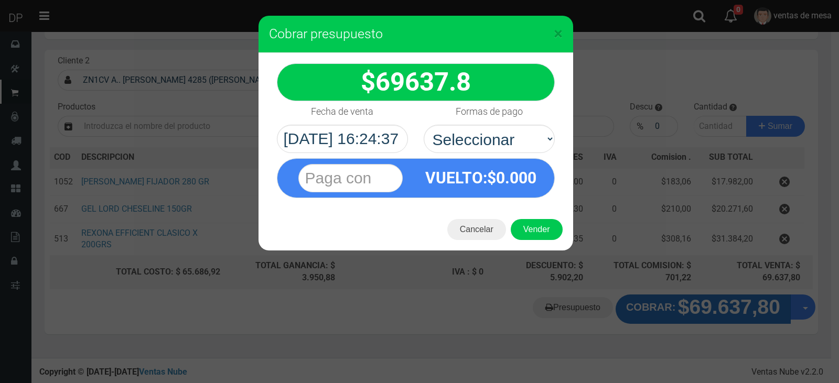
click at [667, 315] on div "× Cobrar presupuesto 69637.8" at bounding box center [419, 191] width 839 height 383
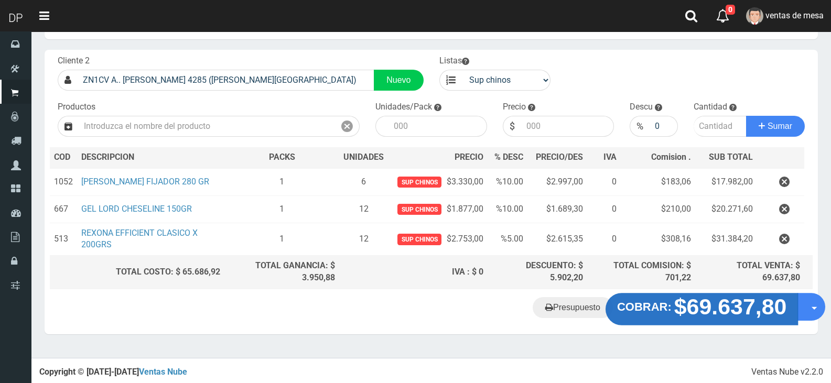
click at [664, 299] on button "COBRAR: $69.637,80" at bounding box center [702, 309] width 193 height 33
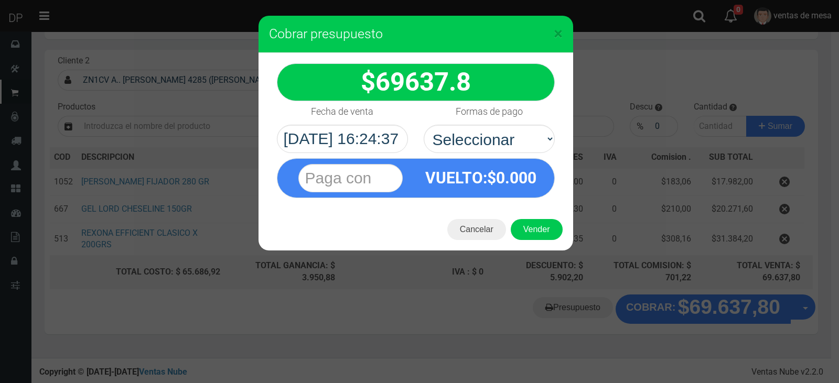
click at [502, 187] on span "0.000" at bounding box center [516, 178] width 40 height 18
drag, startPoint x: 505, startPoint y: 134, endPoint x: 505, endPoint y: 148, distance: 14.2
click at [505, 134] on select "Seleccionar Efectivo Tarjeta de Crédito Depósito Débito" at bounding box center [489, 139] width 131 height 28
select select "Efectivo"
click at [424, 125] on select "Seleccionar Efectivo Tarjeta de Crédito Depósito Débito" at bounding box center [489, 139] width 131 height 28
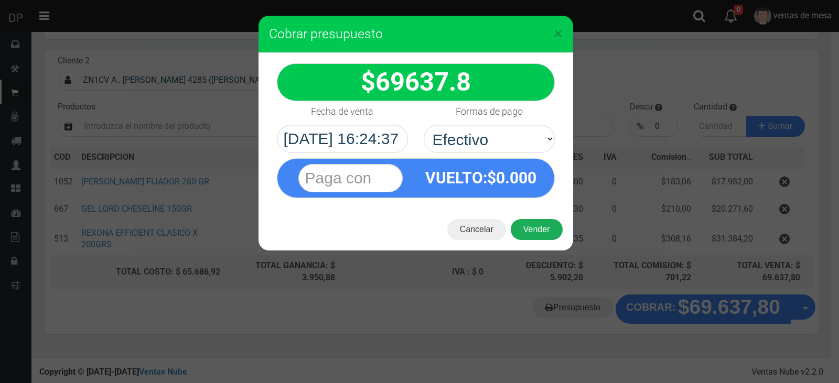
click at [532, 226] on button "Vender" at bounding box center [537, 229] width 52 height 21
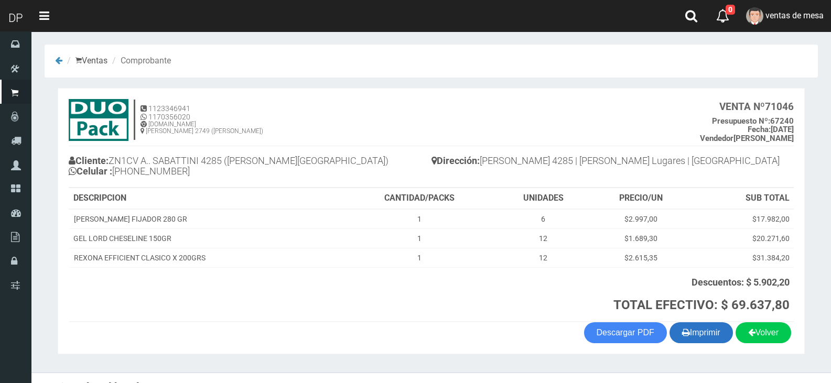
scroll to position [18, 0]
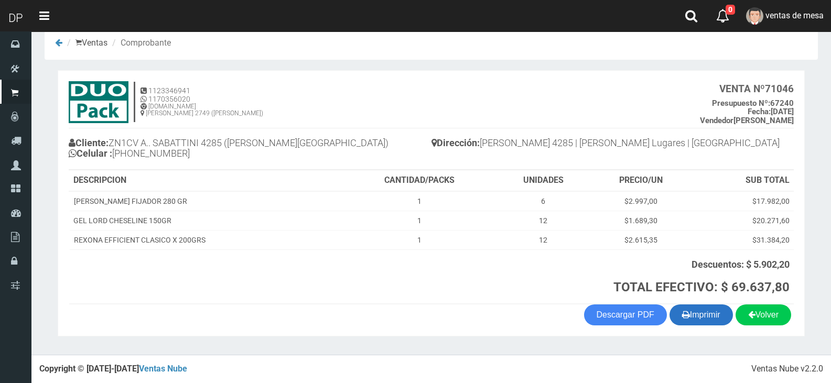
click at [701, 315] on button "Imprimir" at bounding box center [701, 315] width 63 height 21
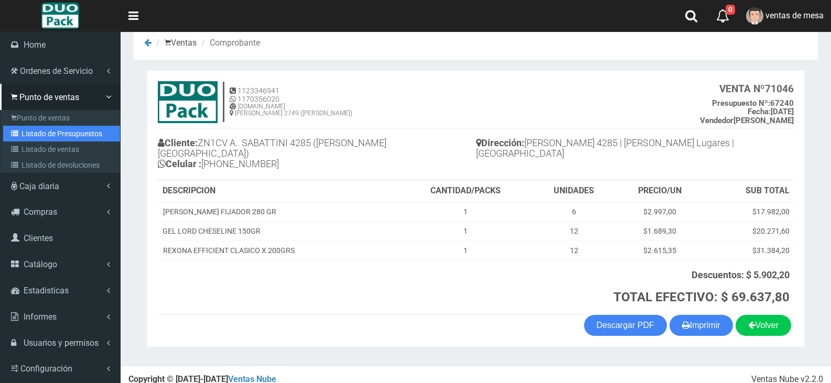
click at [14, 137] on link "Listado de Presupuestos" at bounding box center [61, 134] width 117 height 16
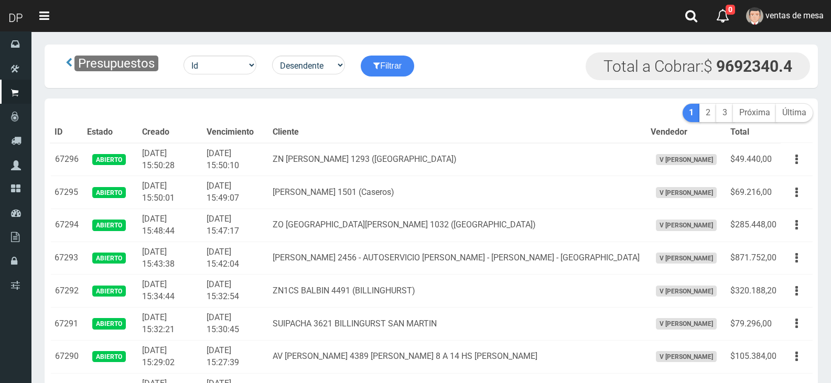
scroll to position [1513, 0]
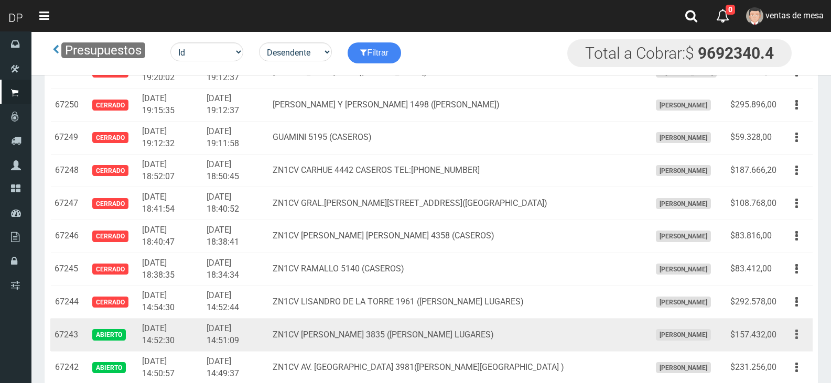
click at [797, 336] on icon "button" at bounding box center [796, 335] width 3 height 18
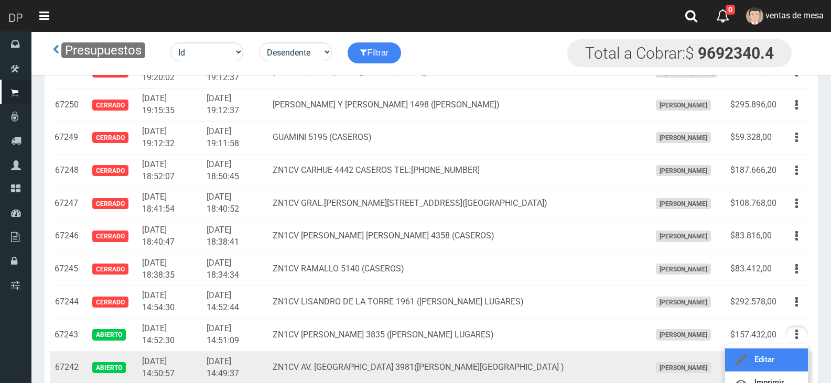
click at [789, 362] on link "Editar" at bounding box center [766, 360] width 83 height 23
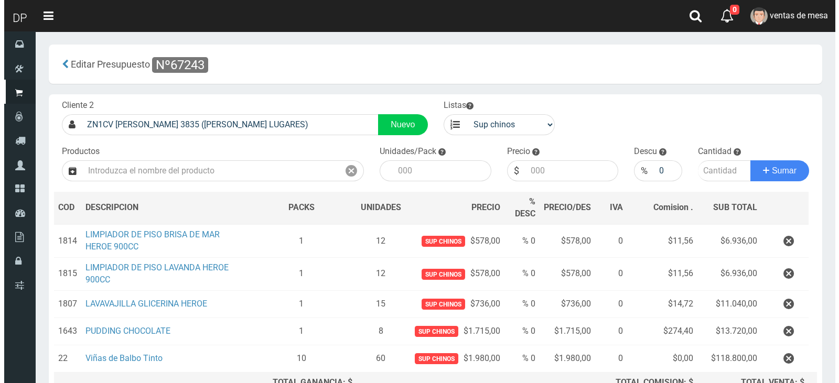
scroll to position [116, 0]
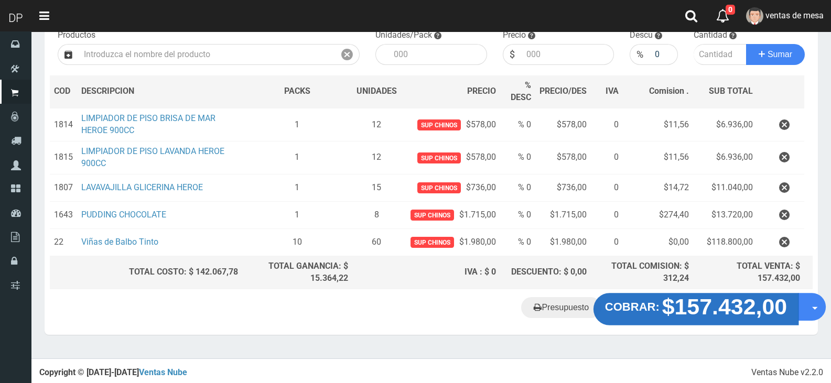
click at [714, 304] on strong "$157.432,00" at bounding box center [724, 307] width 125 height 25
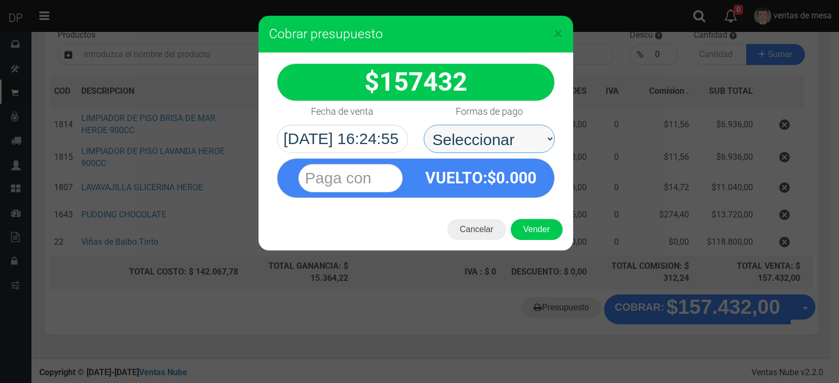
click at [494, 142] on select "Seleccionar Efectivo Tarjeta de Crédito Depósito Débito" at bounding box center [489, 139] width 131 height 28
select select "Efectivo"
click at [424, 125] on select "Seleccionar Efectivo Tarjeta de Crédito Depósito Débito" at bounding box center [489, 139] width 131 height 28
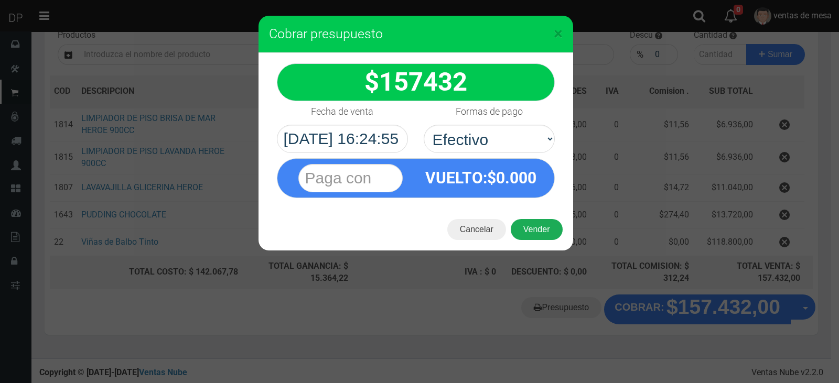
click at [535, 228] on button "Vender" at bounding box center [537, 229] width 52 height 21
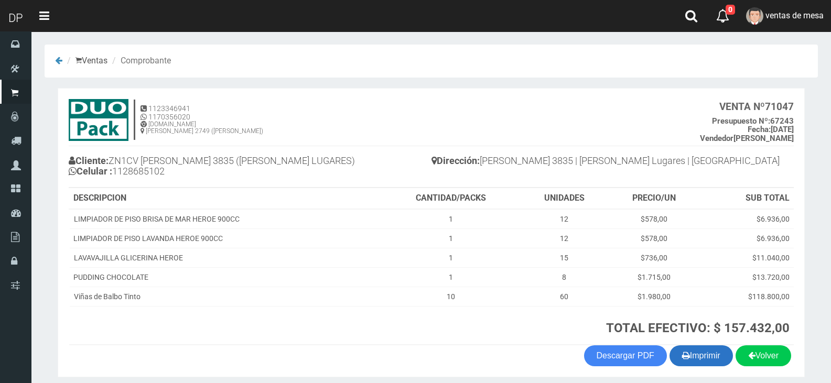
scroll to position [41, 0]
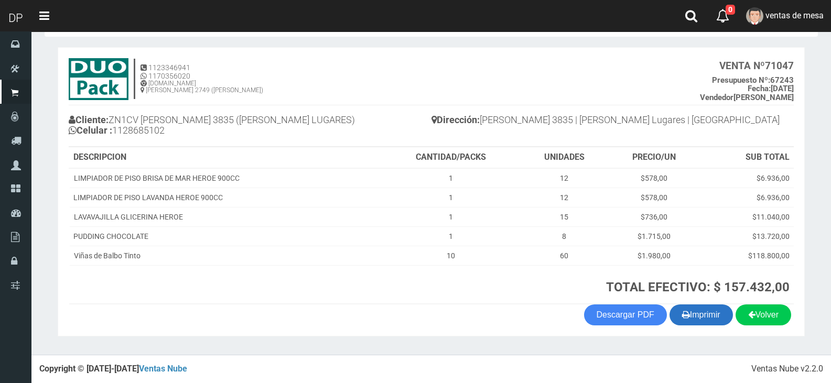
click at [690, 308] on button "Imprimir" at bounding box center [701, 315] width 63 height 21
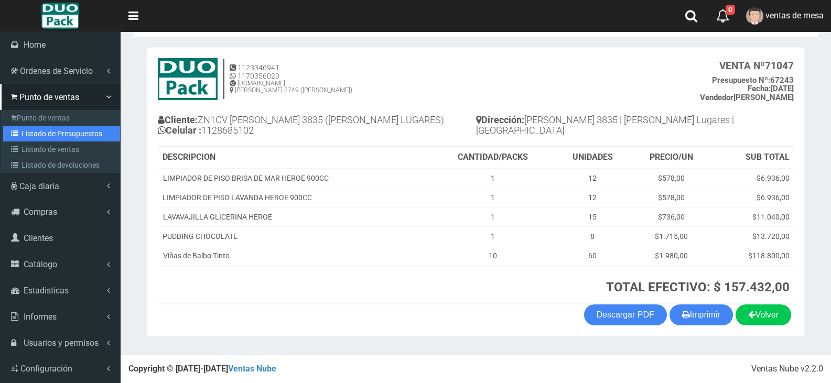
click at [59, 127] on link "Listado de Presupuestos" at bounding box center [61, 134] width 117 height 16
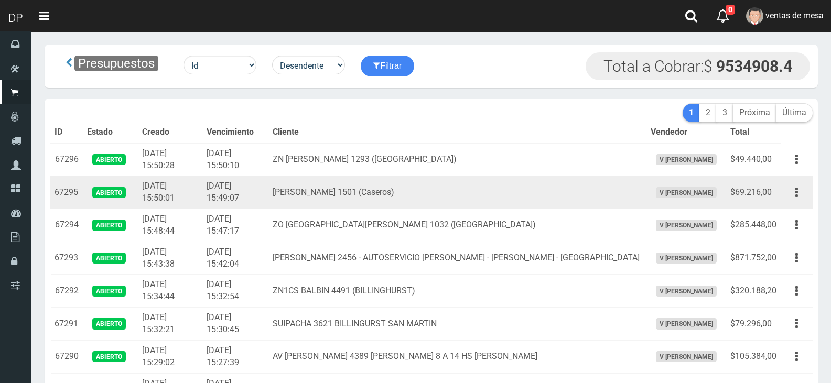
scroll to position [1710, 0]
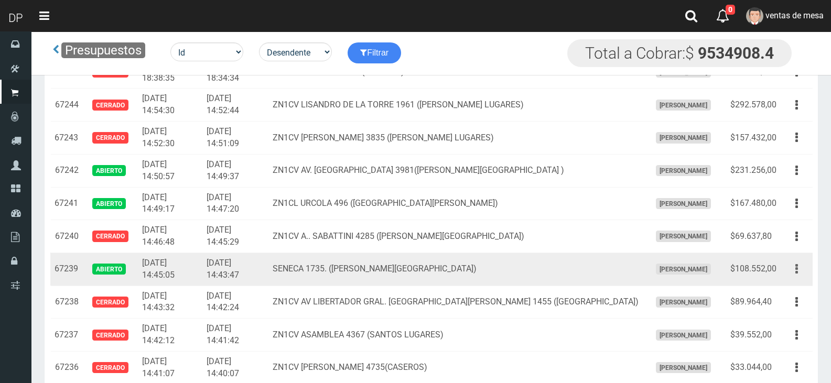
click at [791, 266] on button "button" at bounding box center [797, 269] width 24 height 18
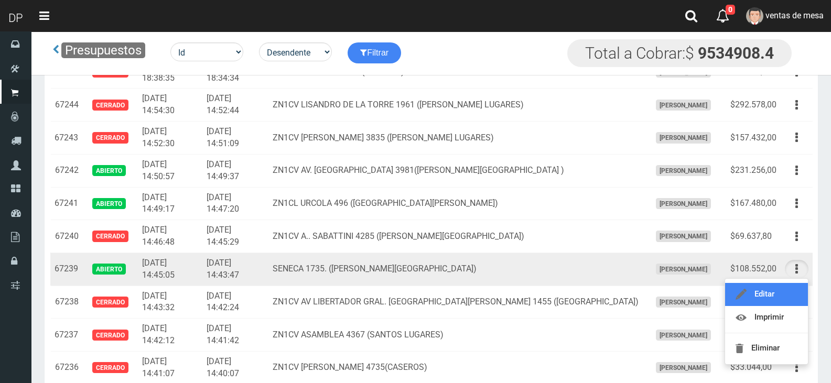
click at [791, 288] on link "Editar" at bounding box center [766, 294] width 83 height 23
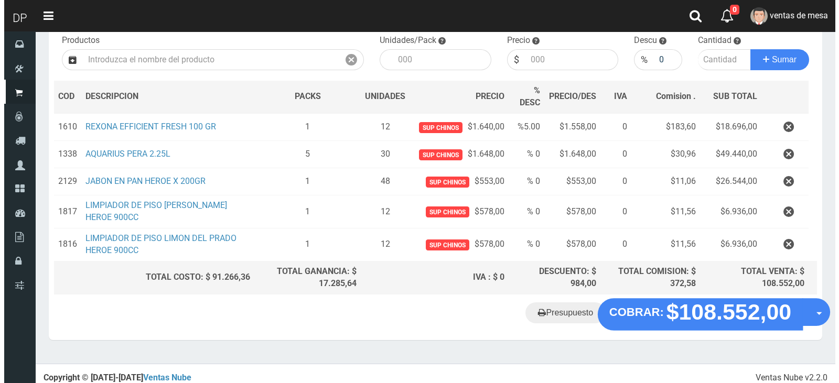
scroll to position [116, 0]
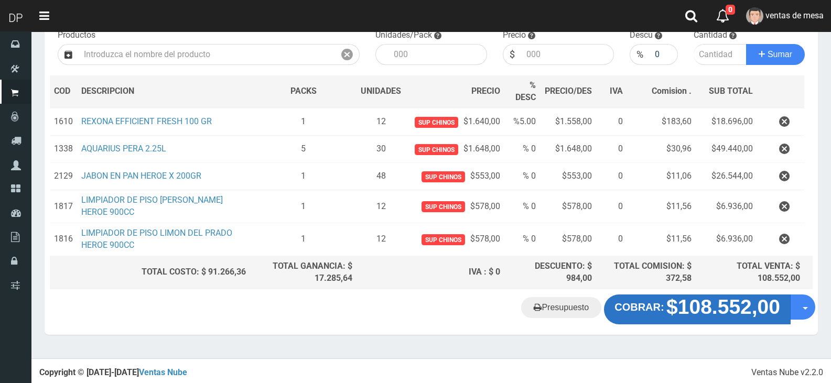
click at [759, 320] on button "COBRAR: $108.552,00" at bounding box center [697, 309] width 187 height 29
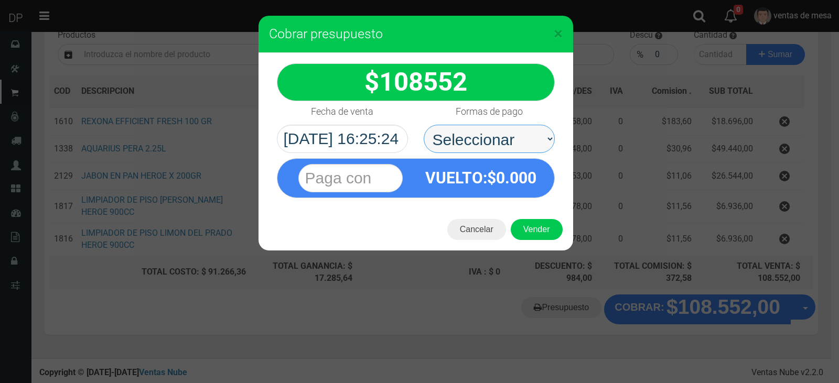
click at [520, 142] on select "Seleccionar Efectivo Tarjeta de Crédito Depósito Débito" at bounding box center [489, 139] width 131 height 28
select select "Efectivo"
click at [424, 125] on select "Seleccionar Efectivo Tarjeta de Crédito Depósito Débito" at bounding box center [489, 139] width 131 height 28
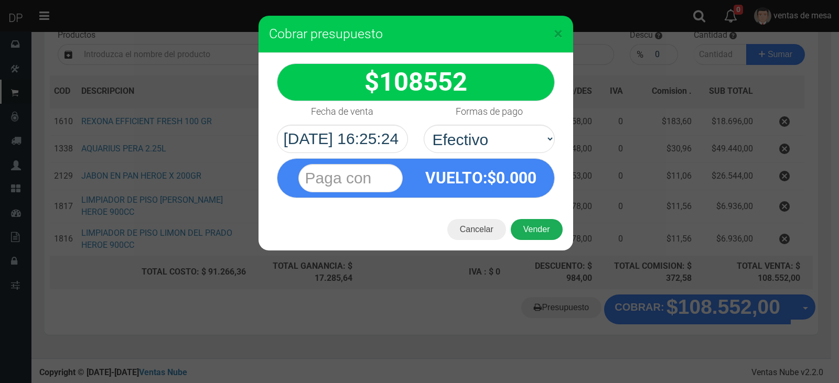
drag, startPoint x: 525, startPoint y: 218, endPoint x: 529, endPoint y: 223, distance: 6.4
click at [529, 219] on div "Cancelar Vender" at bounding box center [416, 230] width 315 height 42
click at [535, 228] on button "Vender" at bounding box center [537, 229] width 52 height 21
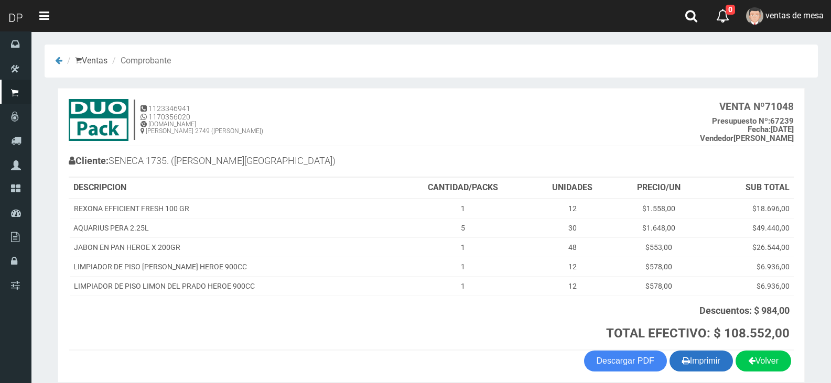
scroll to position [46, 0]
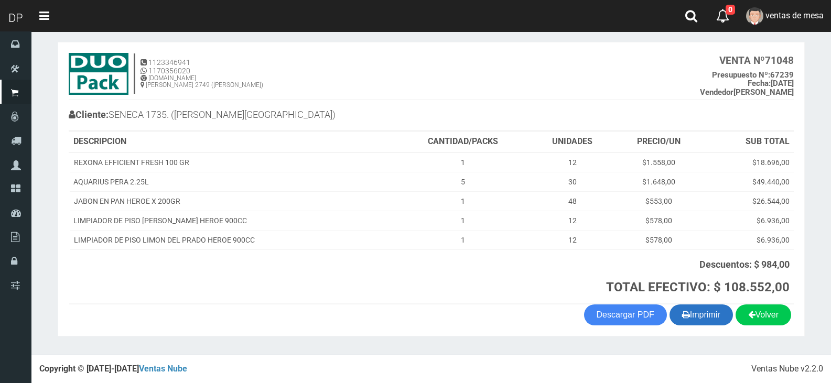
click at [703, 314] on button "Imprimir" at bounding box center [701, 315] width 63 height 21
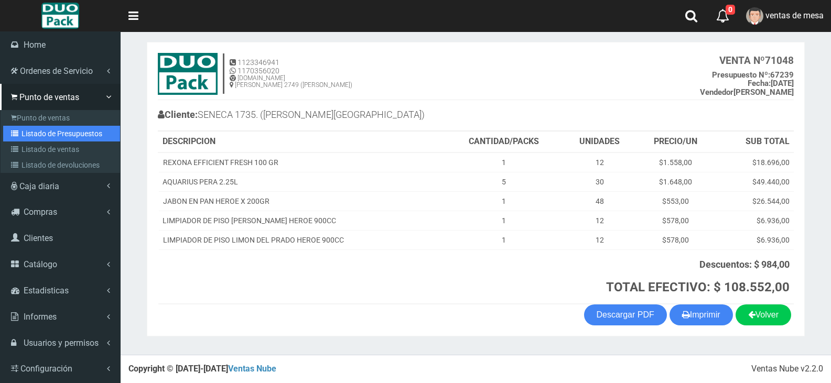
click at [17, 137] on link "Listado de Presupuestos" at bounding box center [61, 134] width 117 height 16
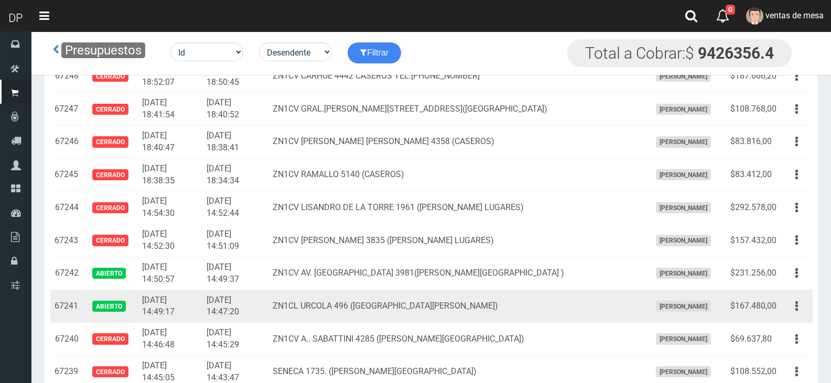
scroll to position [1618, 0]
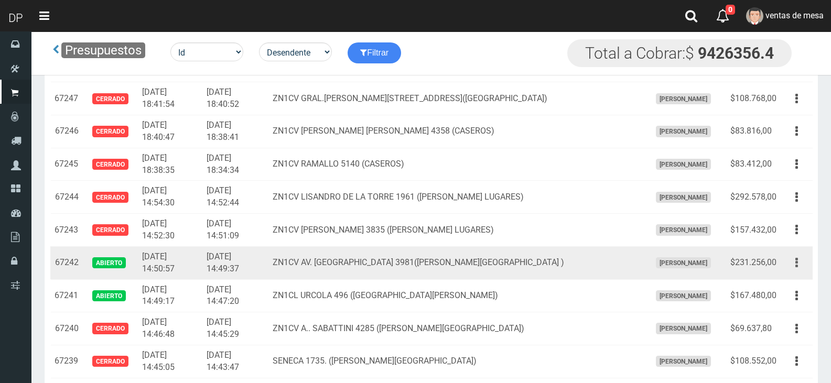
click at [794, 263] on button "button" at bounding box center [797, 263] width 24 height 18
click at [794, 276] on ul "Editar Imprimir Eliminar" at bounding box center [767, 315] width 84 height 87
click at [794, 267] on button "button" at bounding box center [797, 263] width 24 height 18
click at [793, 276] on ul "Editar Imprimir Eliminar" at bounding box center [767, 315] width 84 height 87
click at [799, 263] on button "button" at bounding box center [797, 263] width 24 height 18
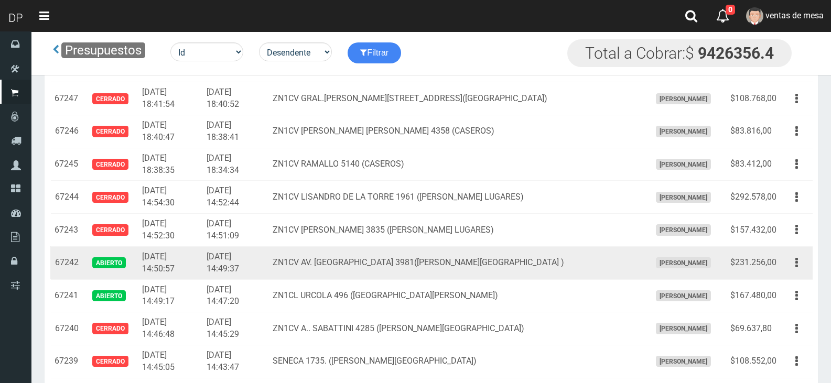
click at [0, 0] on link "Editar" at bounding box center [0, 0] width 0 height 0
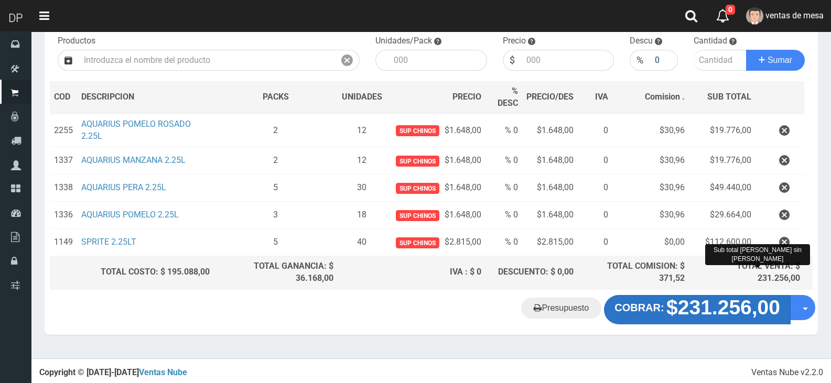
scroll to position [111, 0]
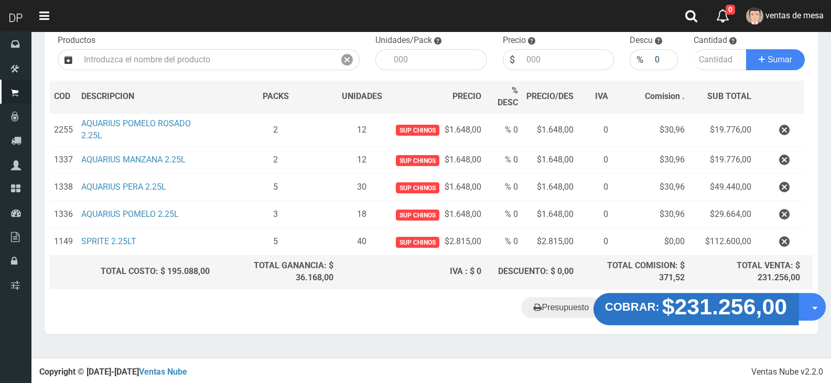
click at [744, 308] on strong "$231.256,00" at bounding box center [724, 306] width 125 height 25
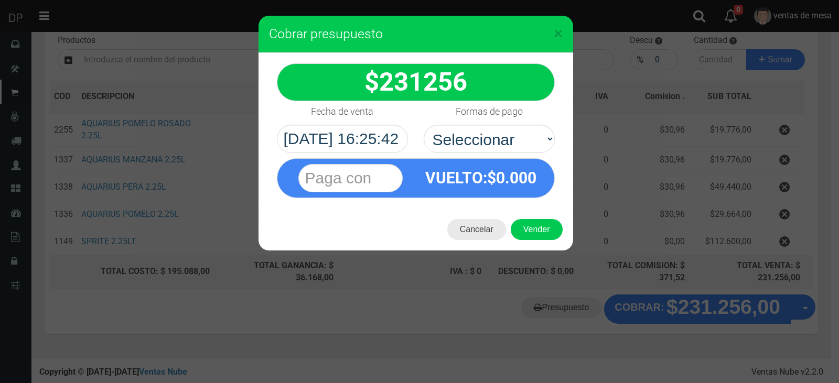
click at [466, 231] on button "Cancelar" at bounding box center [476, 229] width 59 height 21
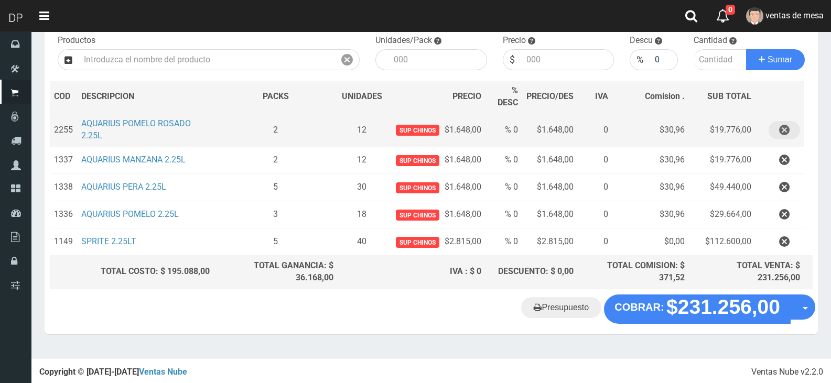
click at [787, 136] on icon "button" at bounding box center [784, 130] width 10 height 18
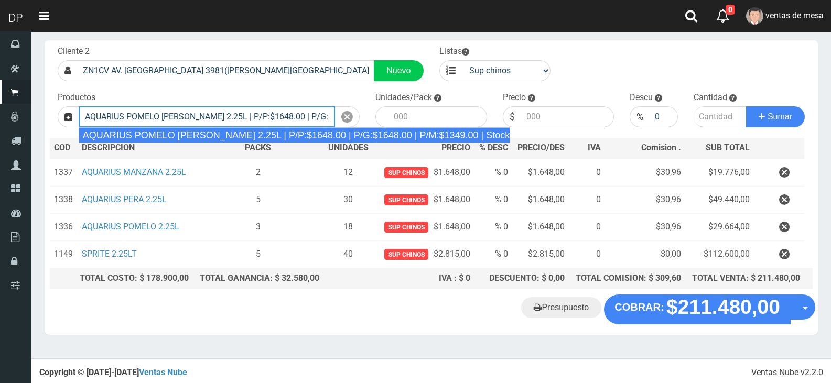
scroll to position [0, 119]
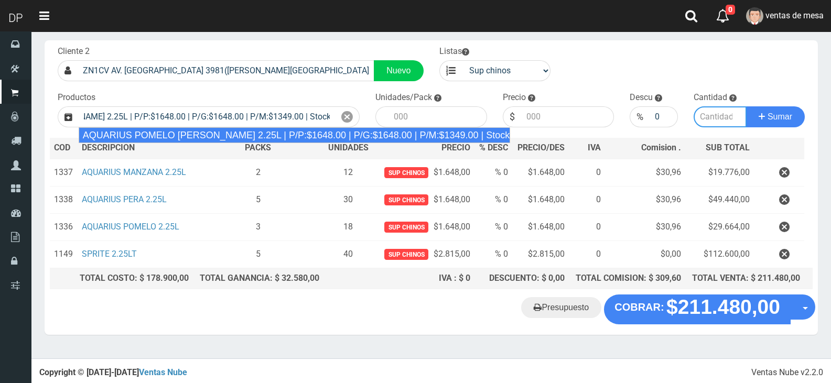
type input "AQUARIUS POMELO [PERSON_NAME] 2.25L | P/P:$1648.00 | P/G:$1648.00 | P/M:$1349.0…"
type input "6"
type input "1648.00"
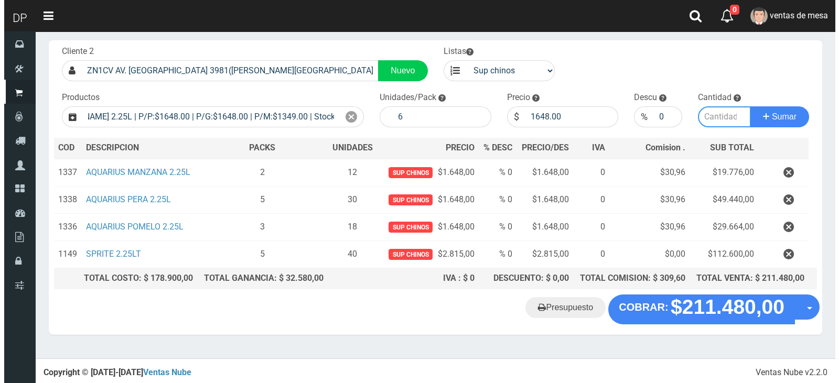
scroll to position [0, 0]
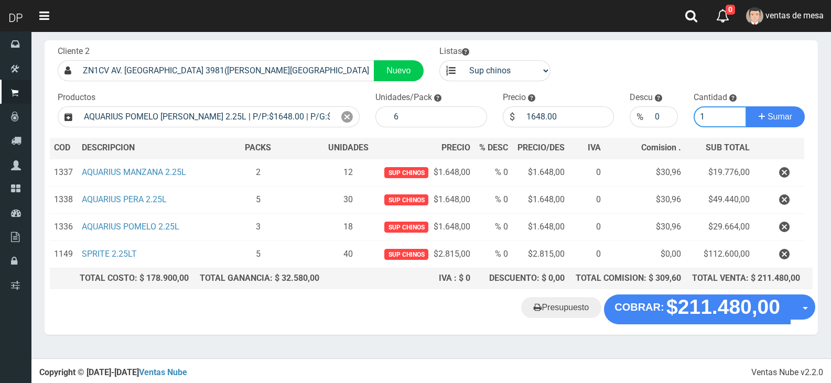
type input "1"
click at [746, 106] on button "Sumar" at bounding box center [775, 116] width 59 height 21
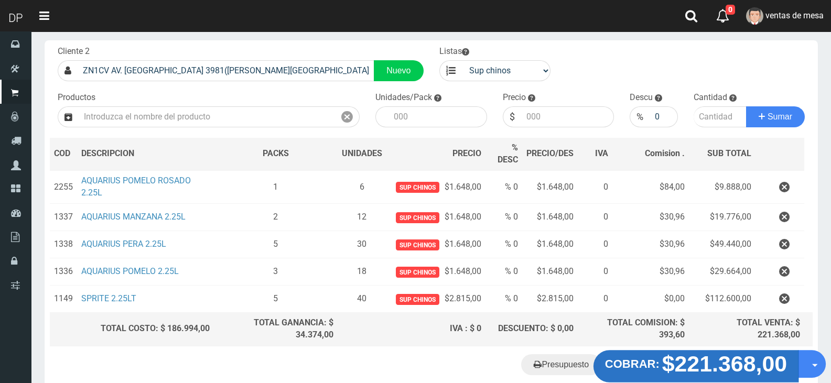
click at [679, 352] on button "COBRAR: $221.368,00" at bounding box center [696, 366] width 205 height 33
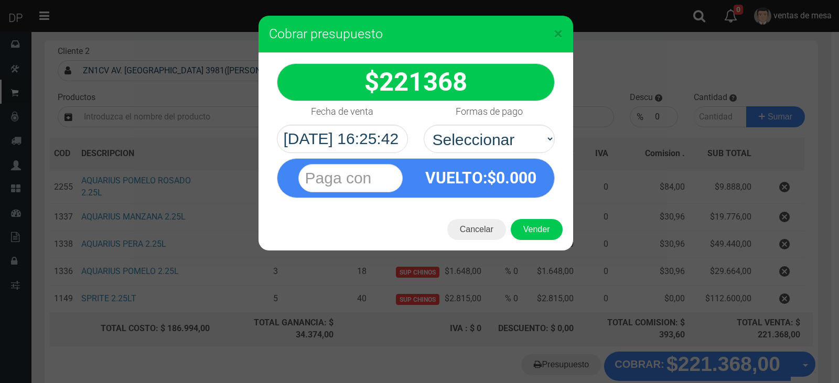
select select "Efectivo"
click at [424, 125] on select "Seleccionar Efectivo Tarjeta de Crédito Depósito Débito" at bounding box center [489, 139] width 131 height 28
click at [531, 236] on button "Vender" at bounding box center [537, 229] width 52 height 21
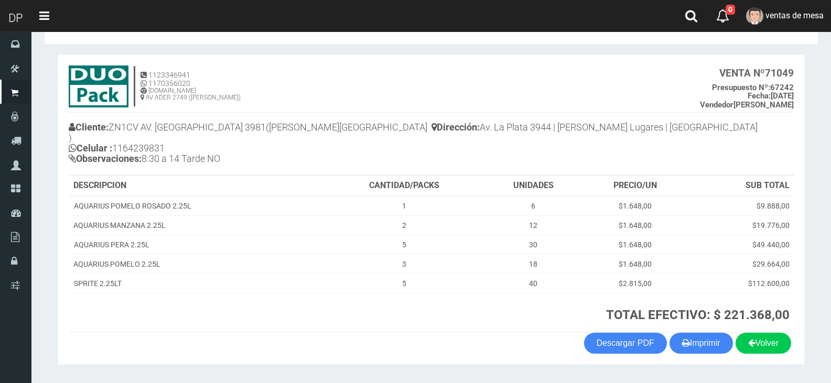
scroll to position [51, 0]
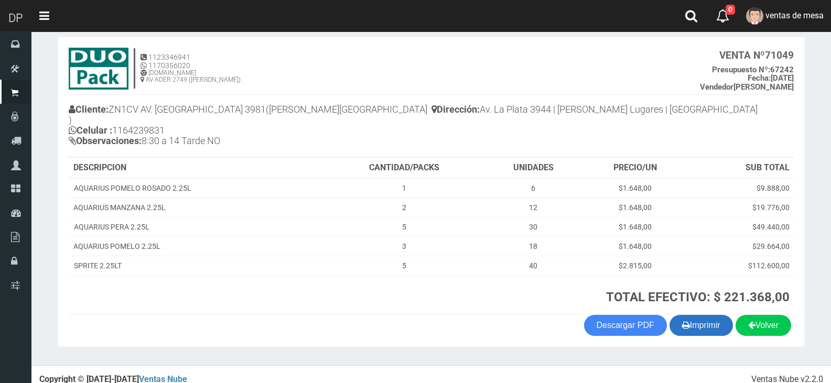
click at [715, 317] on button "Imprimir" at bounding box center [701, 325] width 63 height 21
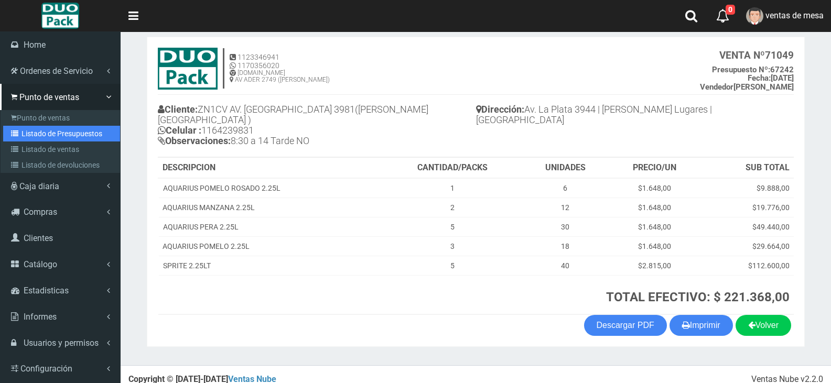
click at [26, 135] on link "Listado de Presupuestos" at bounding box center [61, 134] width 117 height 16
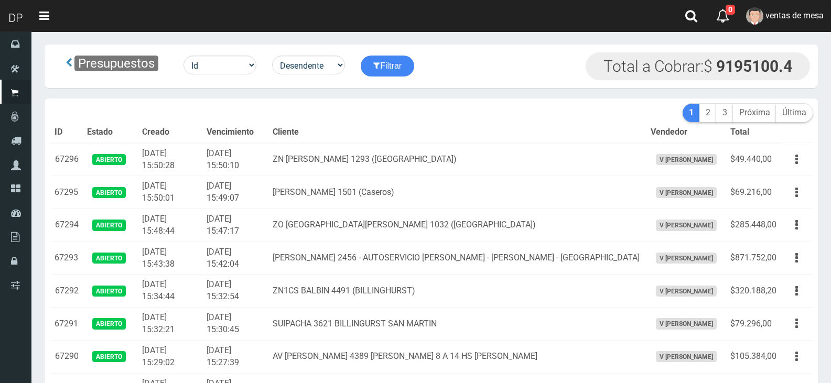
click at [566, 125] on th "Cliente" at bounding box center [457, 132] width 378 height 21
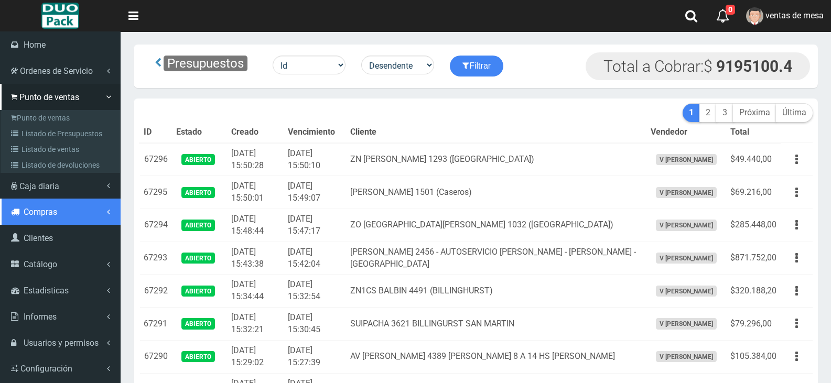
click at [39, 213] on span "Compras" at bounding box center [41, 212] width 34 height 10
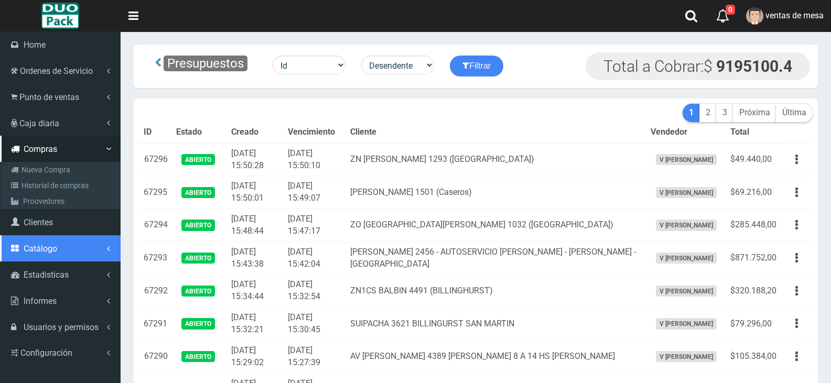
click at [48, 250] on span "Catálogo" at bounding box center [41, 249] width 34 height 10
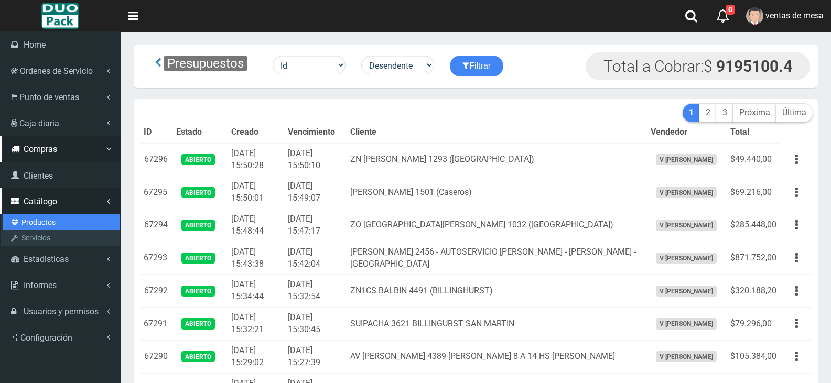
click at [46, 220] on link "Productos" at bounding box center [61, 222] width 117 height 16
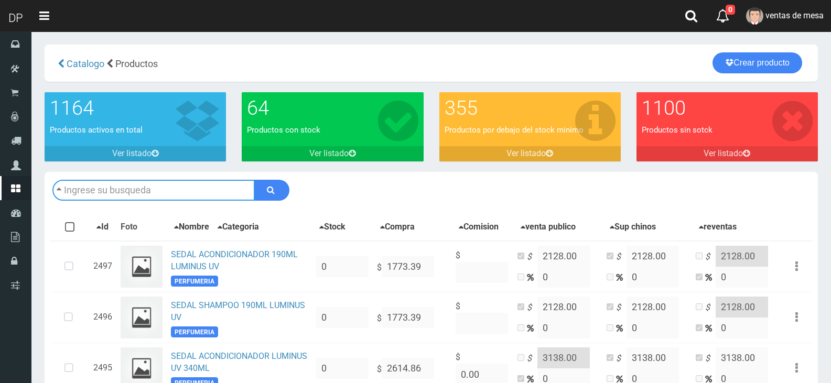
click at [201, 198] on input "text" at bounding box center [153, 190] width 202 height 21
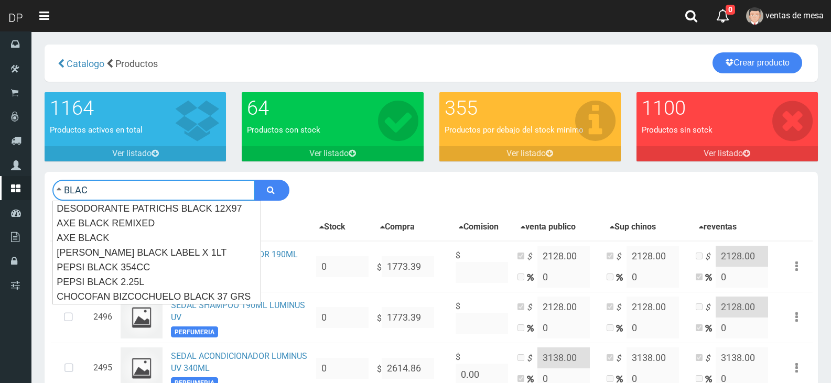
type input "BLAC"
click at [254, 180] on button "submit" at bounding box center [271, 190] width 35 height 21
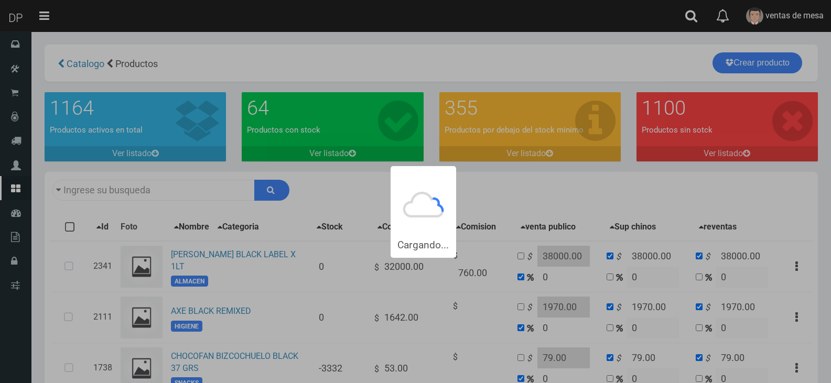
type input "BLAC"
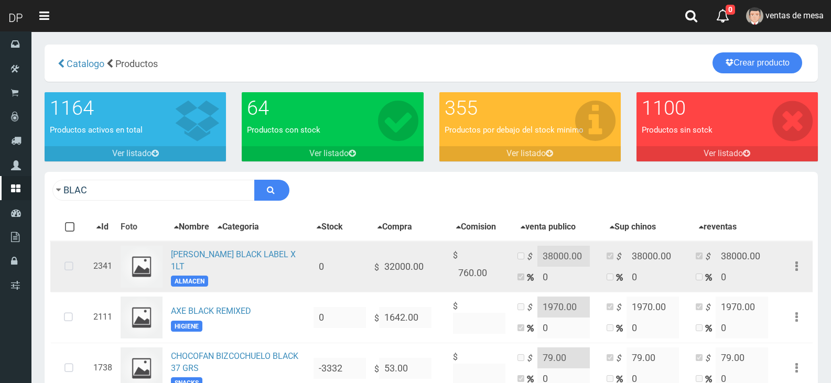
click at [74, 284] on icon at bounding box center [69, 267] width 28 height 35
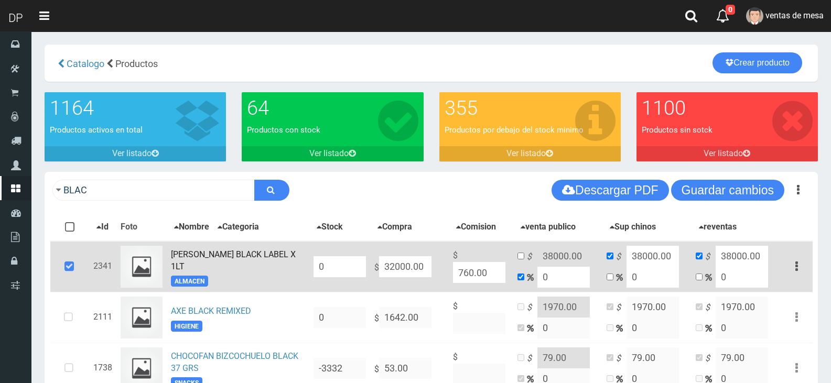
click at [361, 271] on input "0" at bounding box center [340, 266] width 52 height 21
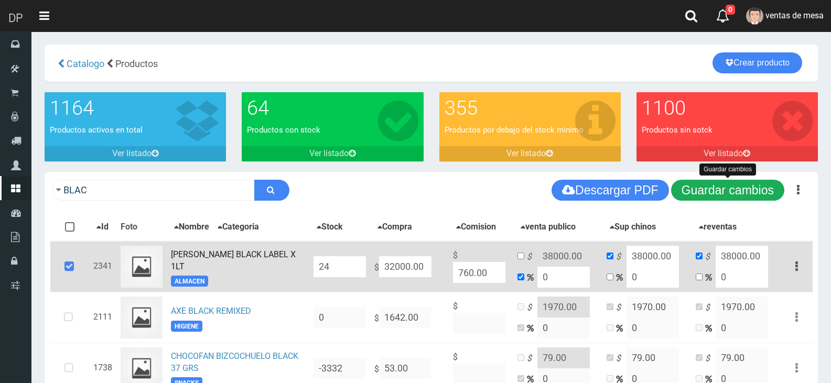
type input "24"
click at [695, 190] on button "Guardar cambios" at bounding box center [727, 190] width 113 height 21
drag, startPoint x: 68, startPoint y: 260, endPoint x: 88, endPoint y: 235, distance: 32.1
click at [68, 261] on icon at bounding box center [69, 267] width 28 height 35
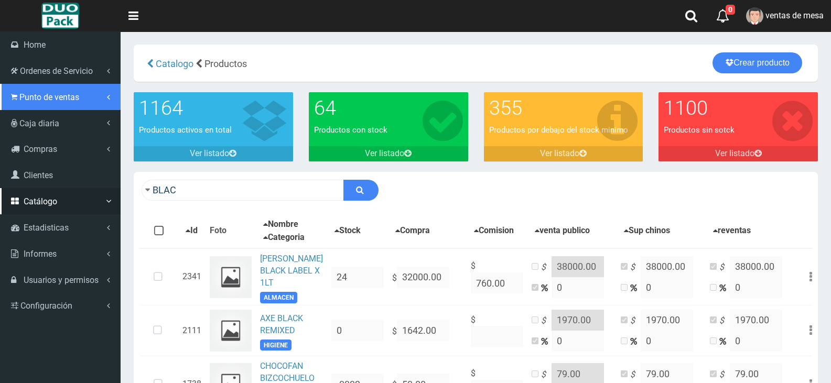
click at [57, 94] on span "Punto de ventas" at bounding box center [49, 97] width 60 height 10
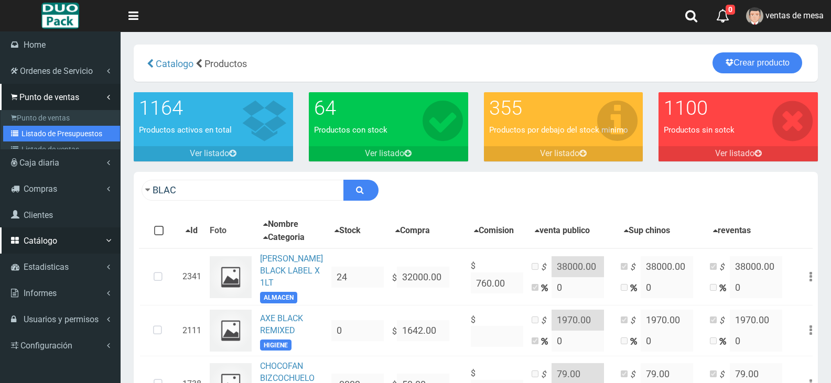
click at [84, 131] on link "Listado de Presupuestos" at bounding box center [61, 134] width 117 height 16
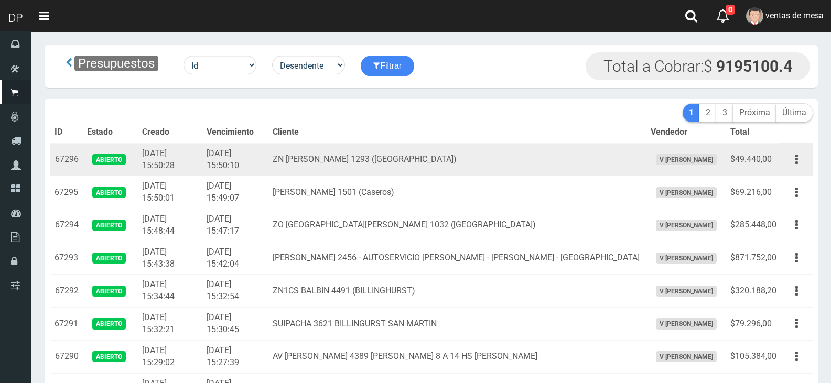
click at [543, 165] on td "ZN [PERSON_NAME] 1293 ([GEOGRAPHIC_DATA])" at bounding box center [457, 159] width 378 height 33
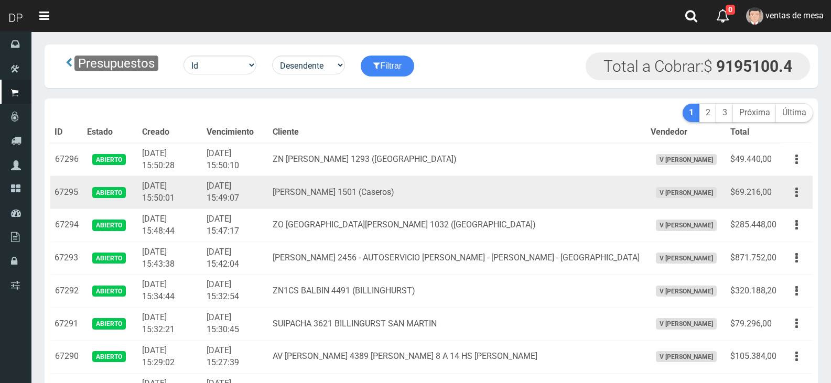
click at [554, 187] on td "[PERSON_NAME] 1501 (Caseros)" at bounding box center [457, 192] width 378 height 33
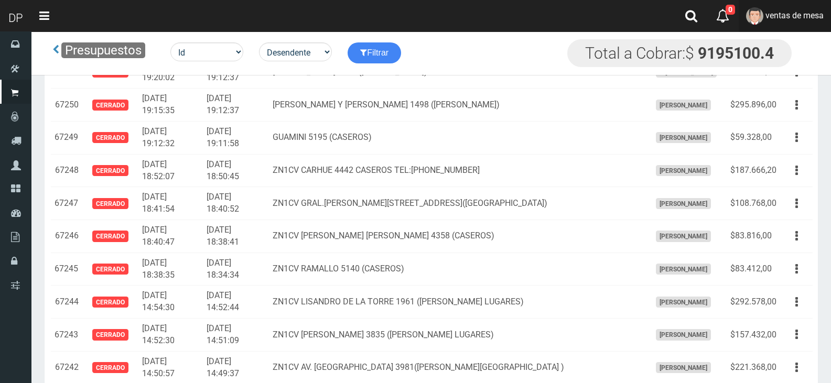
scroll to position [768, 0]
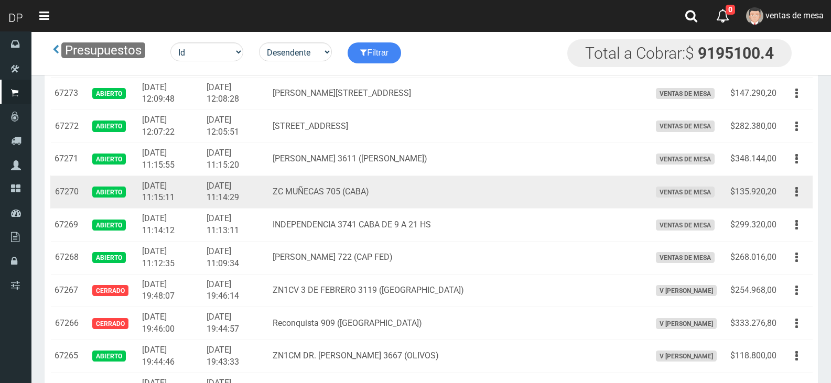
click at [799, 202] on td "Editar Imprimir Eliminar" at bounding box center [797, 192] width 32 height 33
click at [787, 197] on button "button" at bounding box center [797, 192] width 24 height 18
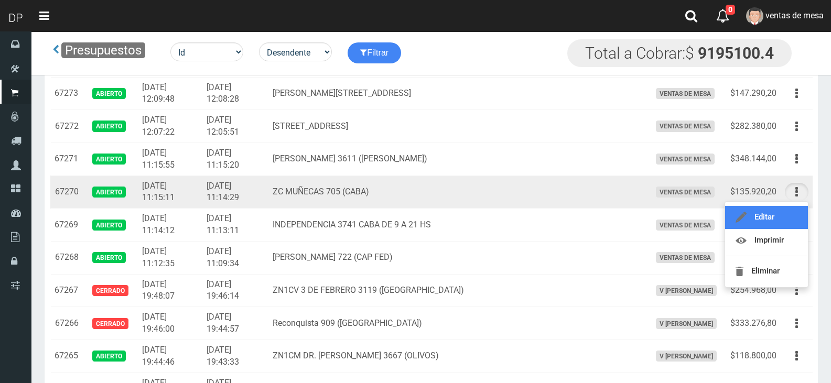
click at [787, 212] on link "Editar" at bounding box center [766, 217] width 83 height 23
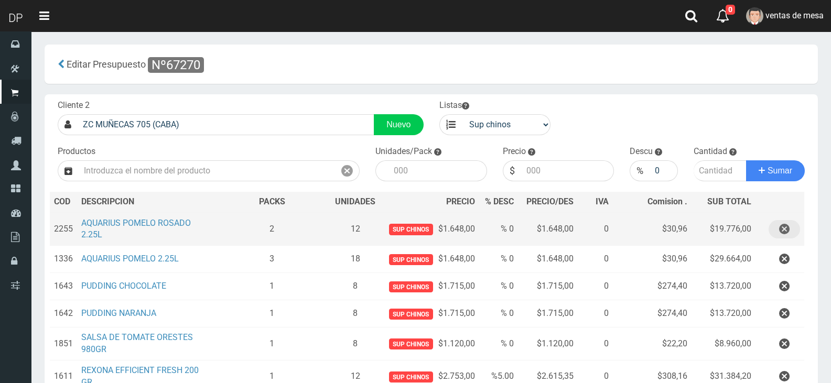
click at [789, 222] on icon "button" at bounding box center [784, 229] width 10 height 18
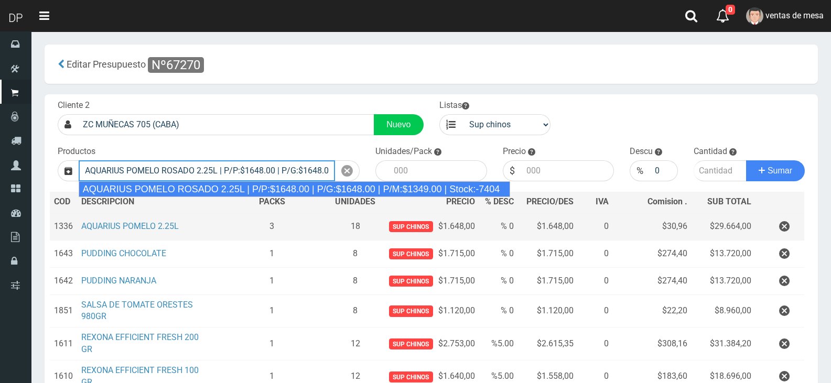
type input "AQUARIUS POMELO ROSADO 2.25L | P/P:$1648.00 | P/G:$1648.00 | P/M:$1349.00 | Sto…"
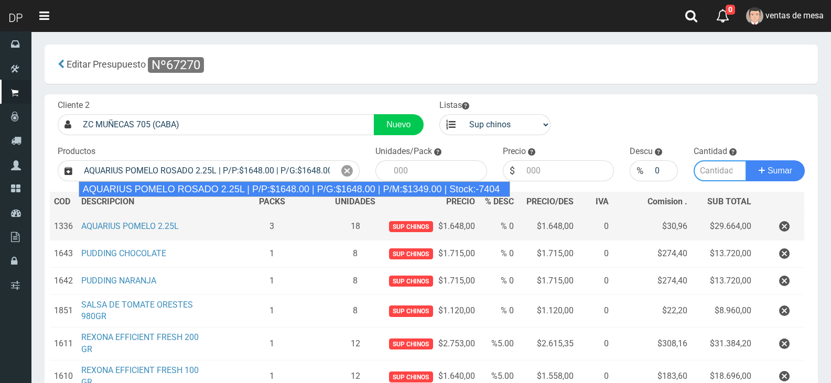
type input "6"
type input "1648.00"
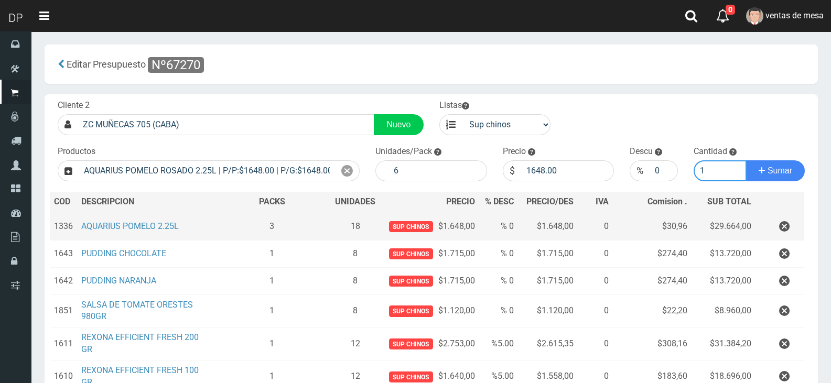
type input "1"
click at [746, 160] on button "Sumar" at bounding box center [775, 170] width 59 height 21
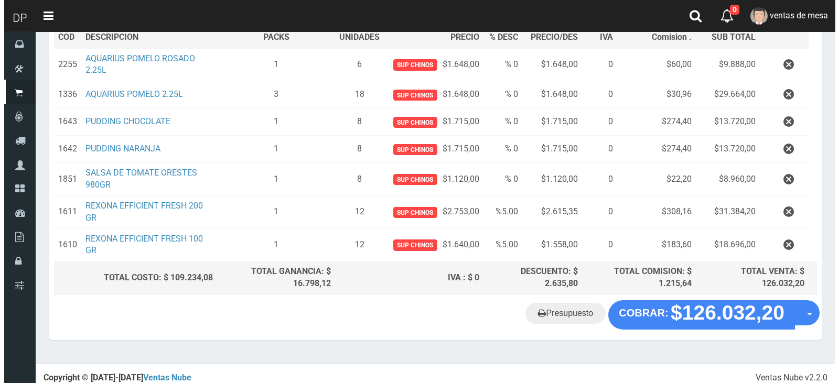
scroll to position [170, 0]
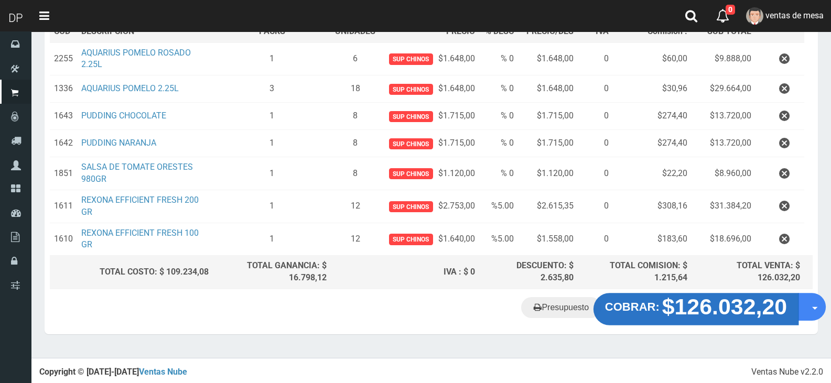
click at [690, 318] on strong "$126.032,20" at bounding box center [724, 307] width 125 height 25
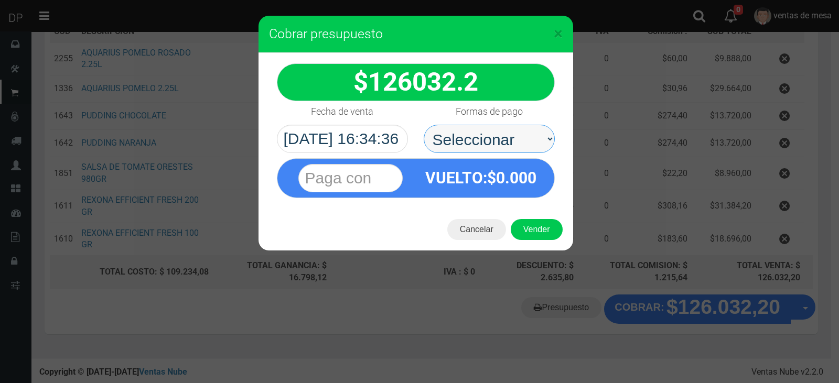
drag, startPoint x: 499, startPoint y: 136, endPoint x: 498, endPoint y: 151, distance: 15.2
click at [499, 136] on select "Seleccionar Efectivo Tarjeta de Crédito Depósito Débito" at bounding box center [489, 139] width 131 height 28
click at [424, 125] on select "Seleccionar Efectivo Tarjeta de Crédito Depósito Débito" at bounding box center [489, 139] width 131 height 28
click at [512, 148] on select "Seleccionar Efectivo Tarjeta de Crédito Depósito Débito" at bounding box center [489, 139] width 131 height 28
select select "Efectivo"
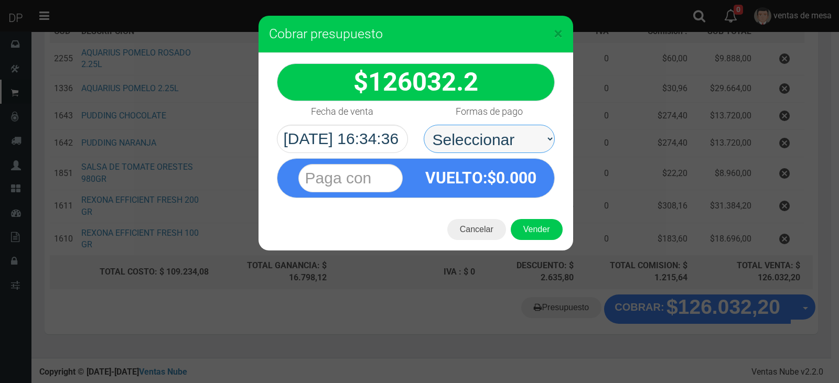
click at [424, 125] on select "Seleccionar Efectivo Tarjeta de Crédito Depósito Débito" at bounding box center [489, 139] width 131 height 28
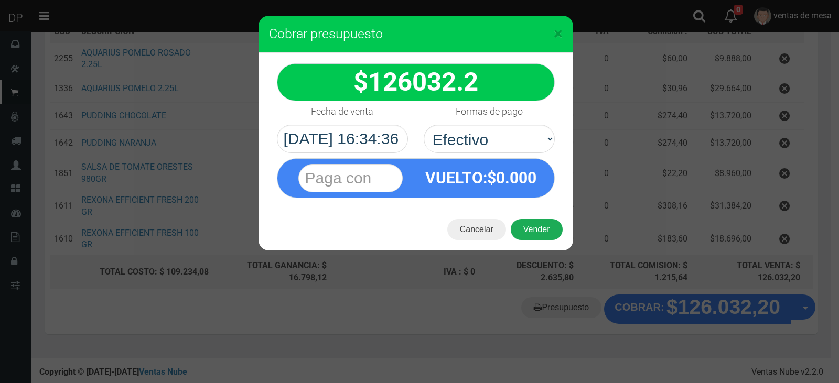
click at [535, 228] on button "Vender" at bounding box center [537, 229] width 52 height 21
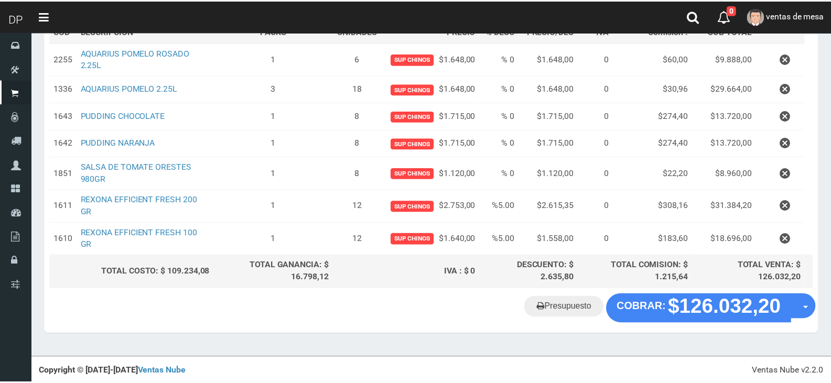
scroll to position [160, 0]
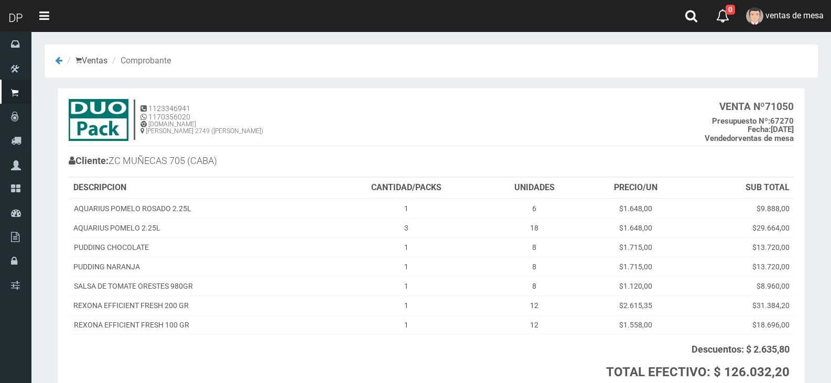
scroll to position [85, 0]
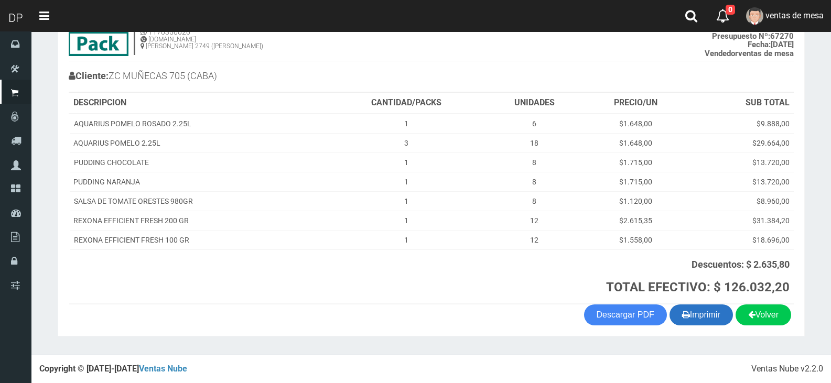
click at [700, 317] on button "Imprimir" at bounding box center [701, 315] width 63 height 21
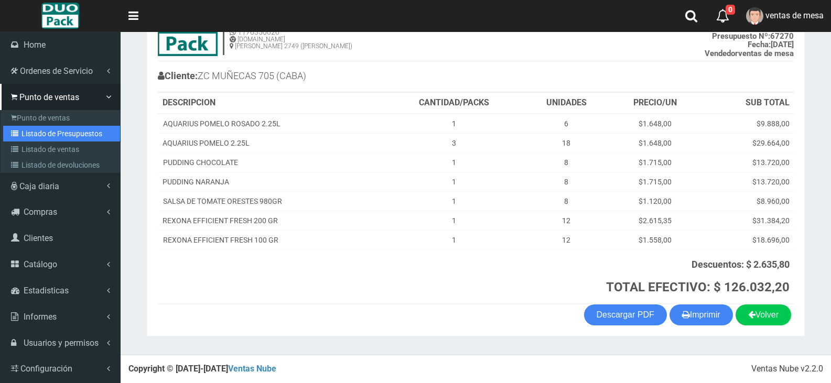
click at [30, 131] on link "Listado de Presupuestos" at bounding box center [61, 134] width 117 height 16
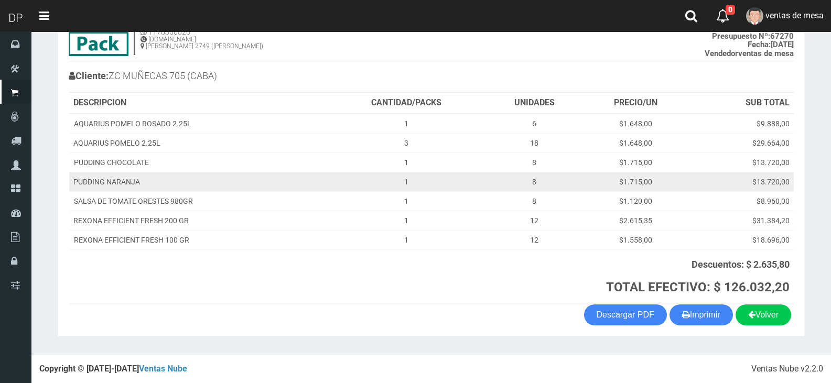
click at [316, 184] on td "PUDDING NARANJA" at bounding box center [198, 181] width 258 height 19
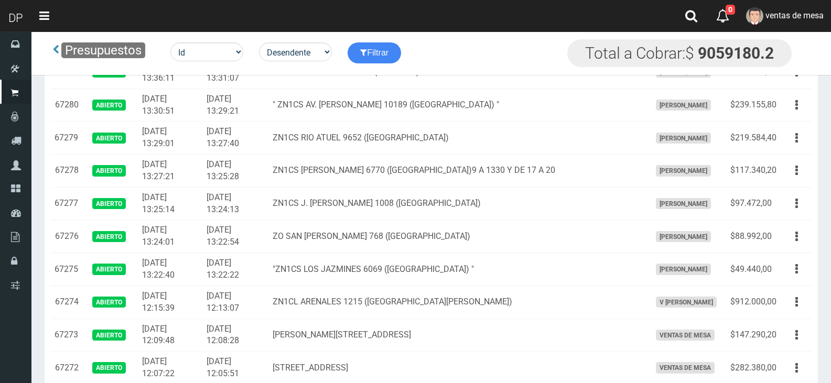
scroll to position [736, 0]
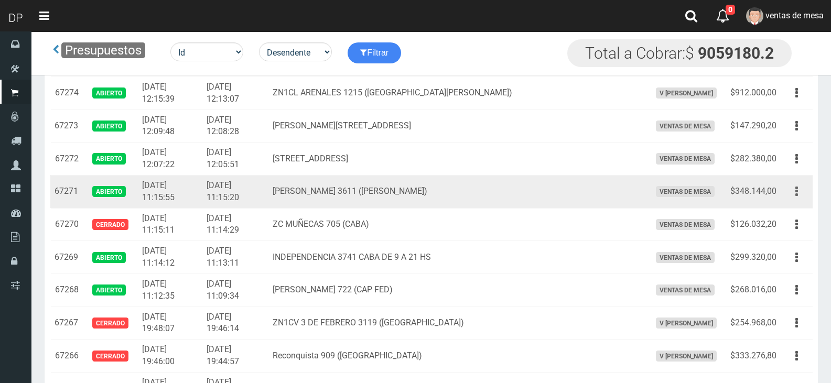
click at [793, 193] on button "button" at bounding box center [797, 191] width 24 height 18
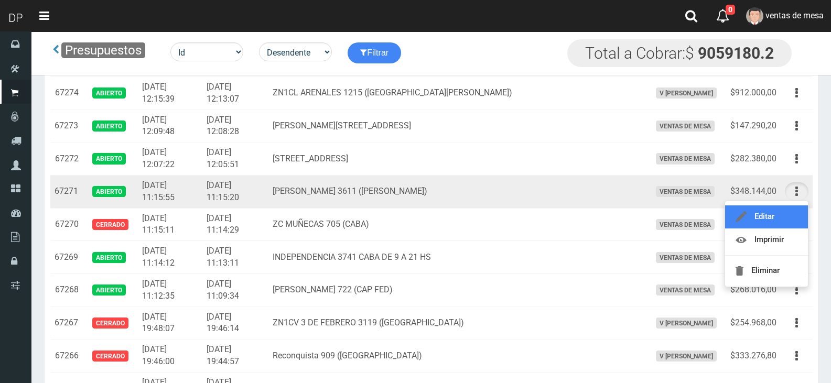
click at [788, 214] on link "Editar" at bounding box center [766, 217] width 83 height 23
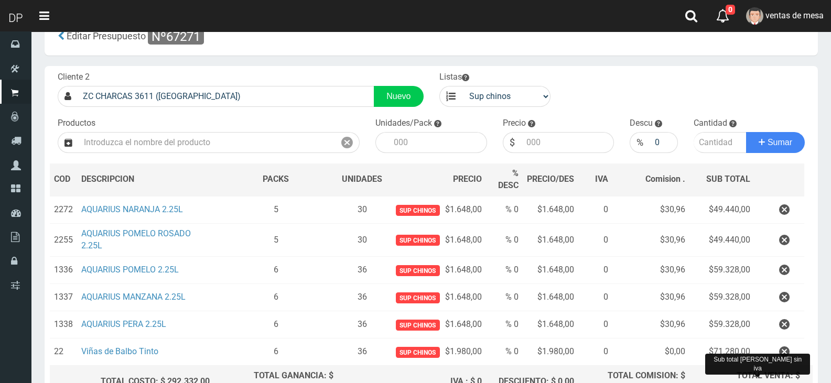
scroll to position [52, 0]
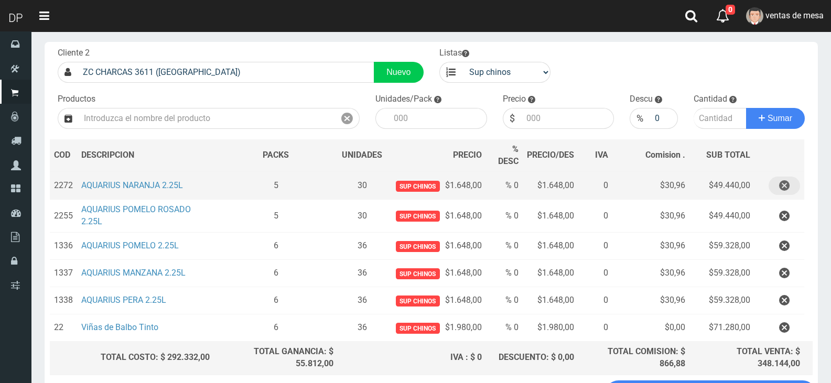
click at [778, 185] on button "button" at bounding box center [784, 186] width 31 height 18
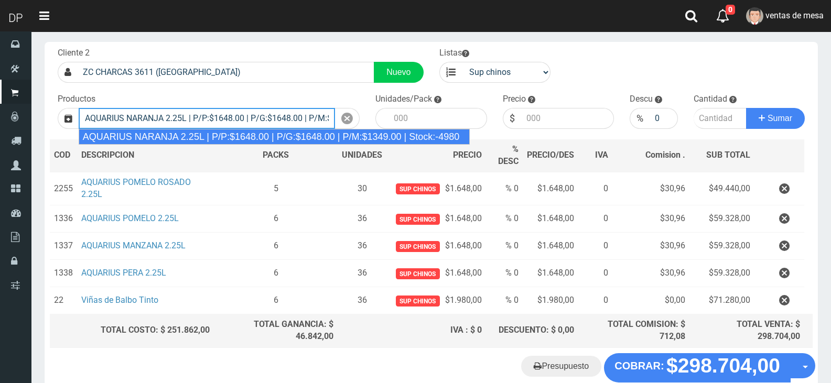
type input "AQUARIUS NARANJA 2.25L | P/P:$1648.00 | P/G:$1648.00 | P/M:$1349.00 | Stock:-49…"
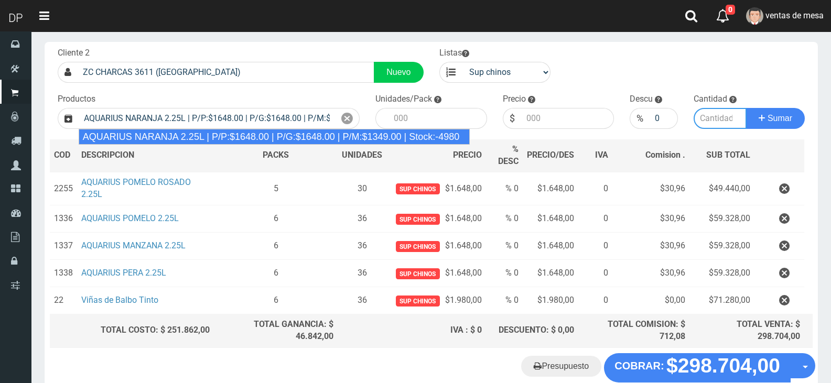
type input "6"
type input "1648.00"
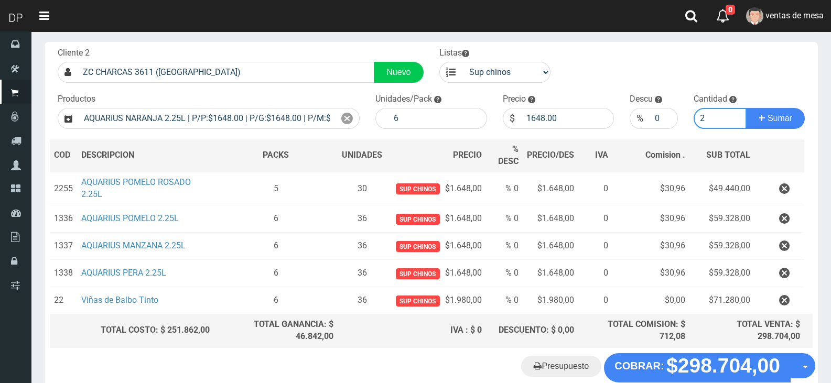
type input "2"
click at [746, 108] on button "Sumar" at bounding box center [775, 118] width 59 height 21
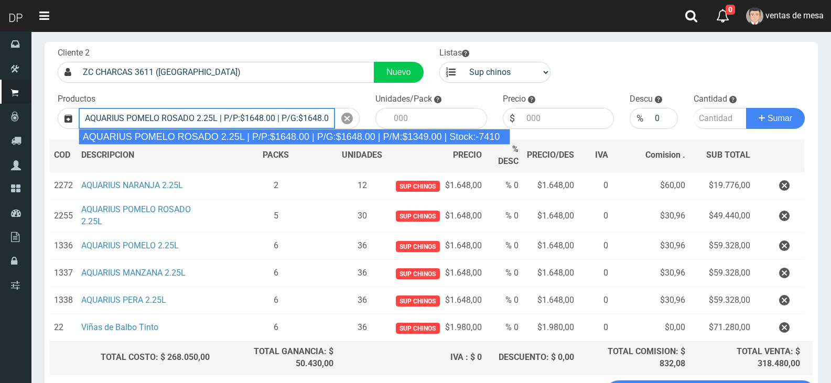
type input "AQUARIUS POMELO ROSADO 2.25L | P/P:$1648.00 | P/G:$1648.00 | P/M:$1349.00 | Sto…"
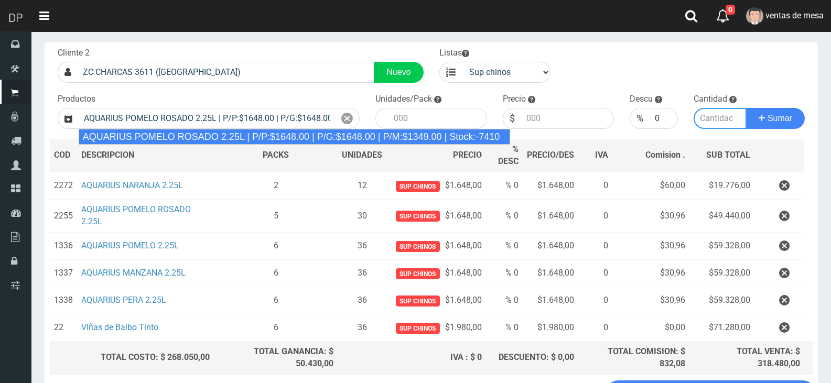
type input "6"
type input "1648.00"
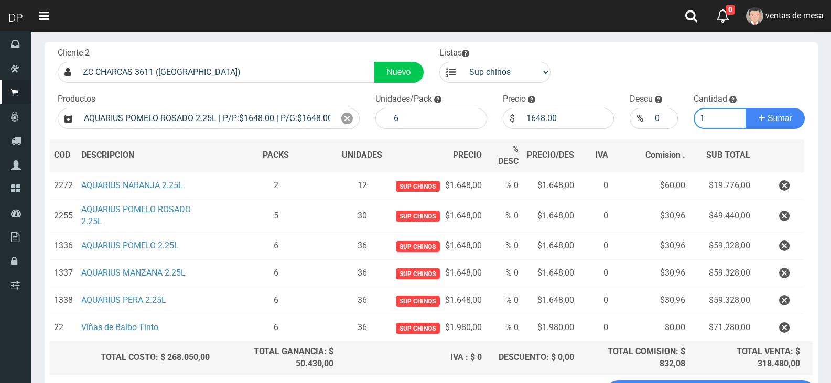
type input "1"
click at [746, 108] on button "Sumar" at bounding box center [775, 118] width 59 height 21
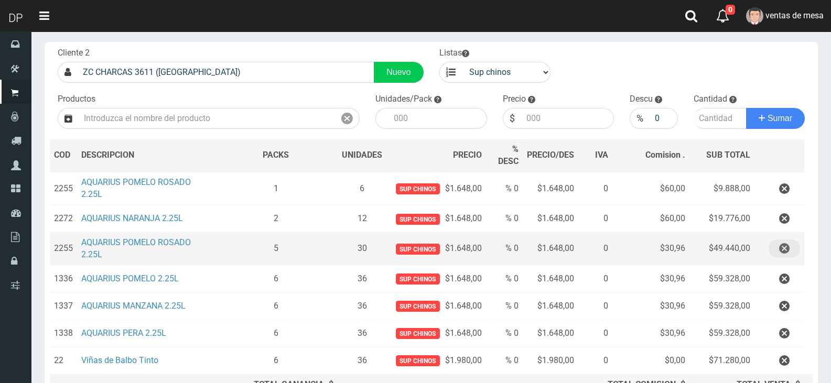
click at [785, 249] on icon "button" at bounding box center [784, 249] width 10 height 18
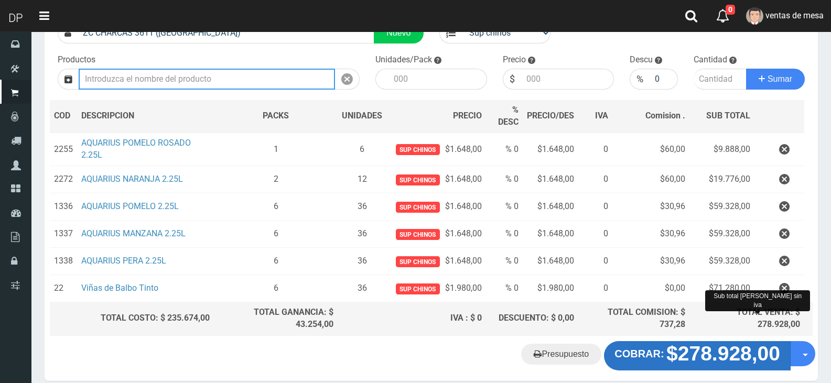
scroll to position [138, 0]
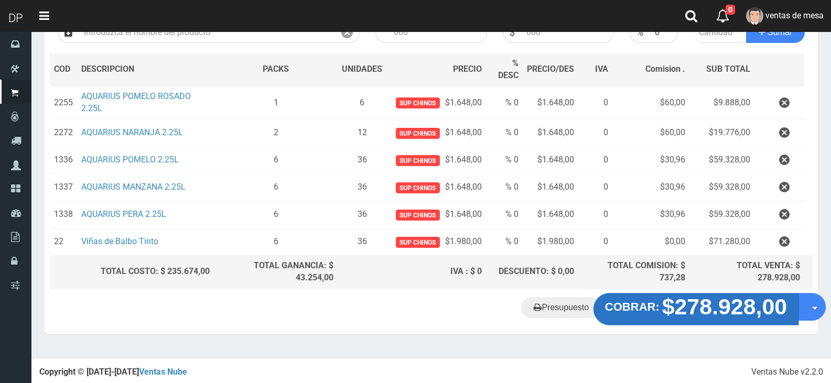
click at [704, 311] on strong "$278.928,00" at bounding box center [724, 306] width 125 height 25
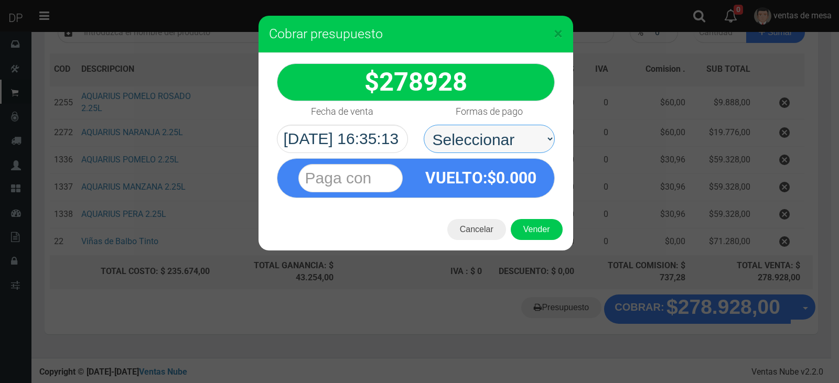
drag, startPoint x: 483, startPoint y: 136, endPoint x: 489, endPoint y: 146, distance: 11.8
click at [483, 136] on select "Seleccionar Efectivo Tarjeta de Crédito Depósito Débito" at bounding box center [489, 139] width 131 height 28
select select "Efectivo"
click at [424, 125] on select "Seleccionar Efectivo Tarjeta de Crédito Depósito Débito" at bounding box center [489, 139] width 131 height 28
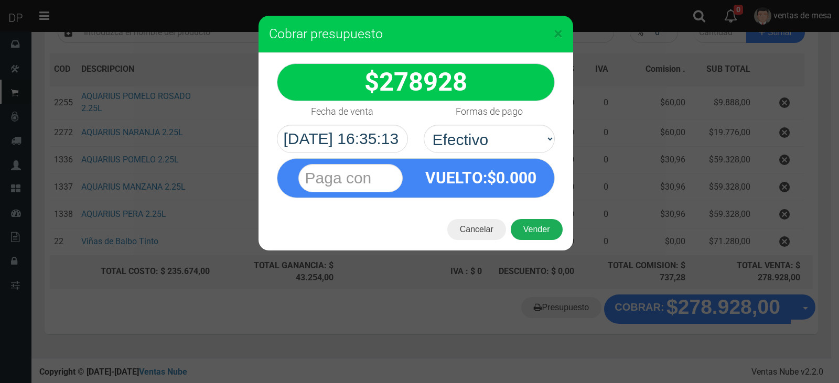
click at [536, 236] on button "Vender" at bounding box center [537, 229] width 52 height 21
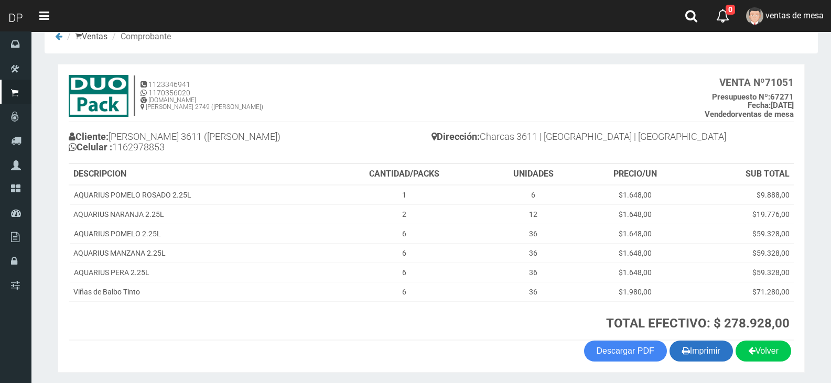
scroll to position [60, 0]
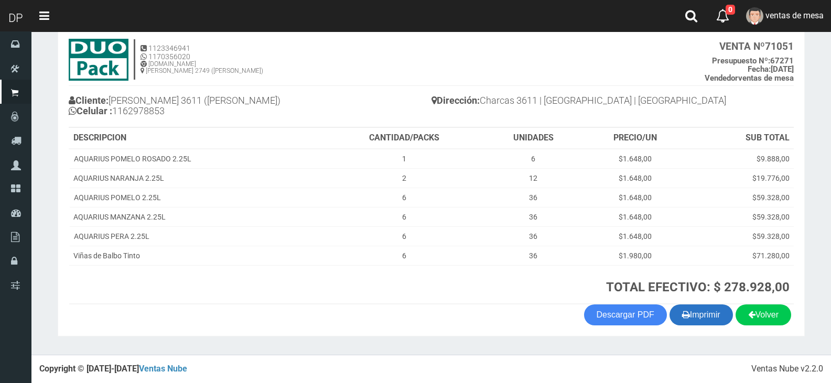
click at [697, 315] on button "Imprimir" at bounding box center [701, 315] width 63 height 21
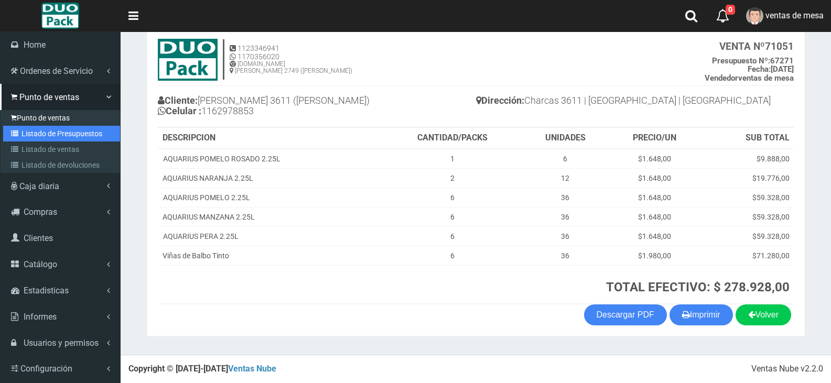
drag, startPoint x: 19, startPoint y: 131, endPoint x: 80, endPoint y: 115, distance: 62.3
click at [19, 131] on icon at bounding box center [16, 133] width 10 height 7
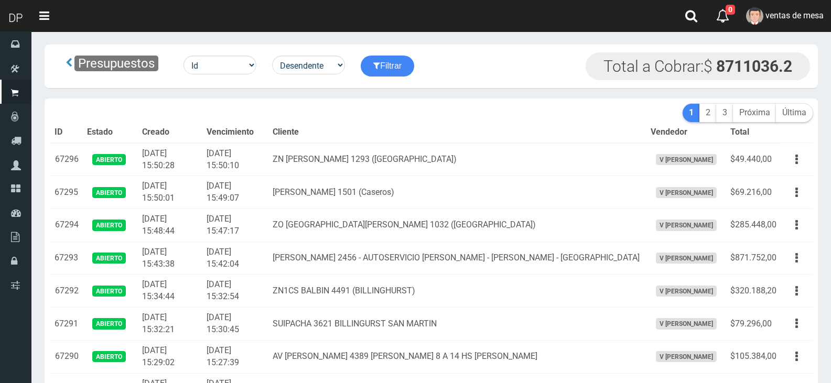
click at [438, 138] on th "Cliente" at bounding box center [457, 132] width 378 height 21
click at [437, 139] on th "Cliente" at bounding box center [457, 132] width 378 height 21
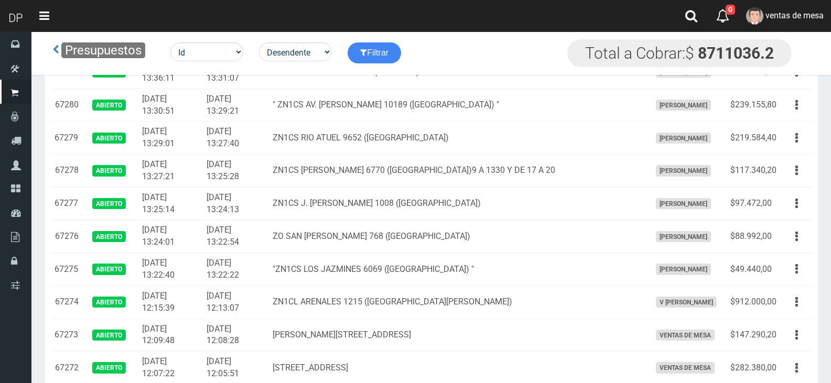
scroll to position [2018, 0]
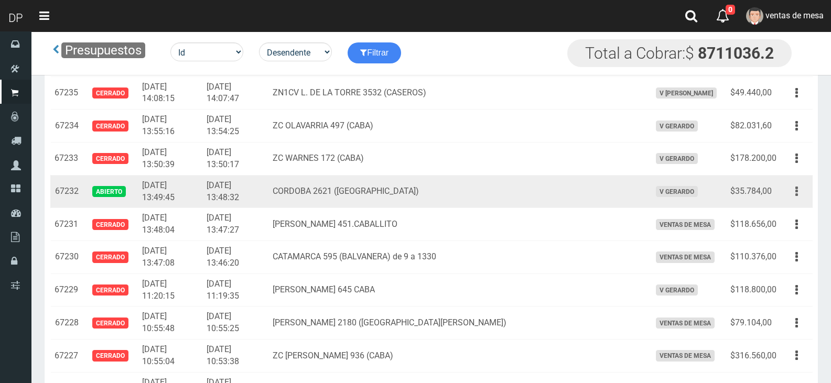
click at [796, 191] on icon "button" at bounding box center [796, 191] width 3 height 18
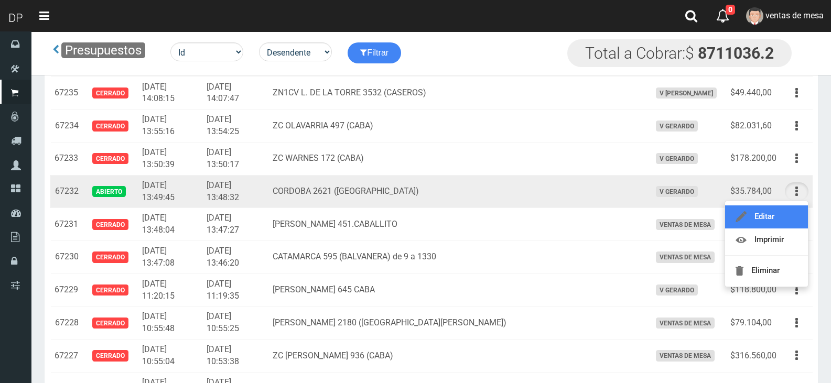
click at [788, 209] on link "Editar" at bounding box center [766, 217] width 83 height 23
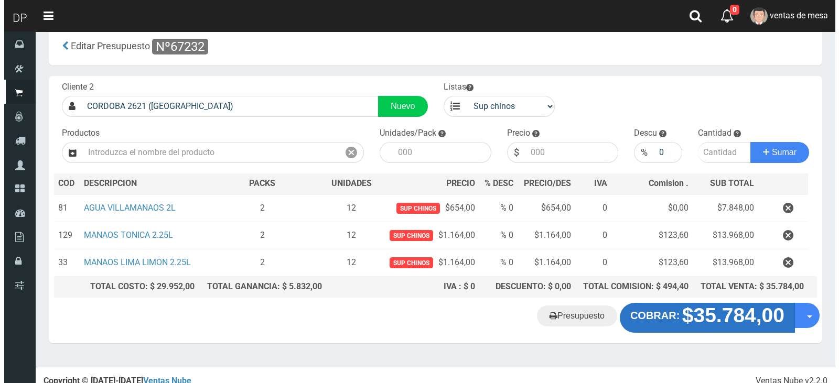
scroll to position [27, 0]
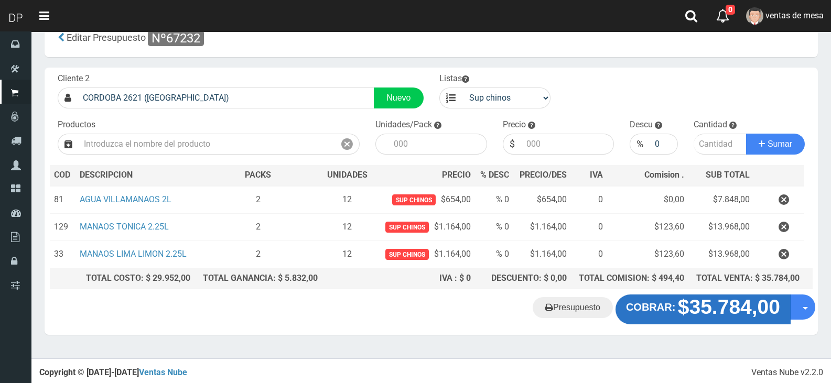
click at [675, 304] on button "COBRAR: $35.784,00" at bounding box center [703, 309] width 175 height 29
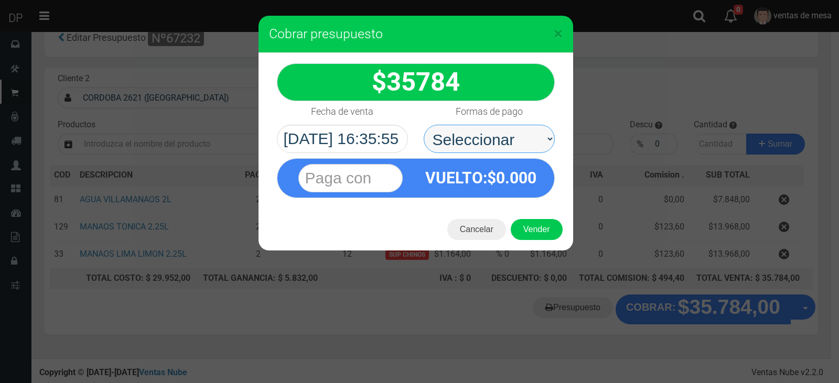
drag, startPoint x: 501, startPoint y: 132, endPoint x: 500, endPoint y: 143, distance: 11.1
click at [501, 135] on select "Seleccionar Efectivo Tarjeta de Crédito Depósito Débito" at bounding box center [489, 139] width 131 height 28
select select "Efectivo"
click at [424, 125] on select "Seleccionar Efectivo Tarjeta de Crédito Depósito Débito" at bounding box center [489, 139] width 131 height 28
click at [535, 242] on div "Cancelar Vender" at bounding box center [416, 230] width 315 height 42
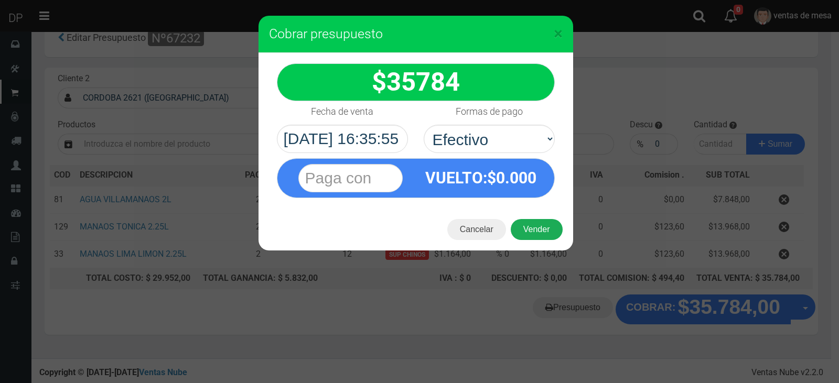
click at [538, 233] on button "Vender" at bounding box center [537, 229] width 52 height 21
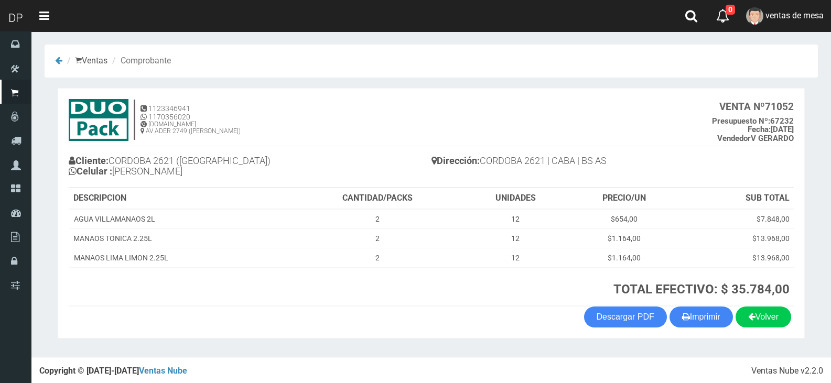
scroll to position [2, 0]
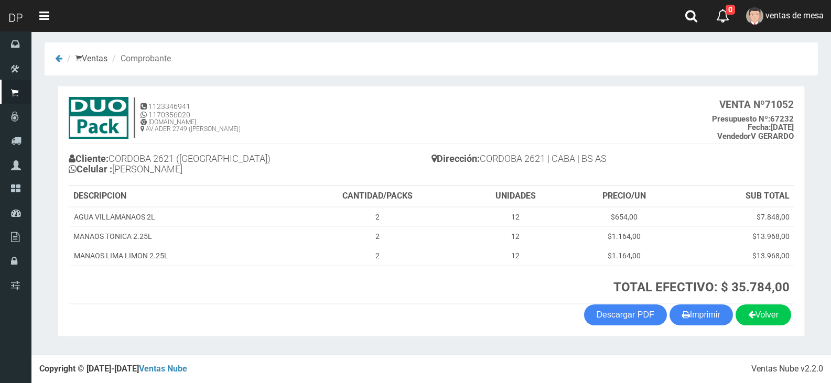
click at [697, 328] on section "1123346941 1170356020 [DOMAIN_NAME] AV ADER 2749 ([PERSON_NAME]) VENTA Nº 71052…" at bounding box center [431, 211] width 747 height 251
click at [683, 310] on icon "button" at bounding box center [686, 314] width 8 height 15
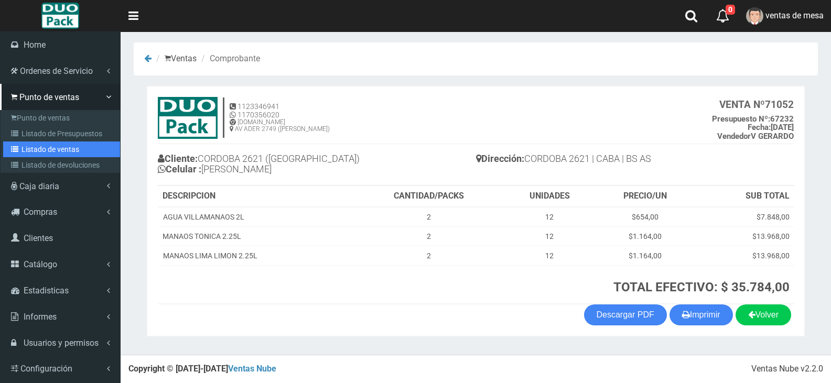
click at [51, 150] on link "Listado de ventas" at bounding box center [61, 150] width 117 height 16
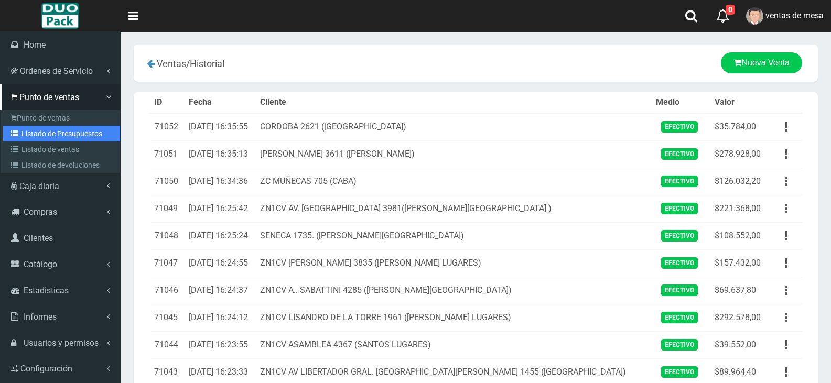
click at [22, 126] on link "Listado de Presupuestos" at bounding box center [61, 134] width 117 height 16
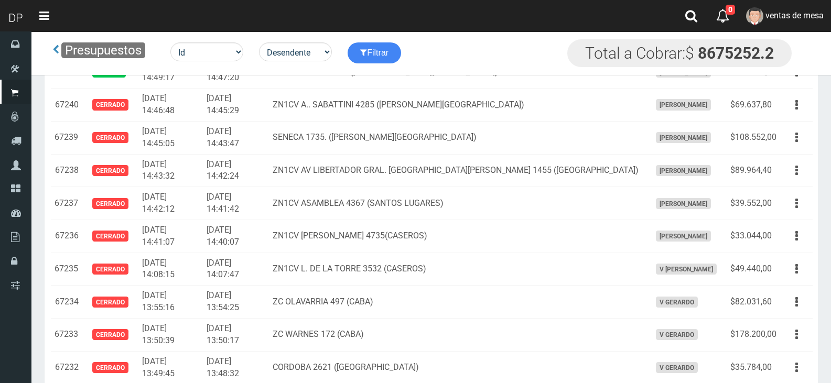
scroll to position [670, 0]
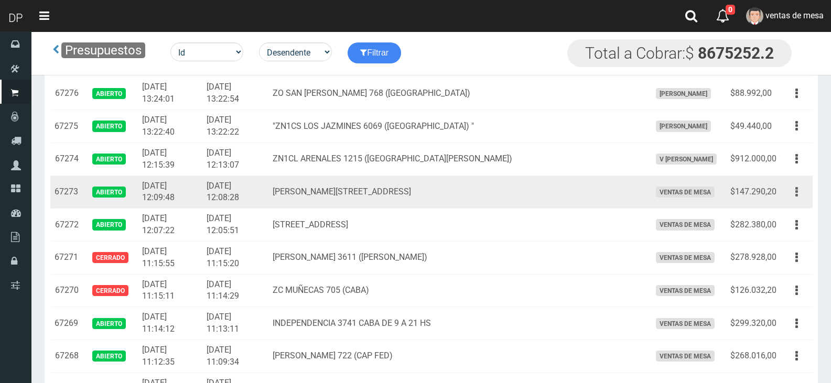
click at [797, 197] on icon "button" at bounding box center [796, 192] width 3 height 18
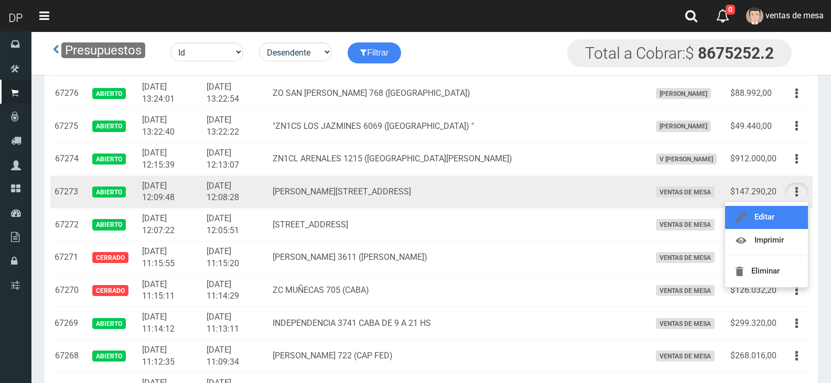
click at [795, 209] on link "Editar" at bounding box center [766, 217] width 83 height 23
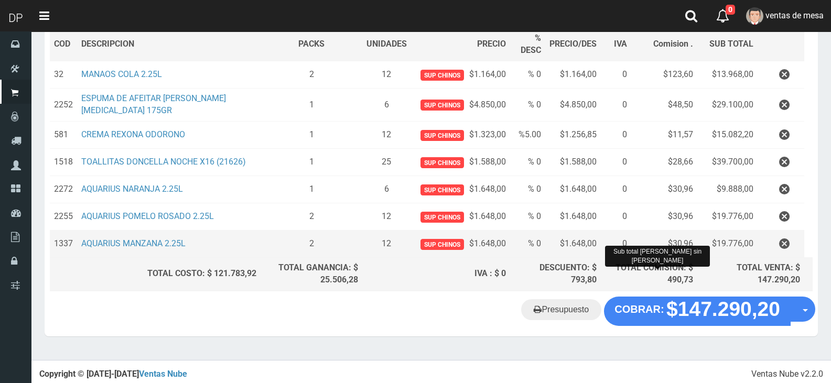
scroll to position [166, 0]
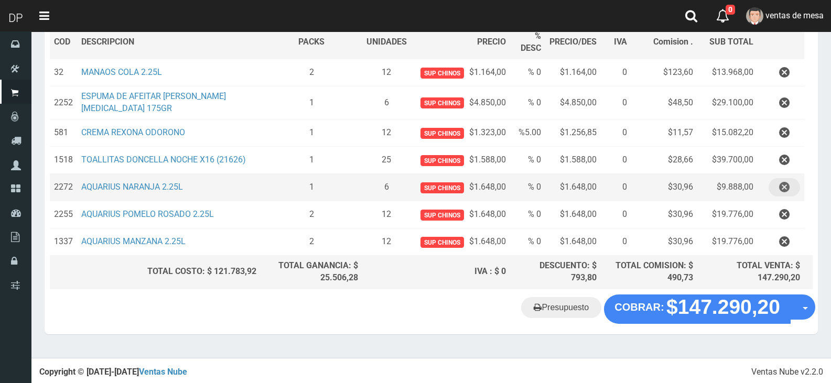
click at [777, 190] on button "button" at bounding box center [784, 187] width 31 height 18
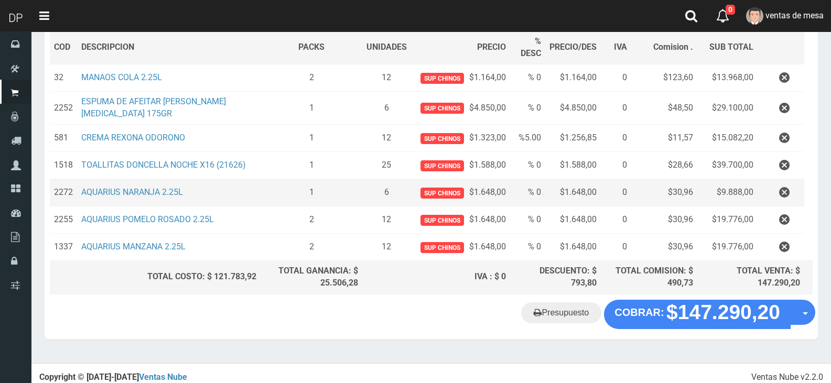
scroll to position [138, 0]
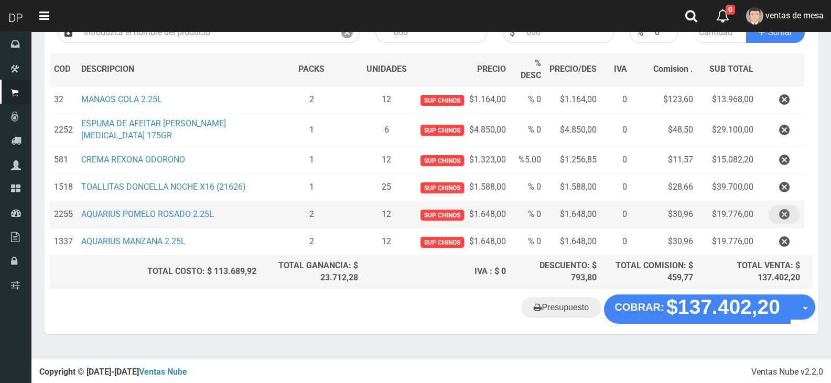
click at [780, 216] on icon "button" at bounding box center [784, 215] width 10 height 18
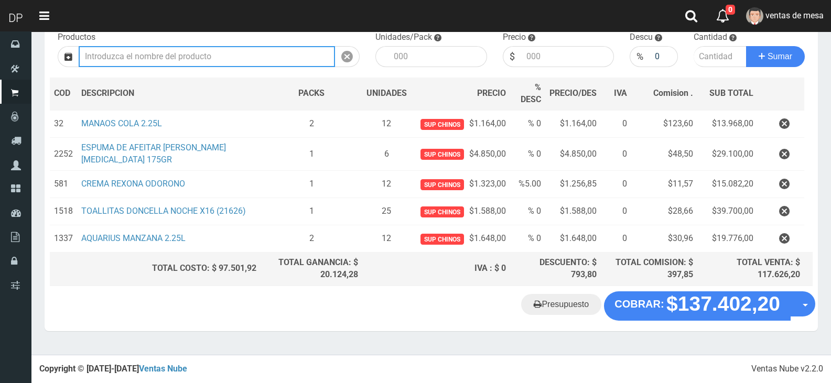
scroll to position [111, 0]
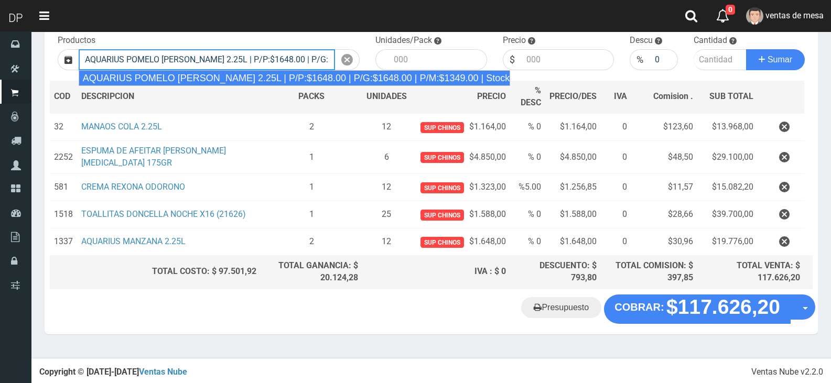
type input "AQUARIUS POMELO ROSADO 2.25L | P/P:$1648.00 | P/G:$1648.00 | P/M:$1349.00 | Sto…"
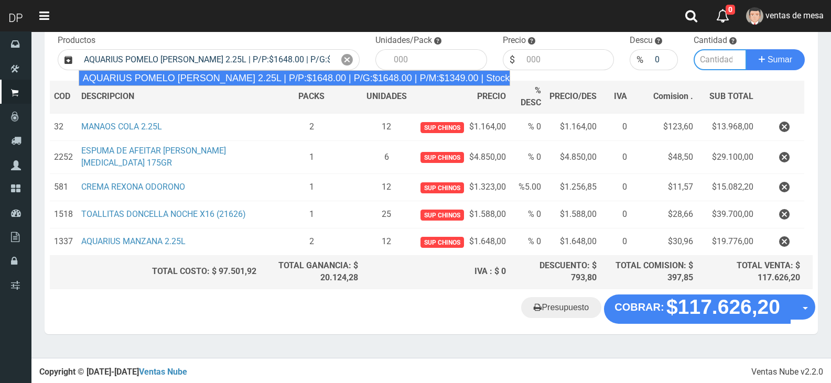
type input "6"
type input "1648.00"
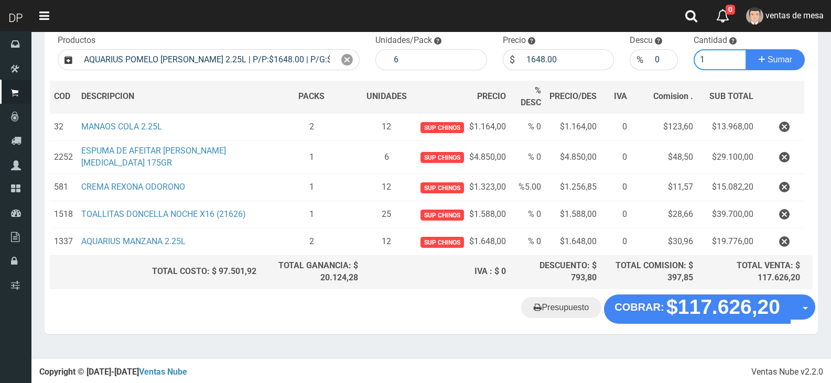
type input "1"
click at [746, 49] on button "Sumar" at bounding box center [775, 59] width 59 height 21
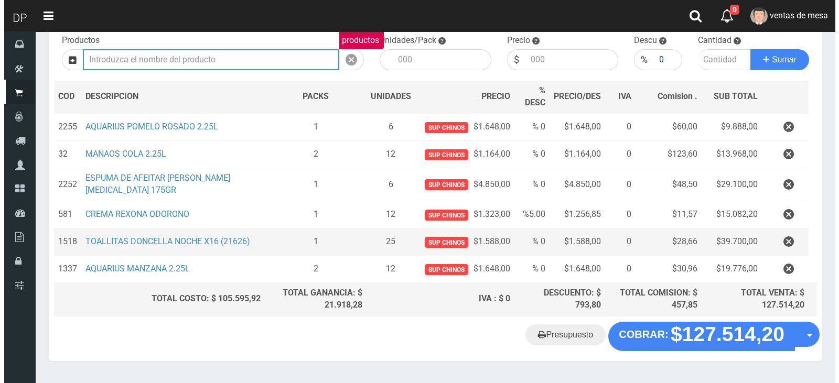
scroll to position [138, 0]
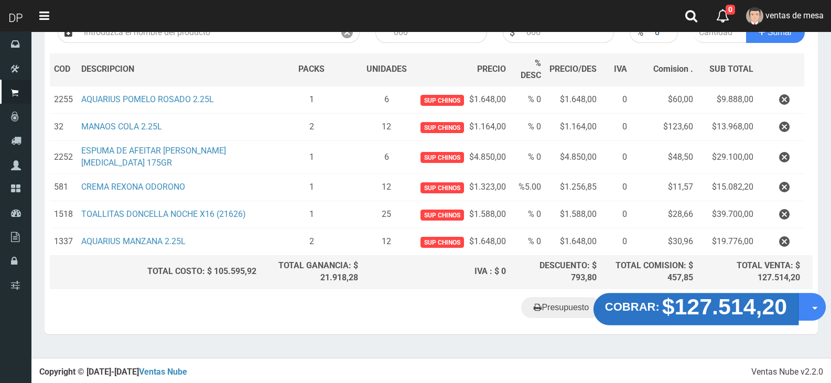
click at [694, 303] on strong "$127.514,20" at bounding box center [724, 306] width 125 height 25
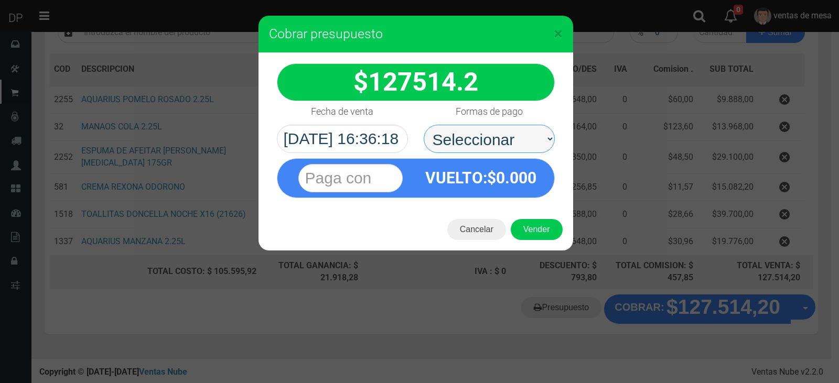
click at [536, 144] on select "Seleccionar Efectivo Tarjeta de Crédito Depósito Débito" at bounding box center [489, 139] width 131 height 28
select select "Efectivo"
click at [424, 125] on select "Seleccionar Efectivo Tarjeta de Crédito Depósito Débito" at bounding box center [489, 139] width 131 height 28
click at [542, 243] on div "Cancelar Vender" at bounding box center [416, 230] width 315 height 42
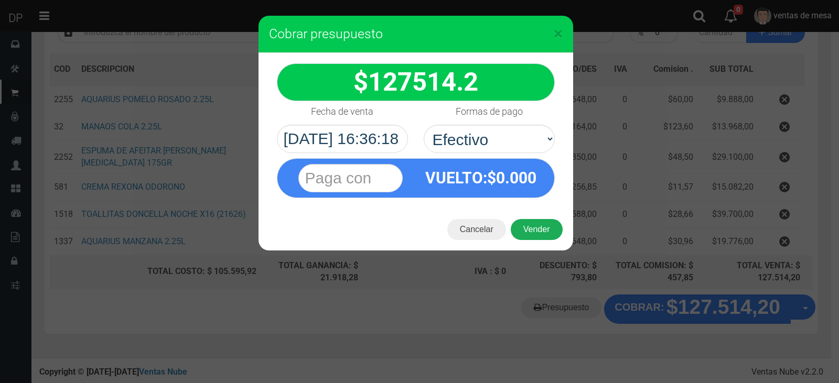
click at [543, 236] on button "Vender" at bounding box center [537, 229] width 52 height 21
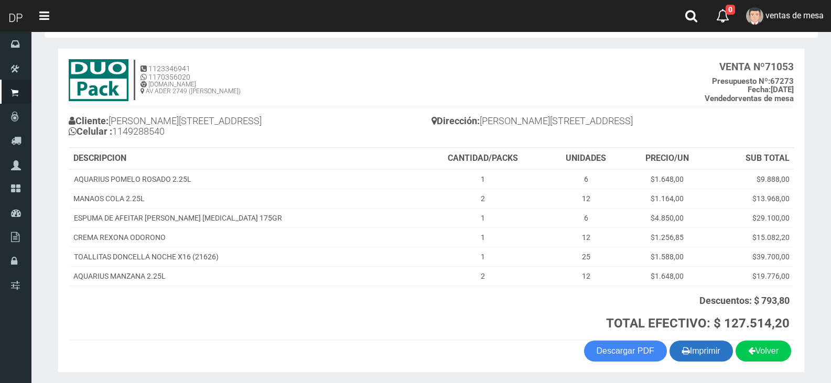
scroll to position [76, 0]
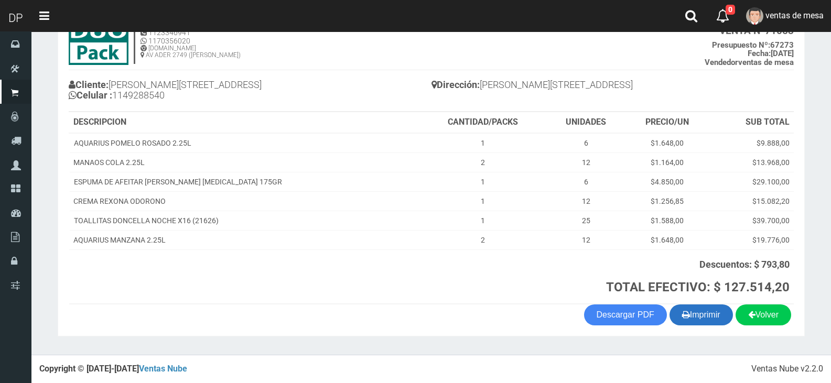
click at [725, 311] on button "Imprimir" at bounding box center [701, 315] width 63 height 21
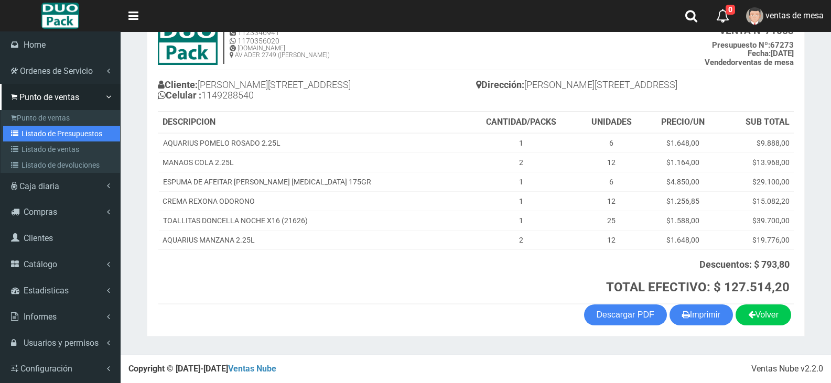
click at [25, 132] on link "Listado de Presupuestos" at bounding box center [61, 134] width 117 height 16
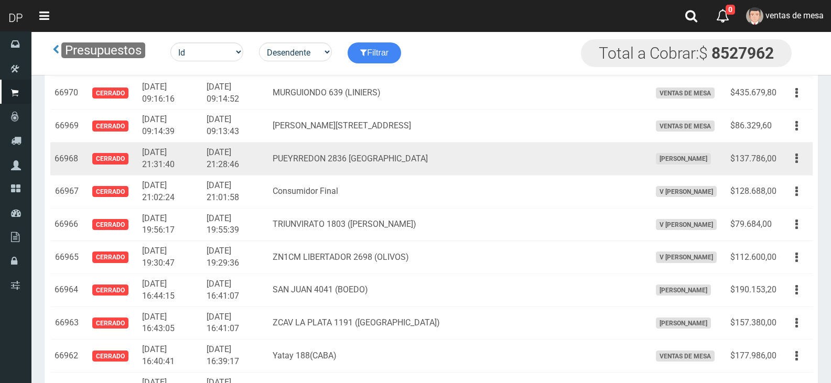
scroll to position [801, 0]
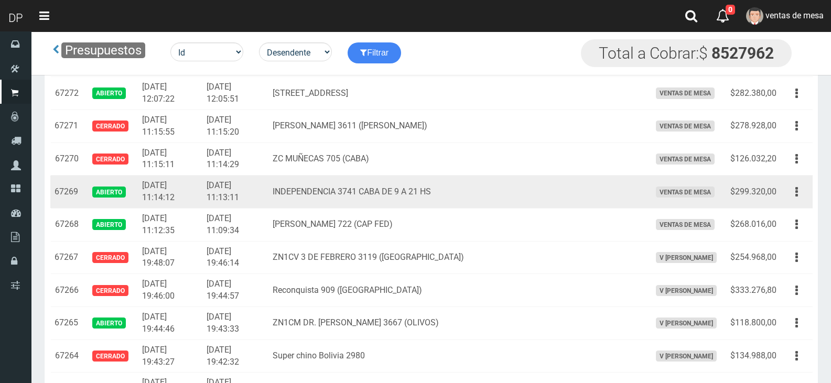
click at [781, 206] on td "Editar Imprimir Eliminar" at bounding box center [797, 192] width 32 height 33
click at [798, 197] on icon "button" at bounding box center [796, 192] width 3 height 18
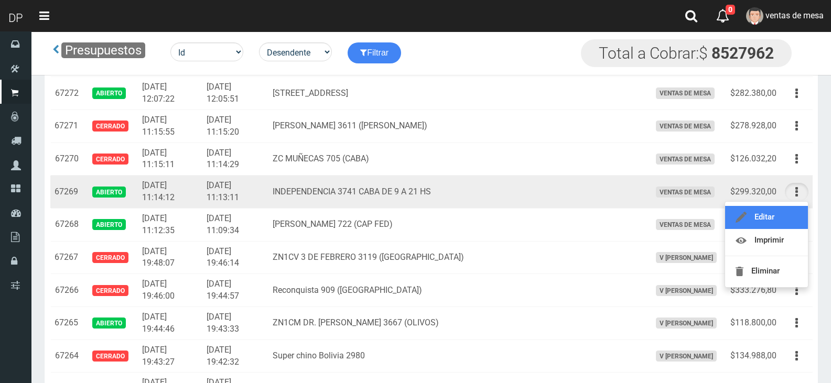
click at [788, 211] on link "Editar" at bounding box center [766, 217] width 83 height 23
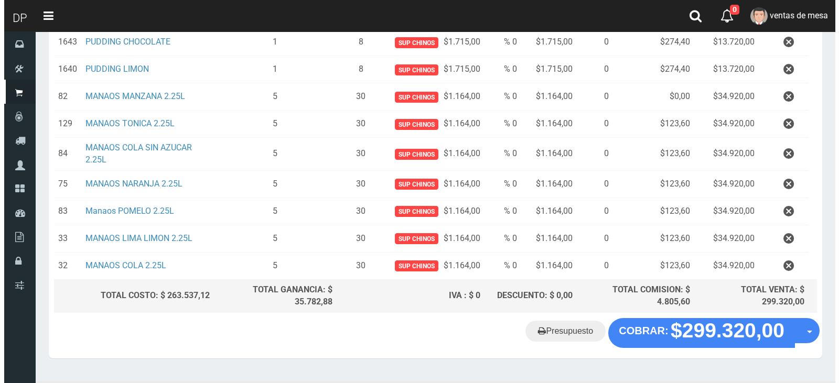
scroll to position [280, 0]
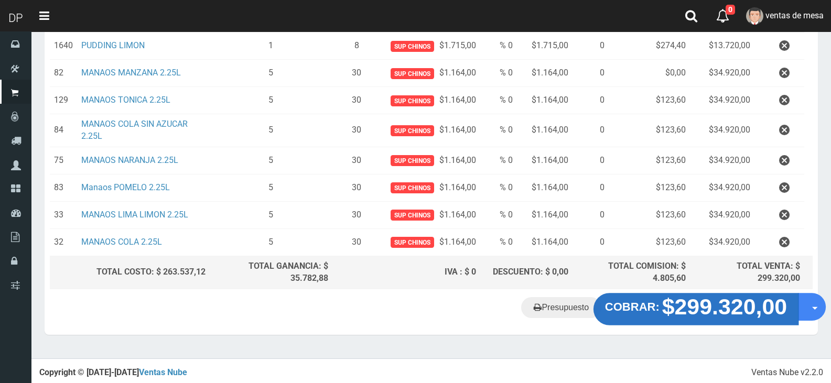
click at [710, 308] on strong "$299.320,00" at bounding box center [724, 307] width 125 height 25
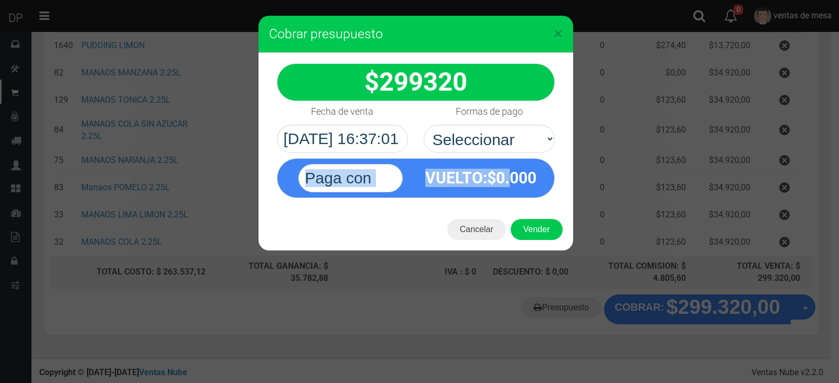
drag, startPoint x: 509, startPoint y: 158, endPoint x: 508, endPoint y: 153, distance: 5.3
click at [508, 153] on div "VUELTO :$ 0.000" at bounding box center [416, 175] width 294 height 45
click at [508, 150] on select "Seleccionar Efectivo Tarjeta de Crédito Depósito Débito" at bounding box center [489, 139] width 131 height 28
select select "Efectivo"
click at [424, 125] on select "Seleccionar Efectivo Tarjeta de Crédito Depósito Débito" at bounding box center [489, 139] width 131 height 28
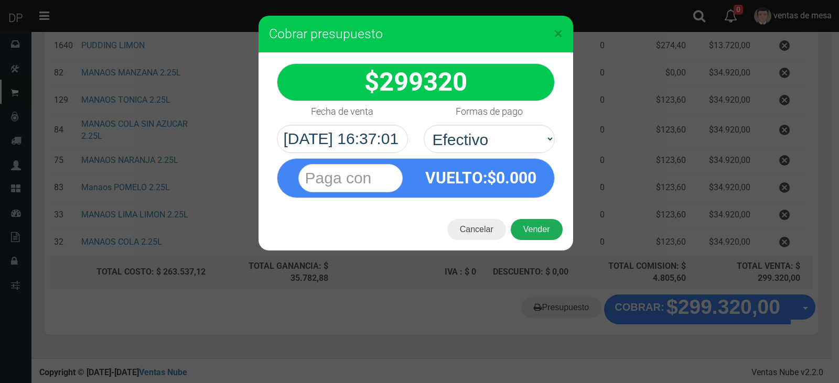
drag, startPoint x: 543, startPoint y: 212, endPoint x: 545, endPoint y: 223, distance: 10.7
click at [544, 212] on div "Cancelar Vender" at bounding box center [416, 230] width 315 height 42
click at [550, 229] on button "Vender" at bounding box center [537, 229] width 52 height 21
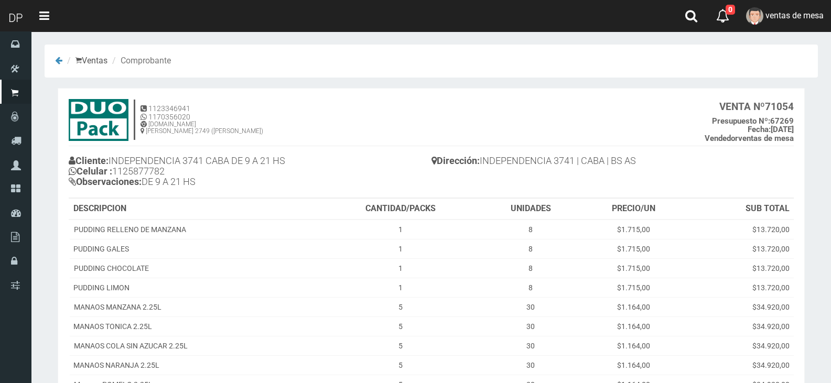
scroll to position [168, 0]
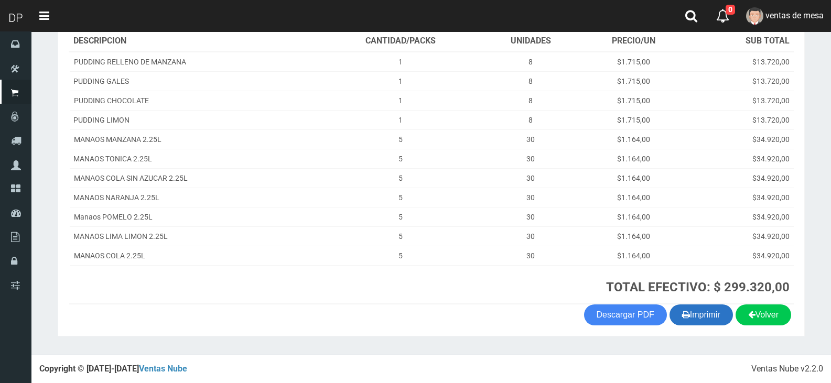
click at [698, 313] on button "Imprimir" at bounding box center [701, 315] width 63 height 21
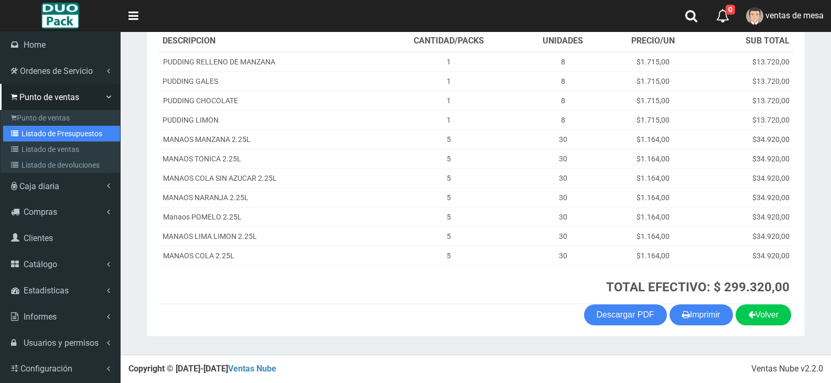
click at [44, 136] on link "Listado de Presupuestos" at bounding box center [61, 134] width 117 height 16
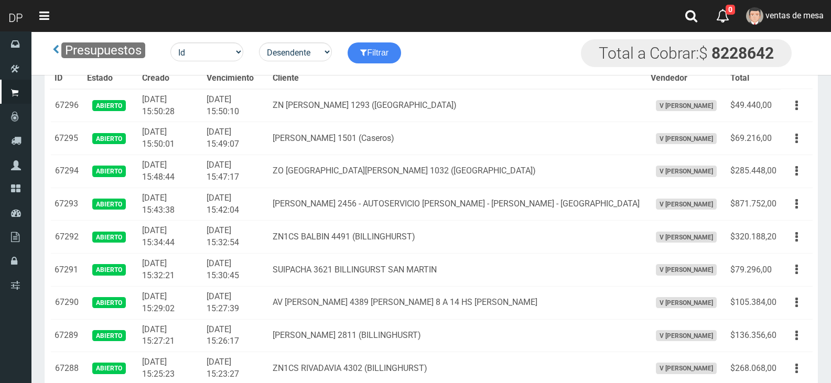
scroll to position [855, 0]
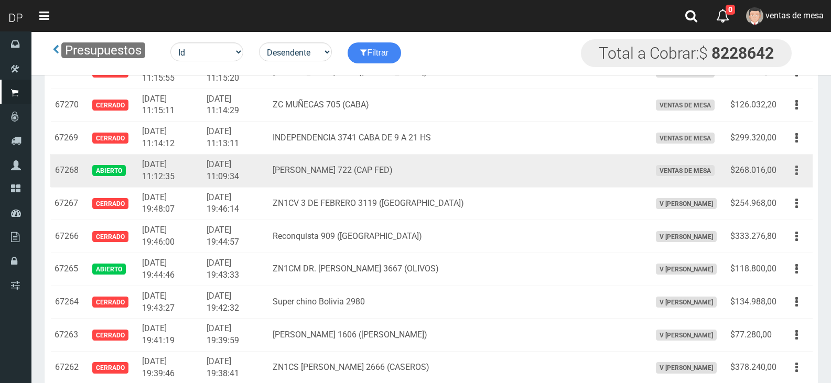
click at [800, 173] on button "button" at bounding box center [797, 171] width 24 height 18
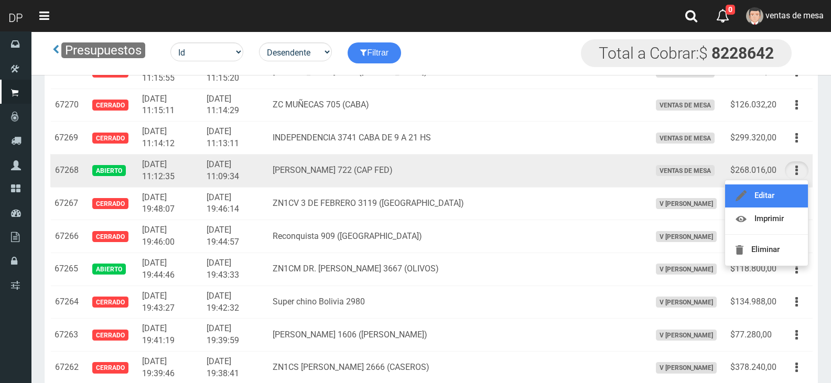
click at [792, 193] on link "Editar" at bounding box center [766, 196] width 83 height 23
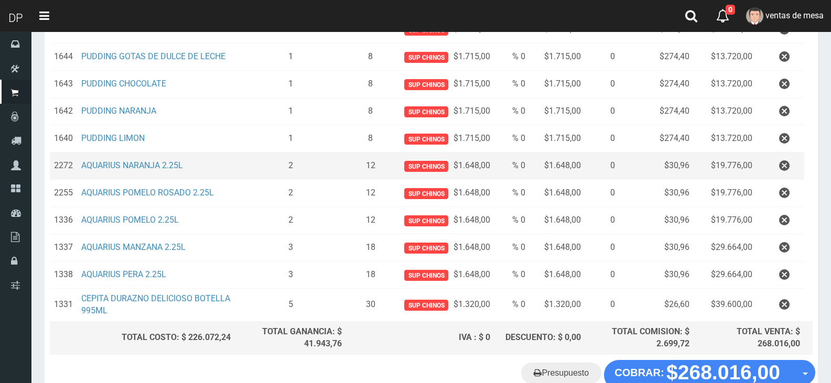
scroll to position [315, 0]
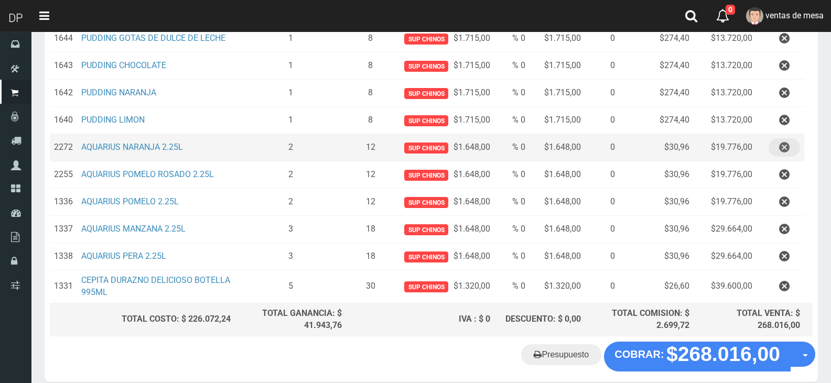
click at [788, 155] on icon "button" at bounding box center [784, 147] width 10 height 18
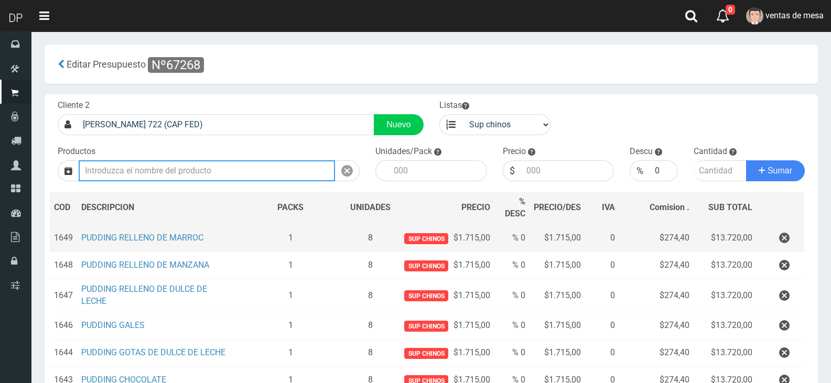
scroll to position [262, 0]
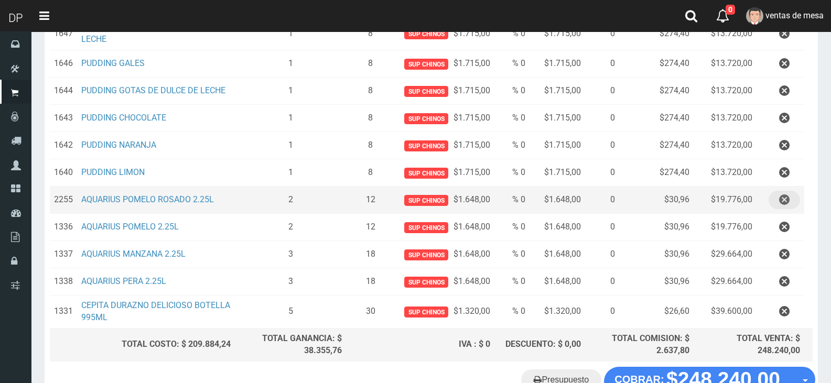
click at [784, 197] on icon "button" at bounding box center [784, 200] width 10 height 18
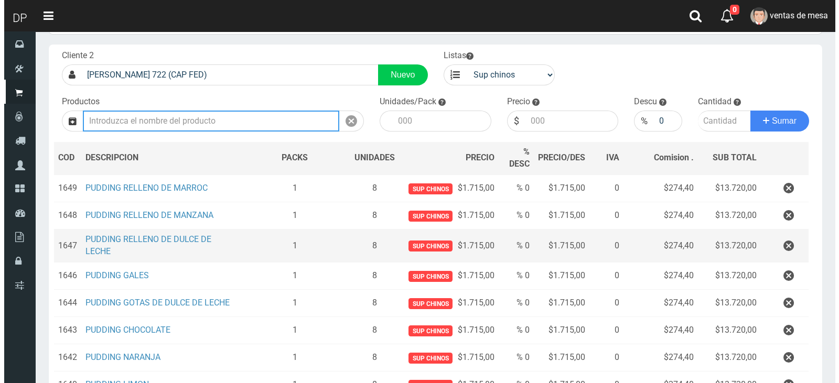
scroll to position [307, 0]
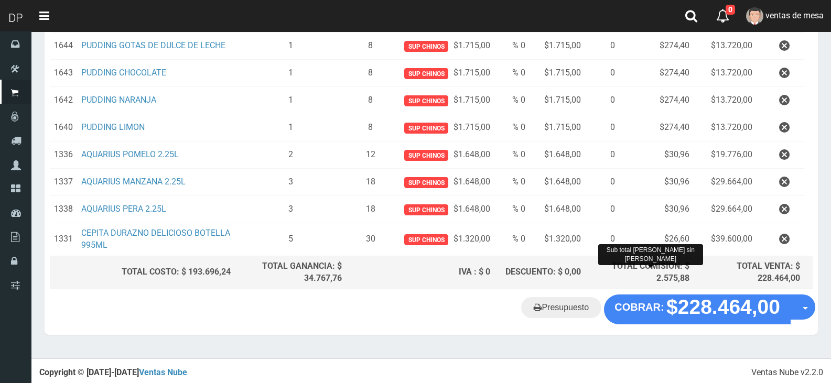
click at [684, 323] on div "Presupuesto COBRAR: $228.464,00 Opciones" at bounding box center [431, 315] width 773 height 40
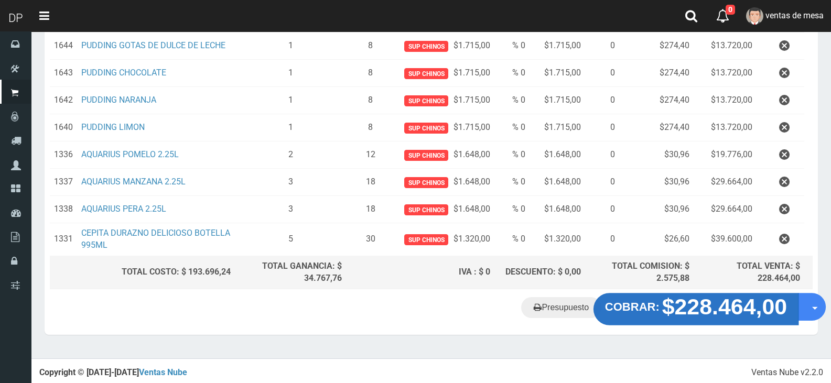
click at [660, 306] on strong "COBRAR:" at bounding box center [632, 307] width 55 height 13
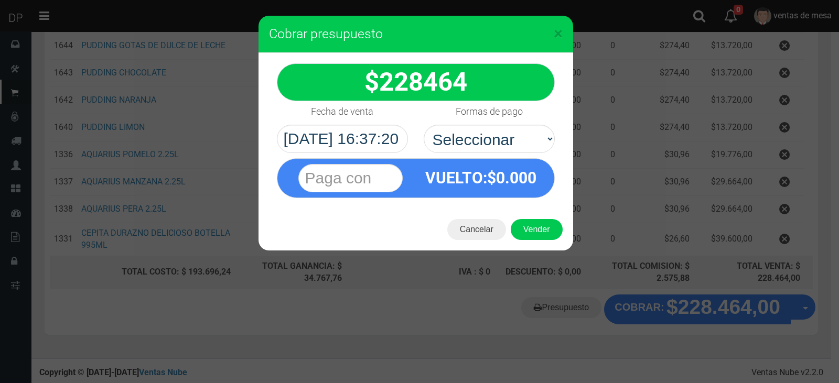
select select "Efectivo"
click at [424, 125] on select "Seleccionar Efectivo Tarjeta de Crédito Depósito Débito" at bounding box center [489, 139] width 131 height 28
click at [539, 228] on button "Vender" at bounding box center [537, 229] width 52 height 21
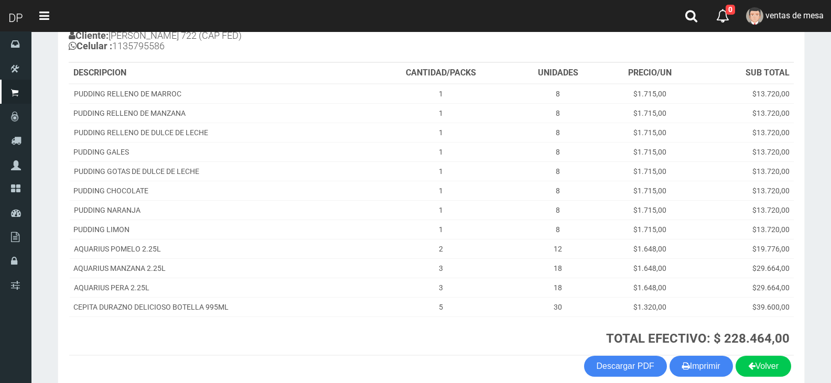
scroll to position [177, 0]
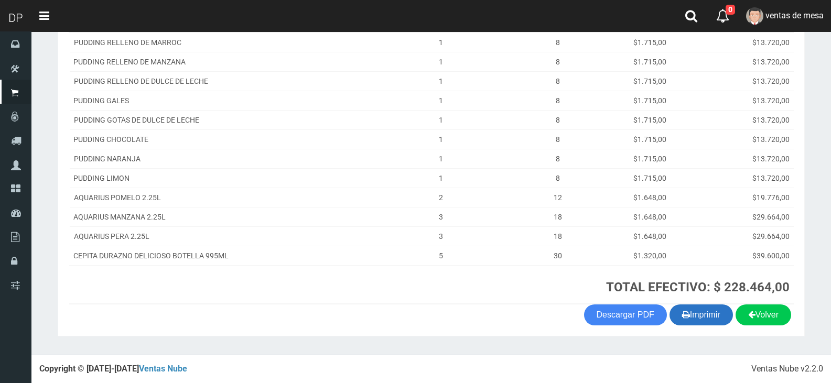
click at [698, 313] on button "Imprimir" at bounding box center [701, 315] width 63 height 21
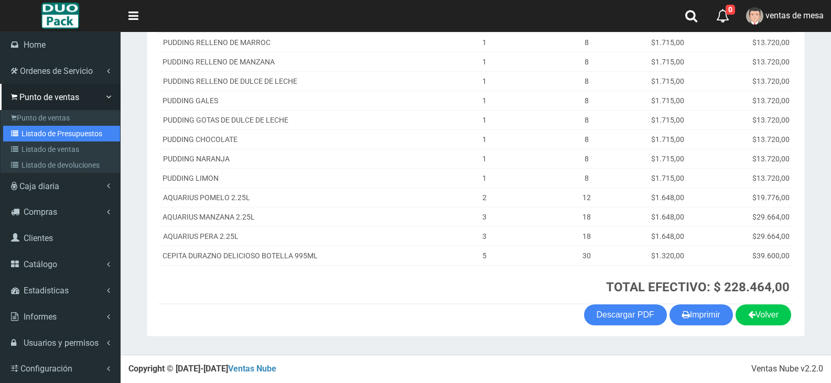
click at [37, 130] on link "Listado de Presupuestos" at bounding box center [61, 134] width 117 height 16
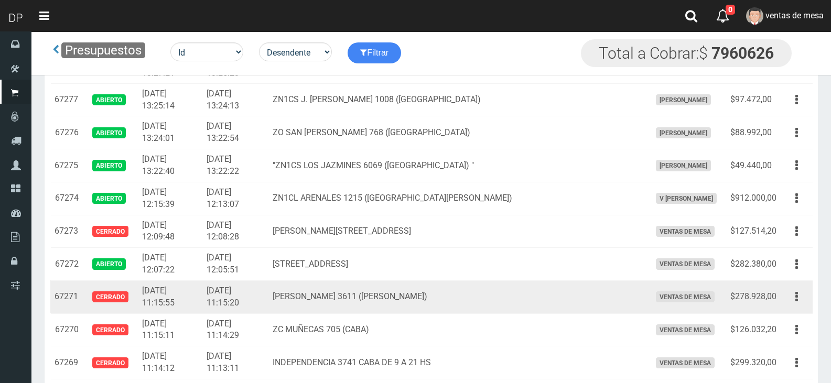
scroll to position [631, 0]
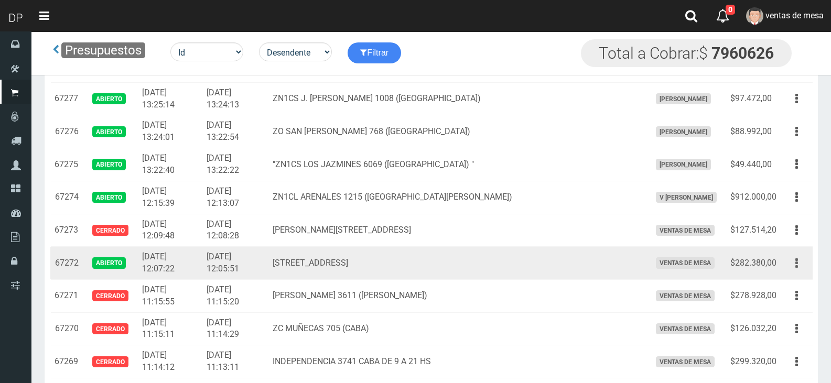
click at [790, 262] on button "button" at bounding box center [797, 263] width 24 height 18
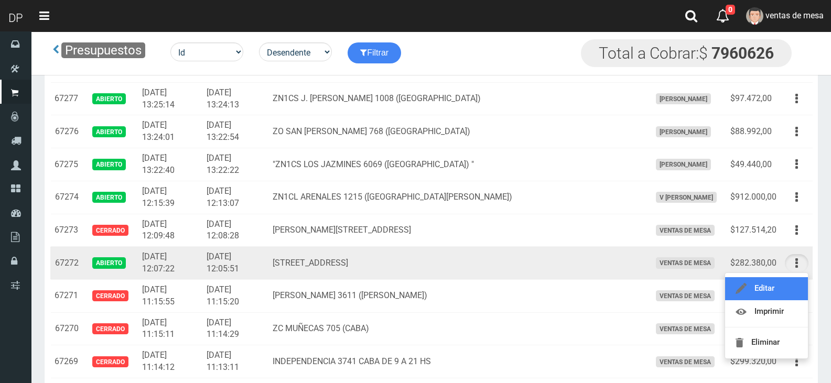
click at [791, 277] on link "Editar" at bounding box center [766, 288] width 83 height 23
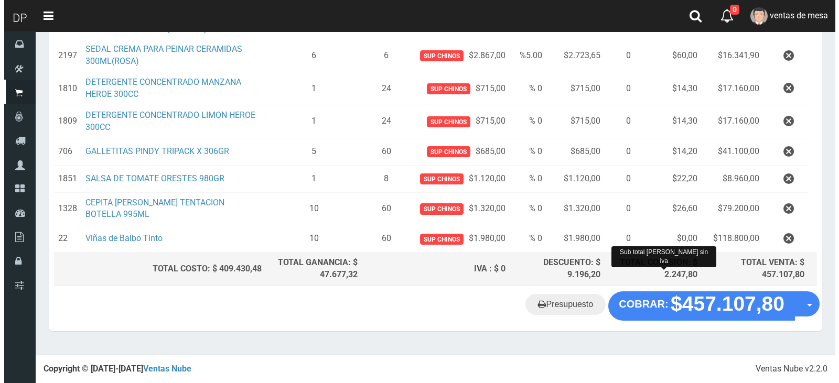
scroll to position [368, 0]
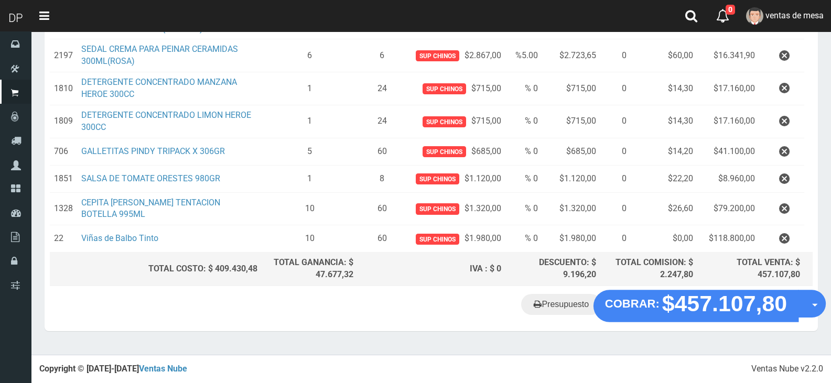
click at [717, 324] on div "Presupuesto COBRAR: $457.107,80 Opciones" at bounding box center [431, 312] width 773 height 40
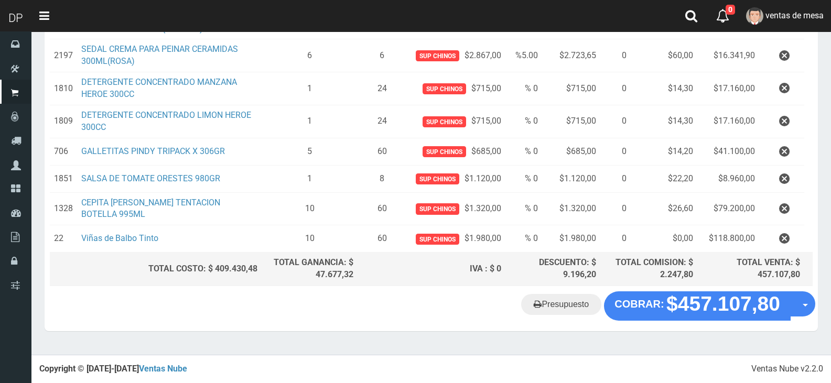
click at [717, 320] on "Presupuesto COBRAR: $457.107,80 Opciones" at bounding box center [431, 306] width 768 height 29
click at [669, 286] on th "TOTAL COMISION: $ 2.247,80" at bounding box center [648, 269] width 97 height 33
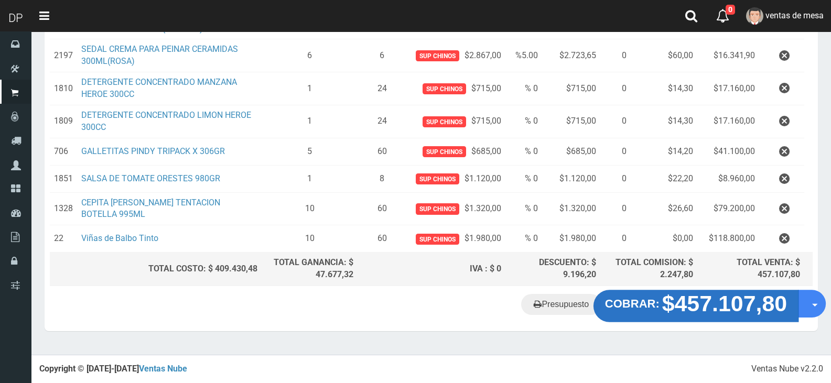
click at [666, 298] on strong "$457.107,80" at bounding box center [724, 304] width 125 height 25
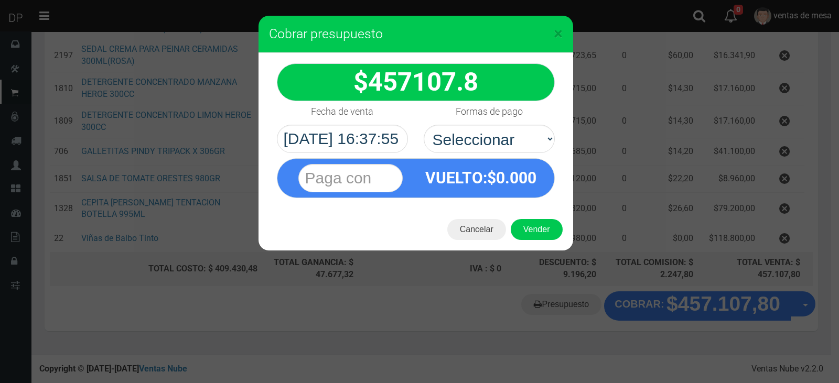
select select "Efectivo"
click at [424, 125] on select "Seleccionar Efectivo Tarjeta de Crédito Depósito Débito" at bounding box center [489, 139] width 131 height 28
click at [527, 224] on button "Vender" at bounding box center [537, 229] width 52 height 21
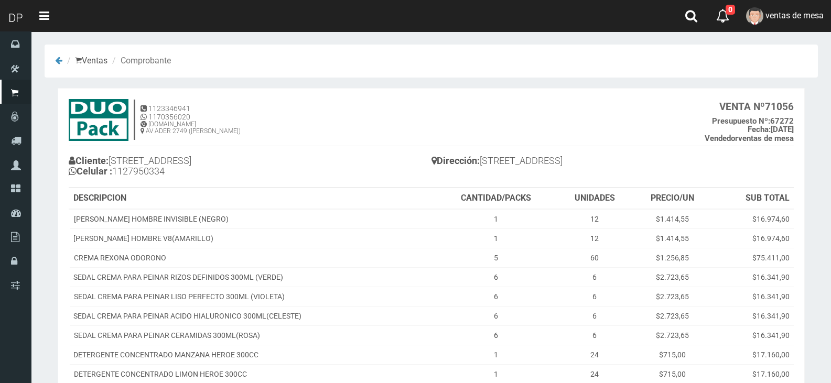
scroll to position [212, 0]
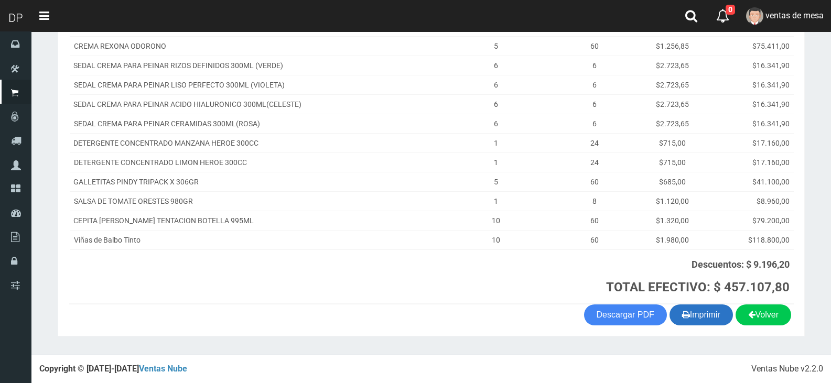
click at [694, 314] on button "Imprimir" at bounding box center [701, 315] width 63 height 21
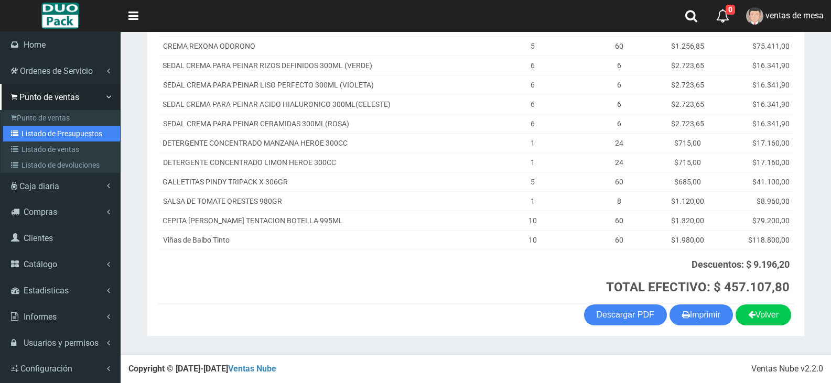
click at [42, 134] on link "Listado de Presupuestos" at bounding box center [61, 134] width 117 height 16
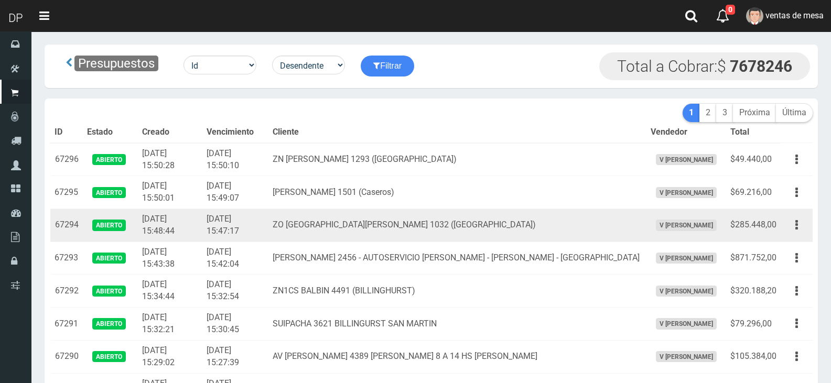
click at [407, 216] on td "ZO SAN RAMON 1032 (VILLA BOSCH)" at bounding box center [457, 225] width 378 height 33
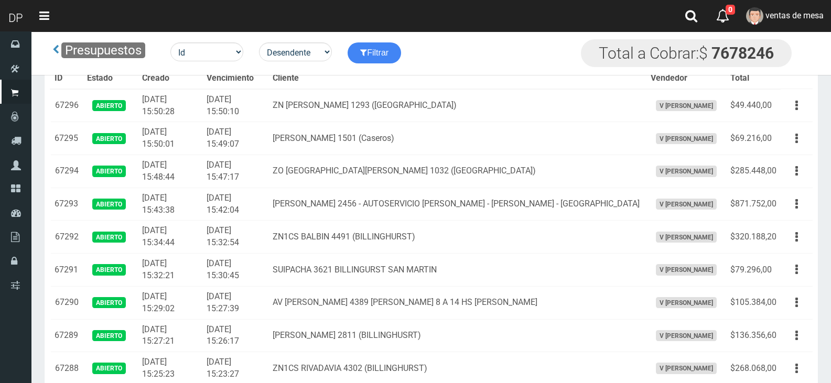
scroll to position [855, 0]
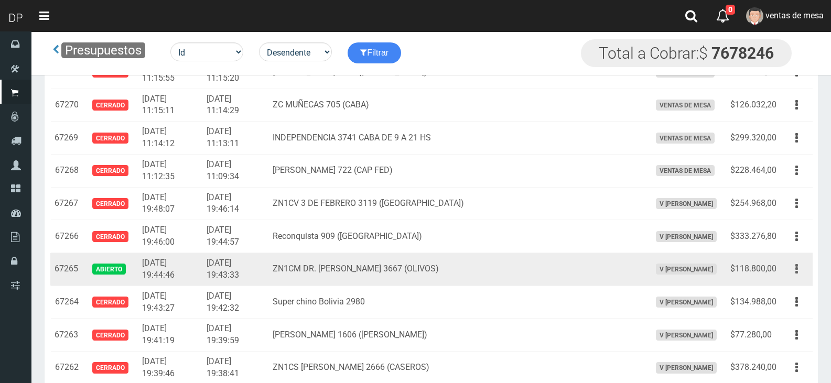
click at [797, 272] on icon "button" at bounding box center [796, 269] width 3 height 18
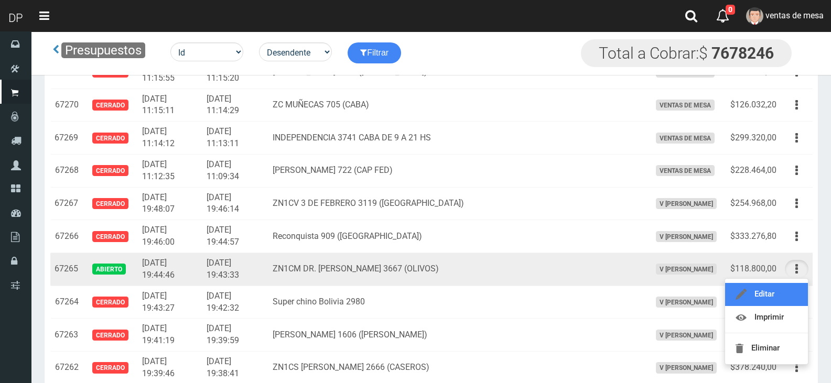
click at [787, 295] on link "Editar" at bounding box center [766, 294] width 83 height 23
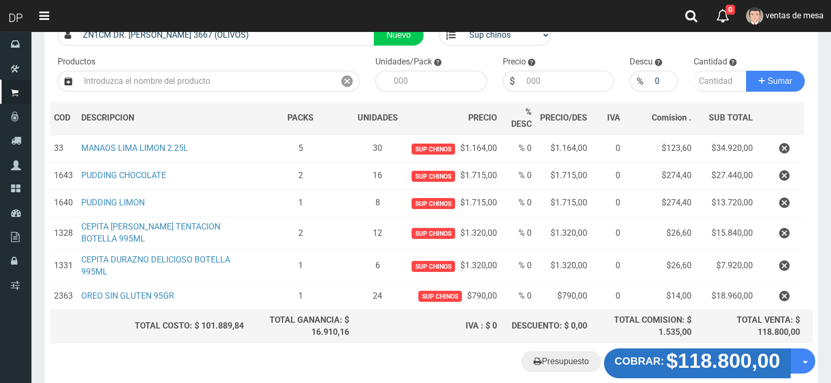
scroll to position [144, 0]
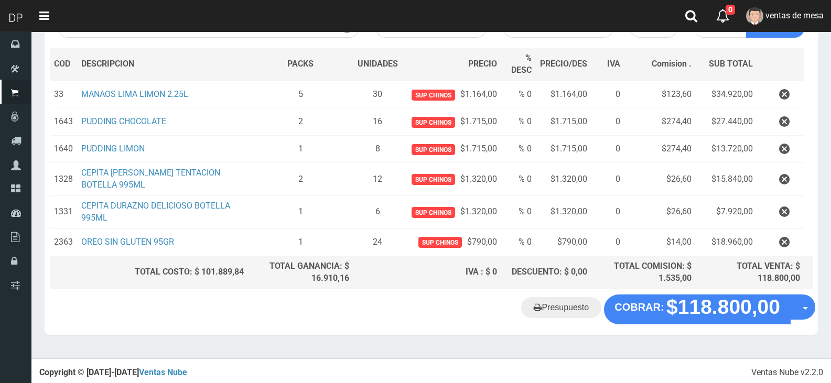
click at [775, 245] on button "button" at bounding box center [784, 242] width 31 height 18
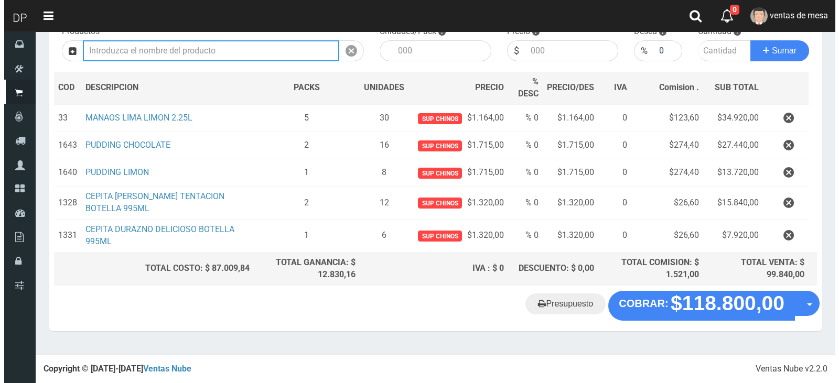
scroll to position [116, 0]
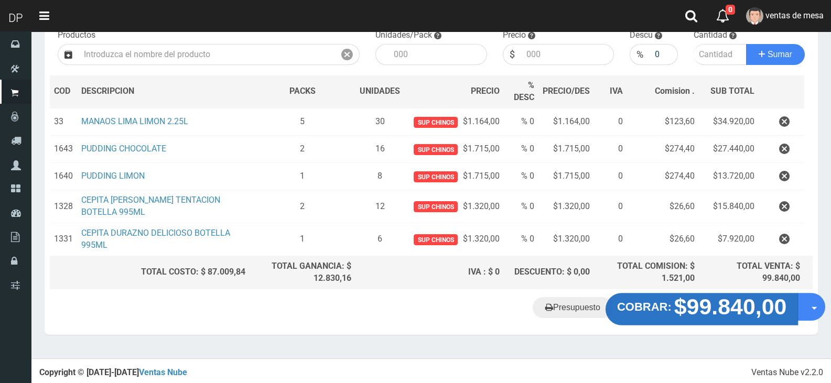
click at [720, 315] on strong "$99.840,00" at bounding box center [730, 307] width 113 height 25
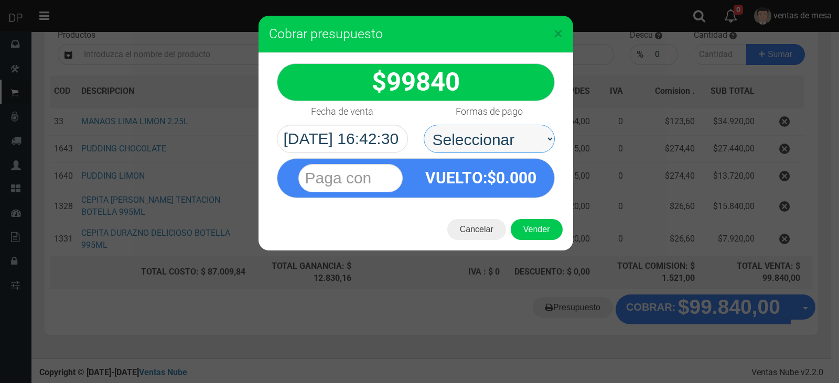
click at [526, 144] on select "Seleccionar Efectivo Tarjeta de Crédito Depósito Débito" at bounding box center [489, 139] width 131 height 28
click at [424, 125] on select "Seleccionar Efectivo Tarjeta de Crédito Depósito Débito" at bounding box center [489, 139] width 131 height 28
click at [524, 145] on select "Seleccionar Efectivo Tarjeta de Crédito Depósito Débito" at bounding box center [489, 139] width 131 height 28
select select "Efectivo"
click at [424, 125] on select "Seleccionar Efectivo Tarjeta de Crédito Depósito Débito" at bounding box center [489, 139] width 131 height 28
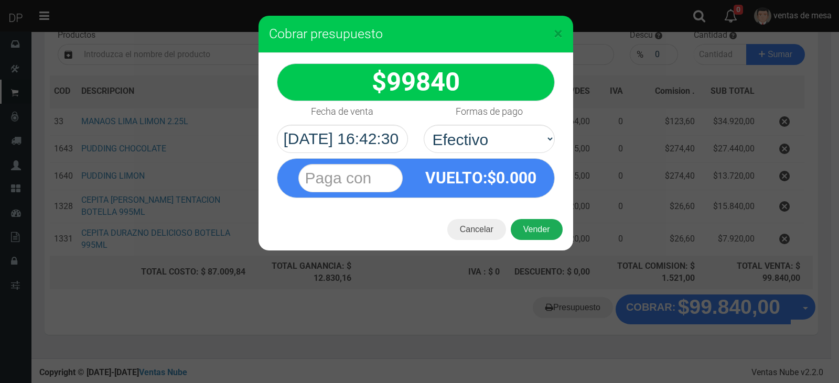
click at [530, 223] on button "Vender" at bounding box center [537, 229] width 52 height 21
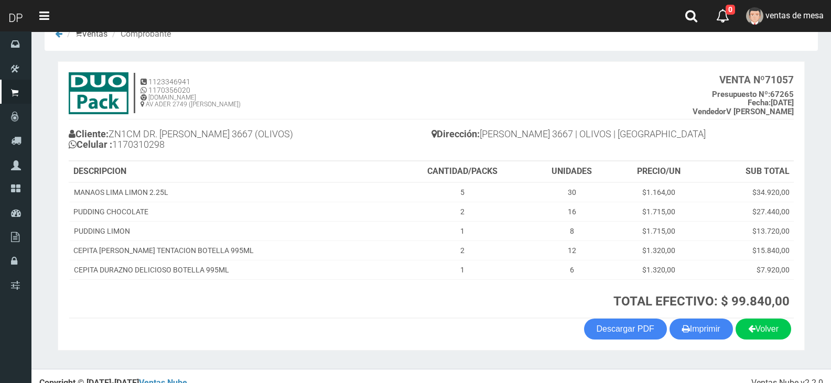
scroll to position [41, 0]
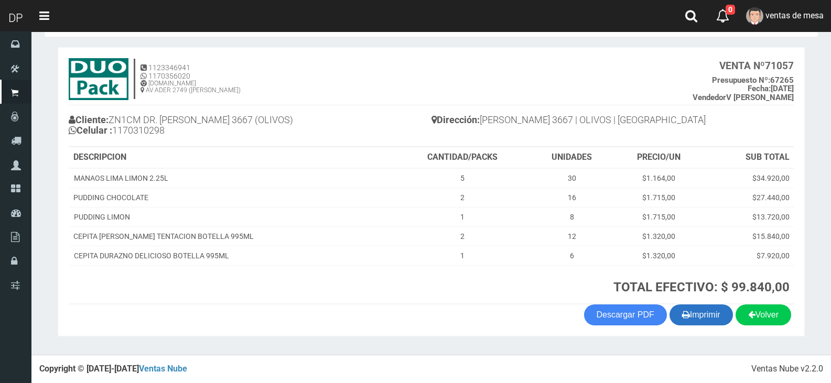
click at [698, 307] on button "Imprimir" at bounding box center [701, 315] width 63 height 21
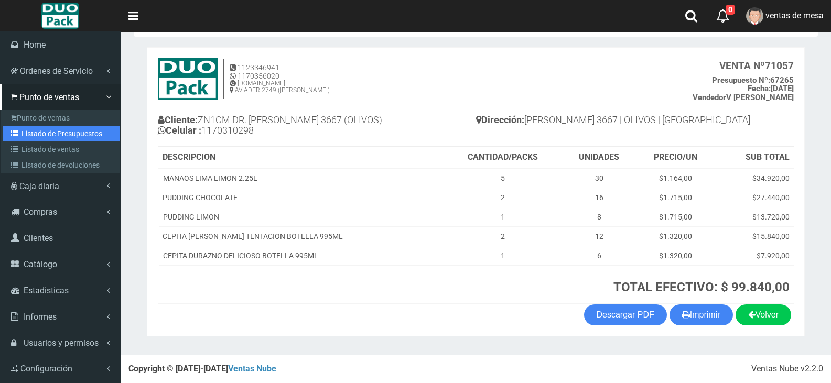
click at [73, 127] on link "Listado de Presupuestos" at bounding box center [61, 134] width 117 height 16
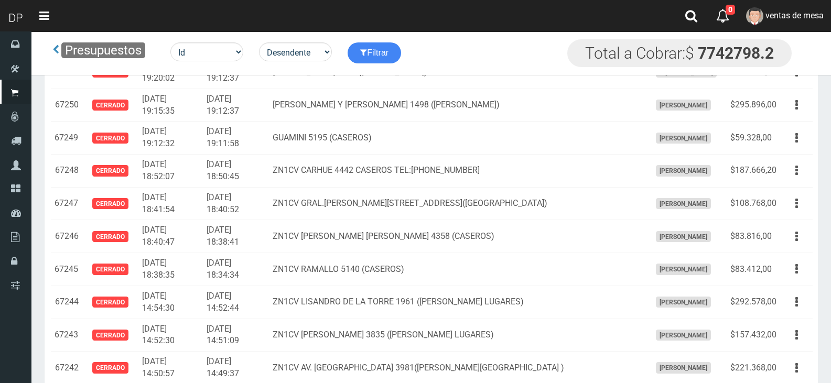
scroll to position [1788, 0]
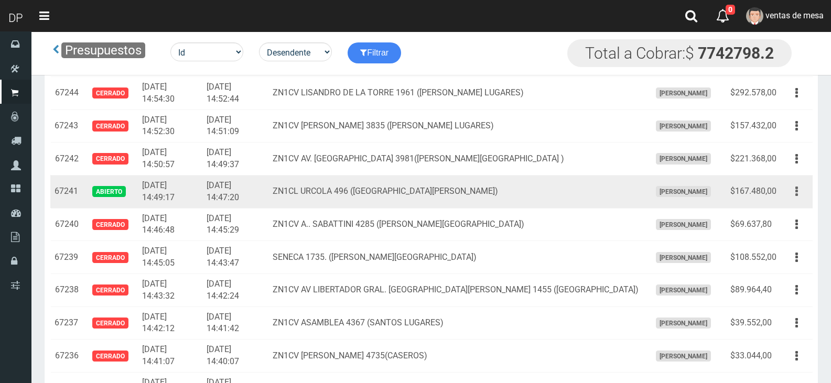
click at [793, 192] on button "button" at bounding box center [797, 191] width 24 height 18
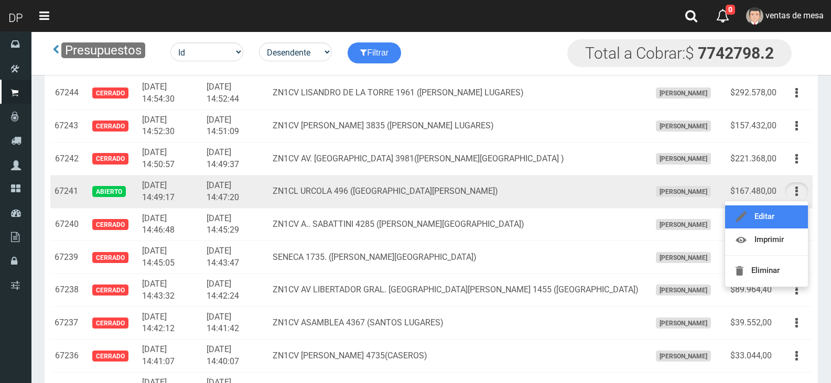
click at [783, 218] on link "Editar" at bounding box center [766, 217] width 83 height 23
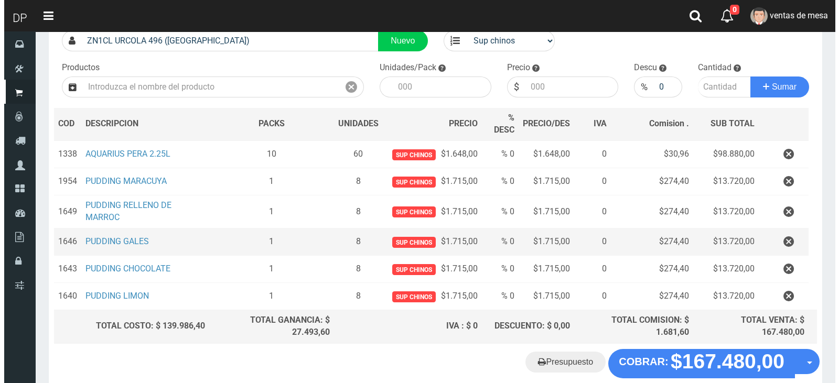
scroll to position [138, 0]
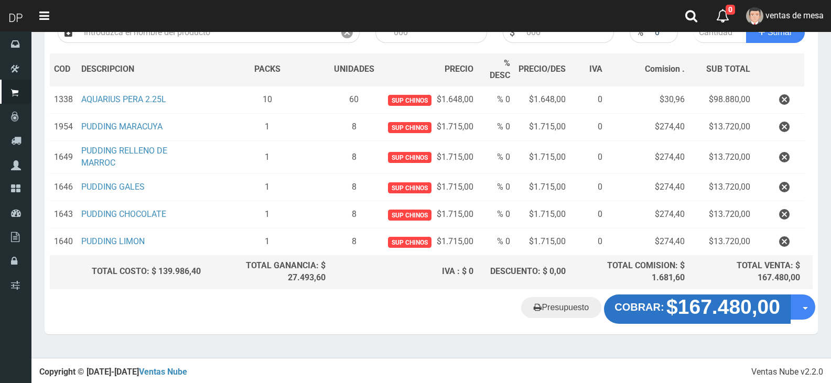
click at [715, 307] on strong "$167.480,00" at bounding box center [723, 307] width 114 height 23
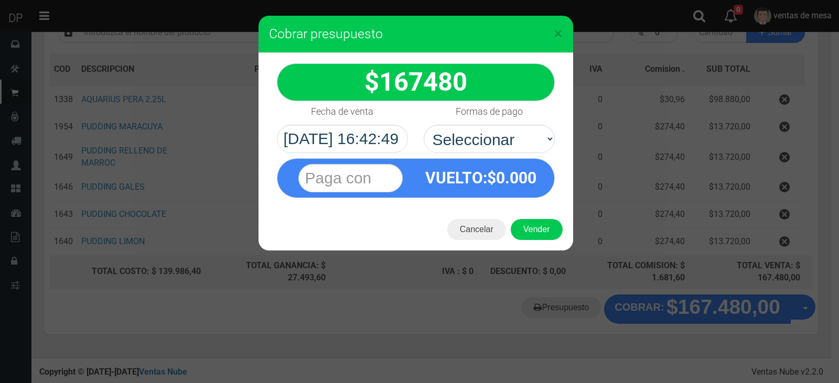
drag, startPoint x: 512, startPoint y: 163, endPoint x: 514, endPoint y: 144, distance: 19.0
click at [512, 162] on div "VUELTO :$ 0.000" at bounding box center [481, 178] width 131 height 38
drag, startPoint x: 514, startPoint y: 144, endPoint x: 514, endPoint y: 150, distance: 6.8
click at [514, 144] on select "Seleccionar Efectivo Tarjeta de Crédito Depósito Débito" at bounding box center [489, 139] width 131 height 28
select select "Efectivo"
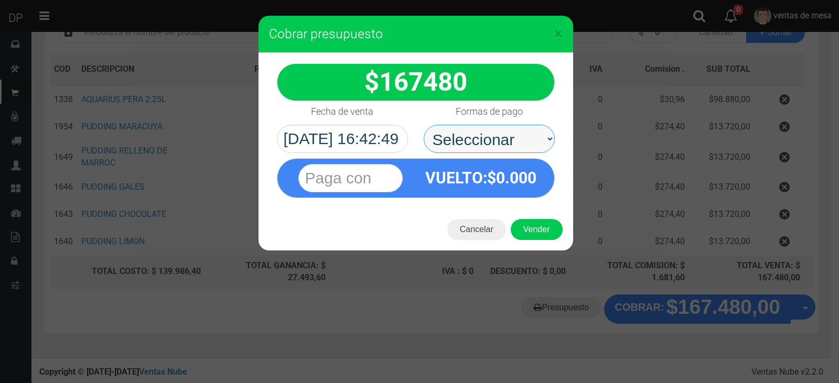
click at [424, 125] on select "Seleccionar Efectivo Tarjeta de Crédito Depósito Débito" at bounding box center [489, 139] width 131 height 28
click at [536, 241] on div "Cancelar Vender" at bounding box center [416, 230] width 315 height 42
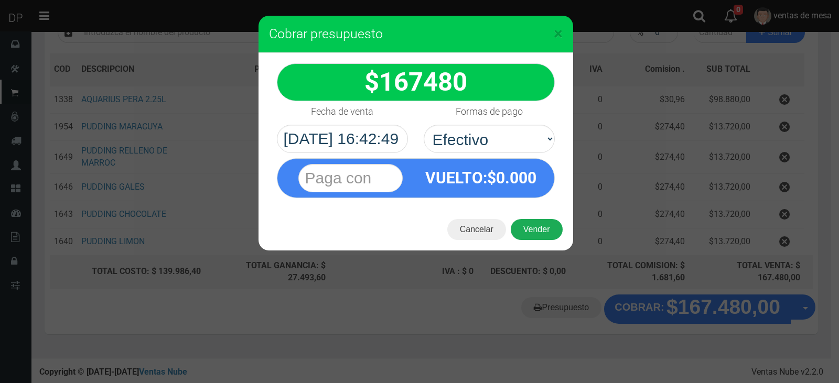
click at [536, 232] on button "Vender" at bounding box center [537, 229] width 52 height 21
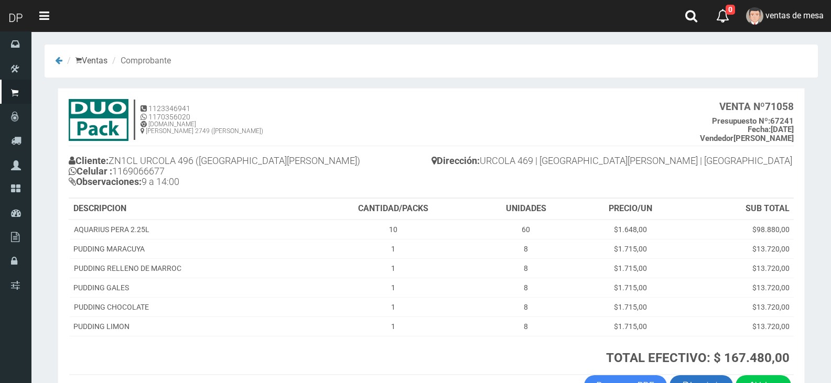
scroll to position [71, 0]
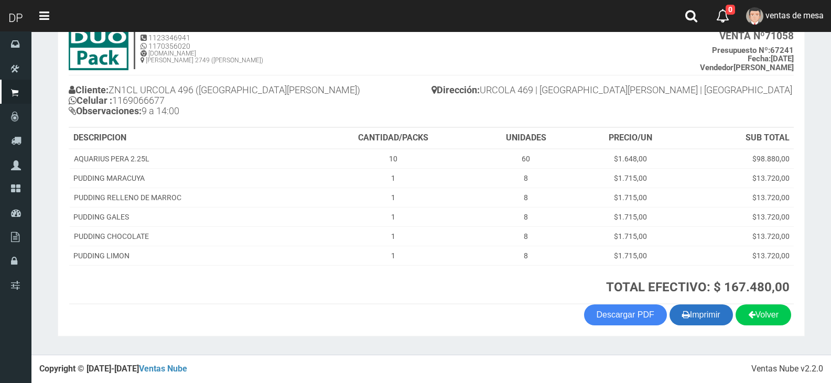
click at [696, 310] on button "Imprimir" at bounding box center [701, 315] width 63 height 21
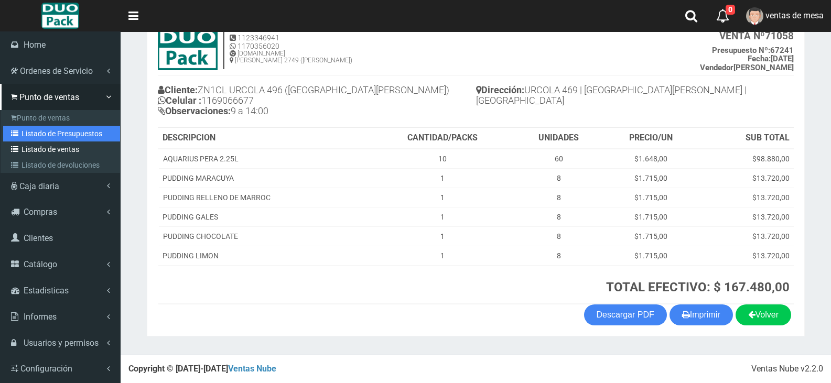
drag, startPoint x: 55, startPoint y: 133, endPoint x: 77, endPoint y: 143, distance: 24.4
click at [55, 133] on link "Listado de Presupuestos" at bounding box center [61, 134] width 117 height 16
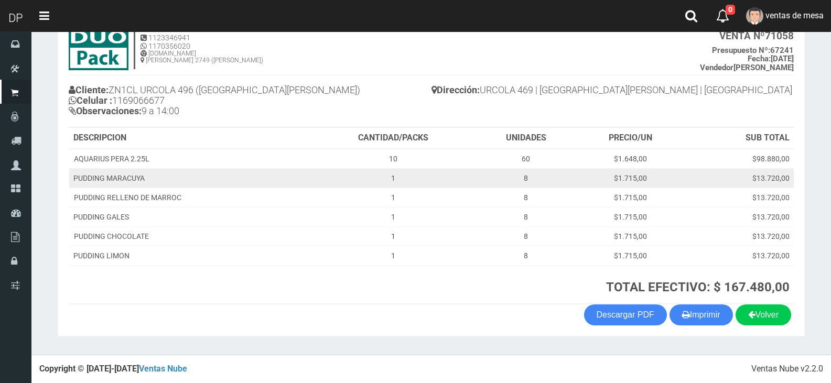
click at [221, 173] on td "PUDDING MARACUYA" at bounding box center [190, 177] width 242 height 19
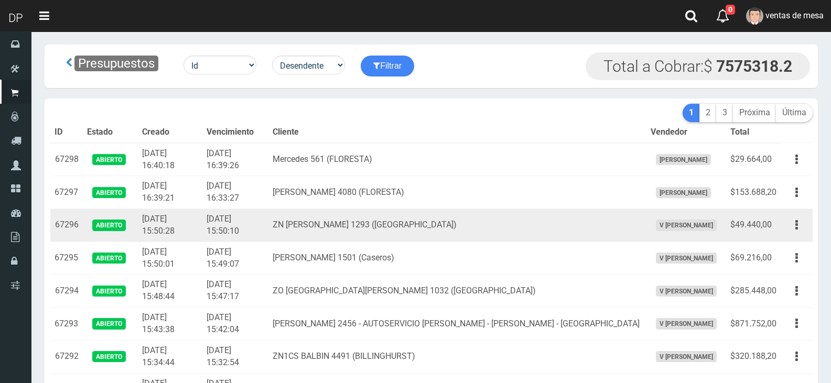
scroll to position [757, 0]
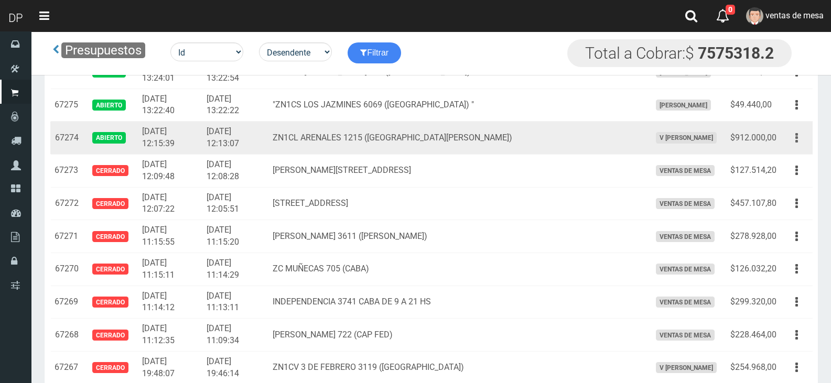
click at [793, 140] on button "button" at bounding box center [797, 138] width 24 height 18
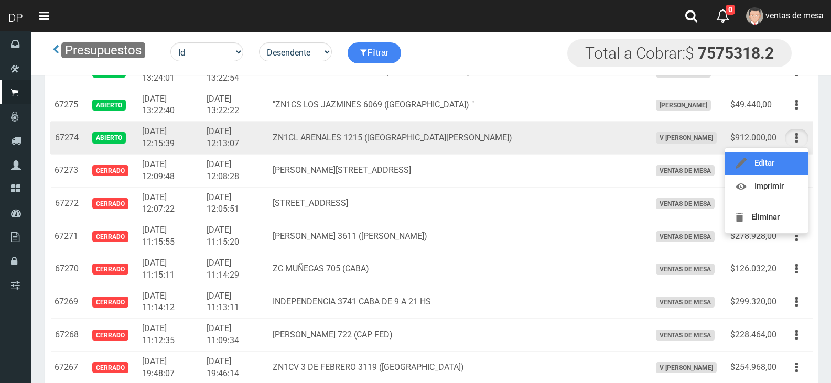
click at [785, 167] on link "Editar" at bounding box center [766, 163] width 83 height 23
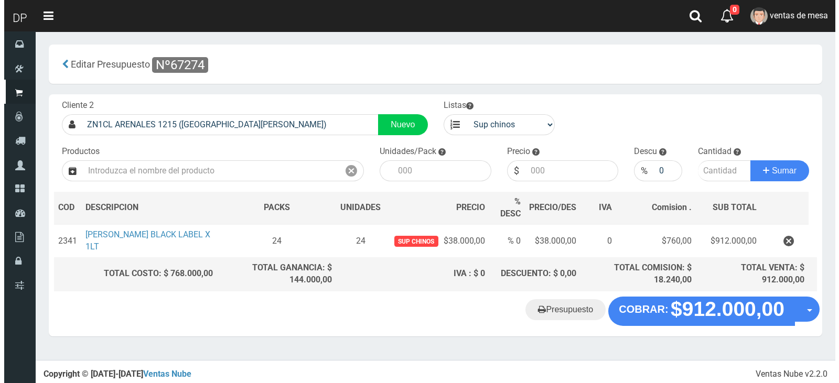
scroll to position [2, 0]
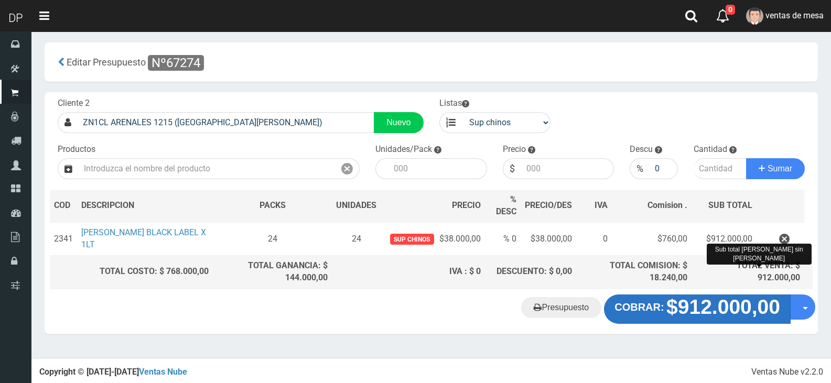
click at [741, 306] on strong "$912.000,00" at bounding box center [723, 307] width 114 height 23
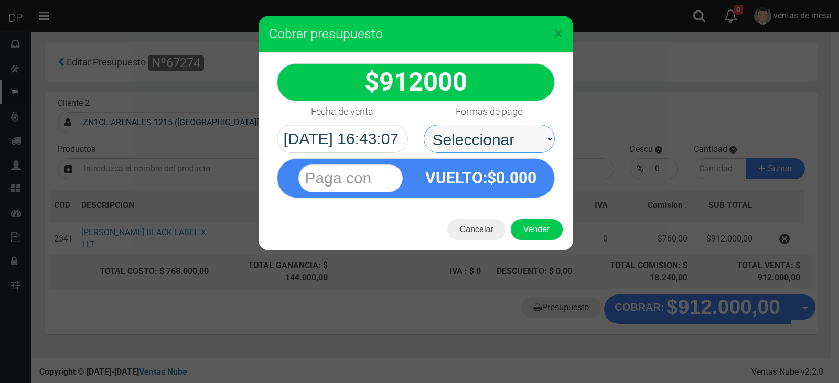
click at [507, 131] on select "Seleccionar Efectivo Tarjeta de Crédito Depósito Débito" at bounding box center [489, 139] width 131 height 28
select select "Efectivo"
click at [424, 125] on select "Seleccionar Efectivo Tarjeta de Crédito Depósito Débito" at bounding box center [489, 139] width 131 height 28
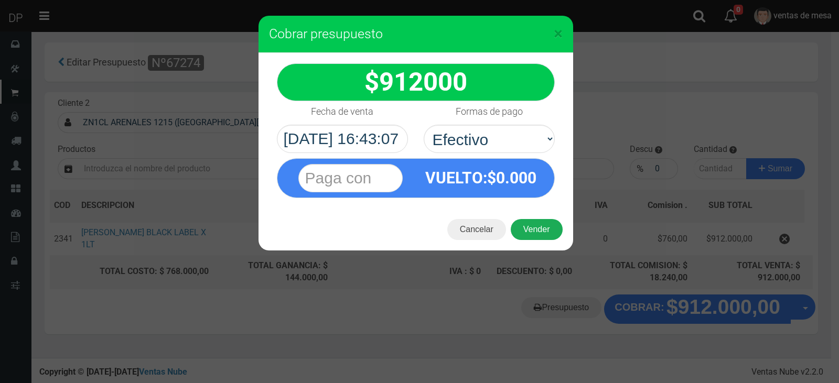
click at [532, 228] on button "Vender" at bounding box center [537, 229] width 52 height 21
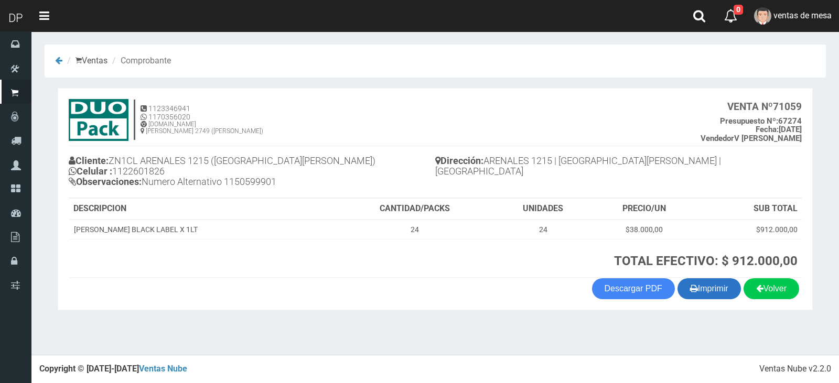
click at [726, 286] on button "Imprimir" at bounding box center [708, 288] width 63 height 21
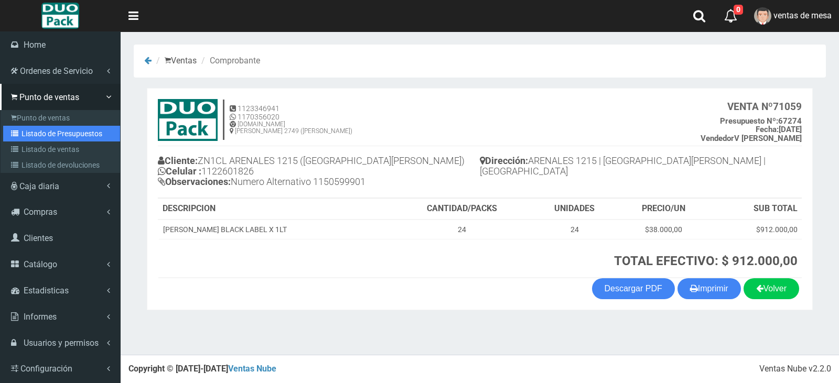
click at [40, 138] on link "Listado de Presupuestos" at bounding box center [61, 134] width 117 height 16
